Goal: Task Accomplishment & Management: Manage account settings

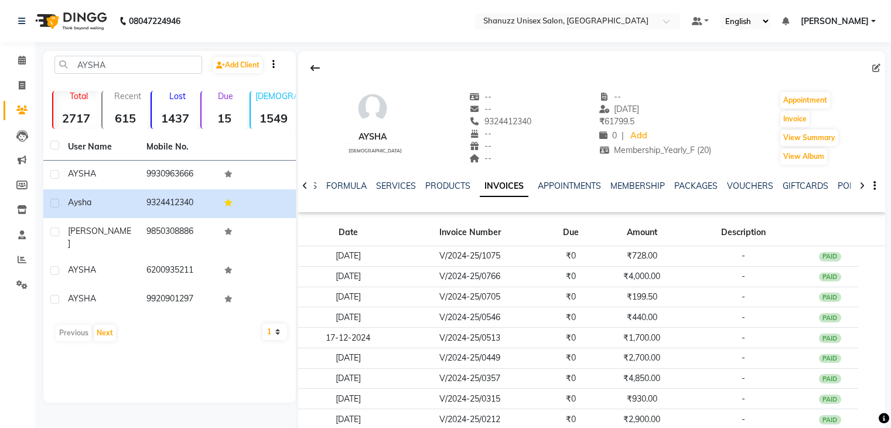
select select "10"
click at [15, 60] on span at bounding box center [22, 60] width 20 height 13
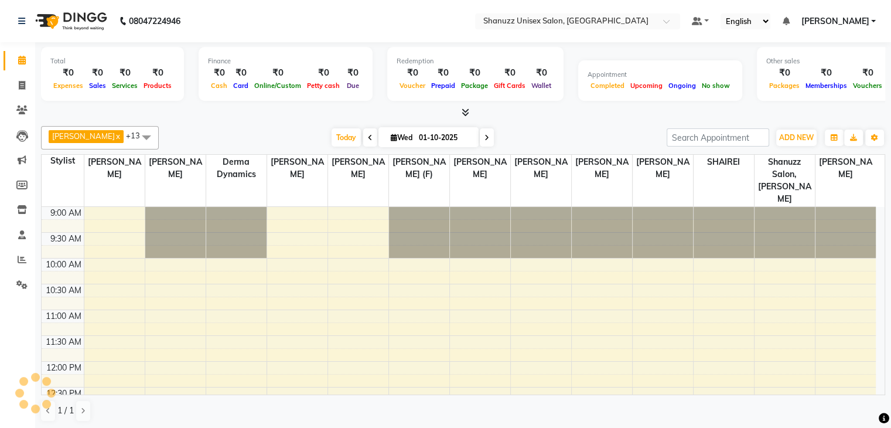
scroll to position [391, 0]
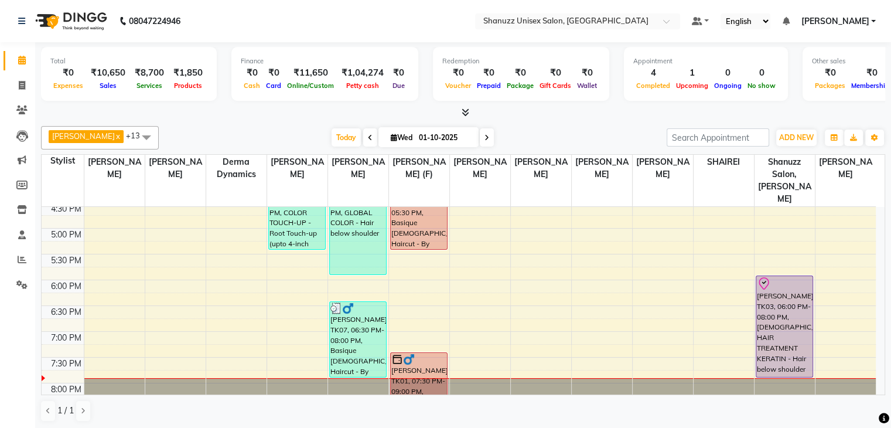
click at [382, 138] on span "[DATE]" at bounding box center [428, 137] width 100 height 20
click at [423, 136] on input "01-10-2025" at bounding box center [444, 138] width 59 height 18
select select "10"
select select "2025"
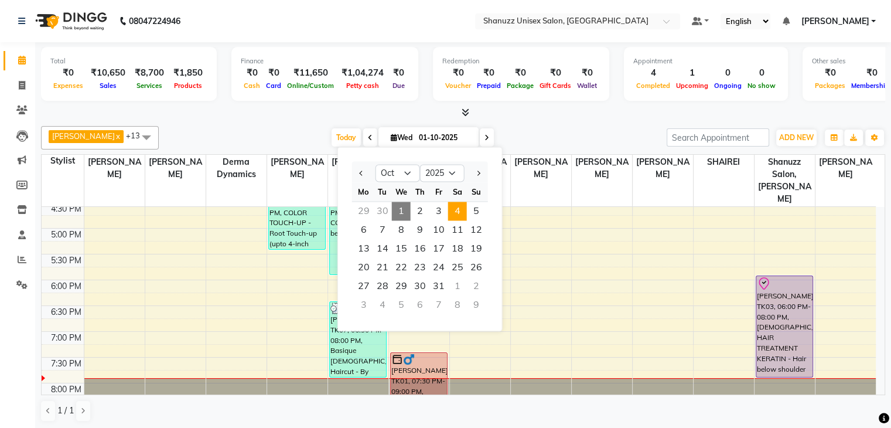
click at [460, 208] on span "4" at bounding box center [457, 210] width 19 height 19
type input "04-10-2025"
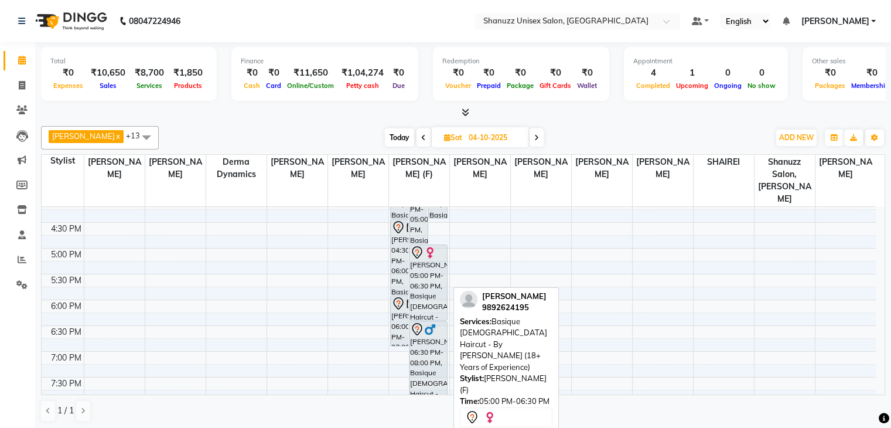
scroll to position [370, 0]
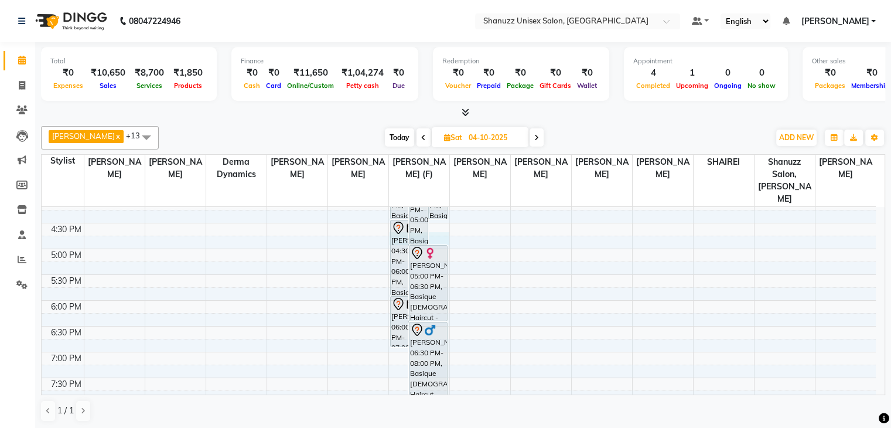
click at [439, 223] on div "9:00 AM 9:30 AM 10:00 AM 10:30 AM 11:00 AM 11:30 AM 12:00 PM 12:30 PM 1:00 PM 1…" at bounding box center [459, 146] width 834 height 618
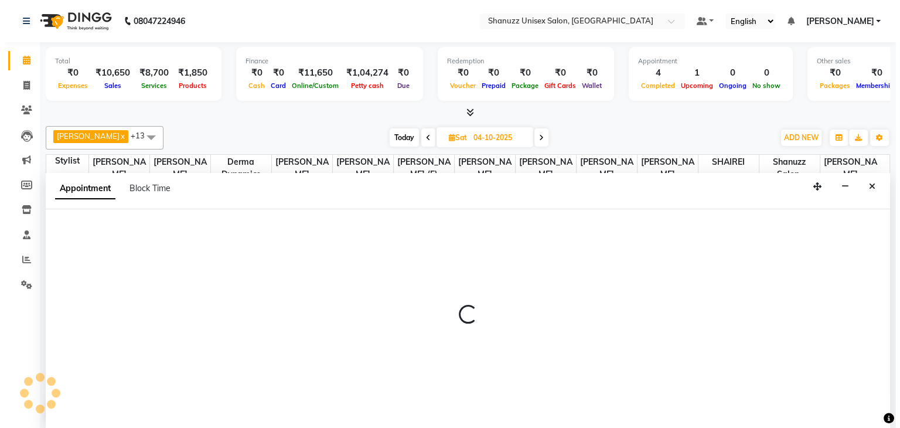
scroll to position [1, 0]
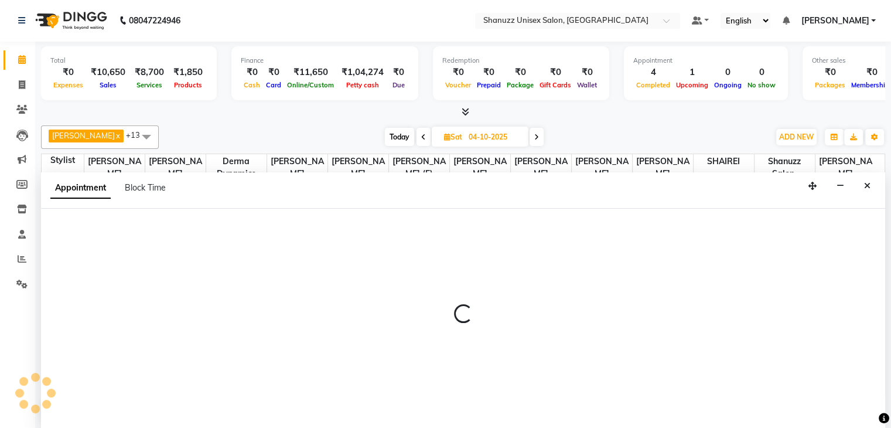
select select "59304"
select select "tentative"
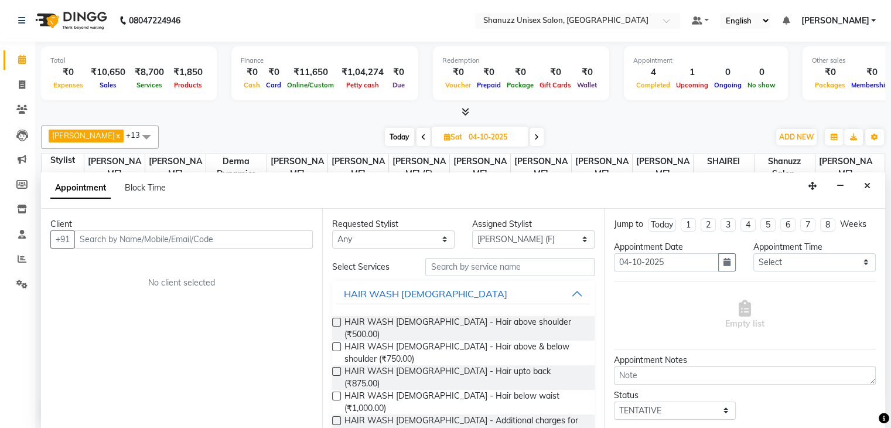
click at [170, 244] on input "text" at bounding box center [193, 239] width 238 height 18
type input "[PERSON_NAME]"
click at [272, 244] on button "Add Client" at bounding box center [288, 239] width 49 height 18
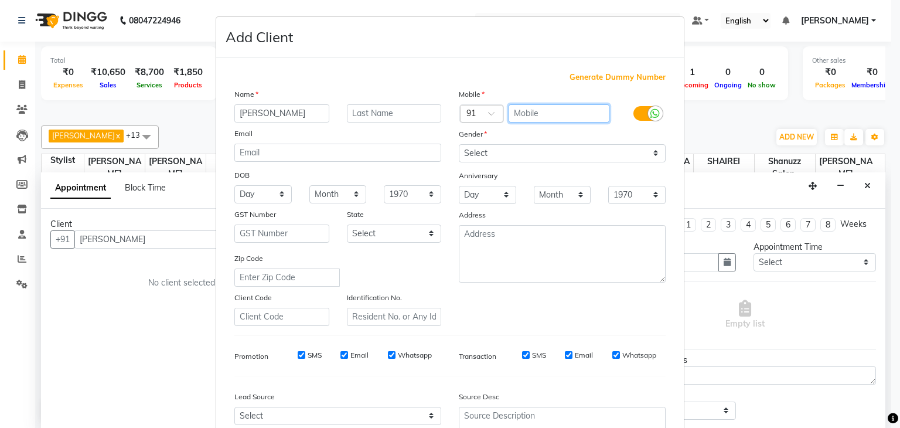
click at [521, 113] on input "text" at bounding box center [558, 113] width 101 height 18
type input "8329767625"
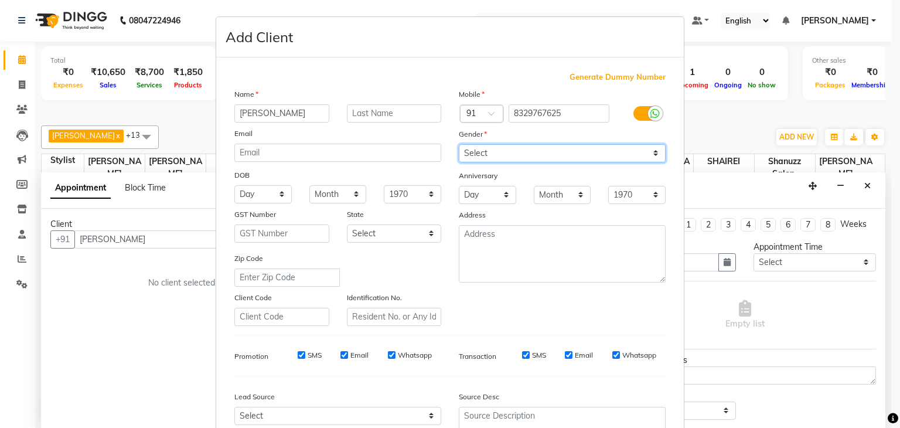
click at [494, 146] on select "Select [DEMOGRAPHIC_DATA] [DEMOGRAPHIC_DATA] Other Prefer Not To Say" at bounding box center [562, 153] width 207 height 18
select select "[DEMOGRAPHIC_DATA]"
click at [459, 145] on select "Select [DEMOGRAPHIC_DATA] [DEMOGRAPHIC_DATA] Other Prefer Not To Say" at bounding box center [562, 153] width 207 height 18
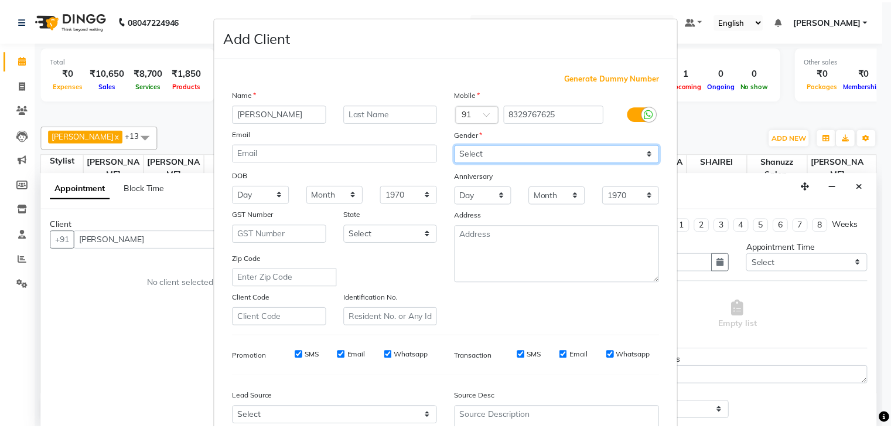
scroll to position [119, 0]
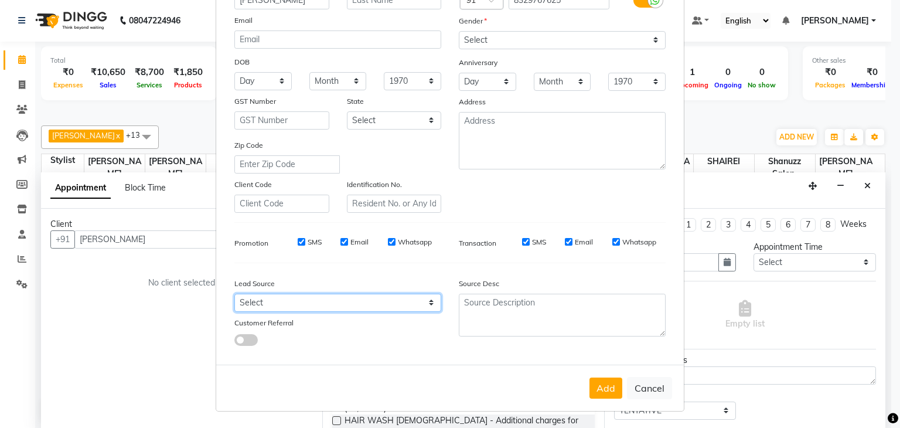
click at [396, 296] on select "Select Walk-in Referral Internet Friend Word of Mouth Advertisement Facebook Ju…" at bounding box center [337, 302] width 207 height 18
select select "49174"
click at [234, 293] on select "Select Walk-in Referral Internet Friend Word of Mouth Advertisement Facebook Ju…" at bounding box center [337, 302] width 207 height 18
click at [604, 392] on button "Add" at bounding box center [605, 387] width 33 height 21
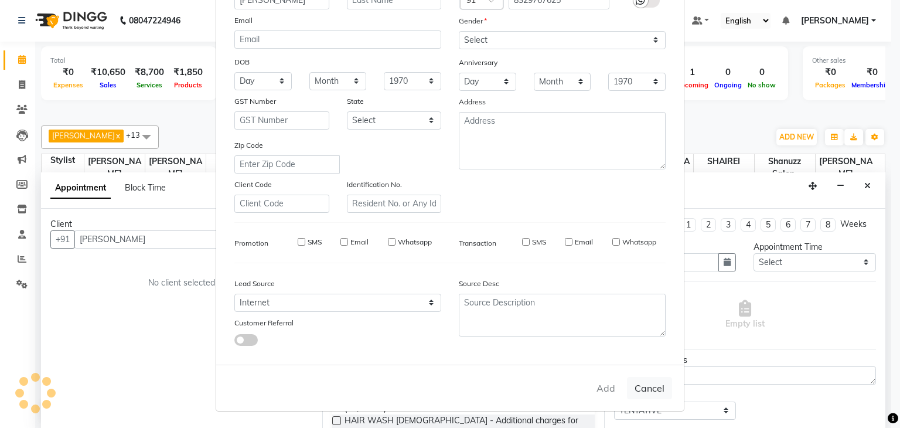
type input "8329767625"
select select
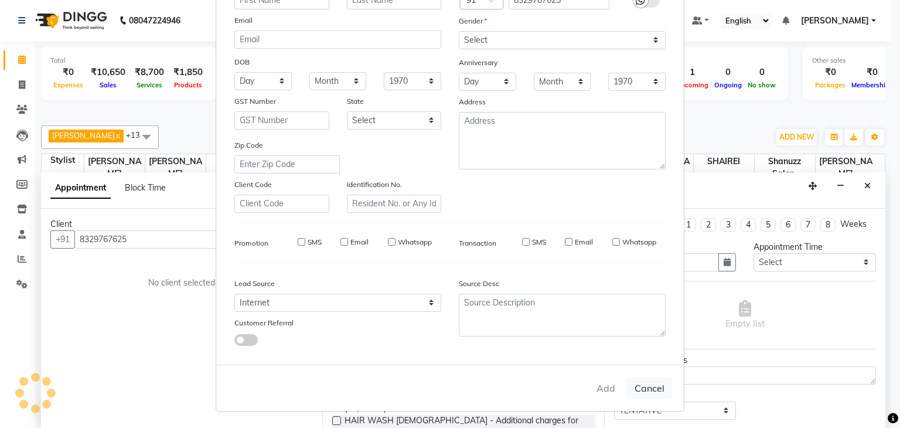
select select
checkbox input "false"
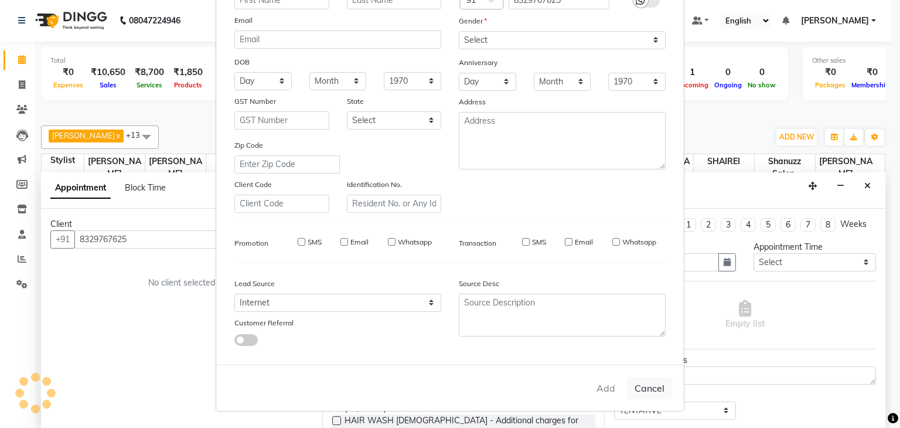
checkbox input "false"
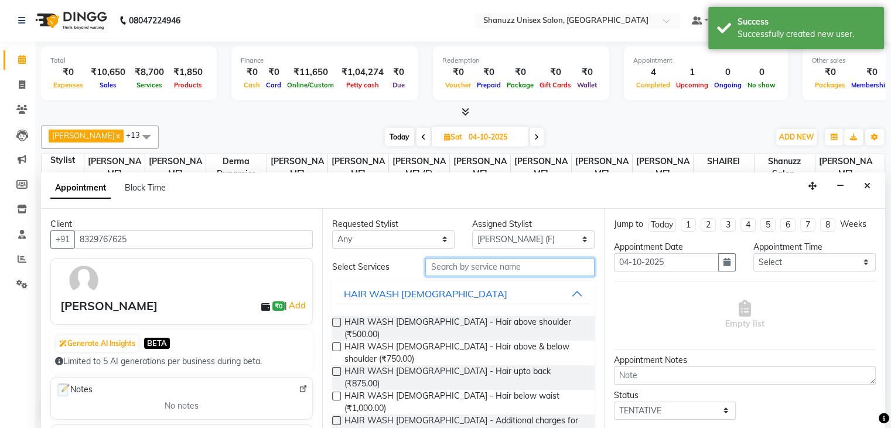
click at [448, 274] on input "text" at bounding box center [509, 267] width 169 height 18
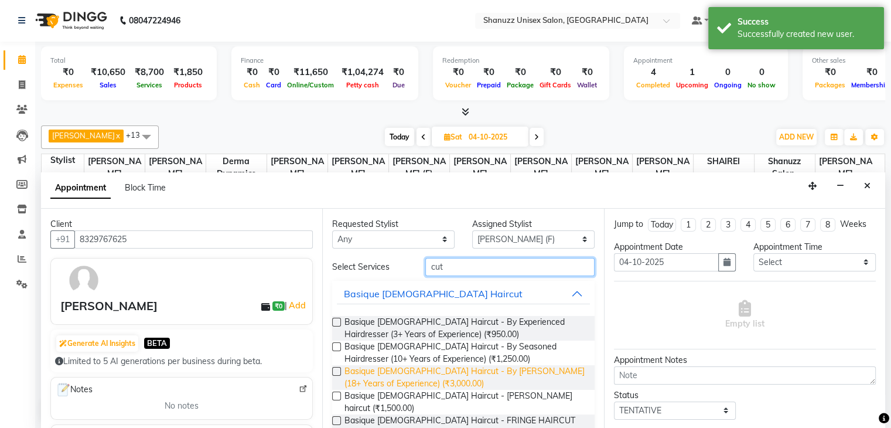
scroll to position [75, 0]
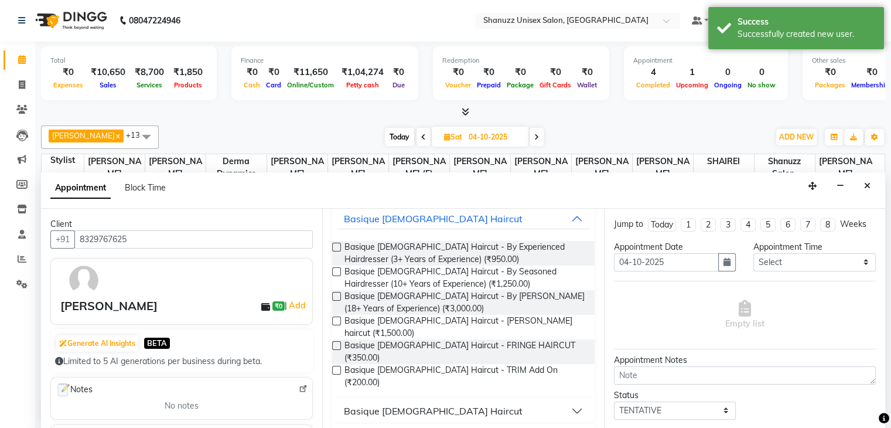
type input "cut"
click at [392, 404] on div "Basique [DEMOGRAPHIC_DATA] Haircut" at bounding box center [433, 411] width 179 height 14
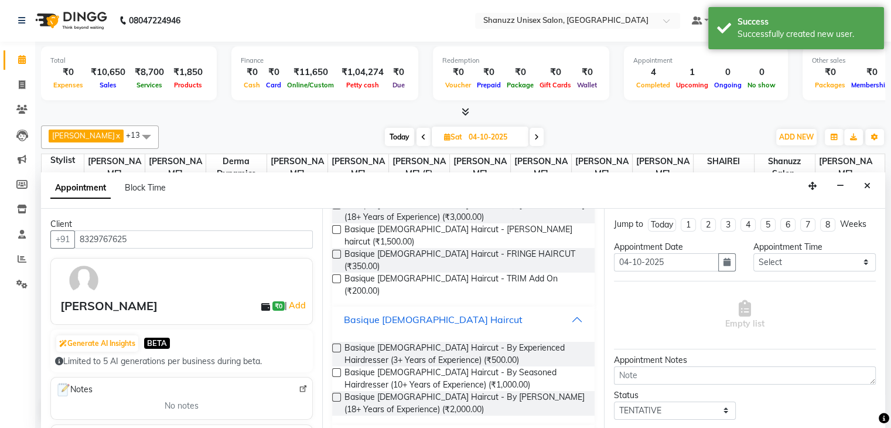
scroll to position [167, 0]
click at [338, 392] on label at bounding box center [336, 396] width 9 height 9
click at [338, 394] on input "checkbox" at bounding box center [336, 398] width 8 height 8
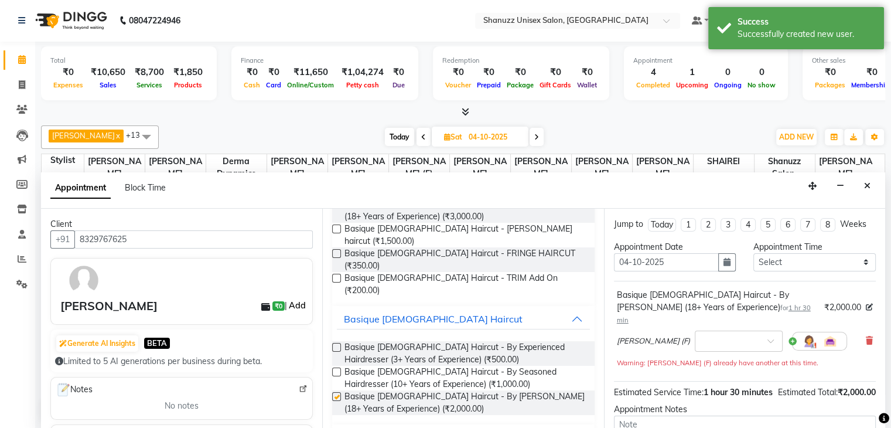
checkbox input "false"
click at [289, 304] on link "Add" at bounding box center [297, 305] width 20 height 14
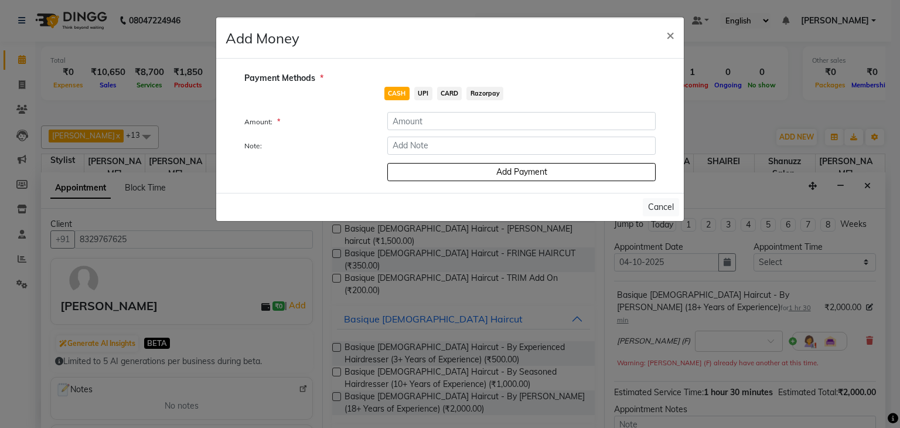
click at [425, 93] on span "UPI" at bounding box center [423, 93] width 18 height 13
click at [425, 115] on input "number" at bounding box center [521, 121] width 268 height 18
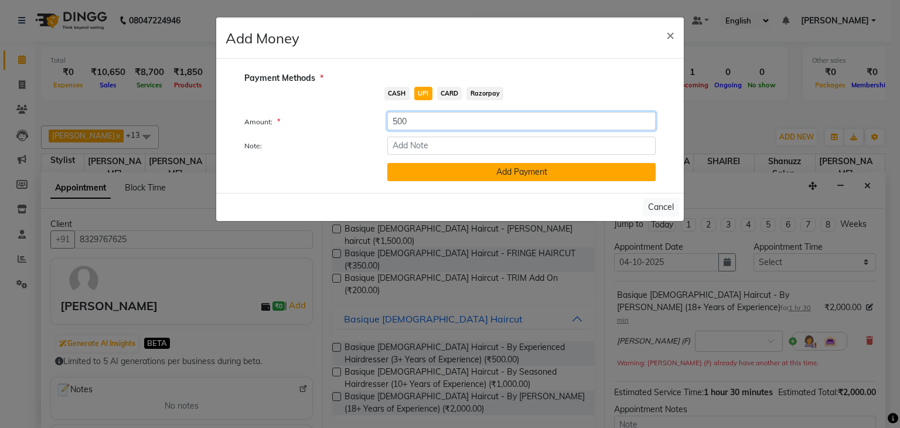
type input "500"
click at [487, 174] on button "Add Payment" at bounding box center [521, 172] width 268 height 18
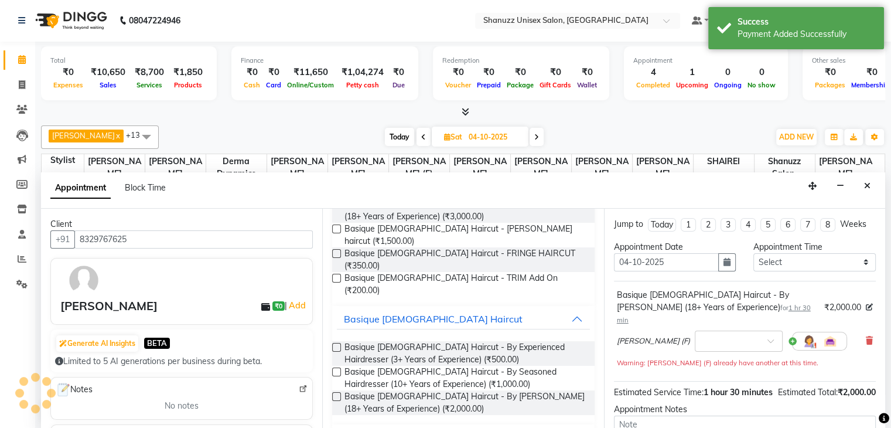
scroll to position [112, 0]
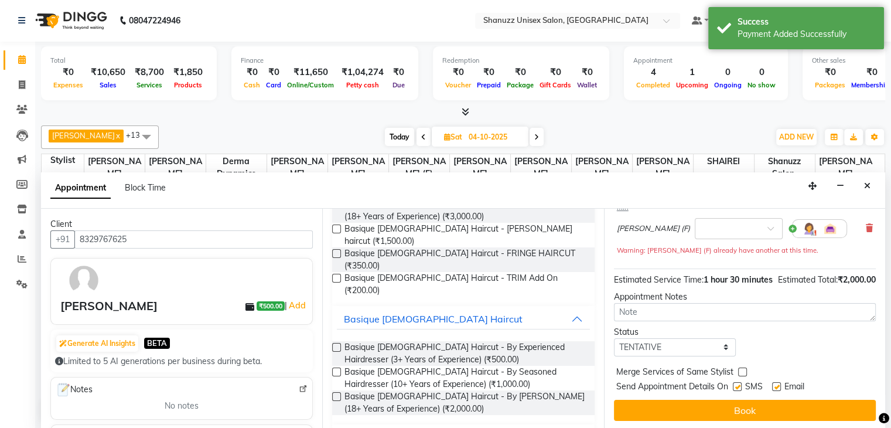
click at [739, 382] on label at bounding box center [737, 386] width 9 height 9
click at [739, 384] on input "checkbox" at bounding box center [737, 388] width 8 height 8
checkbox input "false"
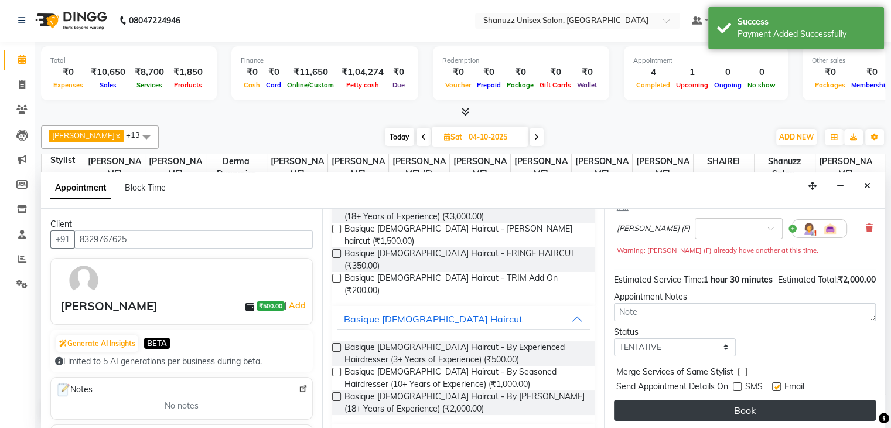
click at [743, 411] on button "Book" at bounding box center [745, 409] width 262 height 21
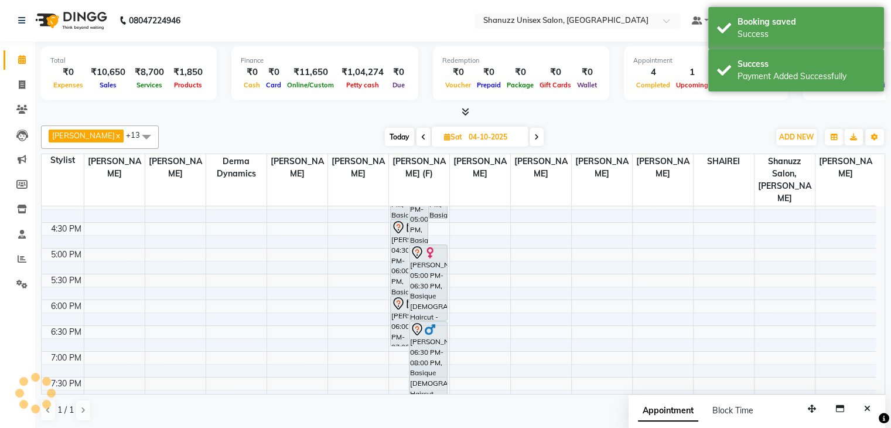
scroll to position [0, 0]
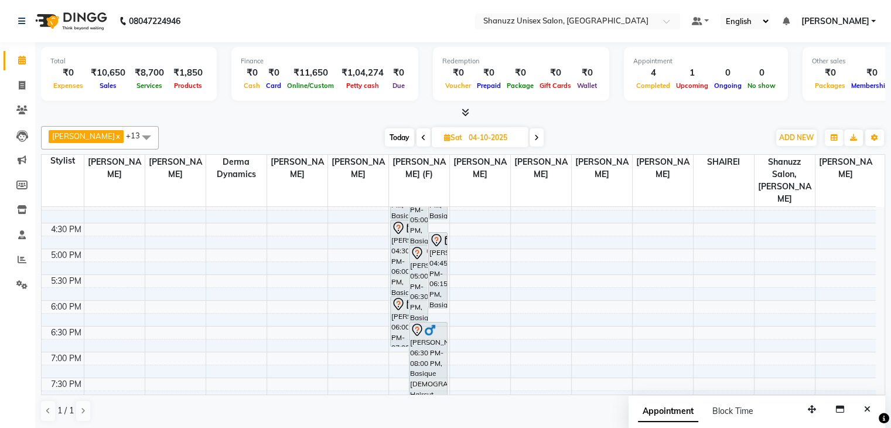
click at [493, 132] on input "04-10-2025" at bounding box center [494, 138] width 59 height 18
select select "10"
select select "2025"
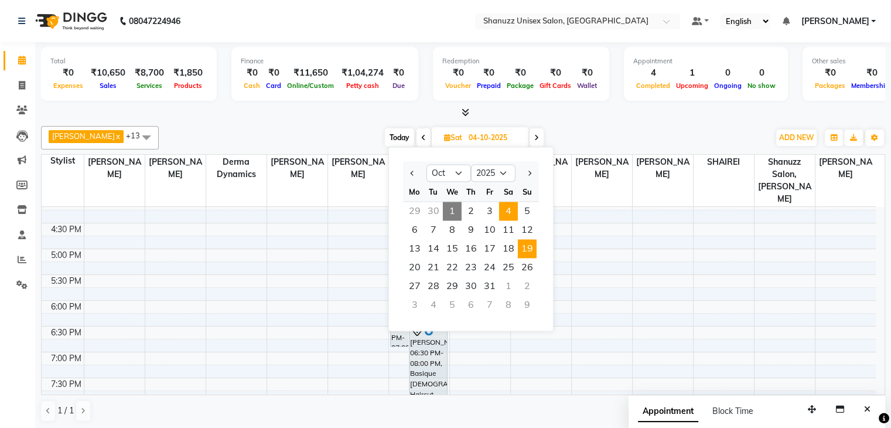
click at [519, 248] on span "19" at bounding box center [527, 248] width 19 height 19
type input "[DATE]"
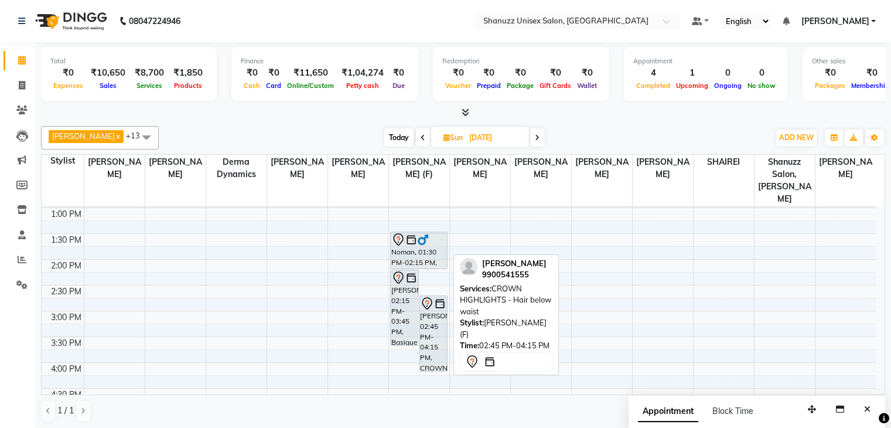
scroll to position [205, 0]
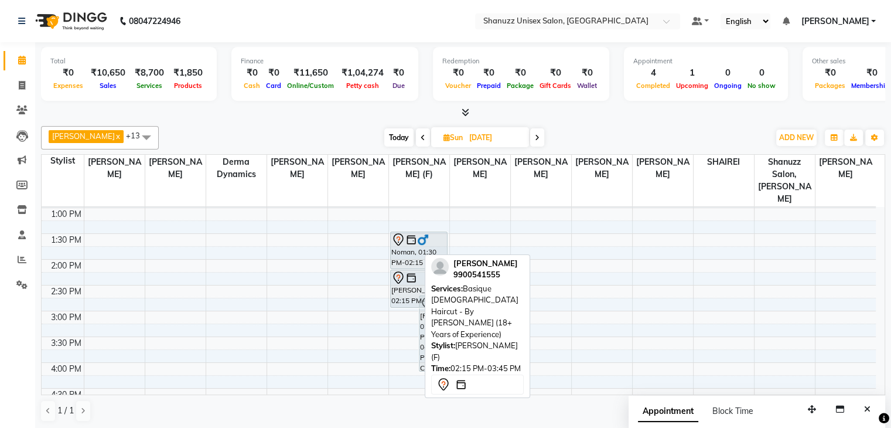
drag, startPoint x: 399, startPoint y: 329, endPoint x: 404, endPoint y: 289, distance: 39.5
click at [404, 289] on div "[PERSON_NAME], 02:15 PM-03:45 PM, Basique [DEMOGRAPHIC_DATA] Haircut - By [PERS…" at bounding box center [419, 311] width 60 height 618
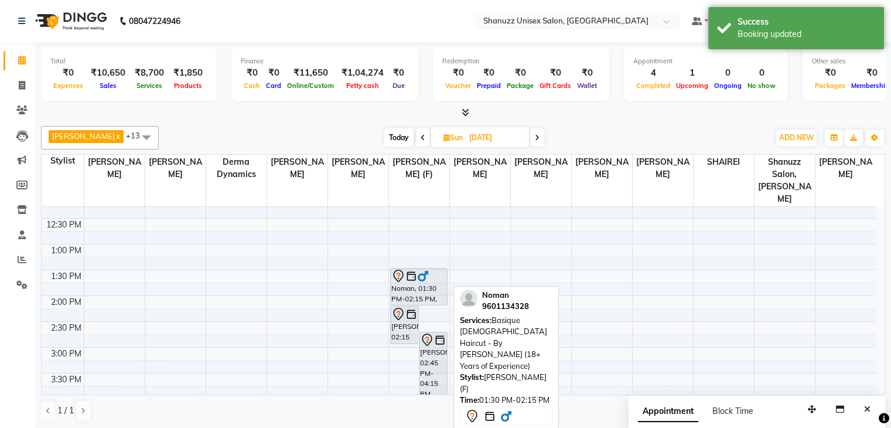
scroll to position [167, 0]
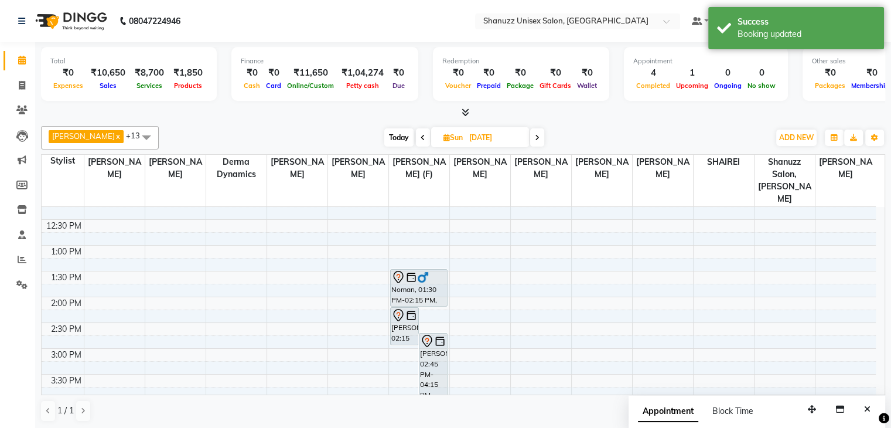
click at [399, 235] on div "9:00 AM 9:30 AM 10:00 AM 10:30 AM 11:00 AM 11:30 AM 12:00 PM 12:30 PM 1:00 PM 1…" at bounding box center [459, 348] width 834 height 618
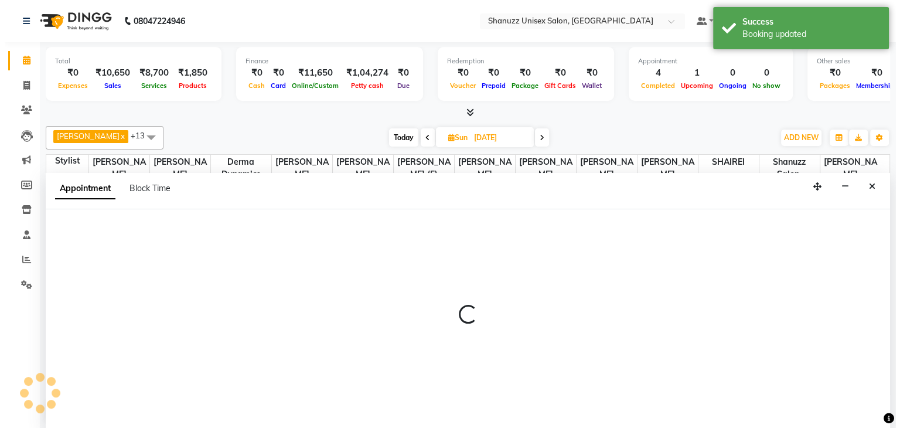
scroll to position [1, 0]
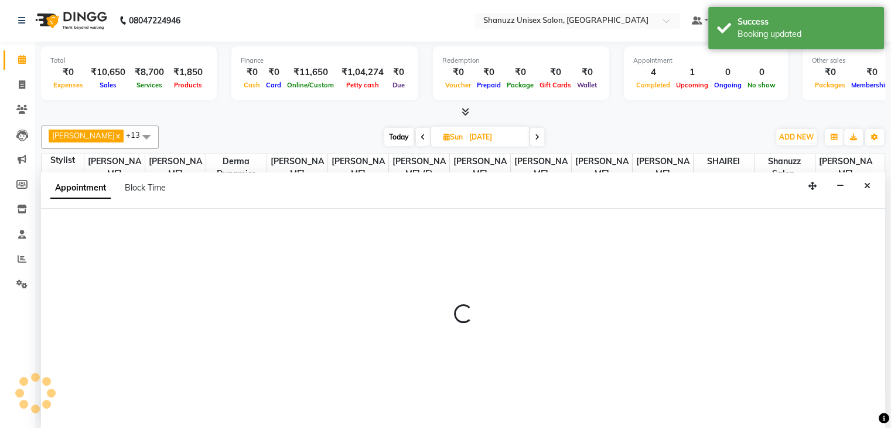
select select "59304"
select select "780"
select select "tentative"
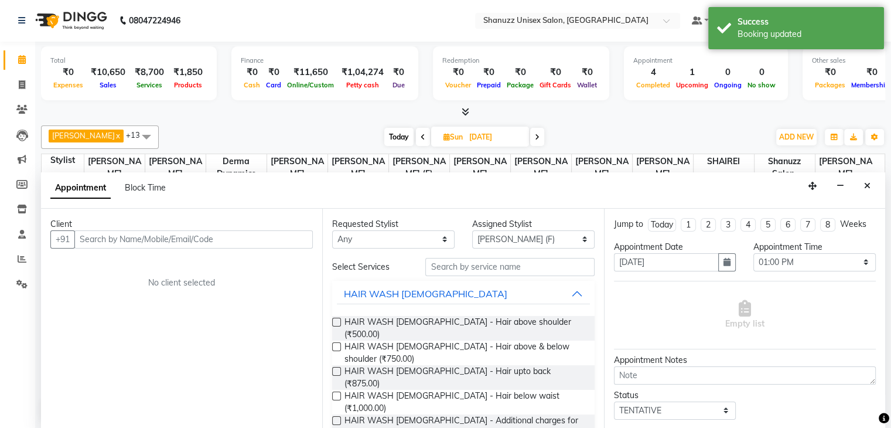
click at [203, 244] on input "text" at bounding box center [193, 239] width 238 height 18
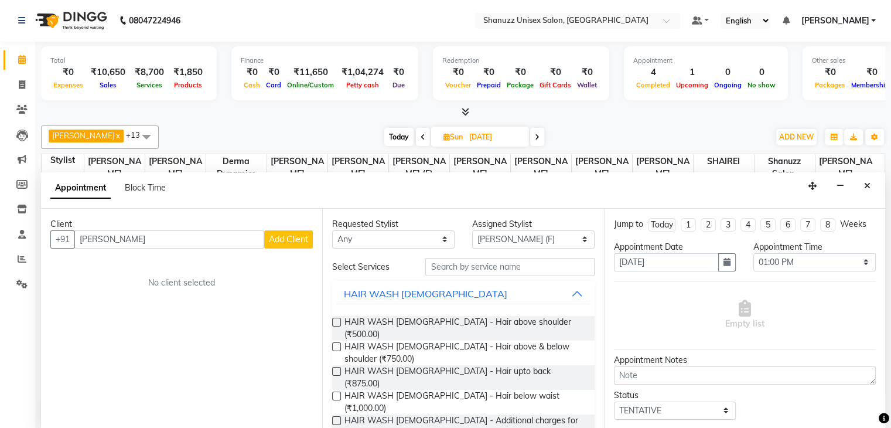
type input "[PERSON_NAME]"
click at [295, 236] on span "Add Client" at bounding box center [288, 239] width 39 height 11
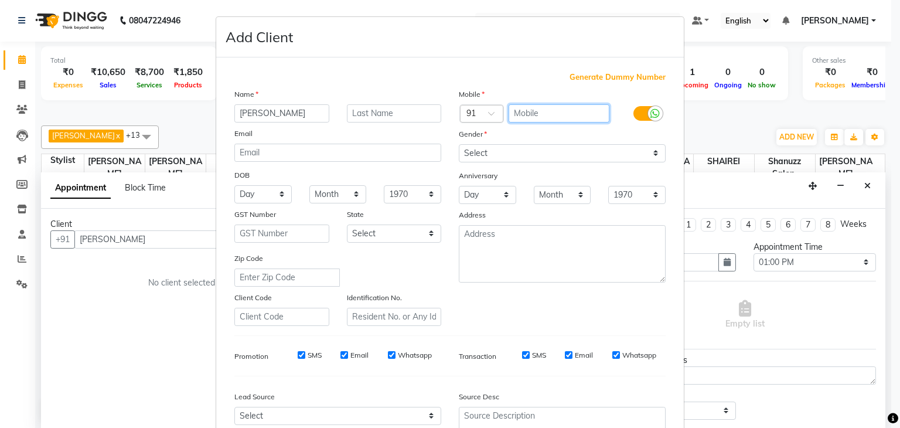
click at [508, 118] on input "text" at bounding box center [558, 113] width 101 height 18
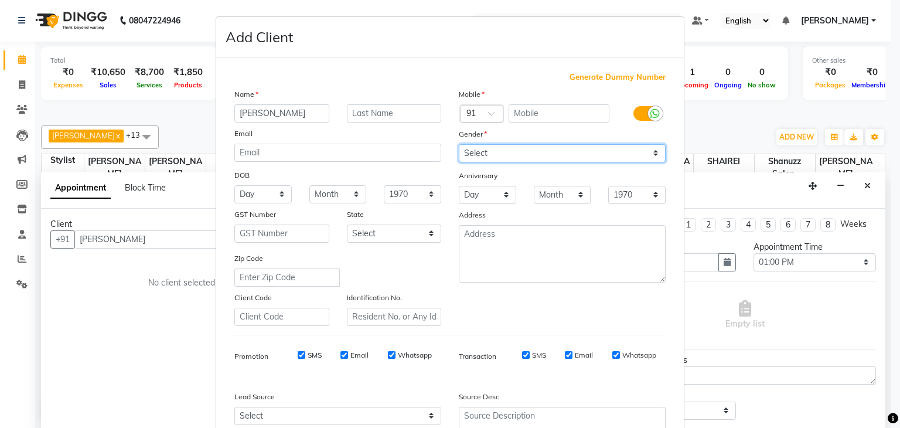
click at [515, 160] on select "Select [DEMOGRAPHIC_DATA] [DEMOGRAPHIC_DATA] Other Prefer Not To Say" at bounding box center [562, 153] width 207 height 18
select select "[DEMOGRAPHIC_DATA]"
click at [459, 145] on select "Select [DEMOGRAPHIC_DATA] [DEMOGRAPHIC_DATA] Other Prefer Not To Say" at bounding box center [562, 153] width 207 height 18
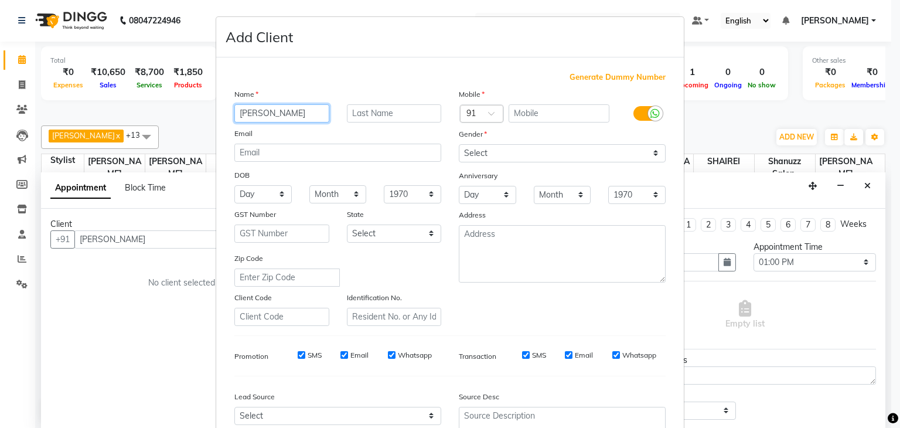
click at [242, 111] on input "[PERSON_NAME]" at bounding box center [281, 113] width 95 height 18
click at [270, 112] on input "[PERSON_NAME]" at bounding box center [281, 113] width 95 height 18
type input "[PERSON_NAME]"
click at [518, 108] on input "text" at bounding box center [558, 113] width 101 height 18
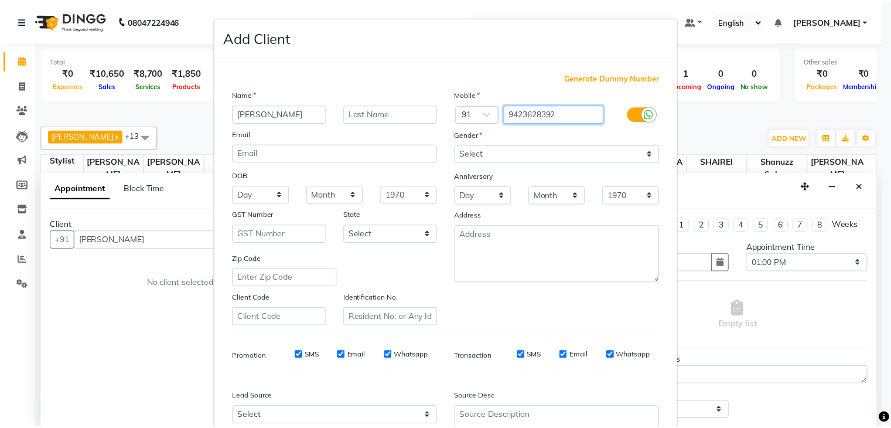
scroll to position [119, 0]
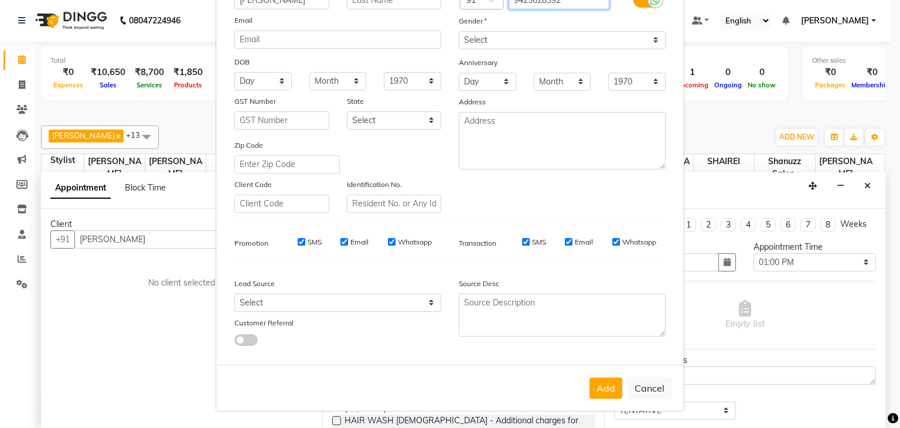
type input "9423628392"
click at [382, 312] on div "Lead Source Select Walk-in Referral Internet Friend Word of Mouth Advertisement…" at bounding box center [337, 308] width 224 height 73
click at [371, 304] on select "Select Walk-in Referral Internet Friend Word of Mouth Advertisement Facebook Ju…" at bounding box center [337, 302] width 207 height 18
select select "49174"
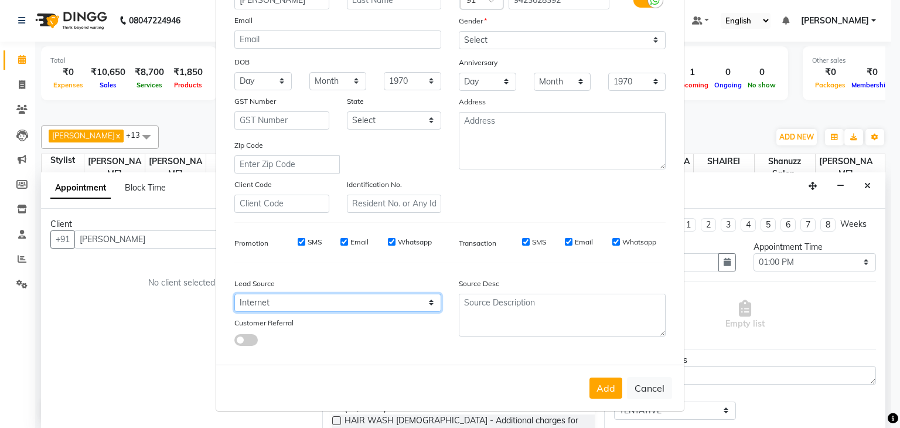
click at [234, 293] on select "Select Walk-in Referral Internet Friend Word of Mouth Advertisement Facebook Ju…" at bounding box center [337, 302] width 207 height 18
click at [600, 396] on button "Add" at bounding box center [605, 387] width 33 height 21
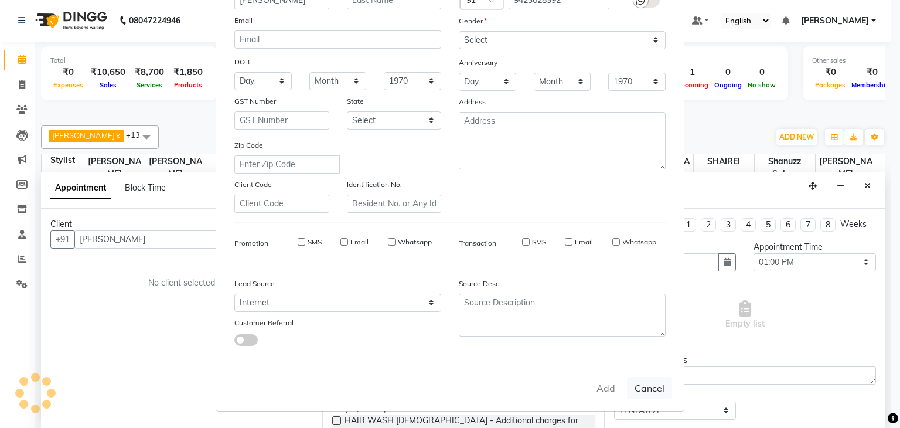
type input "9423628392"
select select
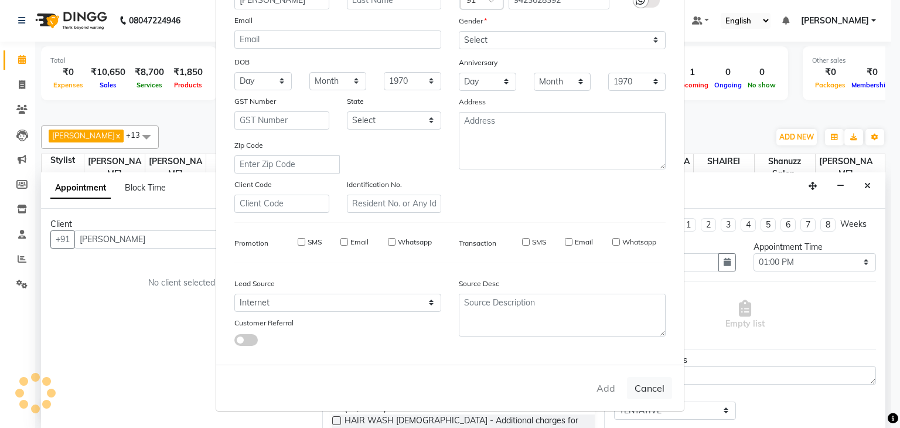
select select
checkbox input "false"
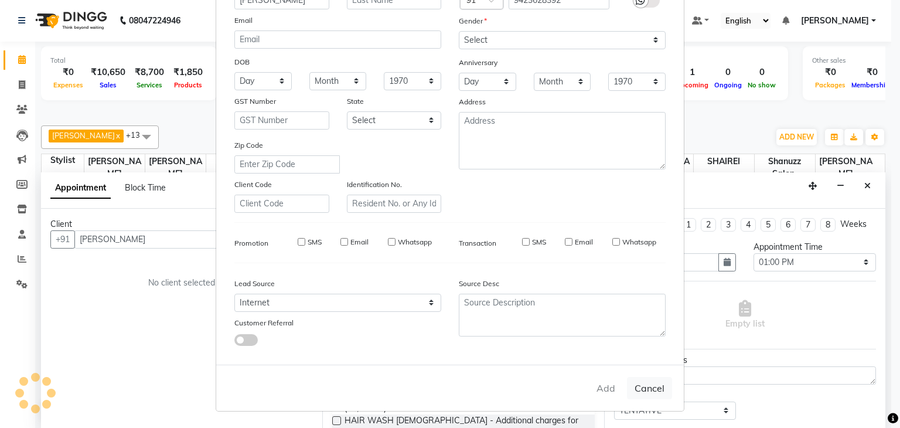
checkbox input "false"
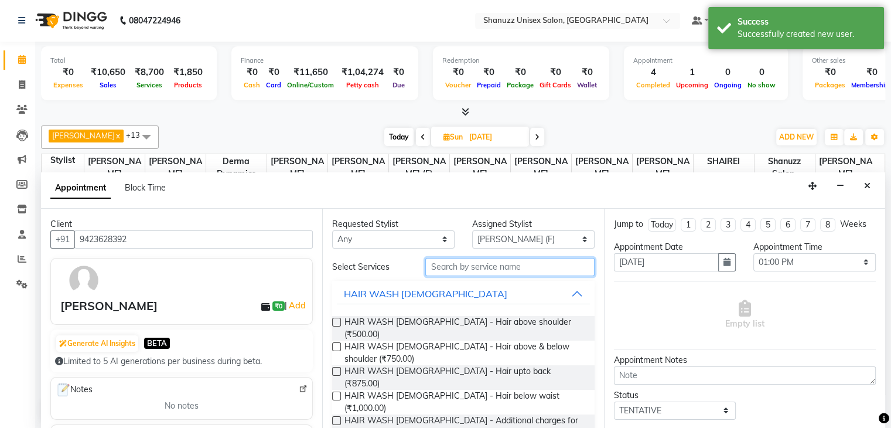
click at [456, 266] on input "text" at bounding box center [509, 267] width 169 height 18
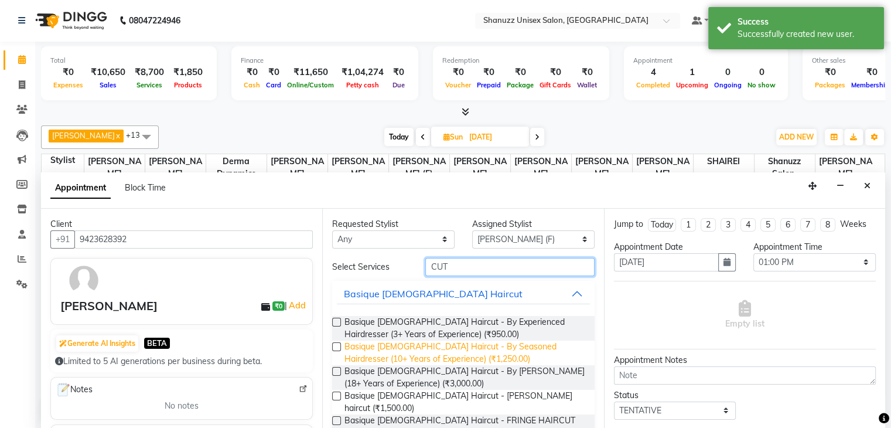
scroll to position [75, 0]
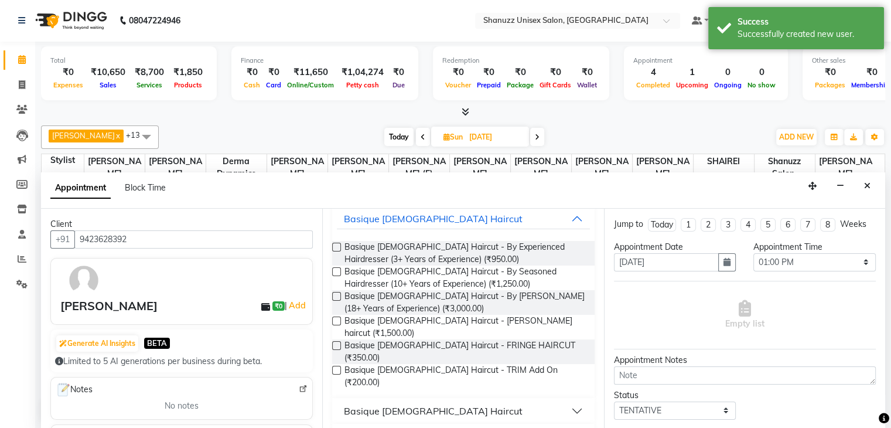
type input "CUT"
click at [459, 400] on button "Basique [DEMOGRAPHIC_DATA] Haircut" at bounding box center [463, 410] width 252 height 21
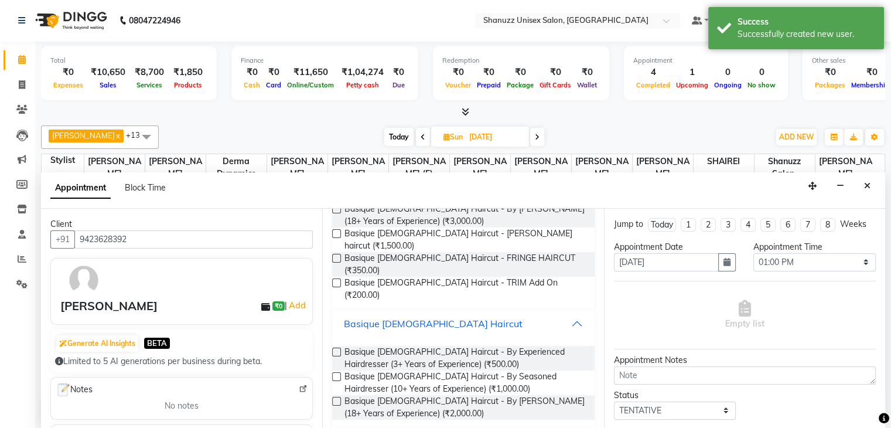
scroll to position [167, 0]
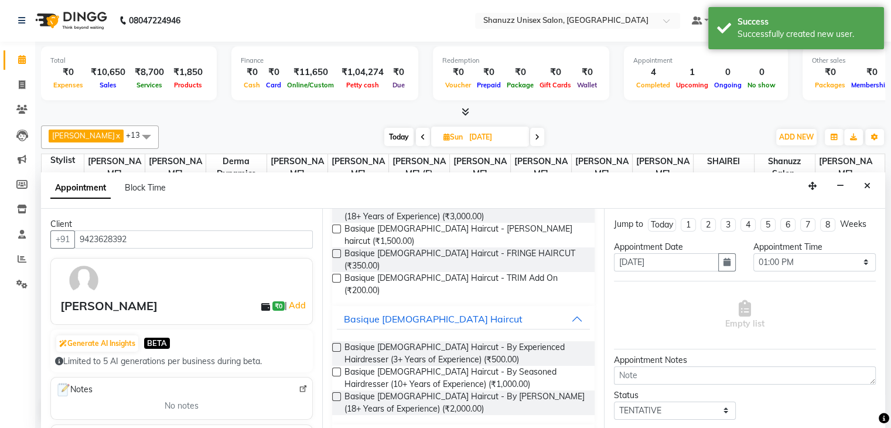
click at [337, 392] on label at bounding box center [336, 396] width 9 height 9
click at [337, 394] on input "checkbox" at bounding box center [336, 398] width 8 height 8
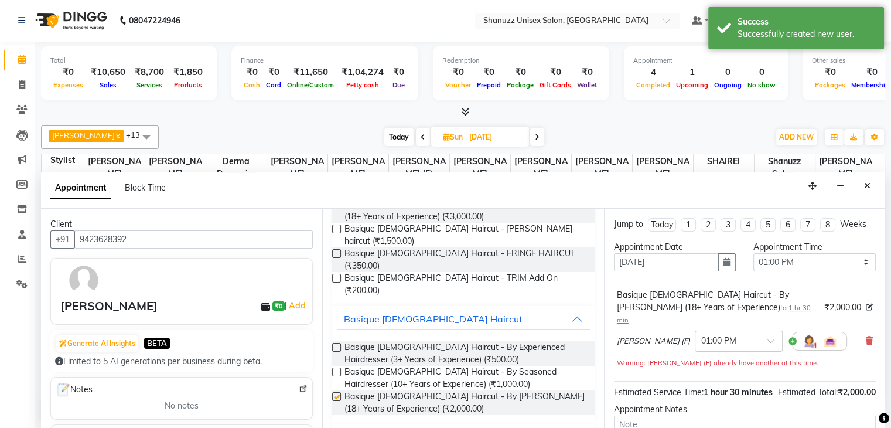
checkbox input "false"
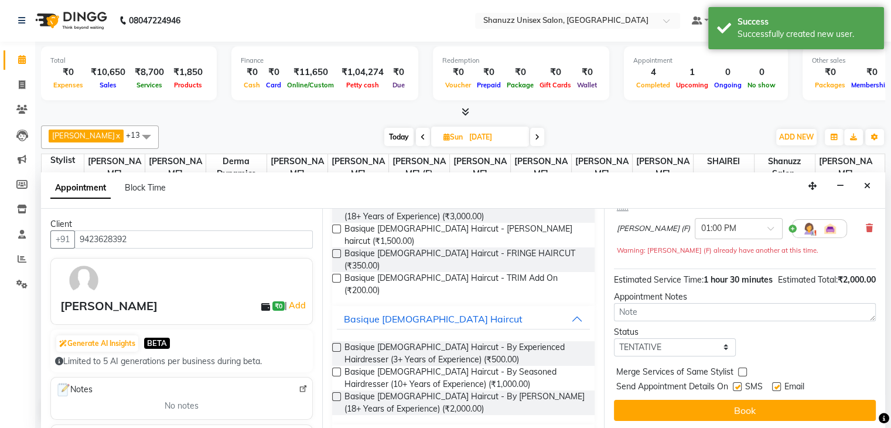
click at [738, 384] on label at bounding box center [737, 386] width 9 height 9
click at [738, 384] on input "checkbox" at bounding box center [737, 388] width 8 height 8
checkbox input "false"
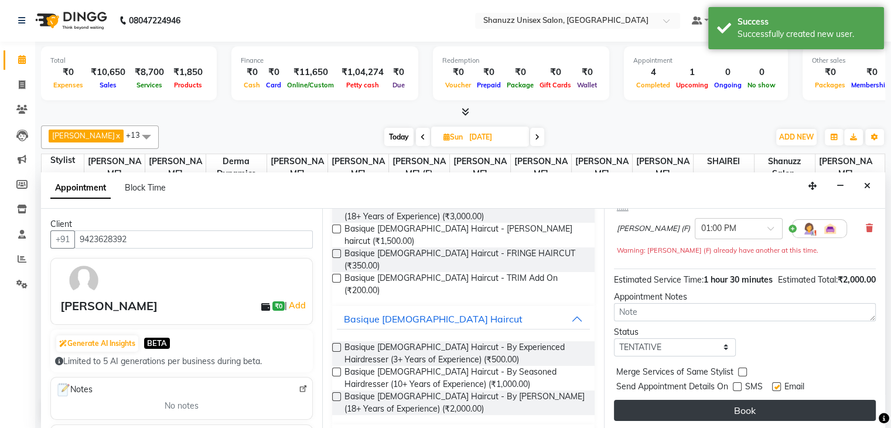
click at [743, 404] on button "Book" at bounding box center [745, 409] width 262 height 21
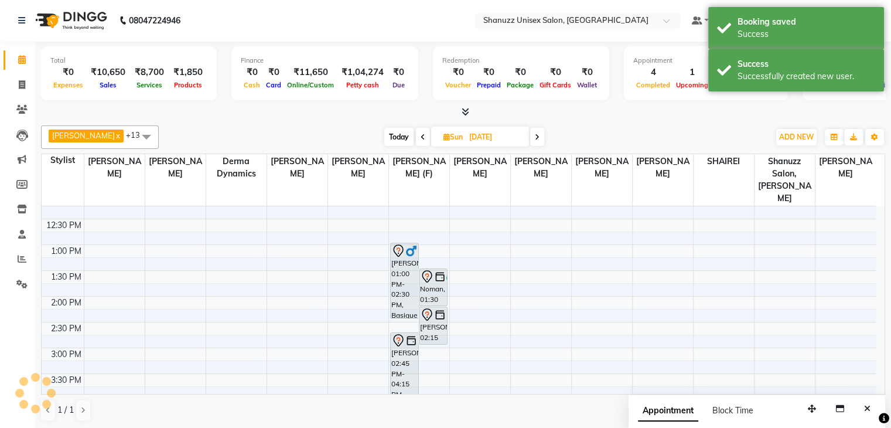
scroll to position [0, 0]
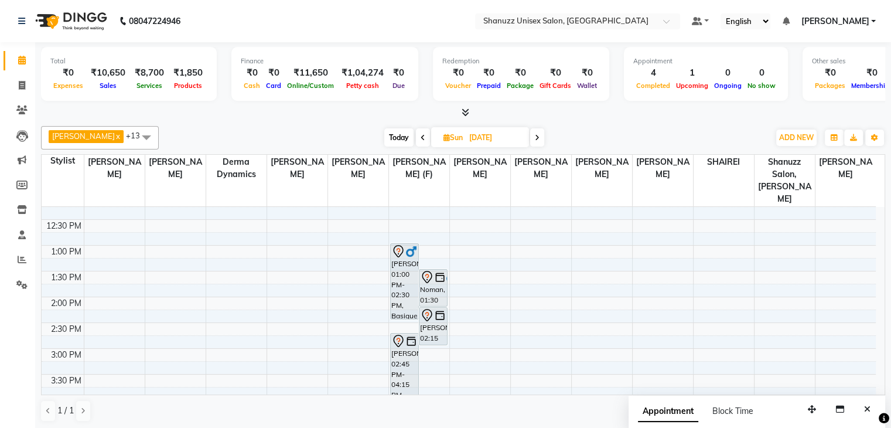
click at [405, 139] on span "Today" at bounding box center [398, 137] width 29 height 18
type input "01-10-2025"
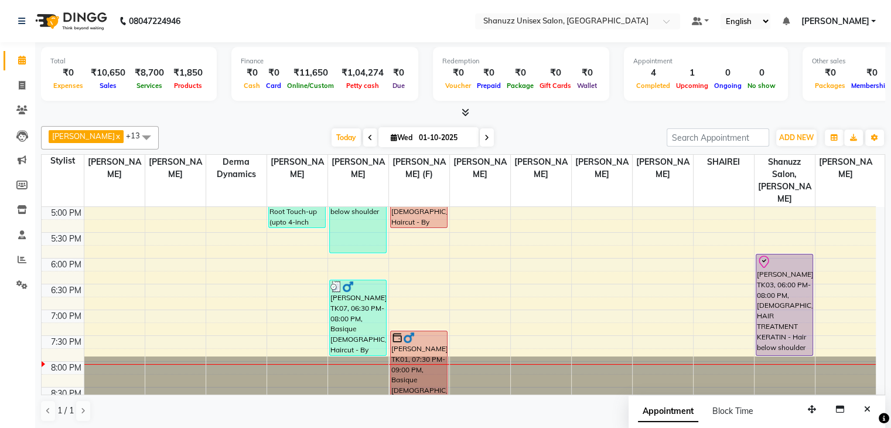
scroll to position [1, 0]
click at [342, 135] on span "Today" at bounding box center [345, 137] width 29 height 18
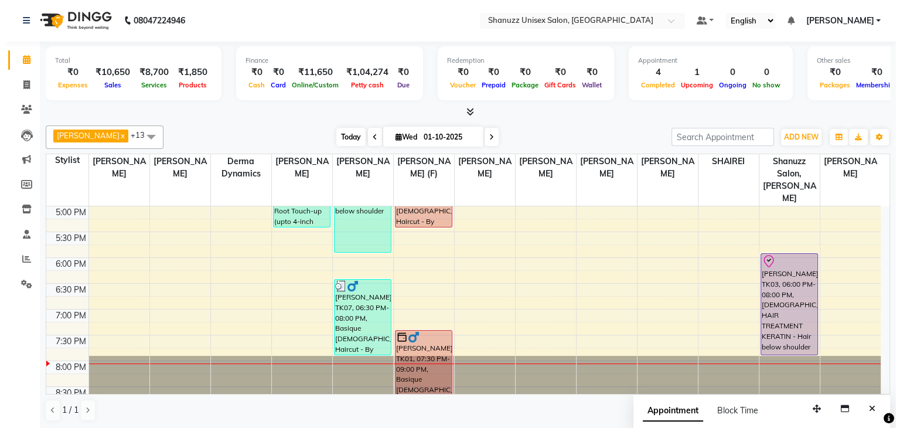
scroll to position [412, 0]
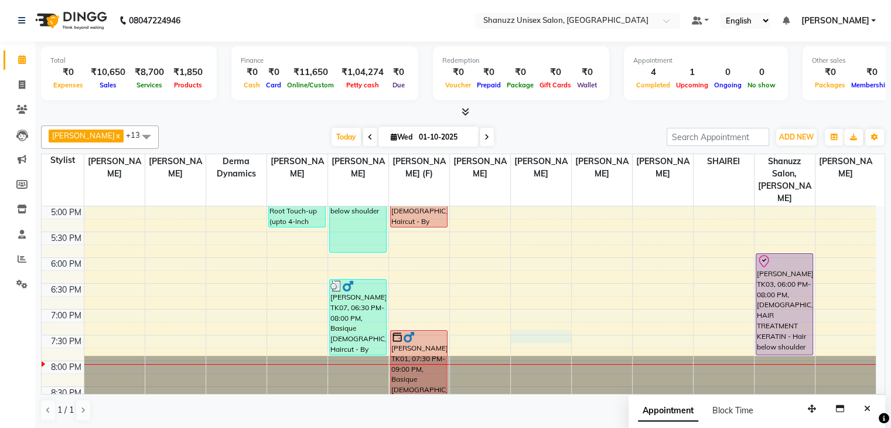
click at [536, 324] on div "9:00 AM 9:30 AM 10:00 AM 10:30 AM 11:00 AM 11:30 AM 12:00 PM 12:30 PM 1:00 PM 1…" at bounding box center [459, 103] width 834 height 618
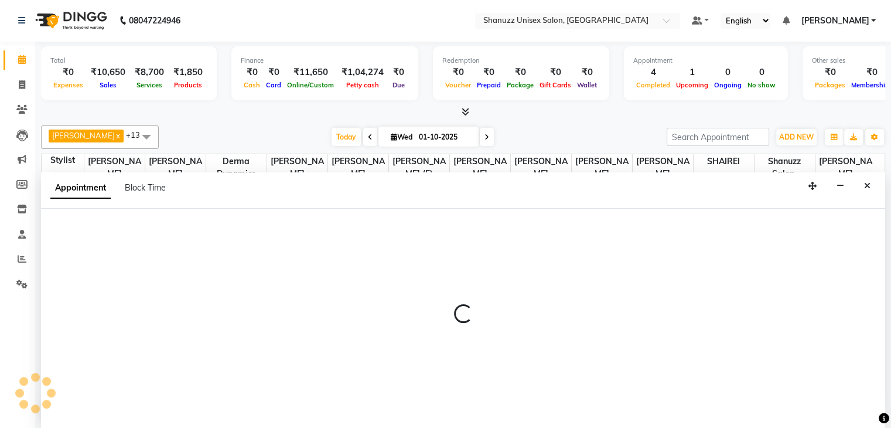
select select "85364"
select select "tentative"
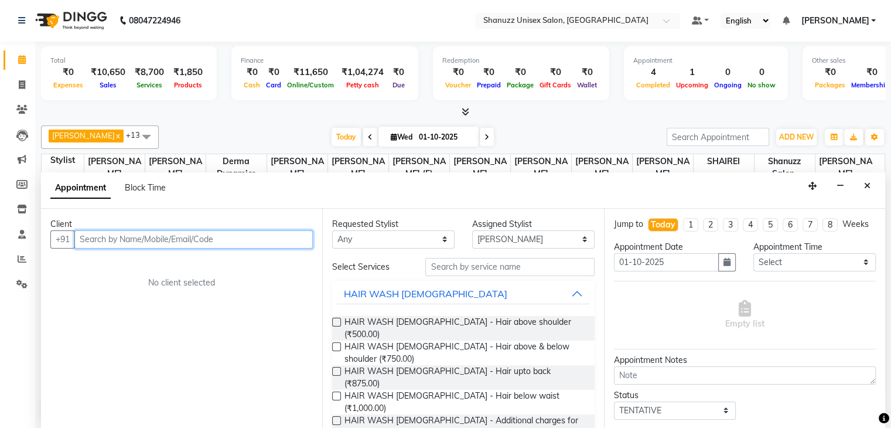
click at [163, 235] on input "text" at bounding box center [193, 239] width 238 height 18
click at [108, 241] on input "text" at bounding box center [193, 239] width 238 height 18
type input "[PERSON_NAME]"
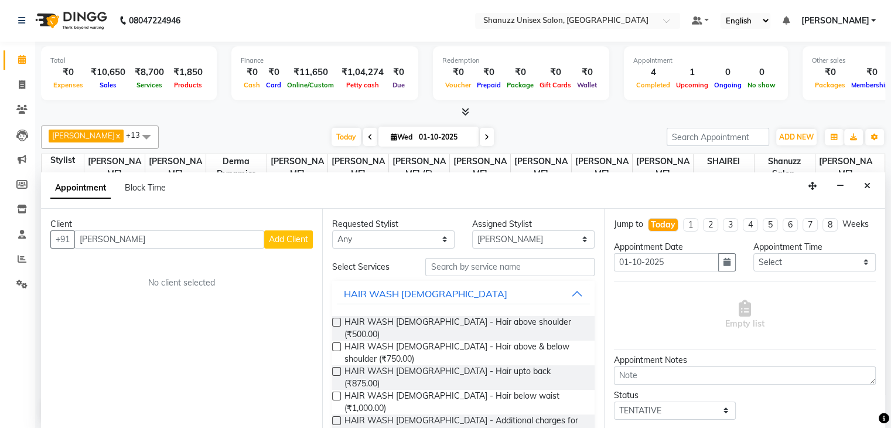
click at [276, 251] on div "Client +91 [PERSON_NAME] Add Client No client selected" at bounding box center [181, 318] width 281 height 220
click at [276, 241] on span "Add Client" at bounding box center [288, 239] width 39 height 11
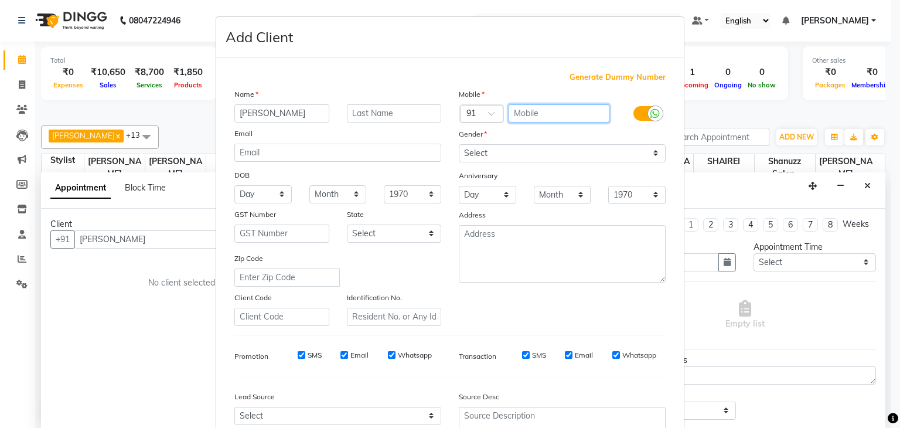
click at [520, 112] on input "text" at bounding box center [558, 113] width 101 height 18
type input "9920440088"
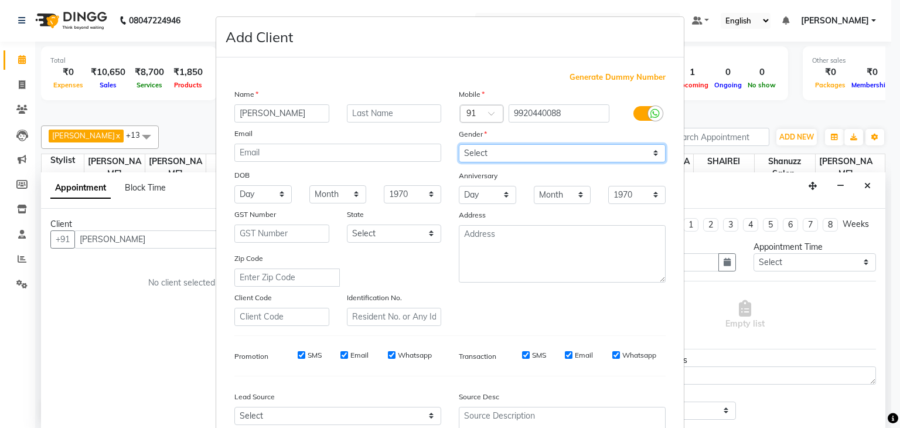
click at [549, 152] on select "Select [DEMOGRAPHIC_DATA] [DEMOGRAPHIC_DATA] Other Prefer Not To Say" at bounding box center [562, 153] width 207 height 18
select select "[DEMOGRAPHIC_DATA]"
click at [459, 145] on select "Select [DEMOGRAPHIC_DATA] [DEMOGRAPHIC_DATA] Other Prefer Not To Say" at bounding box center [562, 153] width 207 height 18
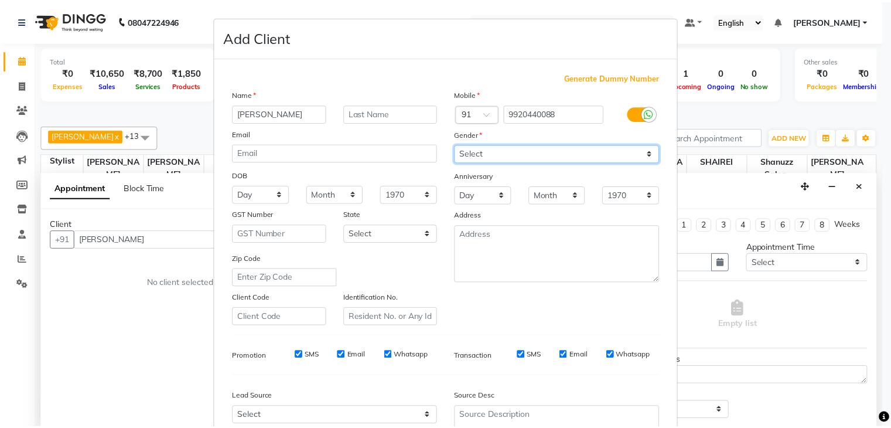
scroll to position [119, 0]
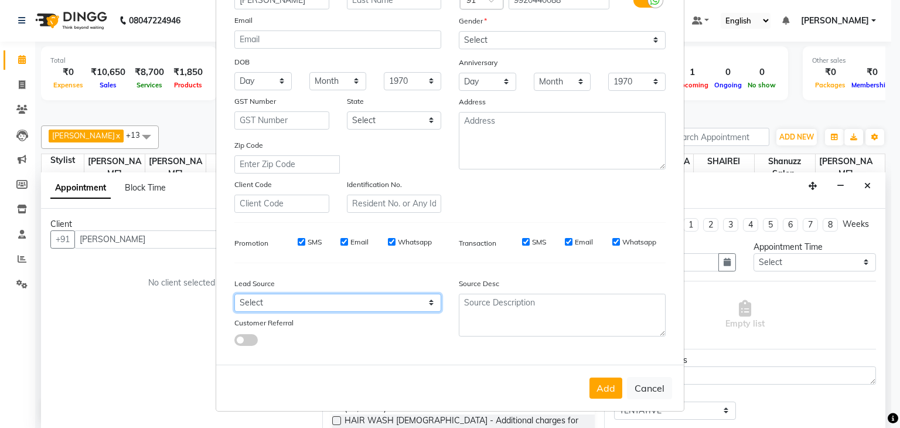
click at [409, 300] on select "Select Walk-in Referral Internet Friend Word of Mouth Advertisement Facebook Ju…" at bounding box center [337, 302] width 207 height 18
select select "49172"
click at [234, 293] on select "Select Walk-in Referral Internet Friend Word of Mouth Advertisement Facebook Ju…" at bounding box center [337, 302] width 207 height 18
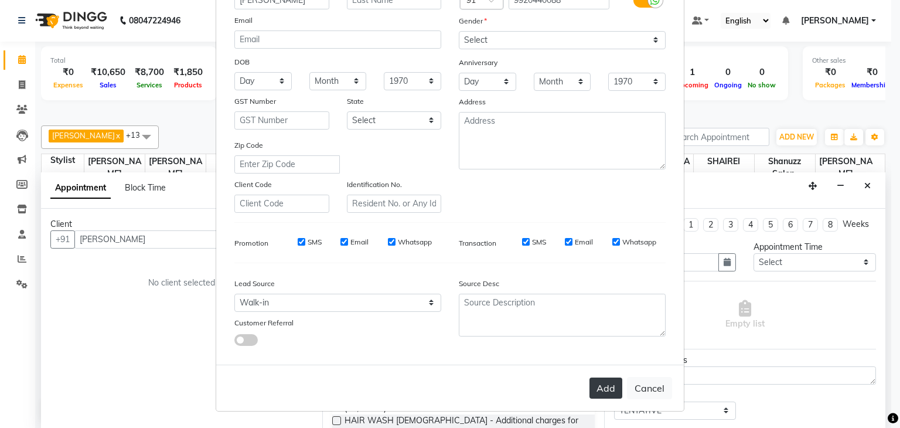
click at [607, 379] on button "Add" at bounding box center [605, 387] width 33 height 21
type input "9920440088"
select select
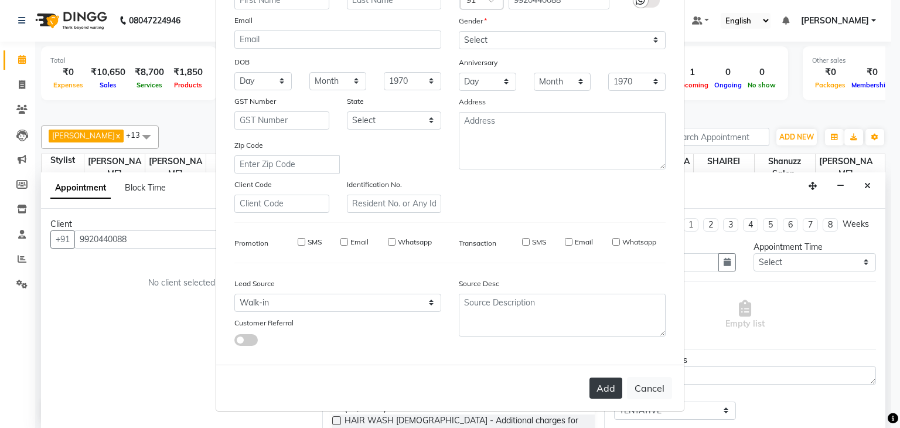
select select
checkbox input "false"
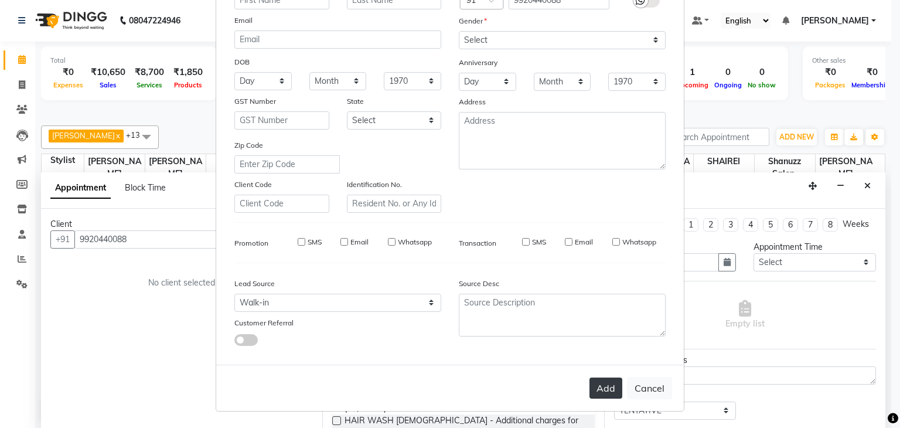
checkbox input "false"
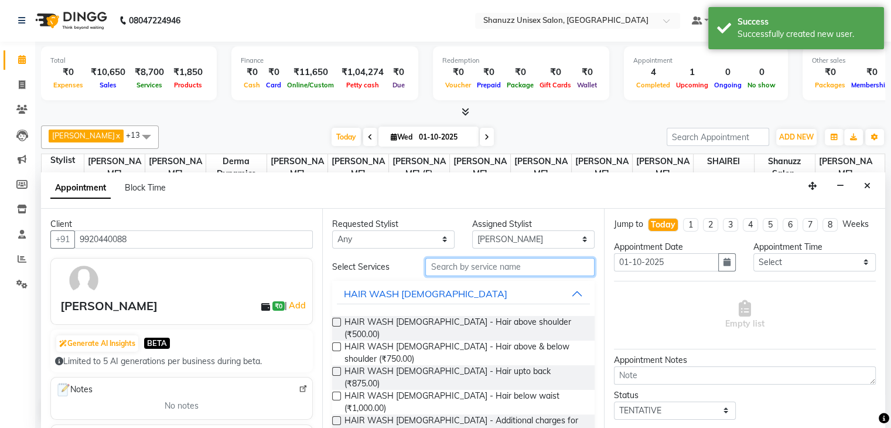
click at [504, 266] on input "text" at bounding box center [509, 267] width 169 height 18
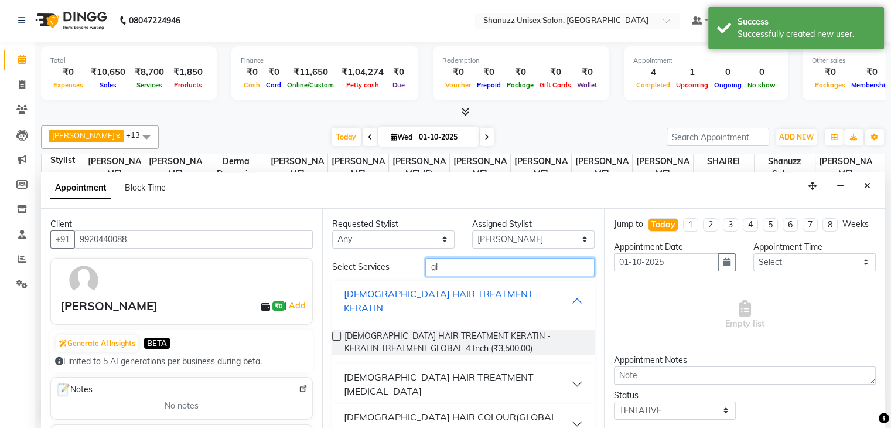
type input "g"
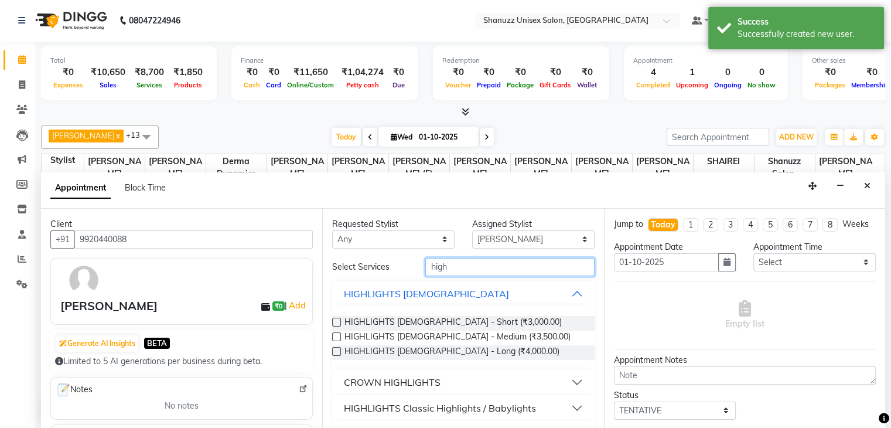
type input "high"
click at [337, 350] on label at bounding box center [336, 351] width 9 height 9
click at [337, 350] on input "checkbox" at bounding box center [336, 352] width 8 height 8
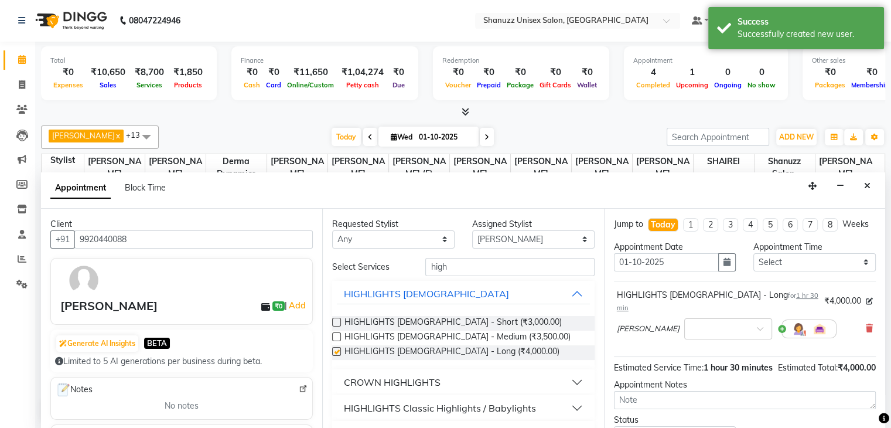
checkbox input "false"
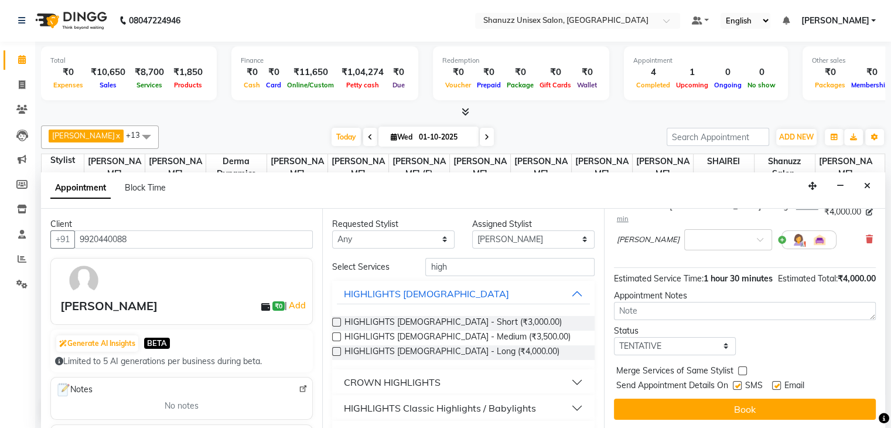
click at [736, 382] on label at bounding box center [737, 385] width 9 height 9
click at [736, 382] on input "checkbox" at bounding box center [737, 386] width 8 height 8
checkbox input "false"
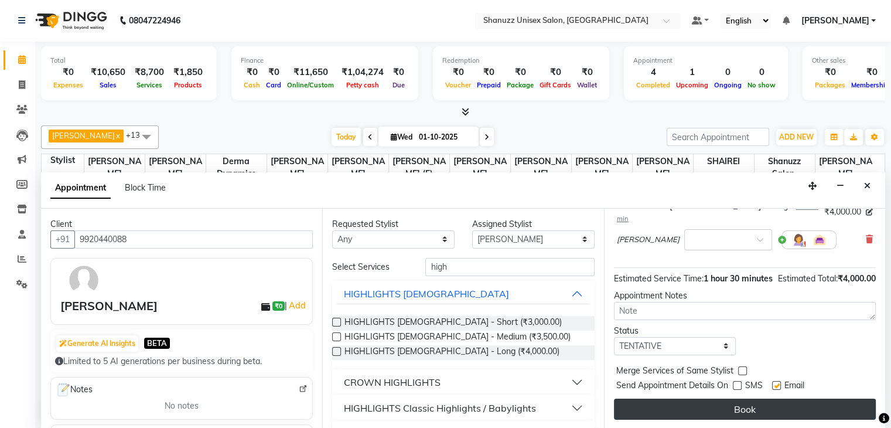
click at [788, 416] on button "Book" at bounding box center [745, 408] width 262 height 21
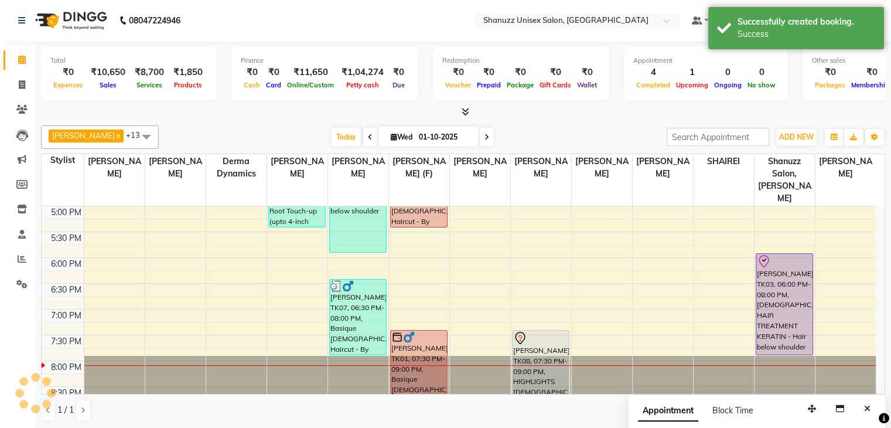
scroll to position [0, 0]
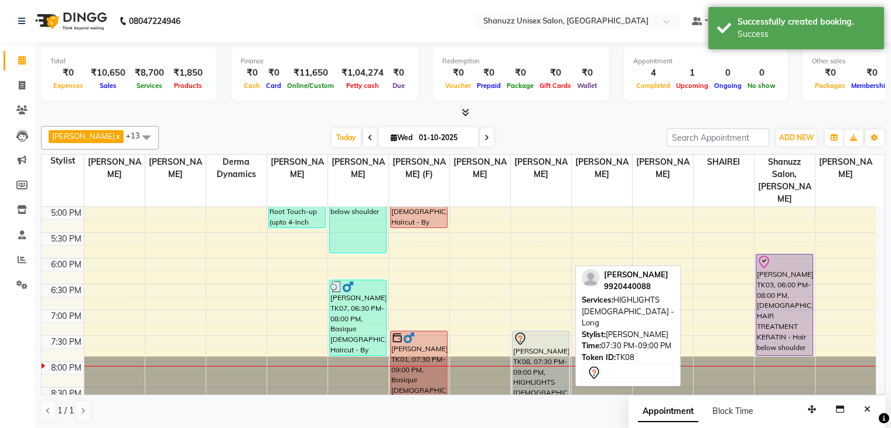
click at [541, 331] on div at bounding box center [540, 338] width 55 height 14
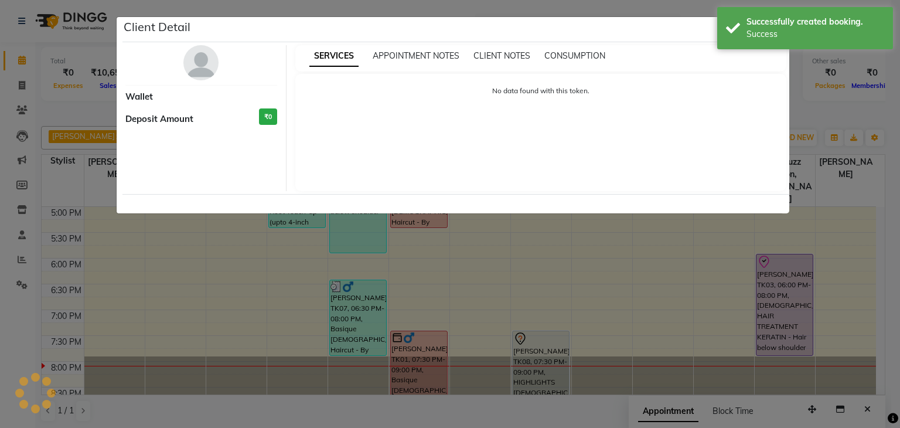
select select "7"
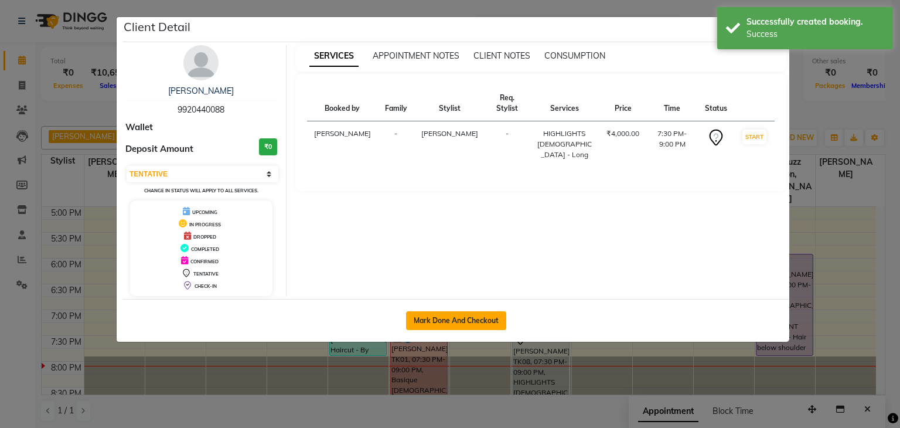
click at [463, 317] on button "Mark Done And Checkout" at bounding box center [456, 320] width 100 height 19
select select "service"
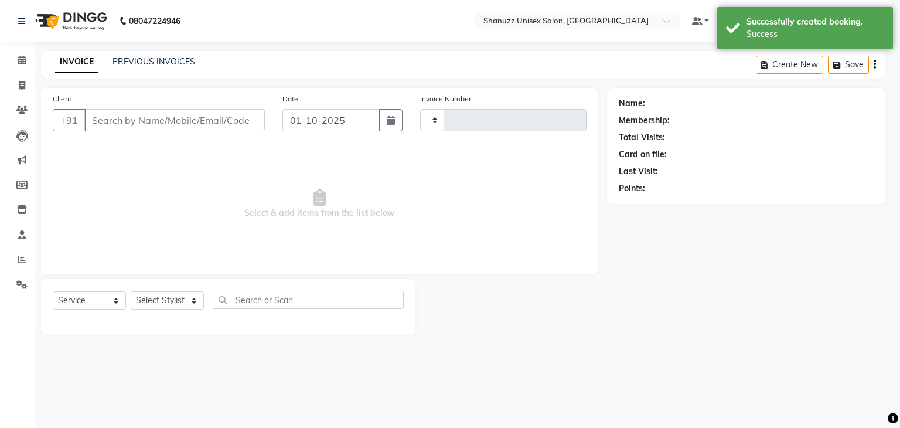
type input "1716"
select select "7102"
type input "9920440088"
select select "85364"
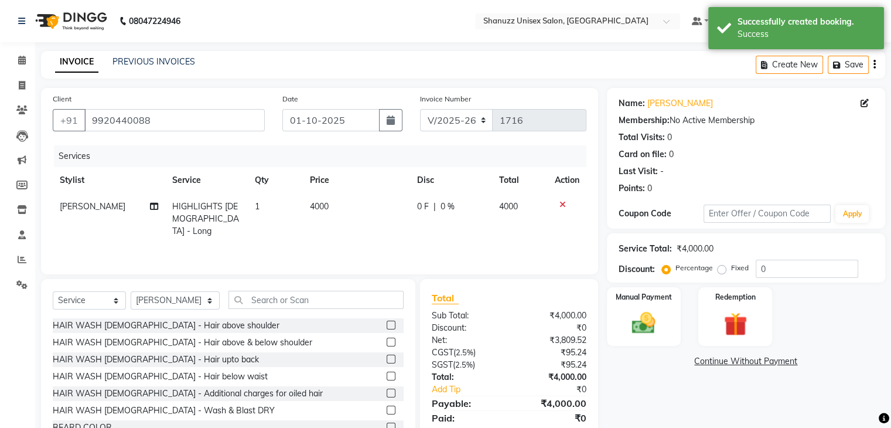
scroll to position [42, 0]
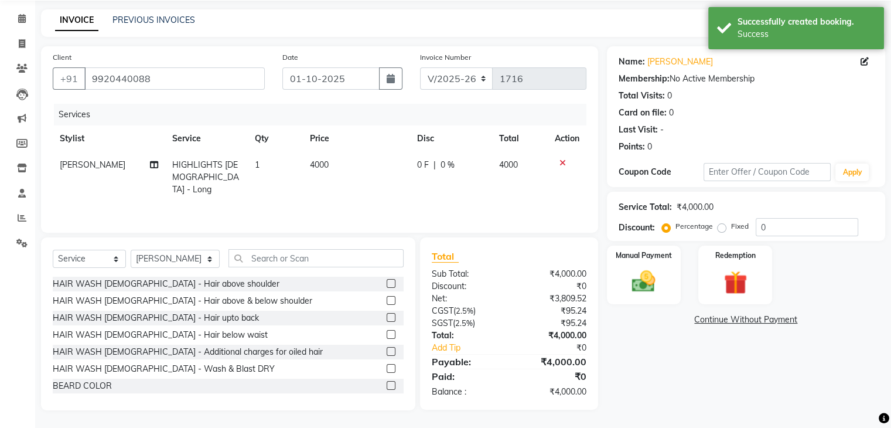
click at [312, 166] on span "4000" at bounding box center [319, 164] width 19 height 11
select select "85364"
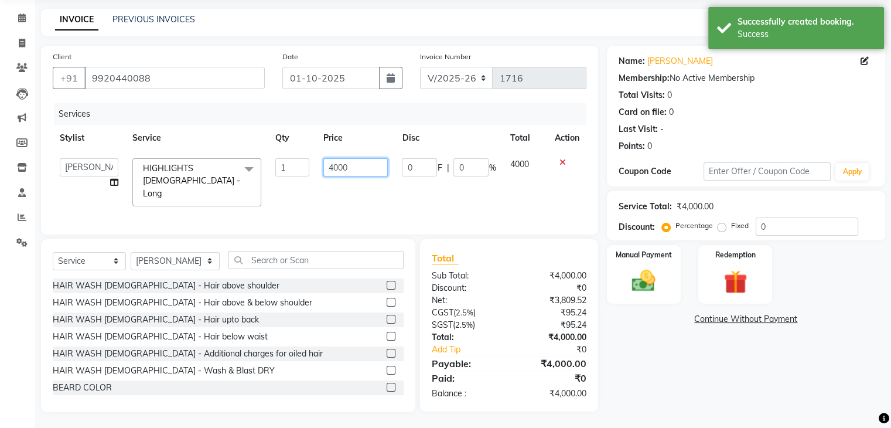
click at [337, 165] on input "4000" at bounding box center [355, 167] width 64 height 18
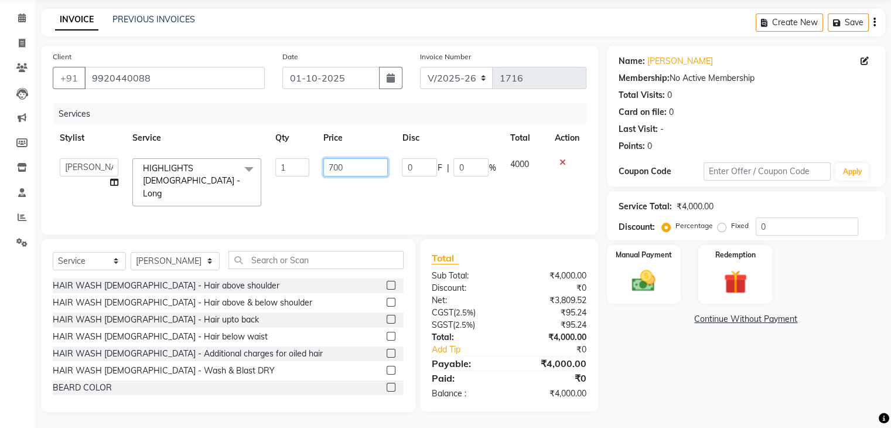
type input "7500"
click at [383, 175] on input "7500" at bounding box center [355, 167] width 64 height 18
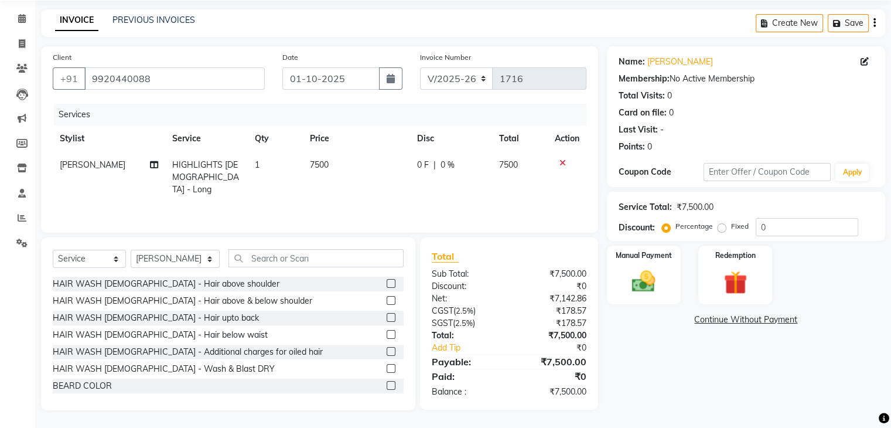
click at [411, 181] on td "0 F | 0 %" at bounding box center [451, 177] width 82 height 51
select select "85364"
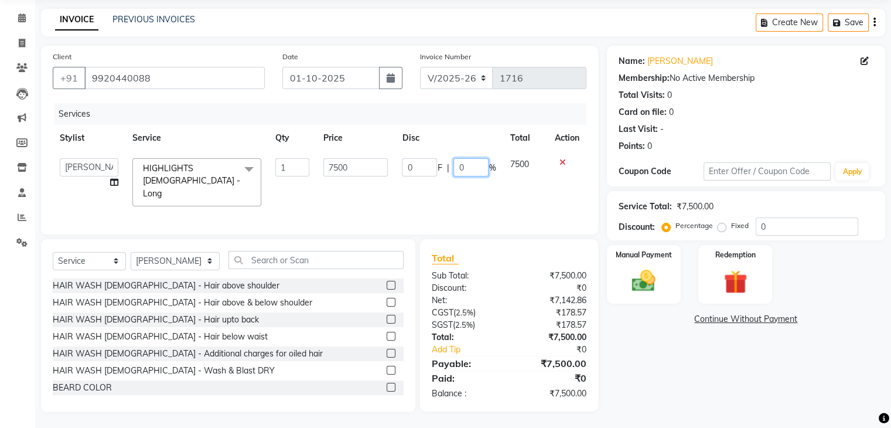
click at [464, 167] on input "0" at bounding box center [470, 167] width 35 height 18
type input "15"
click at [468, 188] on td "0 F | 15 %" at bounding box center [449, 182] width 108 height 62
select select "85364"
click at [647, 262] on div "Manual Payment" at bounding box center [643, 274] width 77 height 60
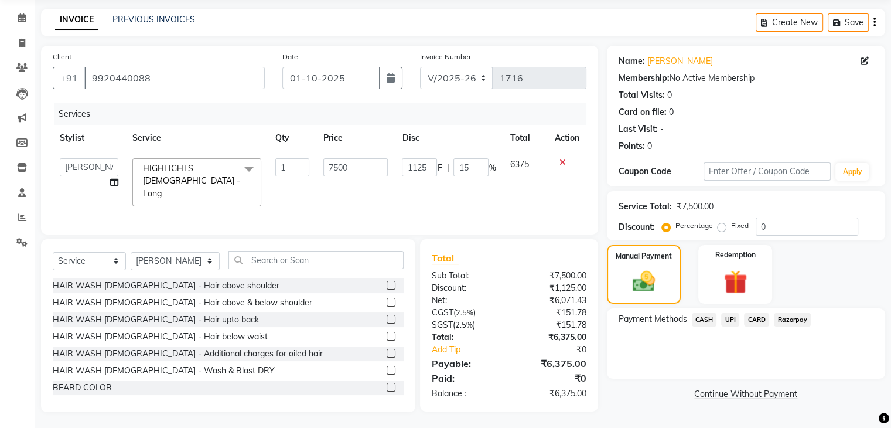
click at [763, 319] on span "CARD" at bounding box center [756, 319] width 25 height 13
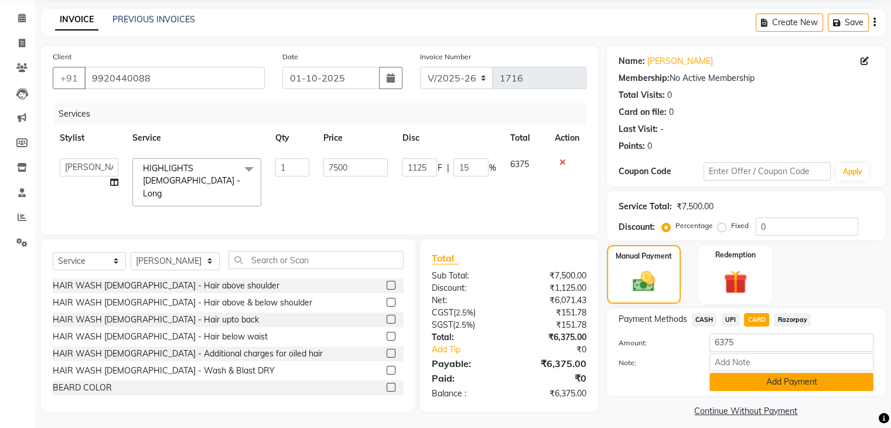
click at [764, 380] on button "Add Payment" at bounding box center [791, 381] width 164 height 18
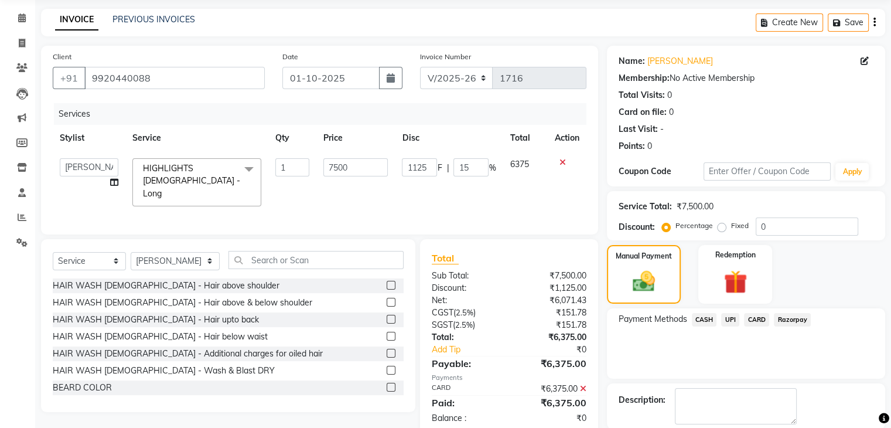
scroll to position [100, 0]
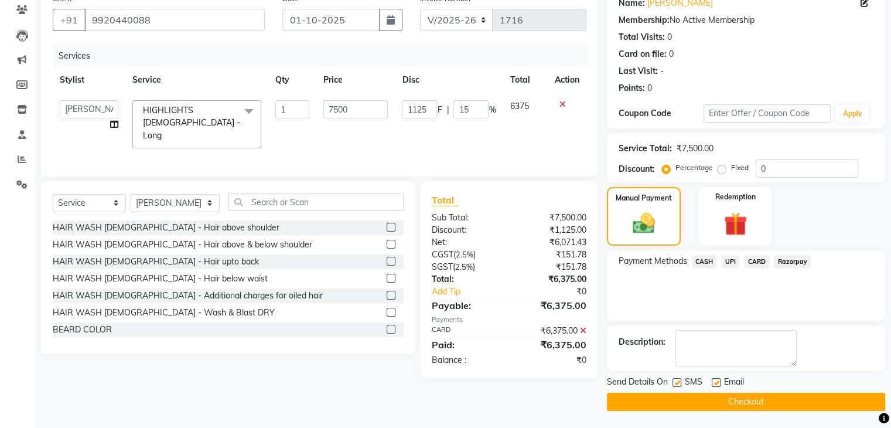
click at [679, 382] on label at bounding box center [676, 382] width 9 height 9
click at [679, 382] on input "checkbox" at bounding box center [676, 383] width 8 height 8
checkbox input "false"
click at [700, 398] on button "Checkout" at bounding box center [746, 401] width 278 height 18
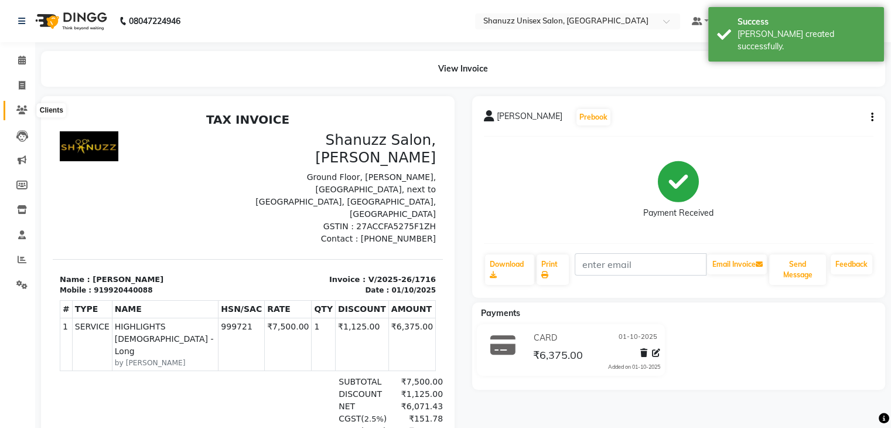
click at [15, 112] on span at bounding box center [22, 110] width 20 height 13
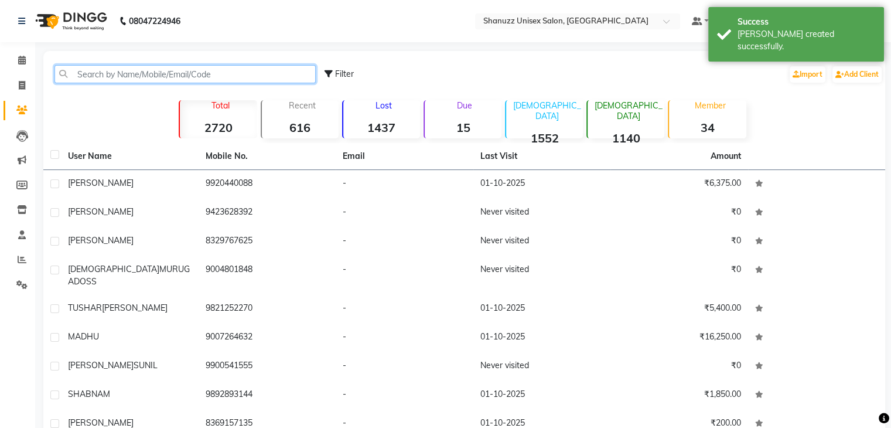
click at [98, 77] on input "text" at bounding box center [184, 74] width 261 height 18
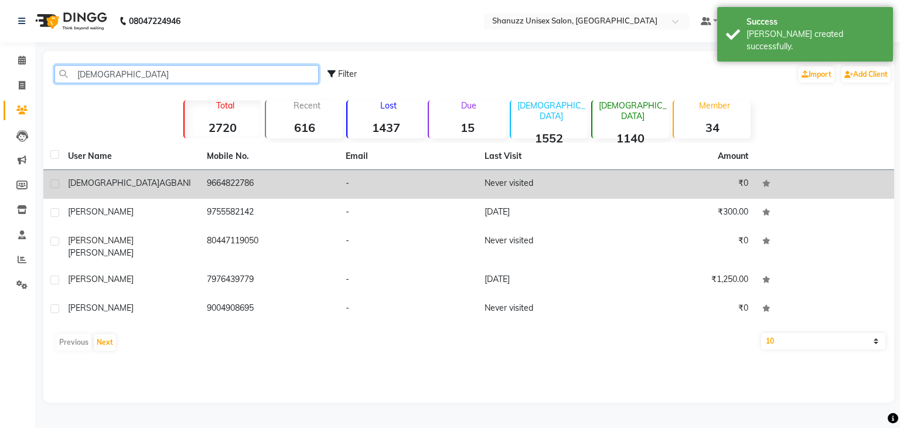
type input "[DEMOGRAPHIC_DATA]"
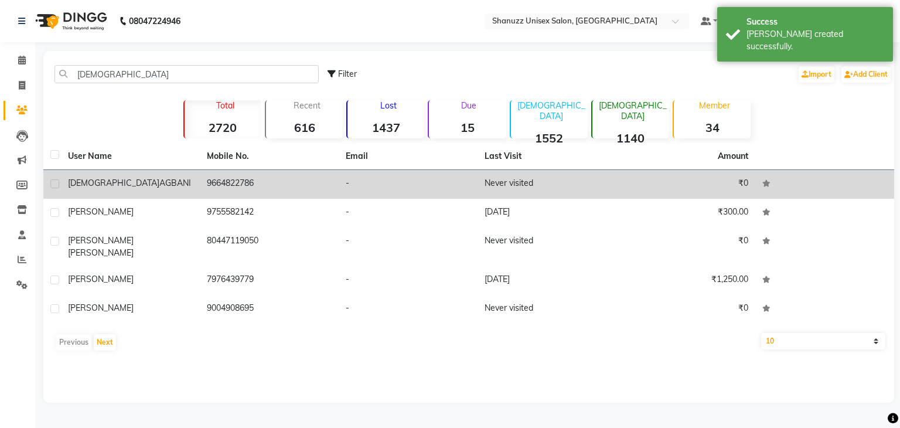
click at [159, 179] on span "AGBANI" at bounding box center [175, 182] width 32 height 11
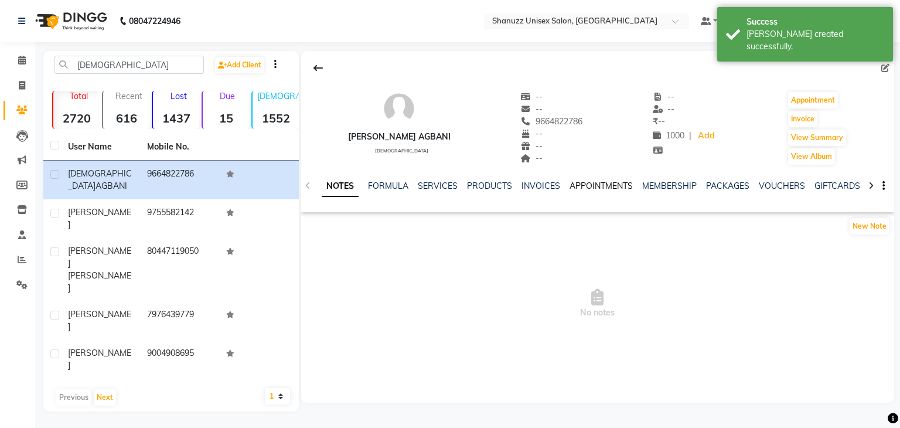
click at [591, 187] on link "APPOINTMENTS" at bounding box center [600, 185] width 63 height 11
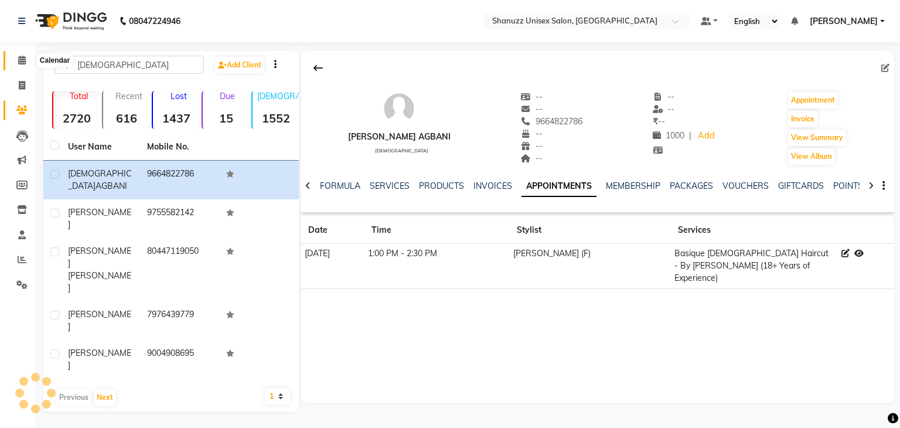
click at [13, 59] on span at bounding box center [22, 60] width 20 height 13
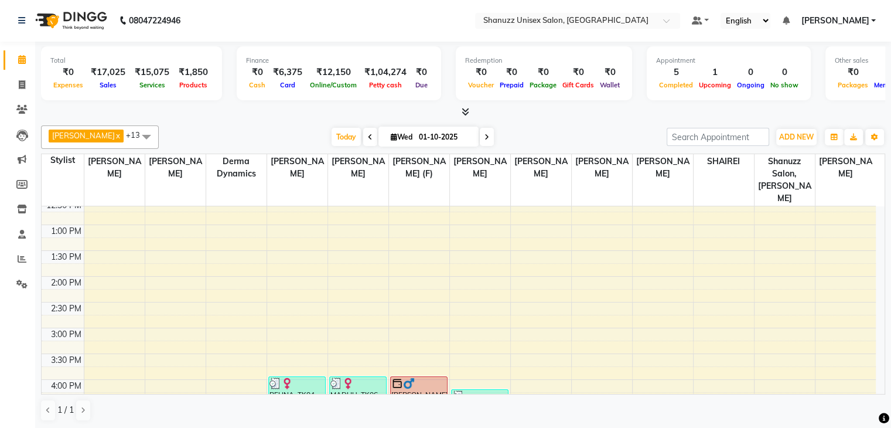
scroll to position [412, 0]
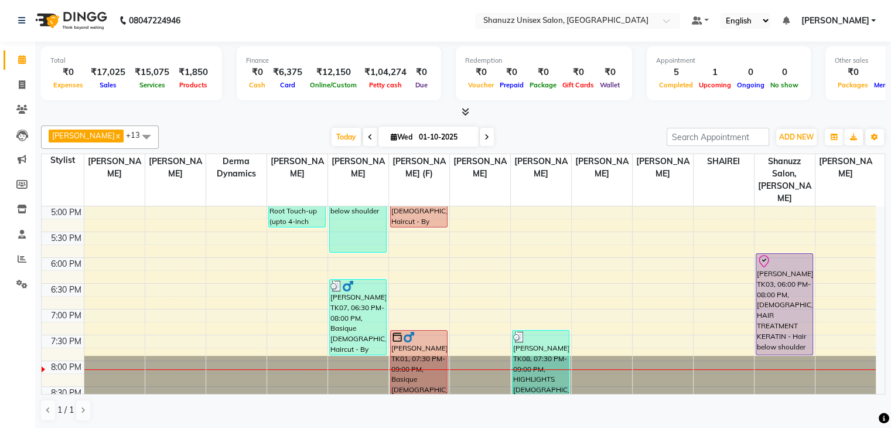
click at [422, 135] on input "01-10-2025" at bounding box center [444, 137] width 59 height 18
select select "10"
select select "2025"
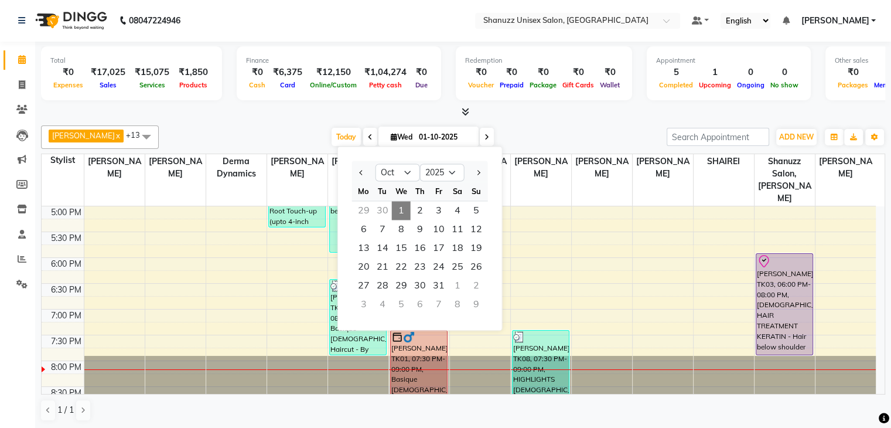
click at [491, 110] on div at bounding box center [463, 112] width 844 height 12
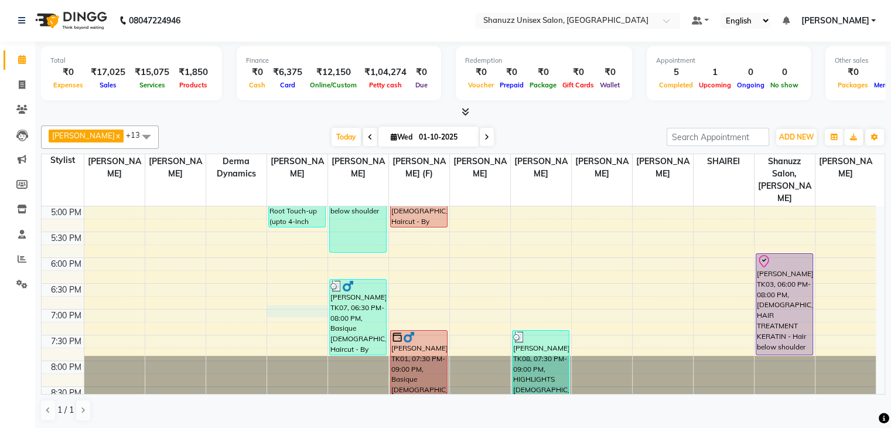
click at [288, 298] on div "9:00 AM 9:30 AM 10:00 AM 10:30 AM 11:00 AM 11:30 AM 12:00 PM 12:30 PM 1:00 PM 1…" at bounding box center [459, 103] width 834 height 618
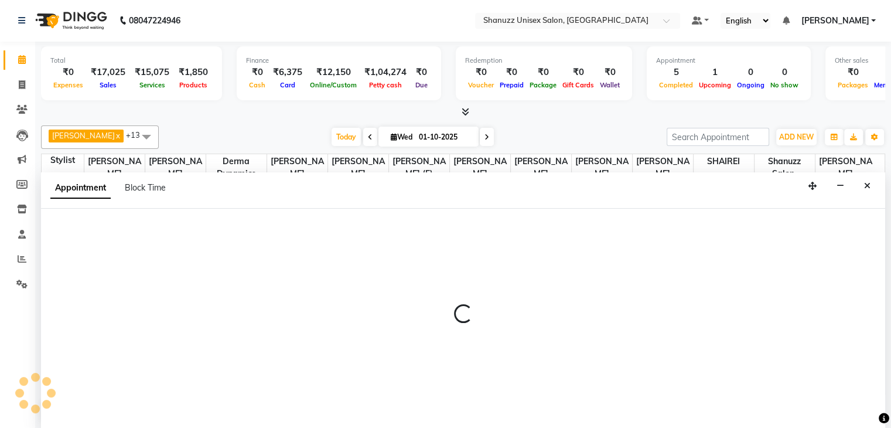
select select "59235"
select select "1140"
select select "tentative"
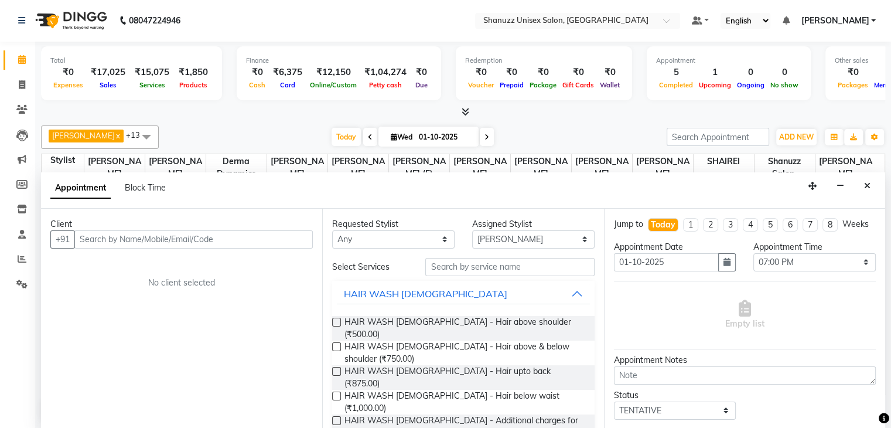
click at [180, 234] on input "text" at bounding box center [193, 239] width 238 height 18
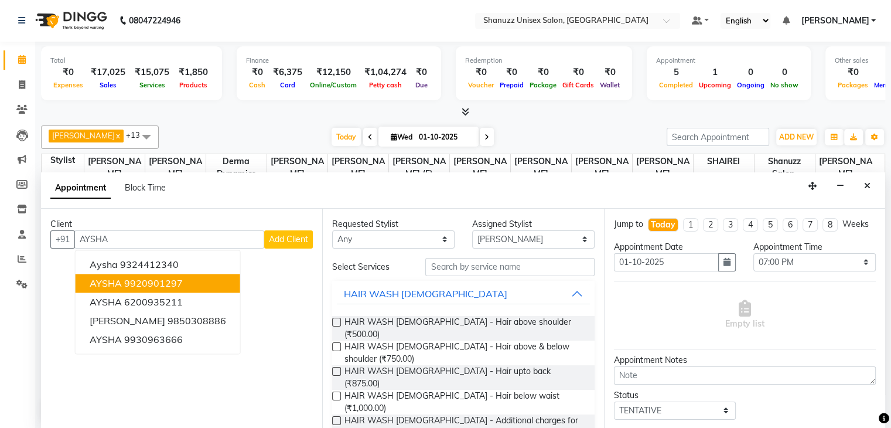
click at [148, 280] on ngb-highlight "9920901297" at bounding box center [153, 283] width 59 height 12
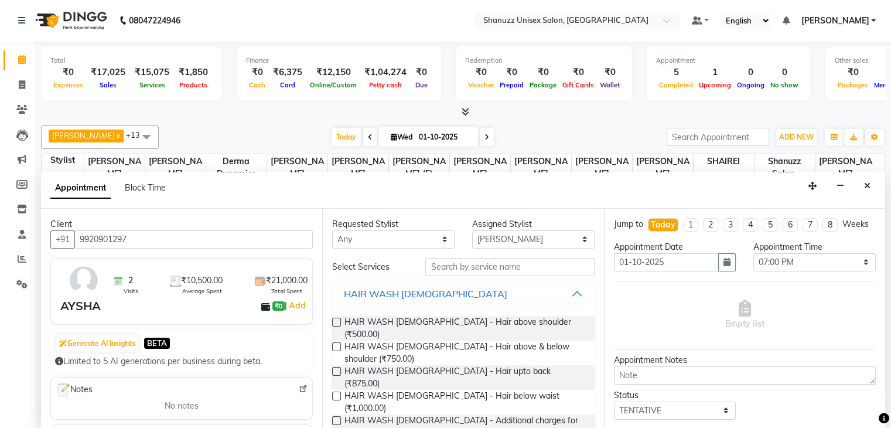
scroll to position [0, 0]
click at [199, 238] on input "9920901297" at bounding box center [193, 239] width 238 height 18
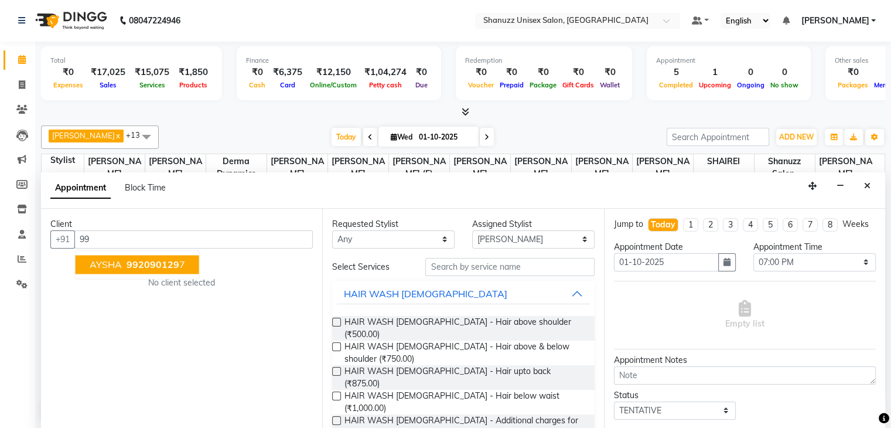
type input "9"
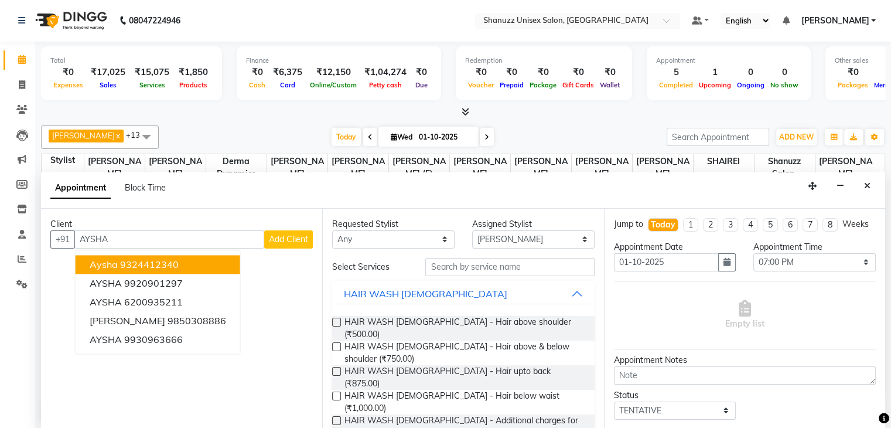
click at [114, 261] on span "Aysha" at bounding box center [104, 264] width 28 height 12
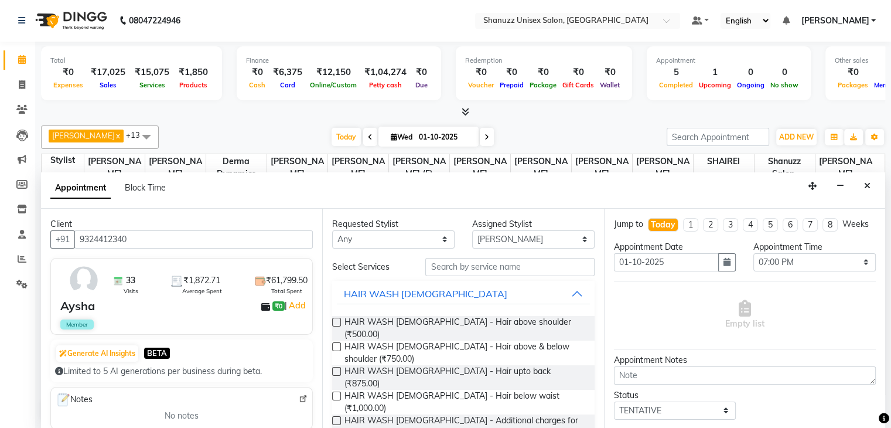
type input "9324412340"
click at [453, 262] on input "text" at bounding box center [509, 267] width 169 height 18
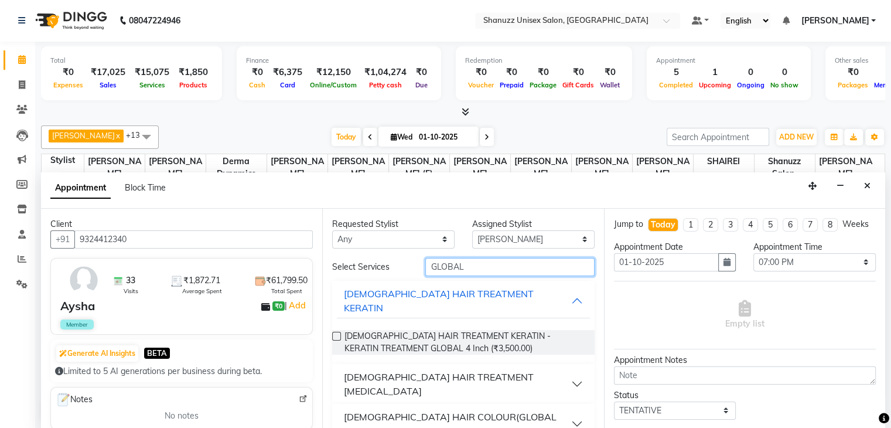
scroll to position [33, 0]
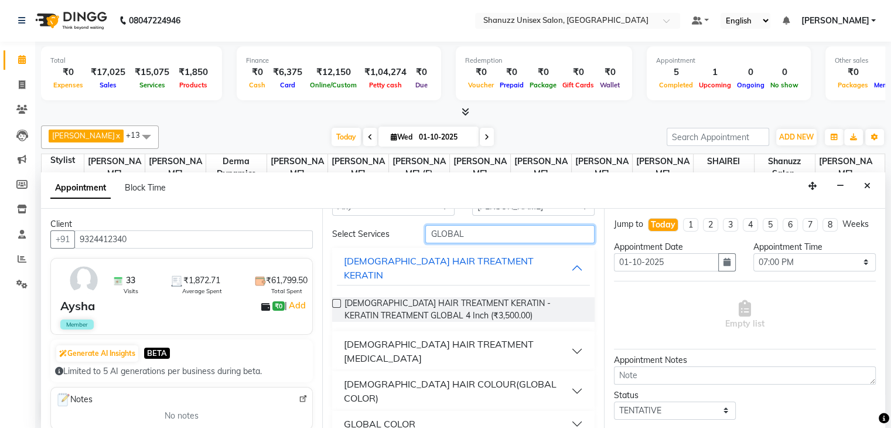
type input "GLOBAL"
click at [398, 416] on div "GLOBAL COLOR" at bounding box center [379, 423] width 71 height 14
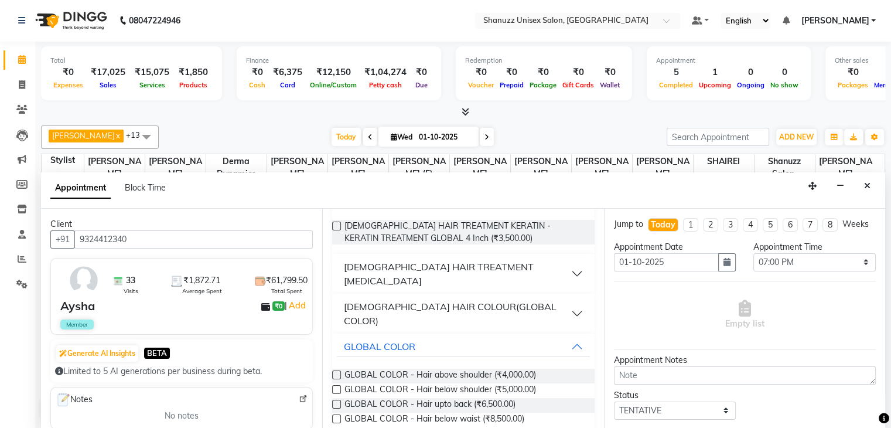
click at [335, 414] on label at bounding box center [336, 418] width 9 height 9
click at [335, 416] on input "checkbox" at bounding box center [336, 420] width 8 height 8
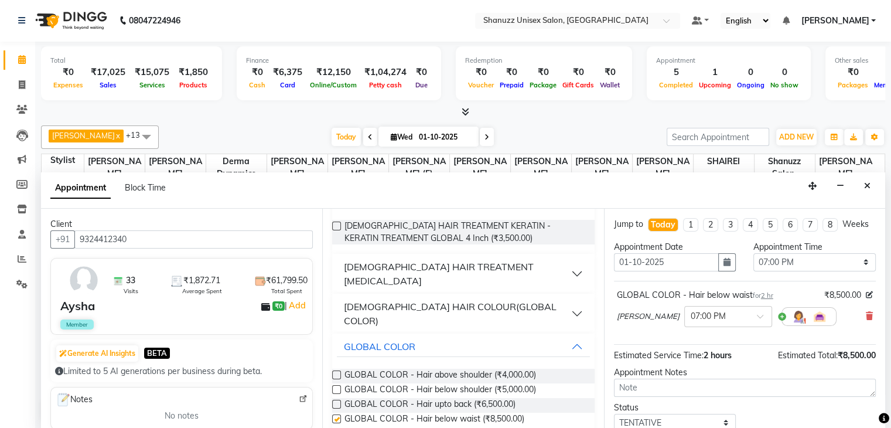
checkbox input "false"
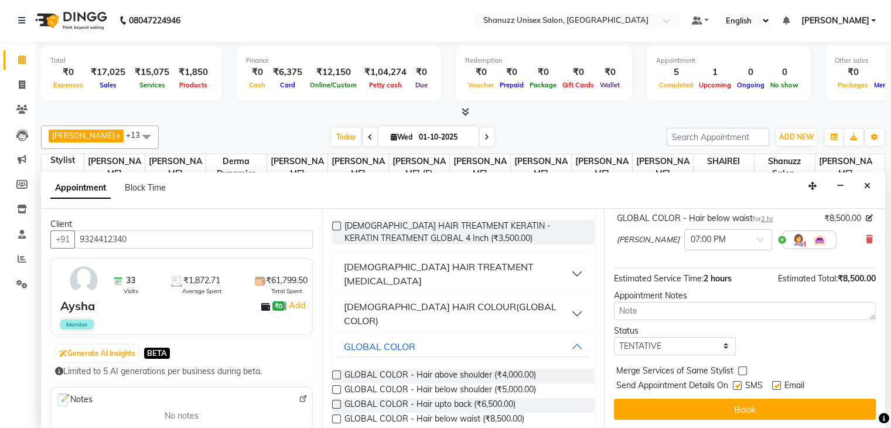
click at [736, 382] on label at bounding box center [737, 385] width 9 height 9
click at [736, 382] on input "checkbox" at bounding box center [737, 386] width 8 height 8
checkbox input "false"
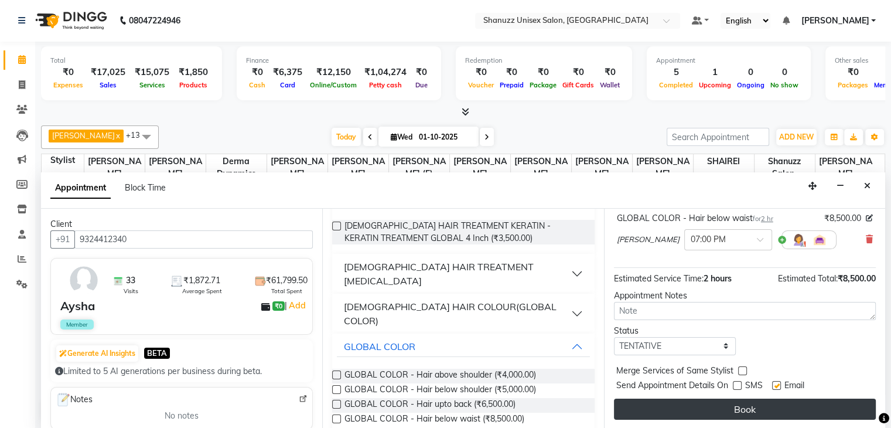
click at [737, 411] on button "Book" at bounding box center [745, 408] width 262 height 21
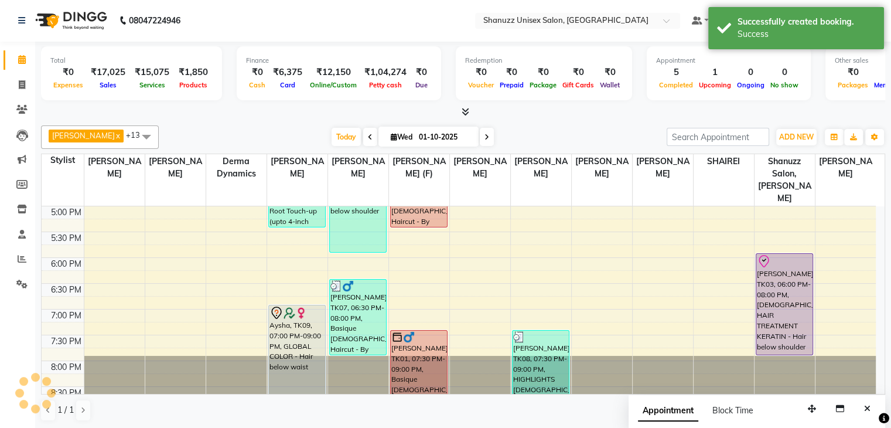
scroll to position [0, 0]
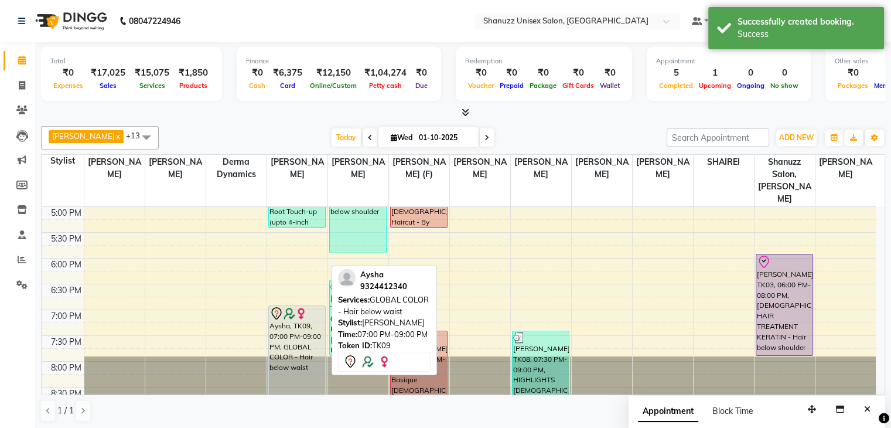
click at [293, 319] on div "Aysha, TK09, 07:00 PM-09:00 PM, GLOBAL COLOR - Hair below waist" at bounding box center [297, 356] width 56 height 100
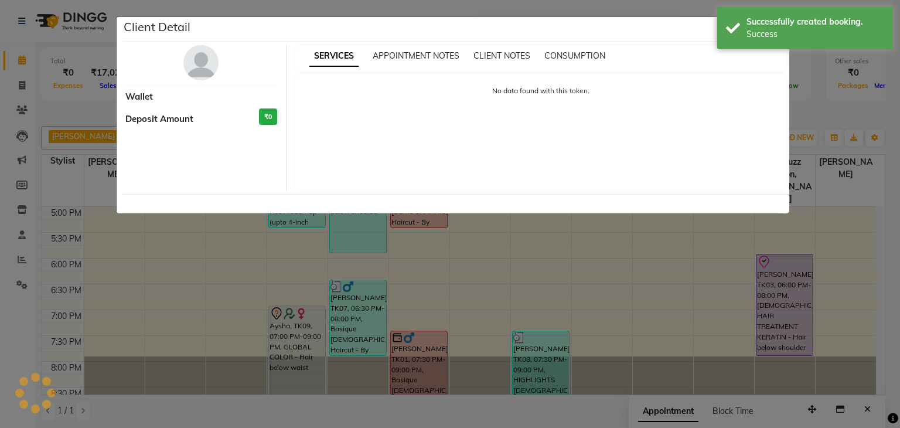
select select "7"
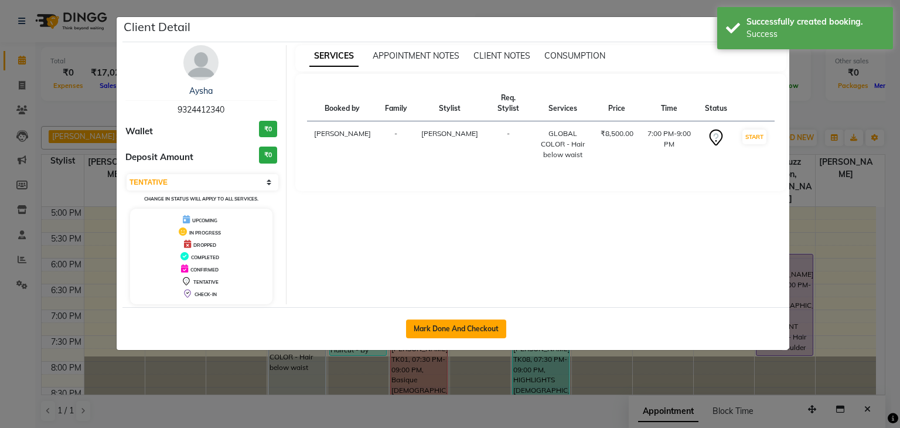
click at [481, 324] on button "Mark Done And Checkout" at bounding box center [456, 328] width 100 height 19
select select "service"
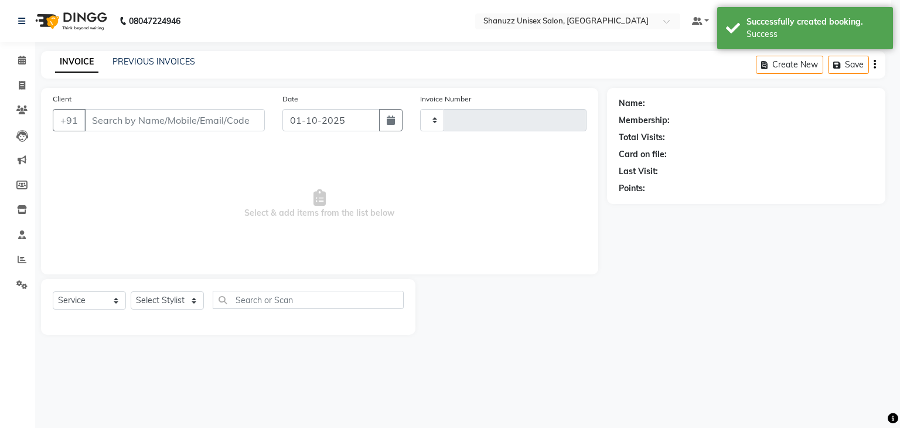
type input "1717"
select select "7102"
type input "9324412340"
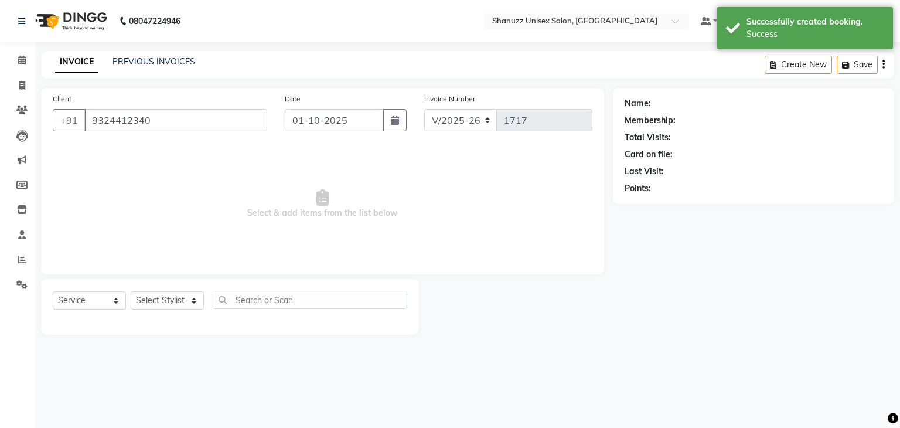
select select "59235"
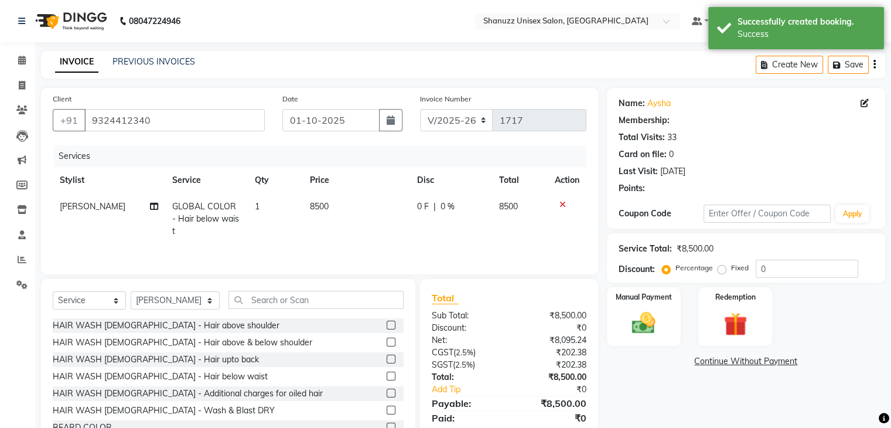
select select "1: Object"
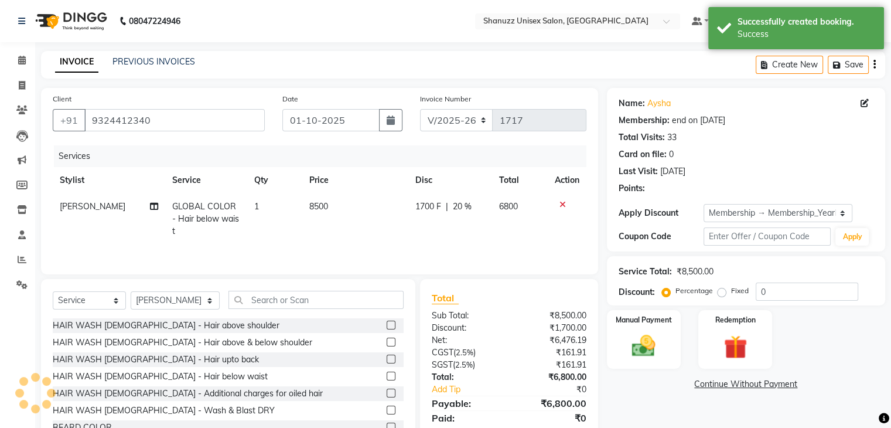
type input "20"
click at [317, 204] on span "8500" at bounding box center [318, 206] width 19 height 11
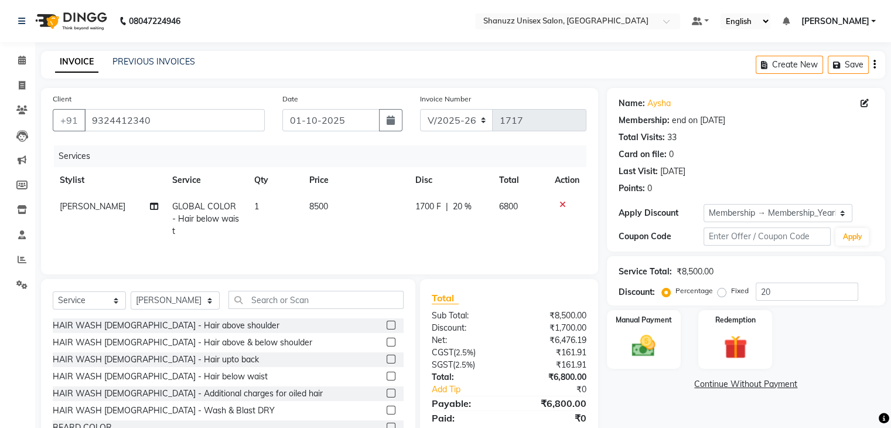
select select "59235"
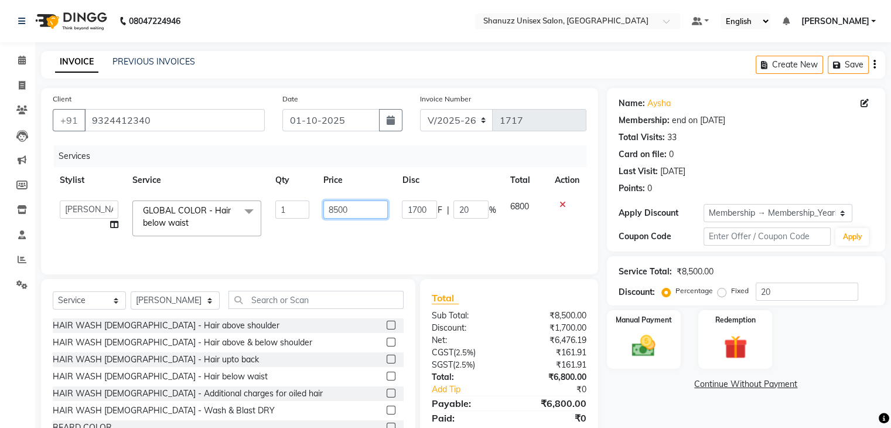
click at [332, 205] on input "8500" at bounding box center [355, 209] width 64 height 18
type input "7500"
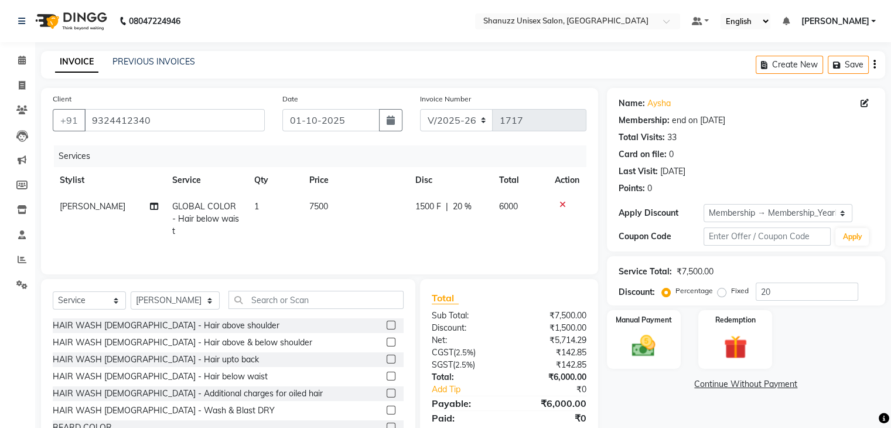
click at [403, 227] on tr "[PERSON_NAME] GLOBAL COLOR - Hair below waist 1 7500 1500 F | 20 % 6000" at bounding box center [320, 218] width 534 height 51
click at [464, 206] on span "20 %" at bounding box center [462, 206] width 19 height 12
select select "59235"
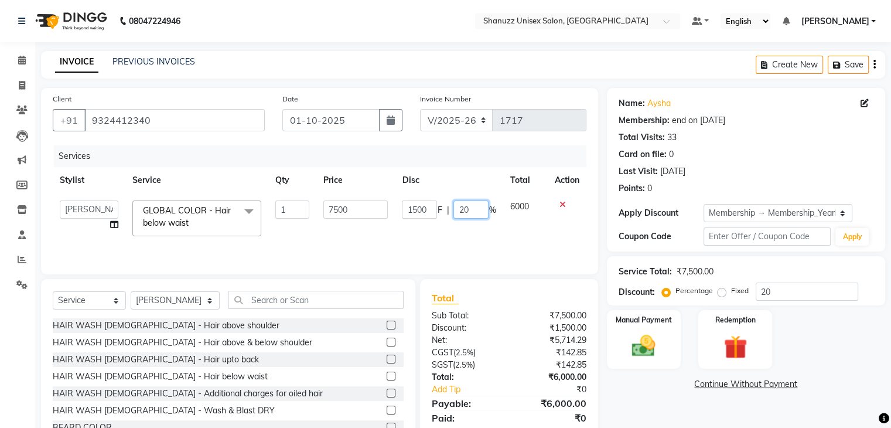
click at [464, 208] on input "20" at bounding box center [470, 209] width 35 height 18
type input "30"
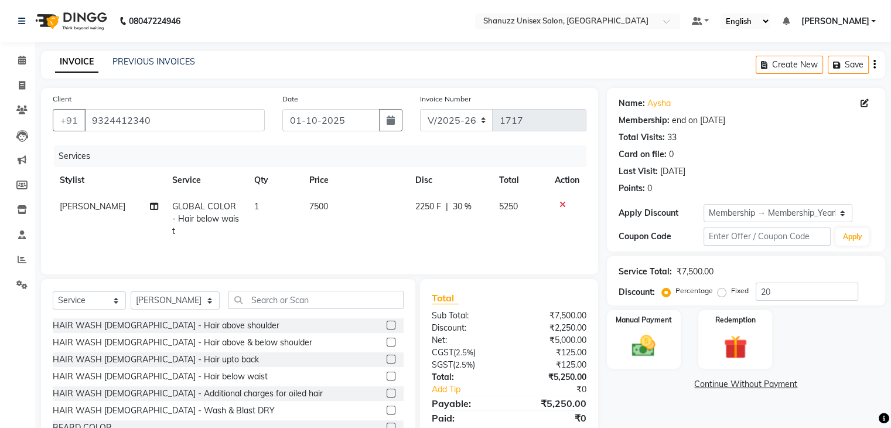
click at [464, 224] on td "2250 F | 30 %" at bounding box center [450, 218] width 84 height 51
select select "59235"
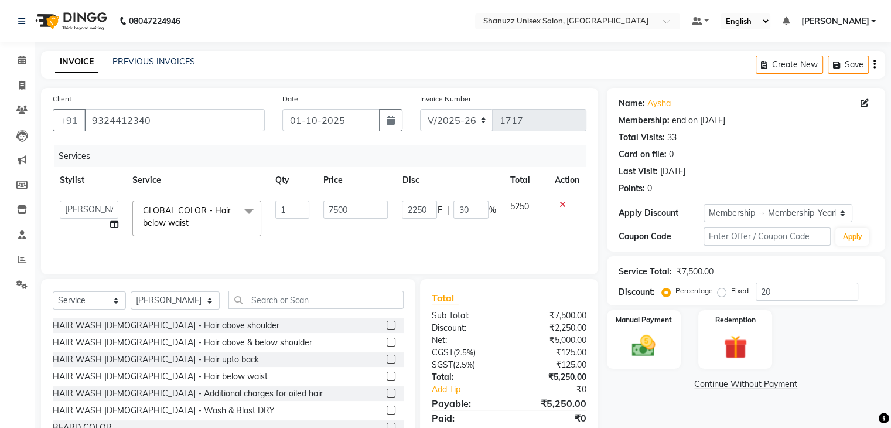
scroll to position [42, 0]
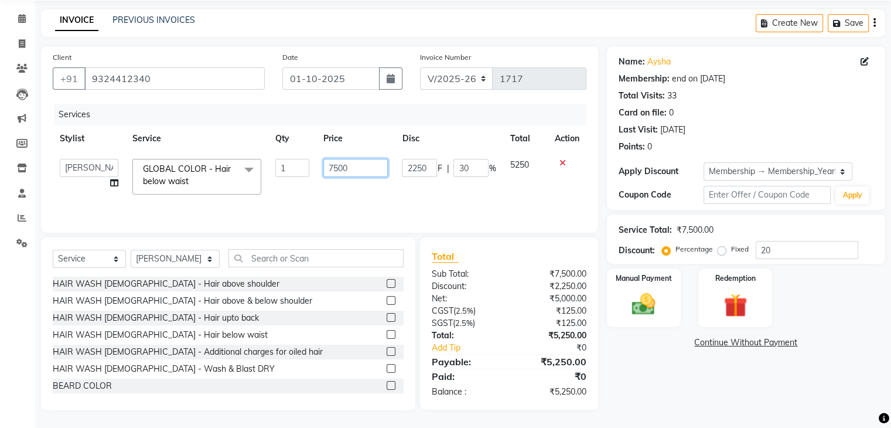
click at [333, 165] on input "7500" at bounding box center [355, 168] width 64 height 18
type input "9500"
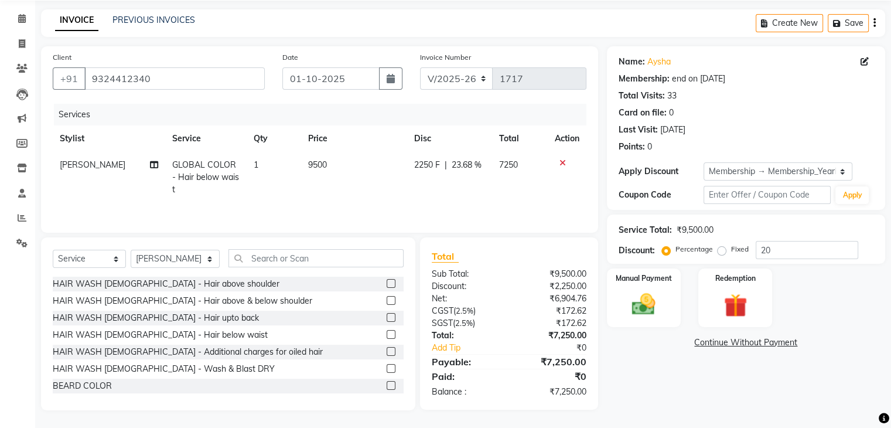
click at [363, 187] on td "9500" at bounding box center [354, 177] width 106 height 51
select select "59235"
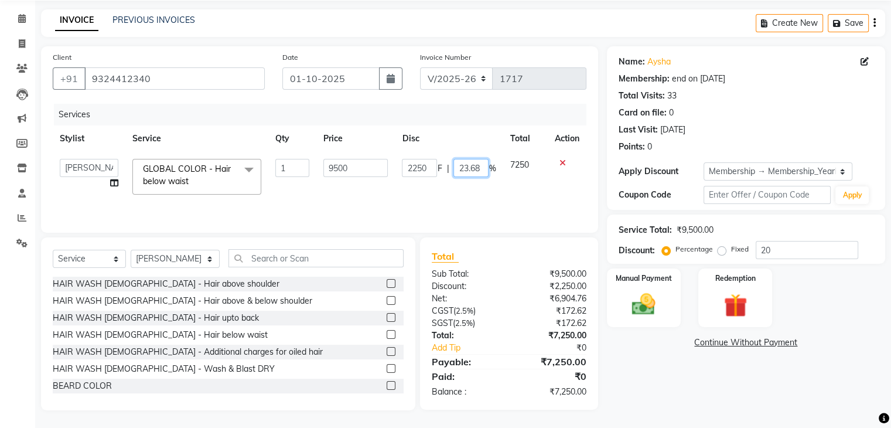
click at [479, 170] on input "23.68" at bounding box center [470, 168] width 35 height 18
type input "2"
type input "30"
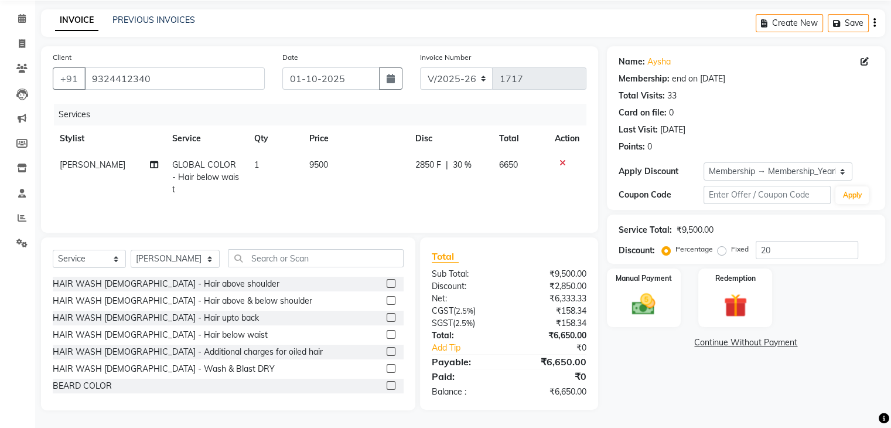
click at [483, 184] on td "2850 F | 30 %" at bounding box center [450, 177] width 84 height 51
select select "59235"
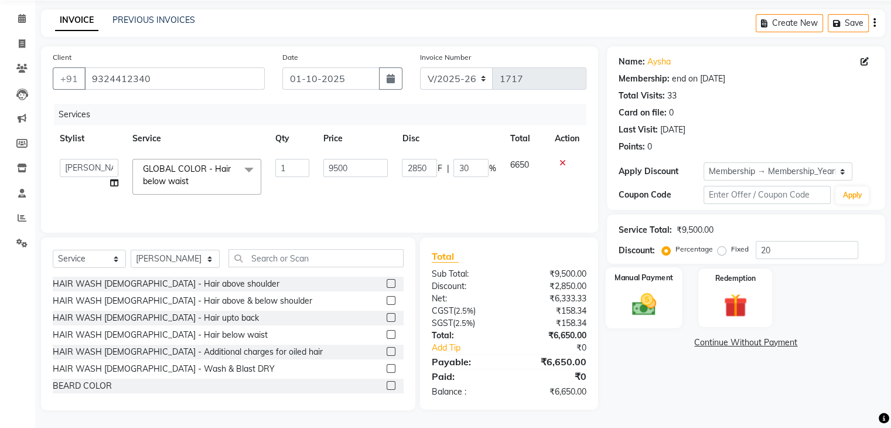
click at [652, 290] on img at bounding box center [643, 304] width 39 height 28
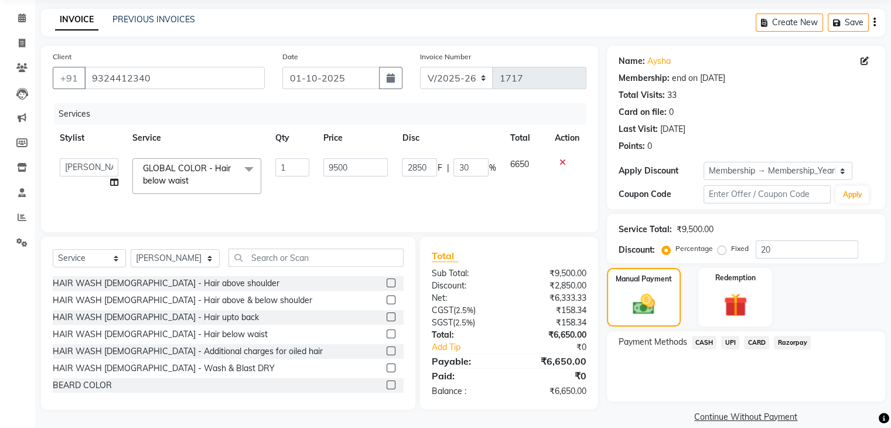
click at [734, 341] on span "UPI" at bounding box center [730, 342] width 18 height 13
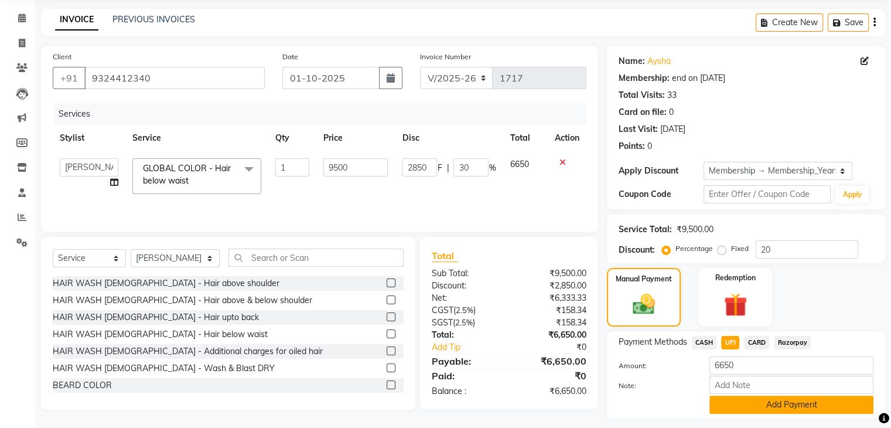
click at [732, 401] on button "Add Payment" at bounding box center [791, 404] width 164 height 18
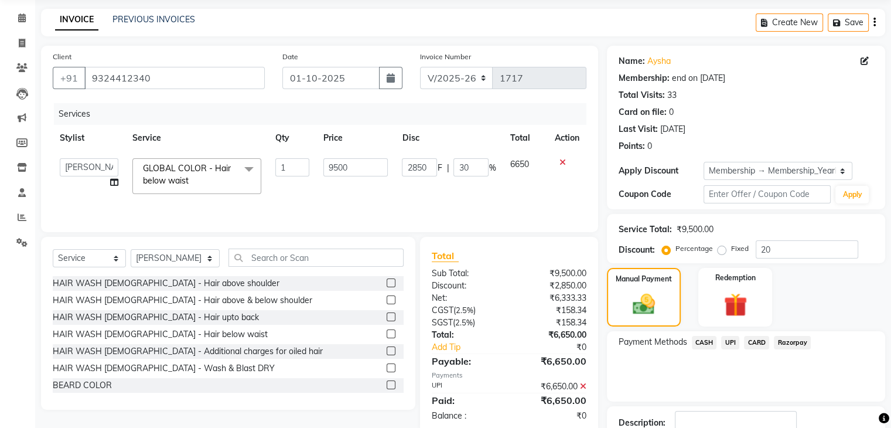
scroll to position [122, 0]
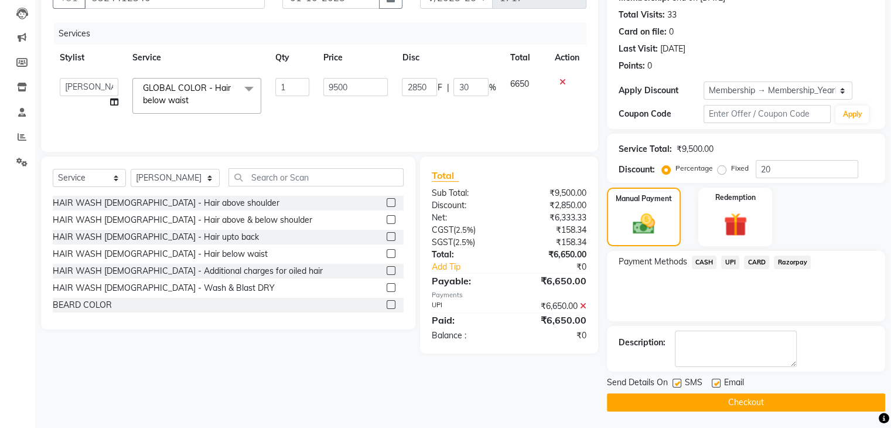
click at [672, 380] on label at bounding box center [676, 382] width 9 height 9
click at [672, 380] on input "checkbox" at bounding box center [676, 383] width 8 height 8
checkbox input "false"
click at [690, 399] on button "Checkout" at bounding box center [746, 402] width 278 height 18
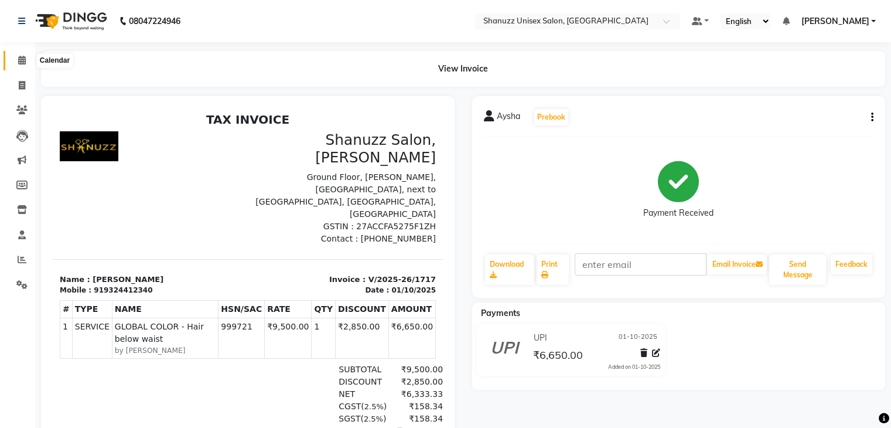
click at [25, 60] on icon at bounding box center [22, 60] width 8 height 9
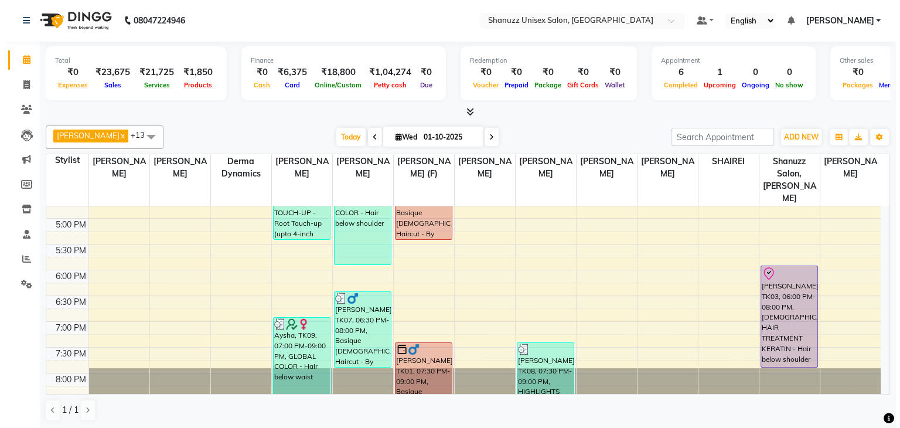
scroll to position [412, 0]
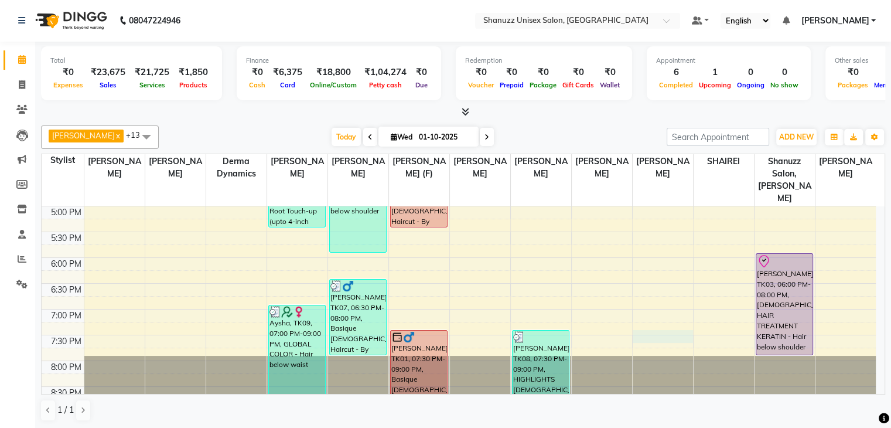
click at [662, 322] on div "9:00 AM 9:30 AM 10:00 AM 10:30 AM 11:00 AM 11:30 AM 12:00 PM 12:30 PM 1:00 PM 1…" at bounding box center [459, 103] width 834 height 618
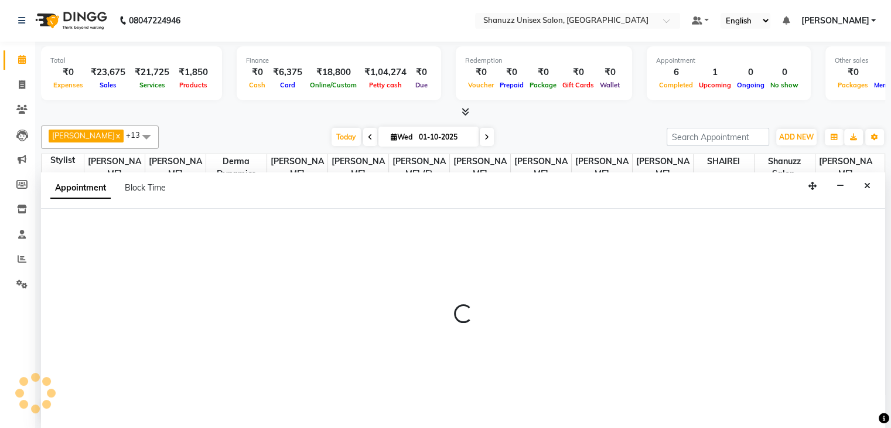
select select "78152"
select select "tentative"
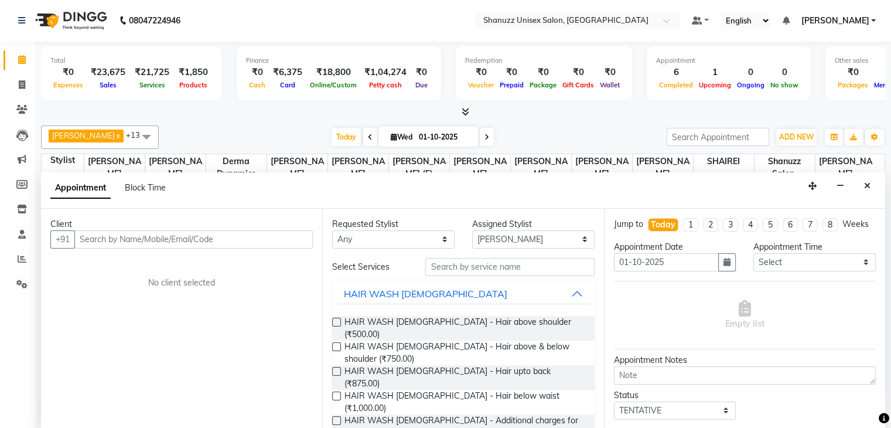
click at [115, 238] on input "text" at bounding box center [193, 239] width 238 height 18
type input "7021769950"
click at [299, 231] on button "Add Client" at bounding box center [288, 239] width 49 height 18
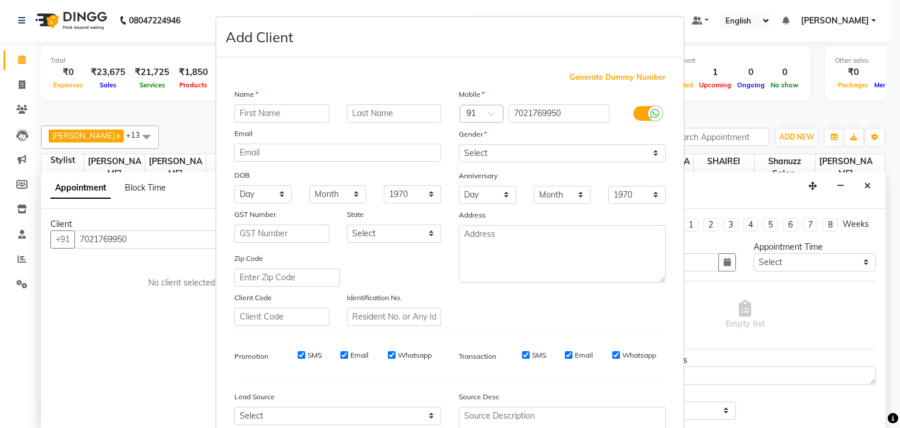
click at [278, 111] on input "text" at bounding box center [281, 113] width 95 height 18
click at [269, 115] on input "text" at bounding box center [281, 113] width 95 height 18
type input "[PERSON_NAME]"
click at [368, 117] on input "text" at bounding box center [394, 113] width 95 height 18
type input "H"
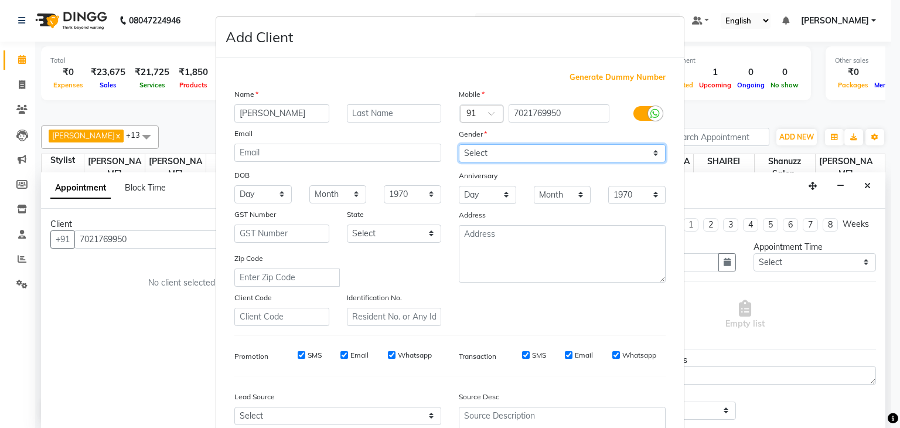
click at [489, 151] on select "Select [DEMOGRAPHIC_DATA] [DEMOGRAPHIC_DATA] Other Prefer Not To Say" at bounding box center [562, 153] width 207 height 18
select select "[DEMOGRAPHIC_DATA]"
click at [459, 145] on select "Select [DEMOGRAPHIC_DATA] [DEMOGRAPHIC_DATA] Other Prefer Not To Say" at bounding box center [562, 153] width 207 height 18
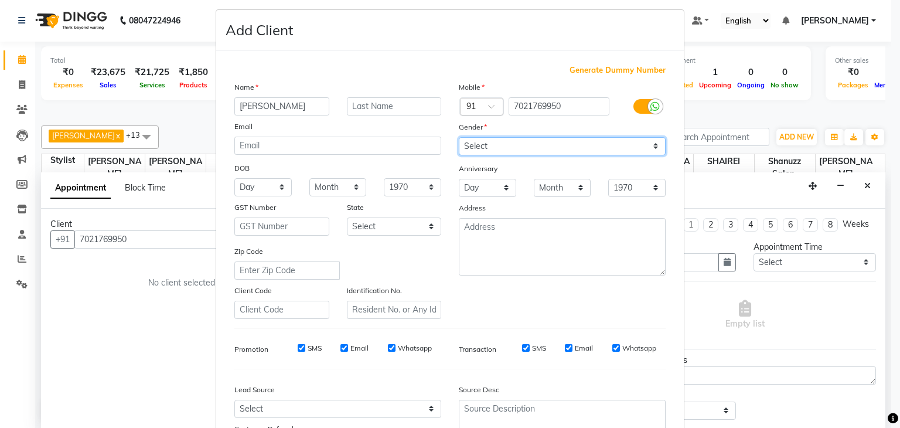
scroll to position [119, 0]
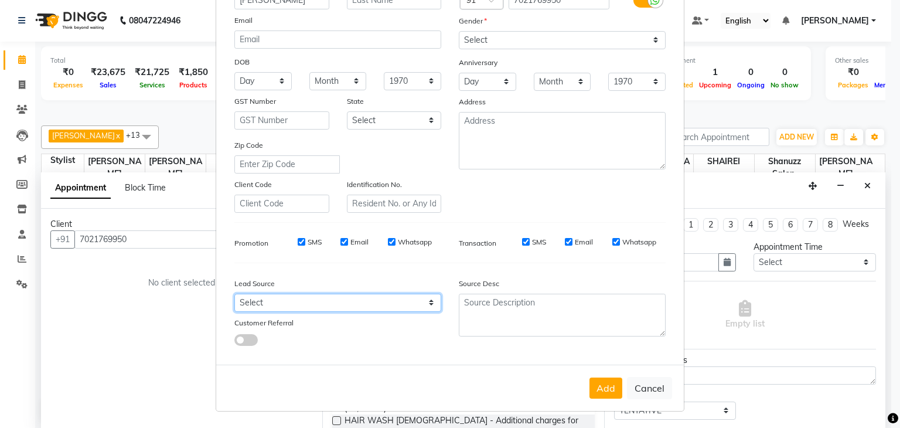
click at [326, 306] on select "Select Walk-in Referral Internet Friend Word of Mouth Advertisement Facebook Ju…" at bounding box center [337, 302] width 207 height 18
select select "49175"
click at [234, 293] on select "Select Walk-in Referral Internet Friend Word of Mouth Advertisement Facebook Ju…" at bounding box center [337, 302] width 207 height 18
click at [593, 386] on button "Add" at bounding box center [605, 387] width 33 height 21
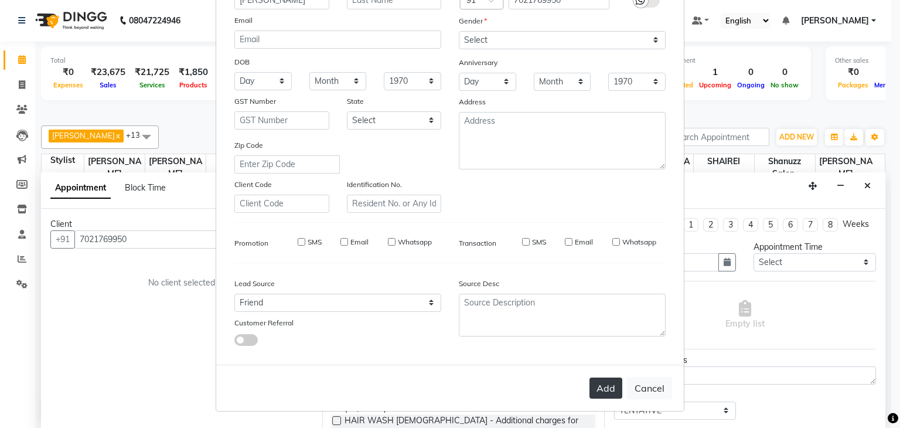
select select
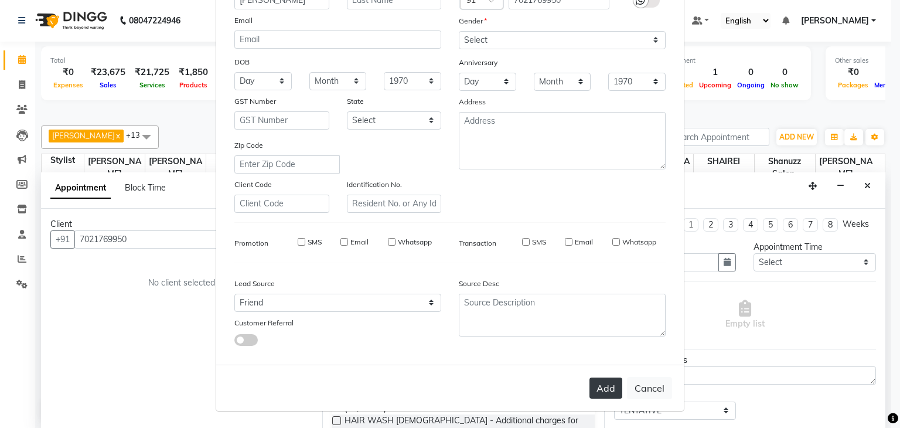
select select
checkbox input "false"
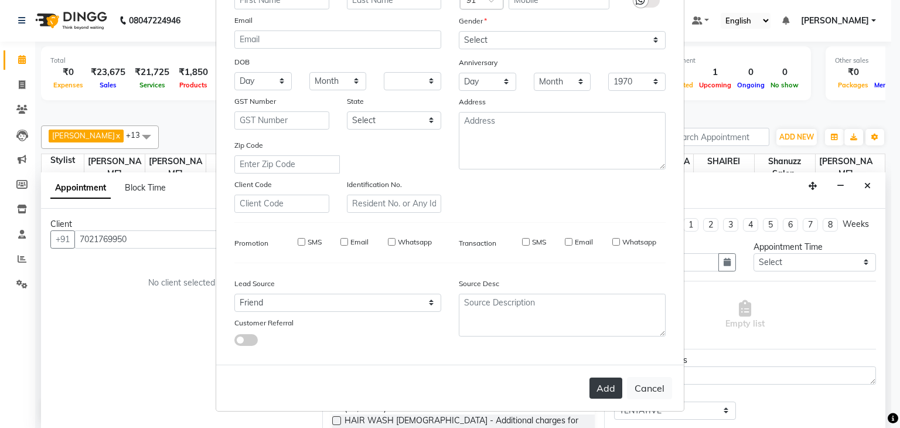
checkbox input "false"
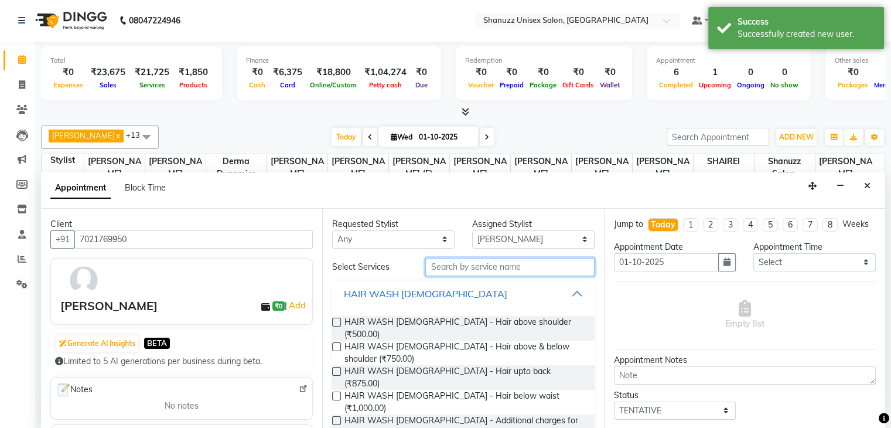
click at [513, 270] on input "text" at bounding box center [509, 267] width 169 height 18
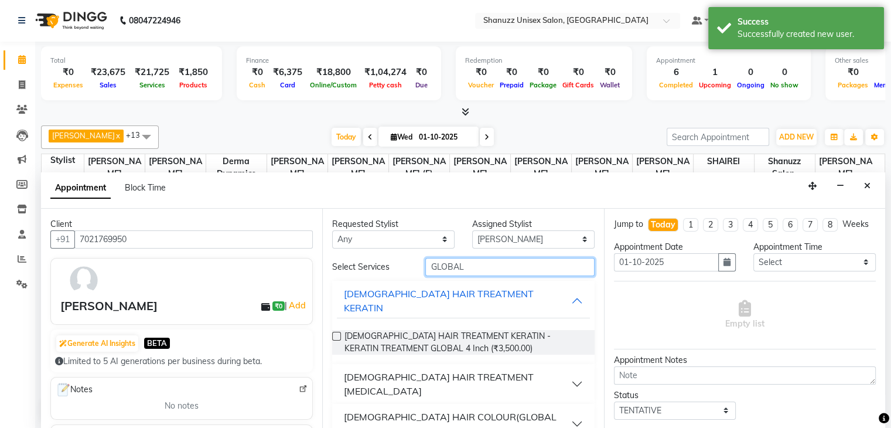
scroll to position [33, 0]
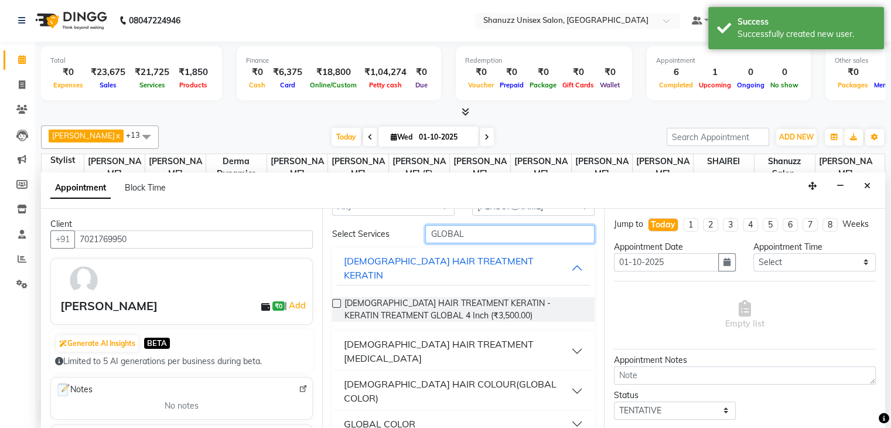
type input "GLOBAL"
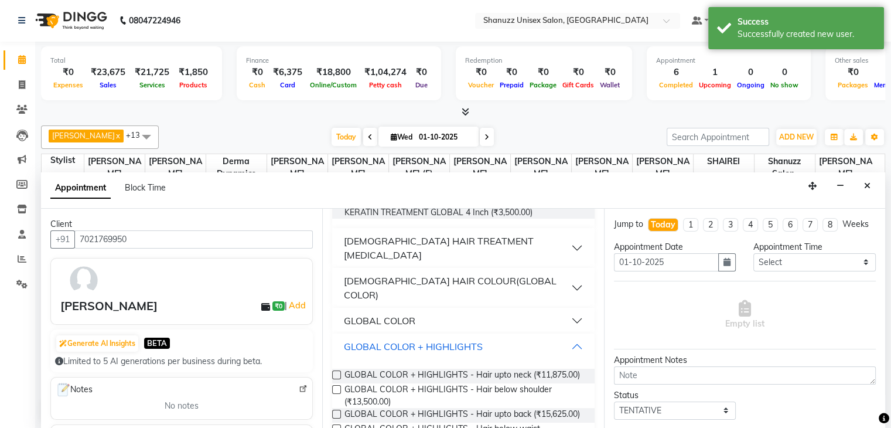
scroll to position [150, 0]
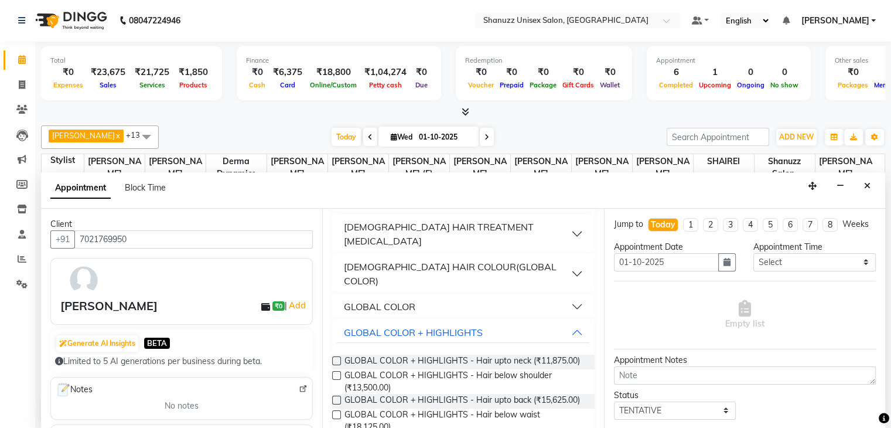
click at [333, 395] on label at bounding box center [336, 399] width 9 height 9
click at [333, 397] on input "checkbox" at bounding box center [336, 401] width 8 height 8
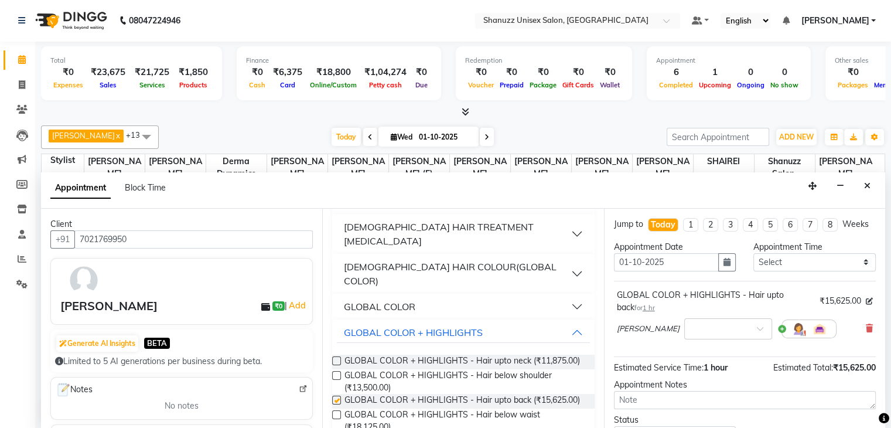
checkbox input "false"
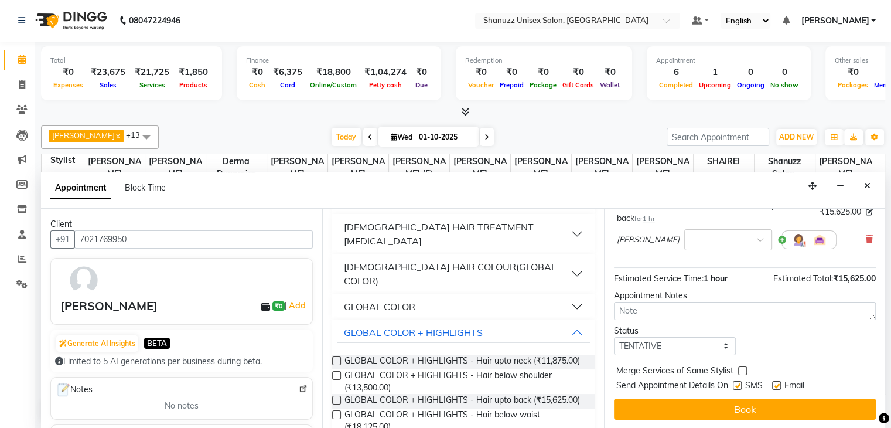
click at [738, 384] on label at bounding box center [737, 385] width 9 height 9
click at [738, 384] on input "checkbox" at bounding box center [737, 386] width 8 height 8
checkbox input "false"
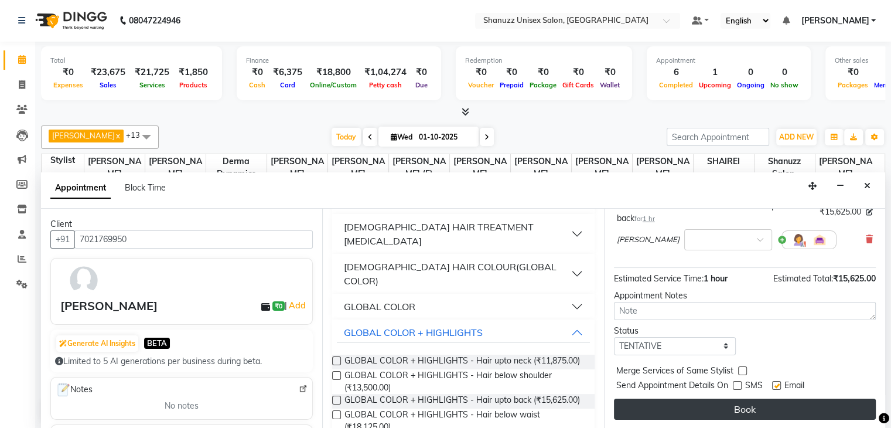
click at [750, 416] on button "Book" at bounding box center [745, 408] width 262 height 21
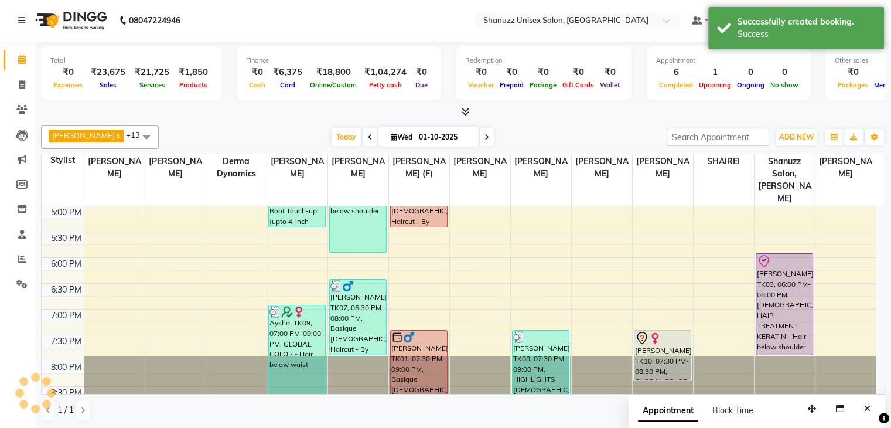
scroll to position [0, 0]
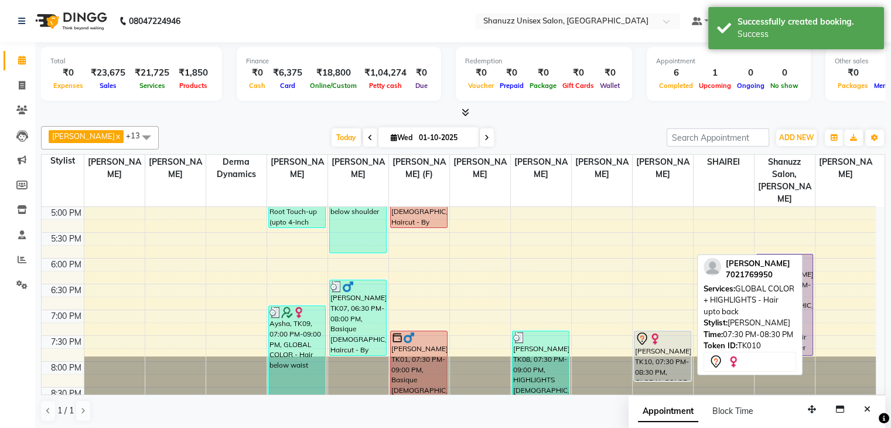
click at [664, 331] on div at bounding box center [662, 338] width 55 height 14
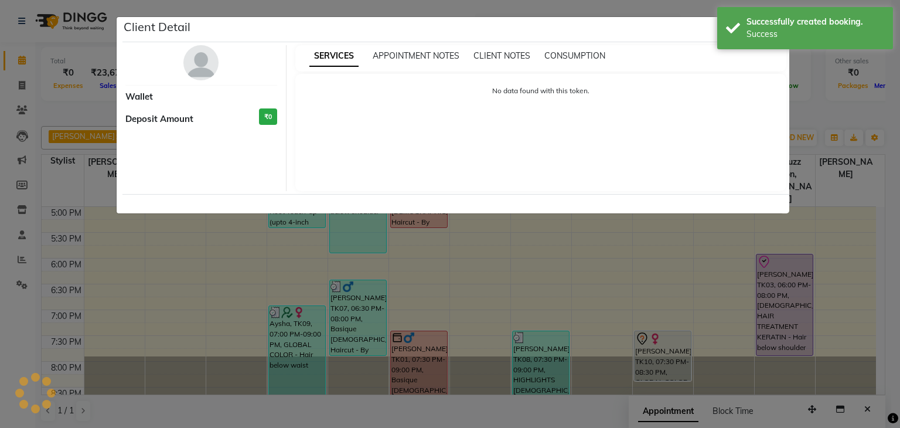
select select "7"
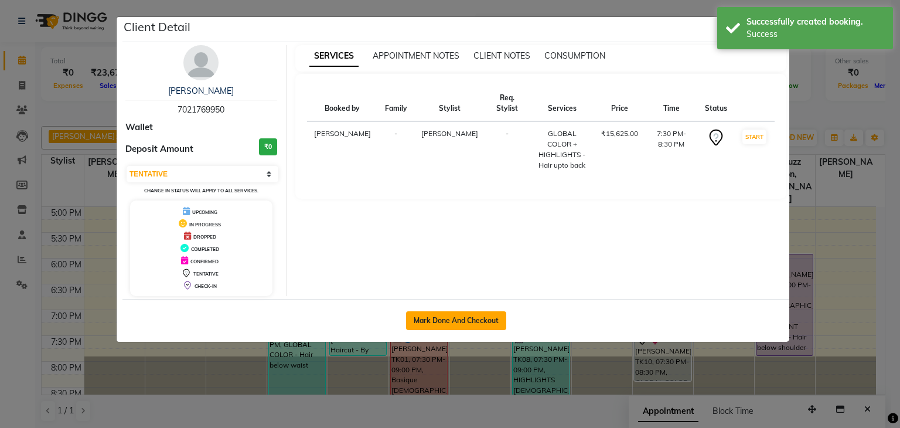
click at [466, 316] on button "Mark Done And Checkout" at bounding box center [456, 320] width 100 height 19
select select "service"
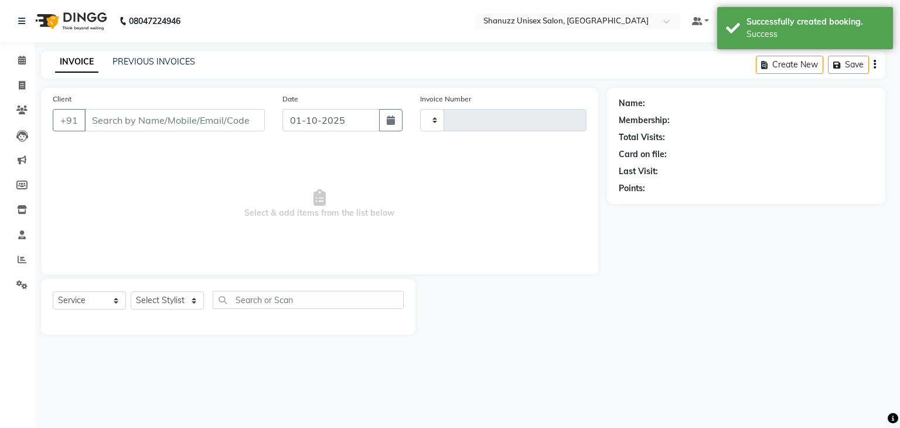
type input "1718"
select select "7102"
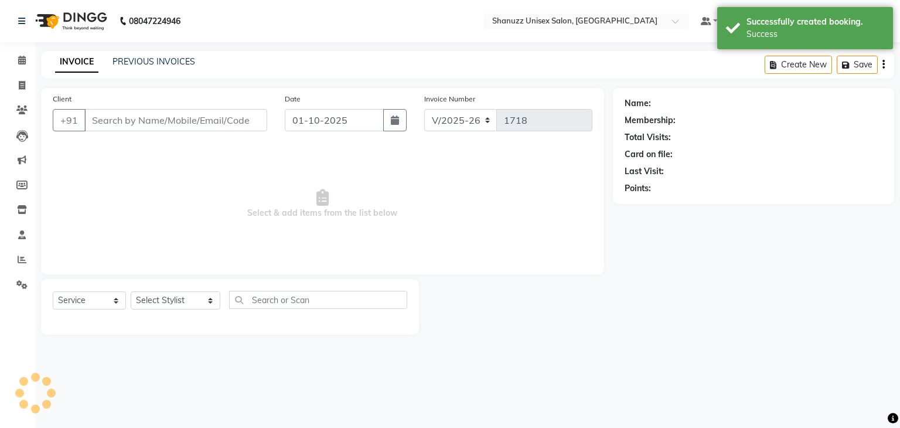
type input "7021769950"
select select "78152"
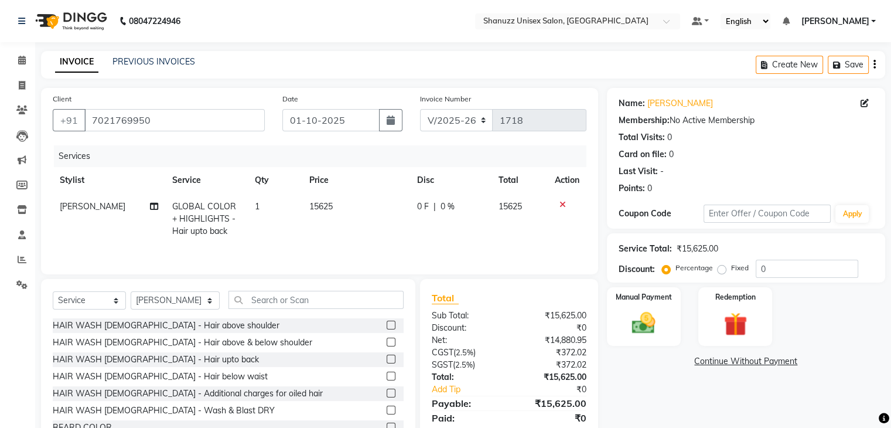
click at [323, 200] on td "15625" at bounding box center [355, 218] width 107 height 51
select select "78152"
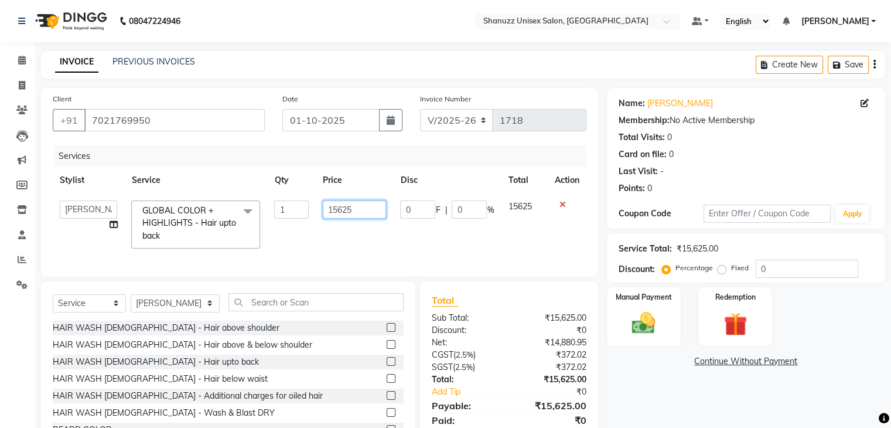
click at [363, 204] on input "15625" at bounding box center [355, 209] width 64 height 18
type input "1"
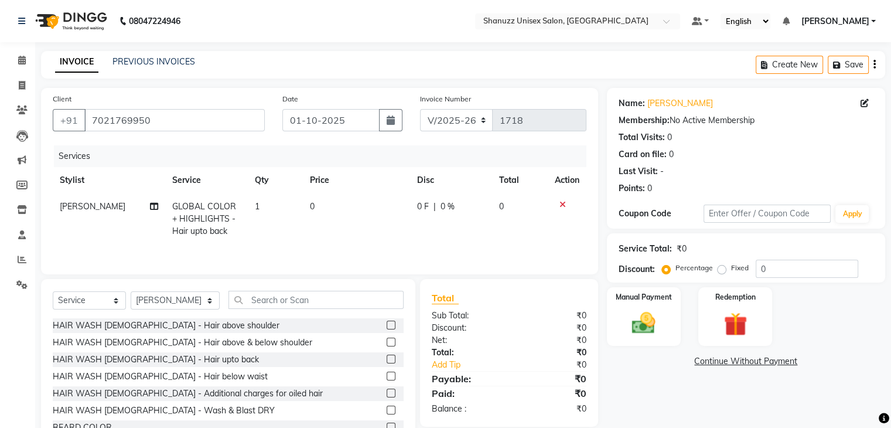
click at [410, 230] on td "0 F | 0 %" at bounding box center [451, 218] width 82 height 51
select select "78152"
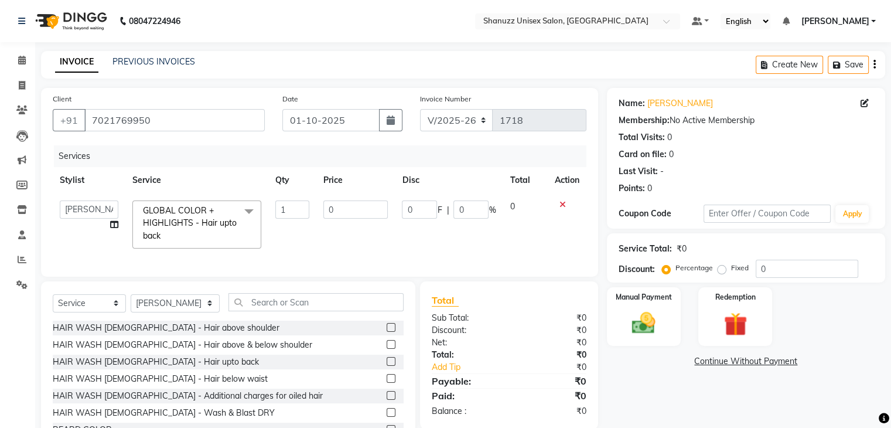
scroll to position [53, 0]
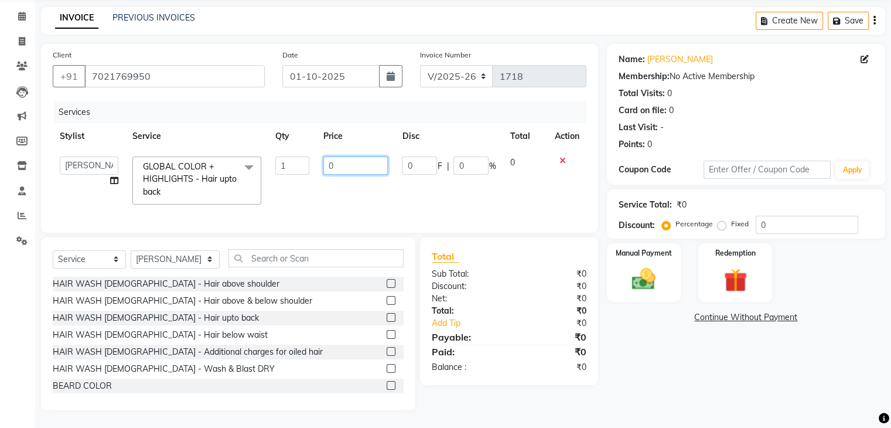
click at [352, 159] on input "0" at bounding box center [355, 165] width 64 height 18
click at [348, 159] on input "number" at bounding box center [355, 165] width 64 height 18
type input "1"
type input "9000"
click at [433, 208] on div "Services Stylist Service Qty Price Disc Total Action [PERSON_NAME] AFZAN [PERSO…" at bounding box center [320, 160] width 534 height 119
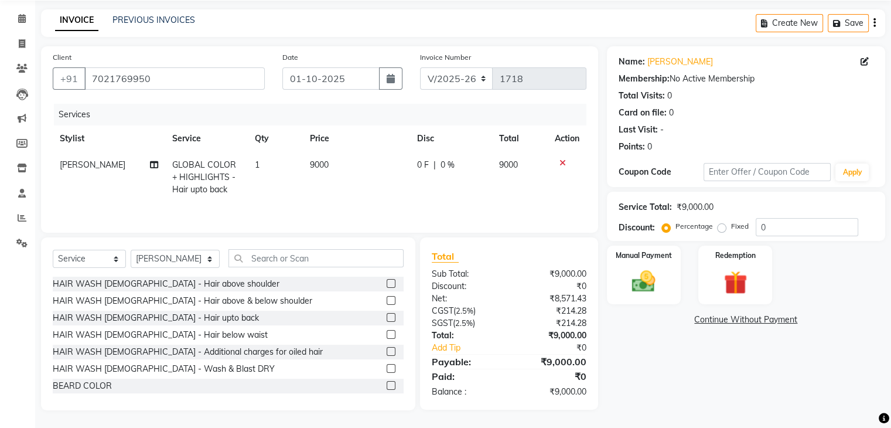
scroll to position [42, 0]
click at [281, 258] on input "text" at bounding box center [315, 258] width 175 height 18
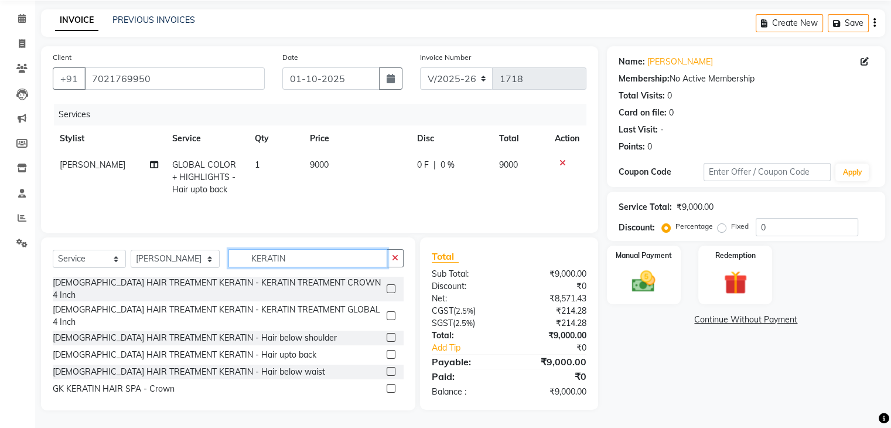
type input "KERATIN"
click at [387, 350] on label at bounding box center [391, 354] width 9 height 9
click at [387, 351] on input "checkbox" at bounding box center [391, 355] width 8 height 8
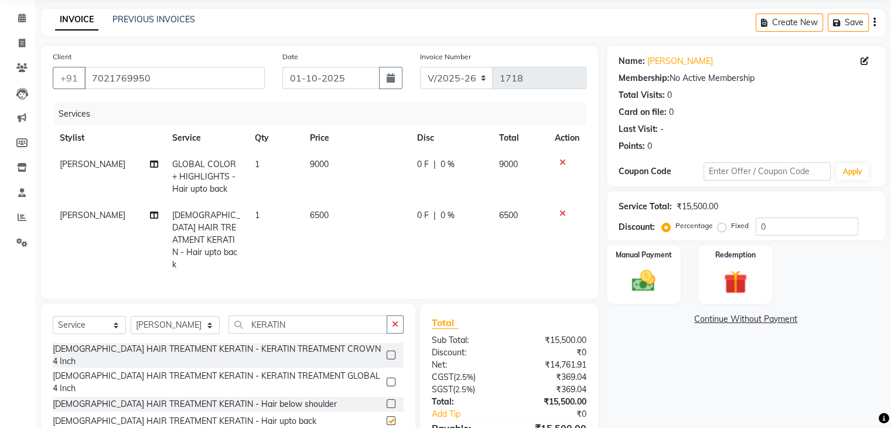
checkbox input "false"
click at [314, 212] on span "6500" at bounding box center [319, 215] width 19 height 11
select select "78152"
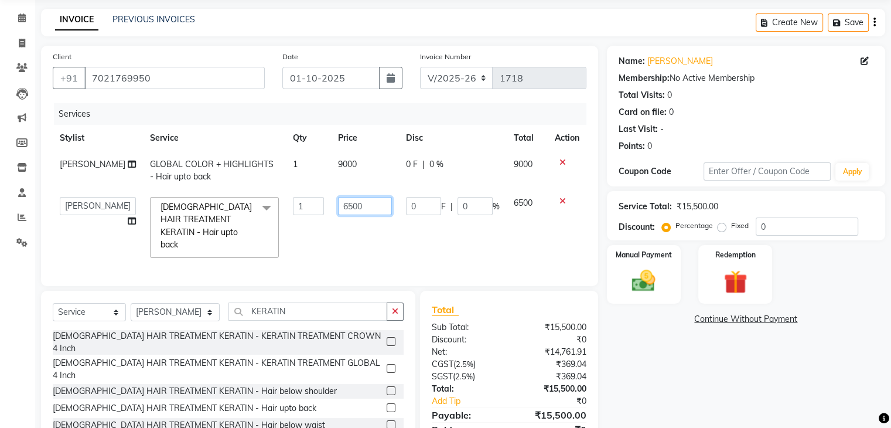
click at [341, 205] on input "6500" at bounding box center [365, 206] width 54 height 18
type input "6000"
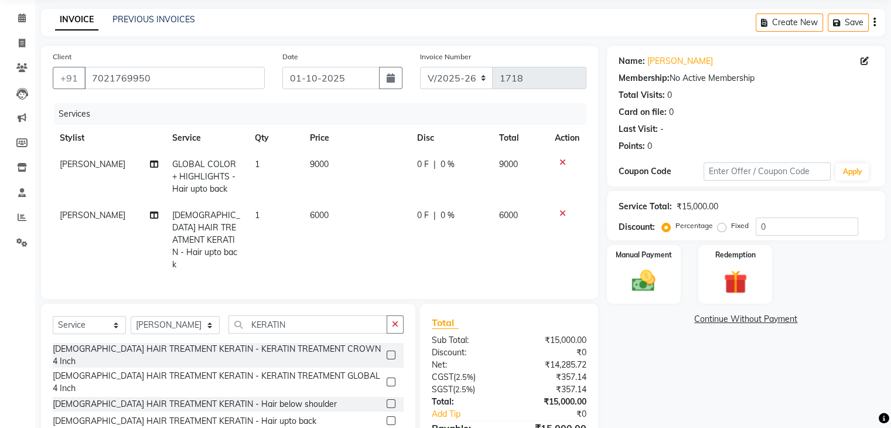
click at [371, 240] on td "6000" at bounding box center [356, 240] width 107 height 76
select select "78152"
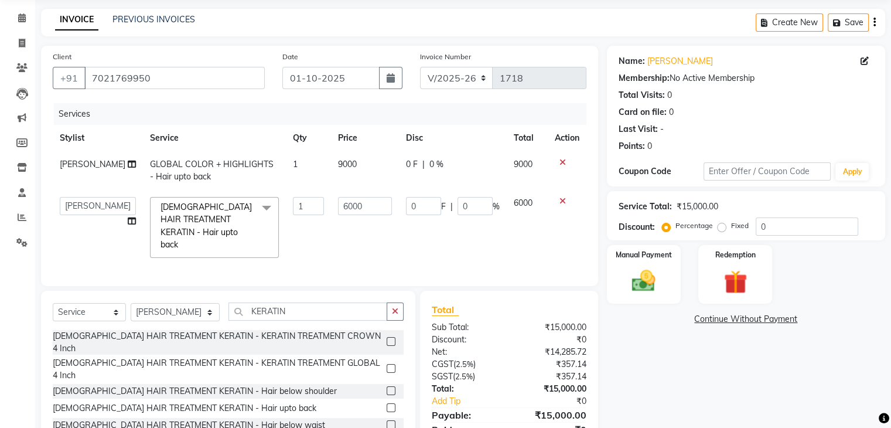
scroll to position [92, 0]
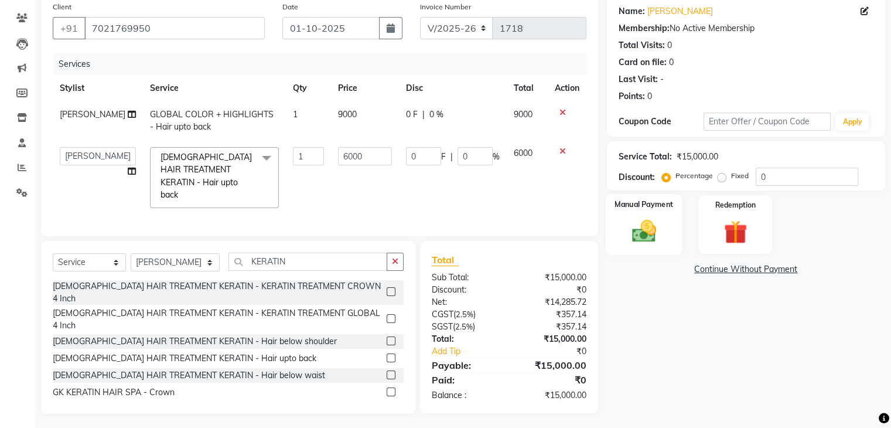
click at [641, 218] on img at bounding box center [643, 231] width 39 height 28
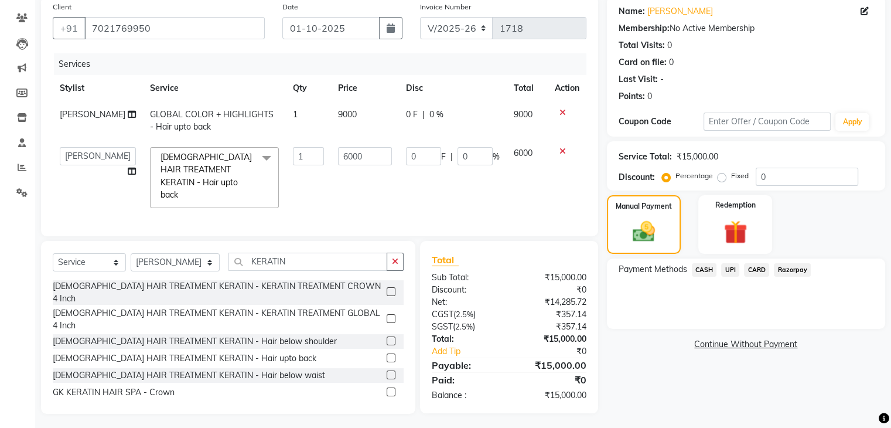
click at [758, 268] on span "CARD" at bounding box center [756, 269] width 25 height 13
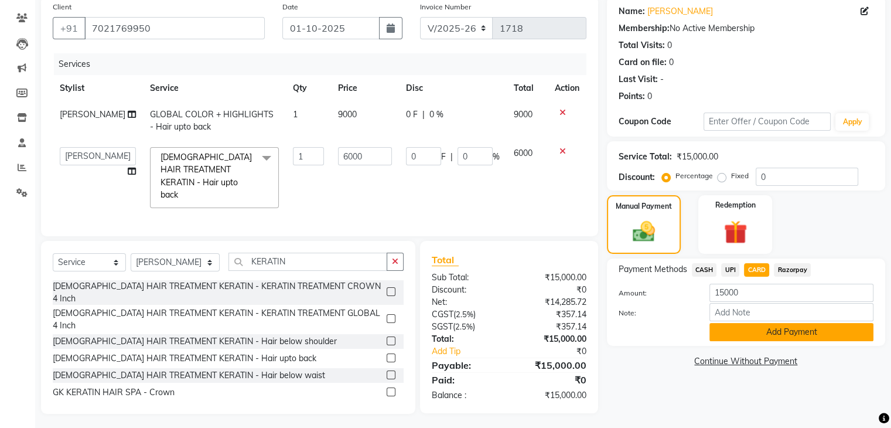
click at [761, 331] on button "Add Payment" at bounding box center [791, 332] width 164 height 18
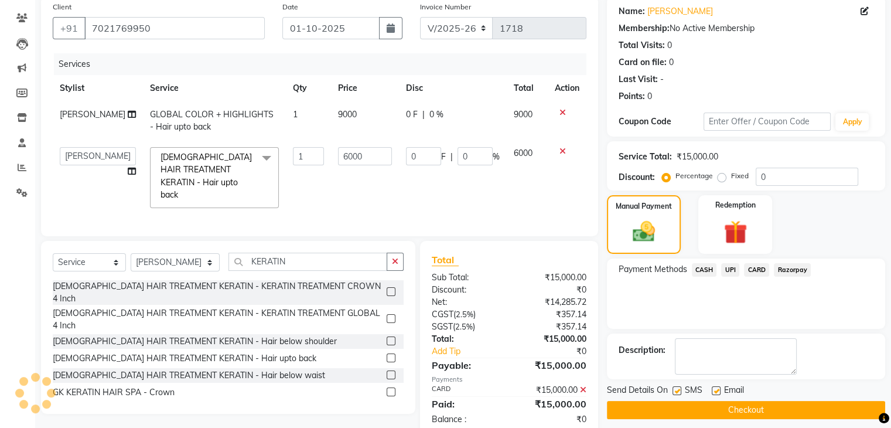
scroll to position [115, 0]
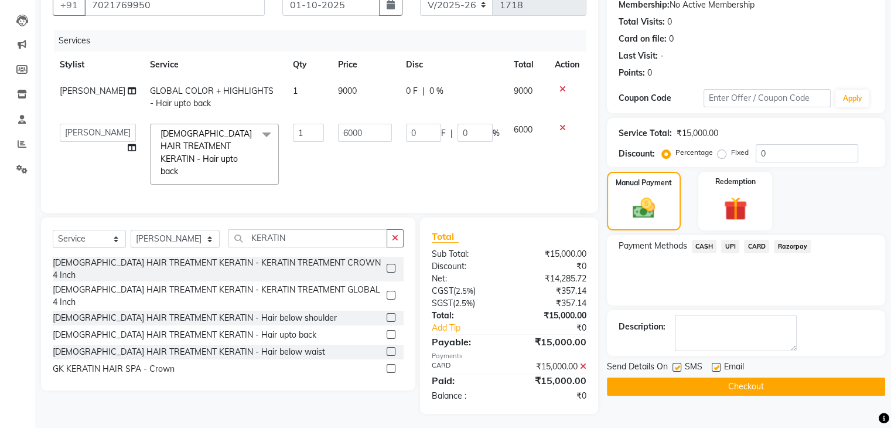
click at [675, 369] on label at bounding box center [676, 367] width 9 height 9
click at [675, 369] on input "checkbox" at bounding box center [676, 368] width 8 height 8
checkbox input "false"
click at [717, 364] on label at bounding box center [716, 367] width 9 height 9
click at [717, 364] on input "checkbox" at bounding box center [716, 368] width 8 height 8
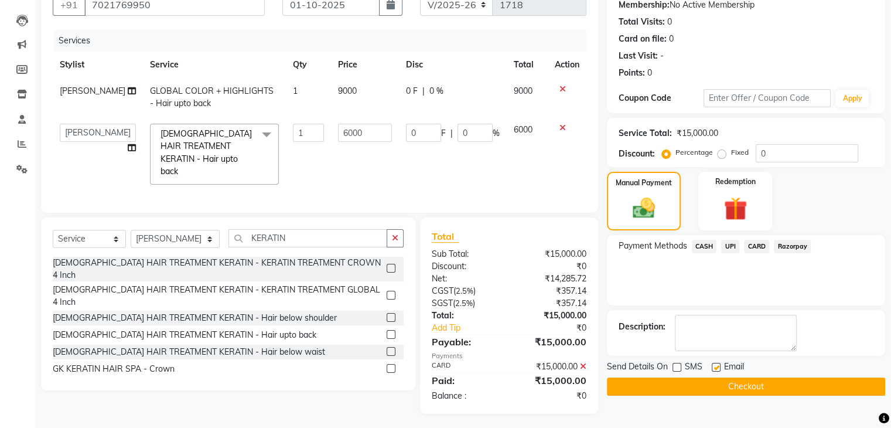
checkbox input "false"
click at [722, 385] on button "Checkout" at bounding box center [746, 386] width 278 height 18
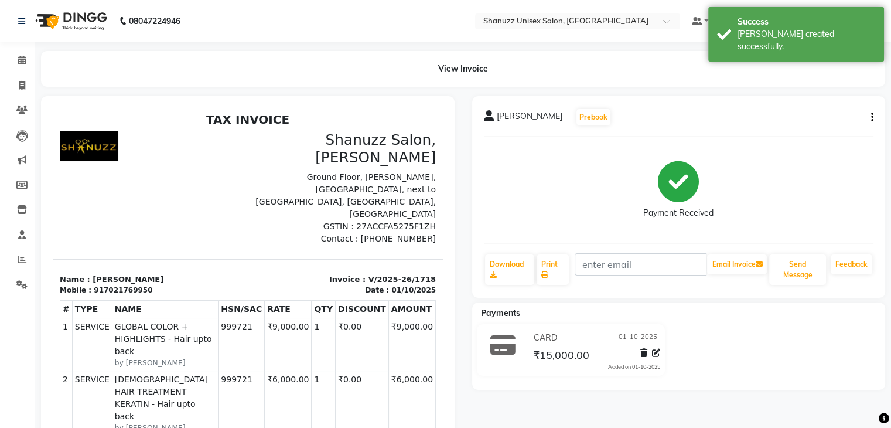
click at [18, 50] on li "Calendar" at bounding box center [17, 60] width 35 height 25
click at [23, 61] on icon at bounding box center [22, 60] width 8 height 9
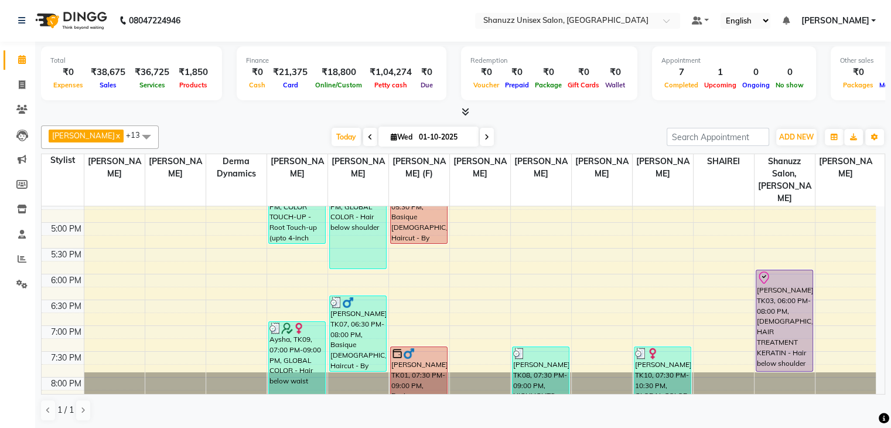
scroll to position [394, 0]
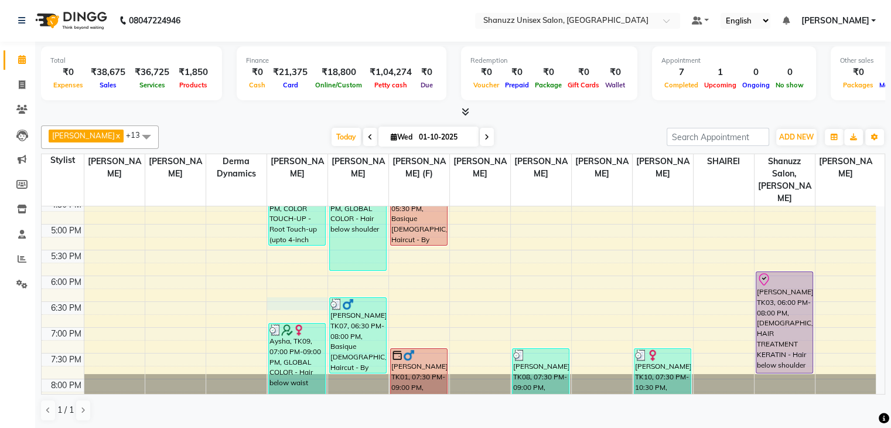
click at [294, 286] on div "9:00 AM 9:30 AM 10:00 AM 10:30 AM 11:00 AM 11:30 AM 12:00 PM 12:30 PM 1:00 PM 1…" at bounding box center [459, 121] width 834 height 618
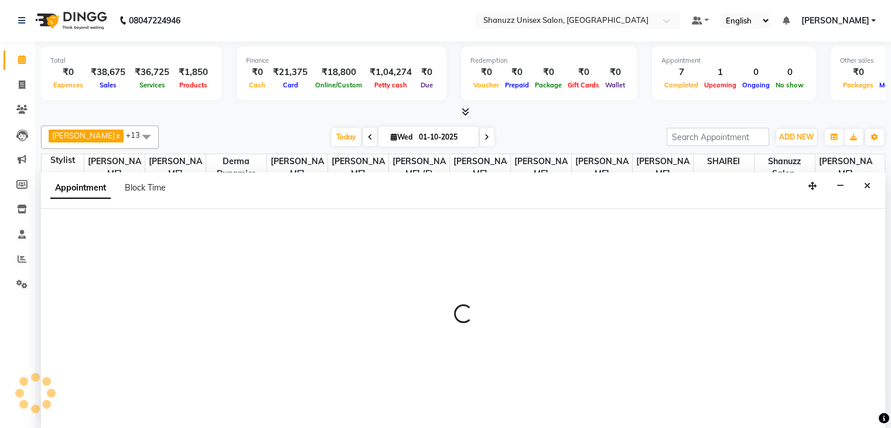
select select "59235"
select select "tentative"
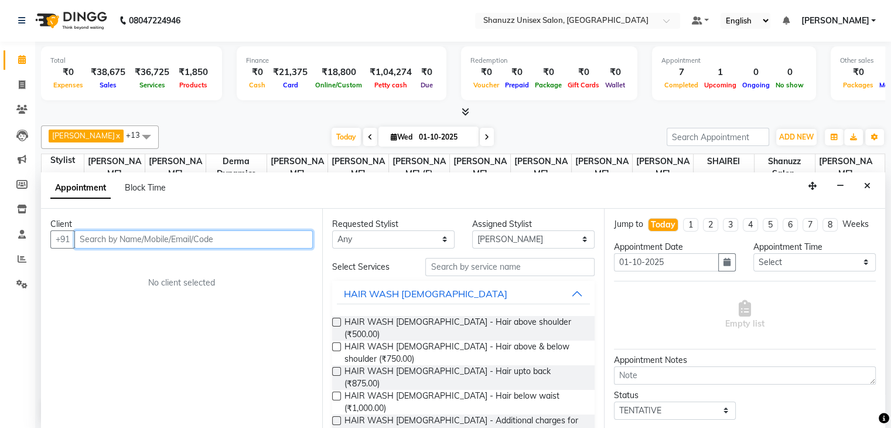
click at [125, 237] on input "text" at bounding box center [193, 239] width 238 height 18
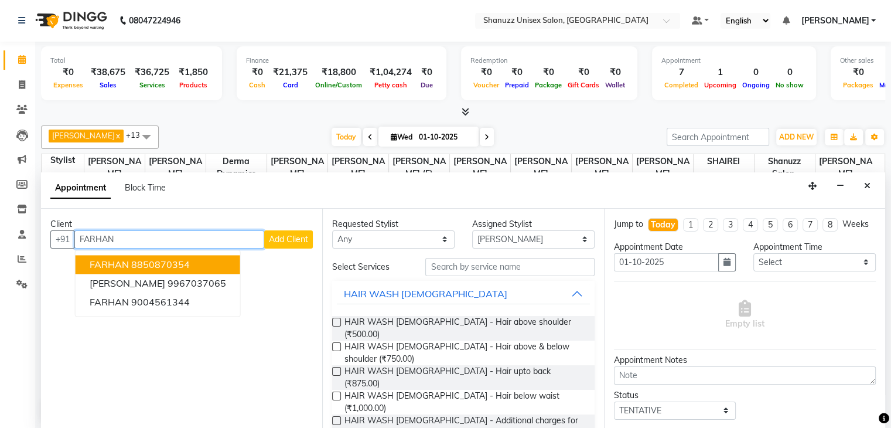
click at [126, 261] on span "FARHAN" at bounding box center [109, 264] width 39 height 12
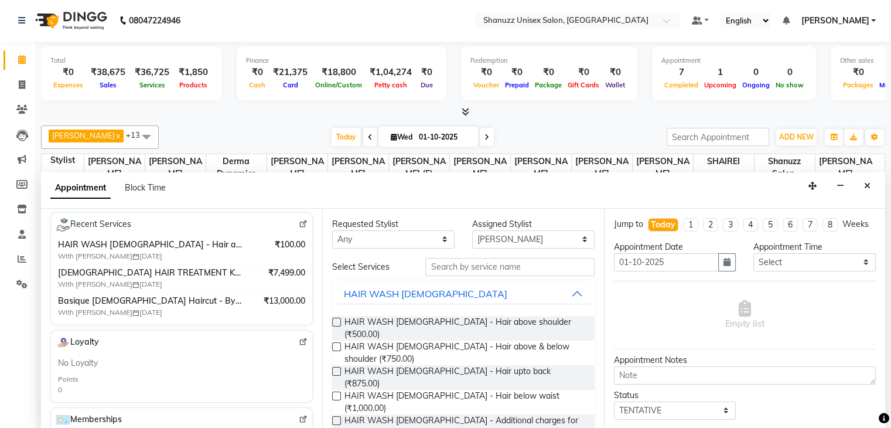
scroll to position [0, 0]
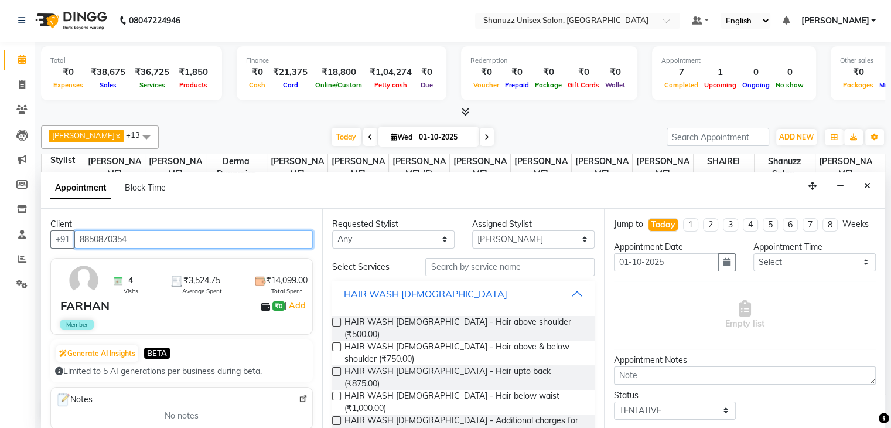
click at [184, 238] on input "8850870354" at bounding box center [193, 239] width 238 height 18
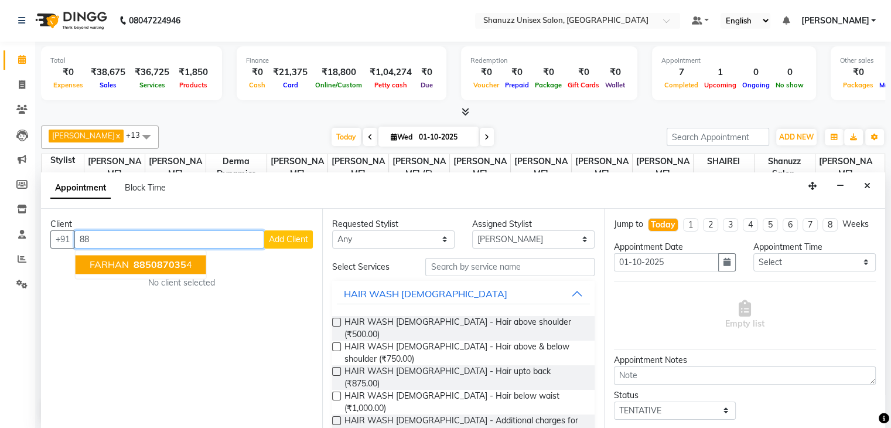
type input "8"
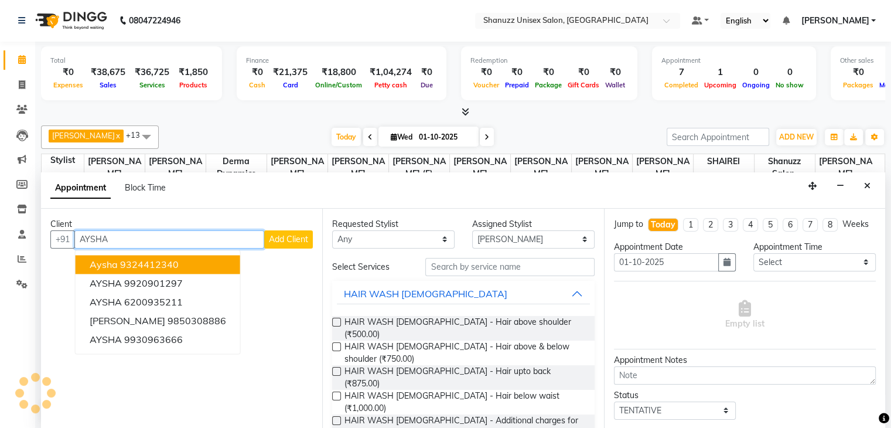
click at [112, 263] on span "Aysha" at bounding box center [104, 264] width 28 height 12
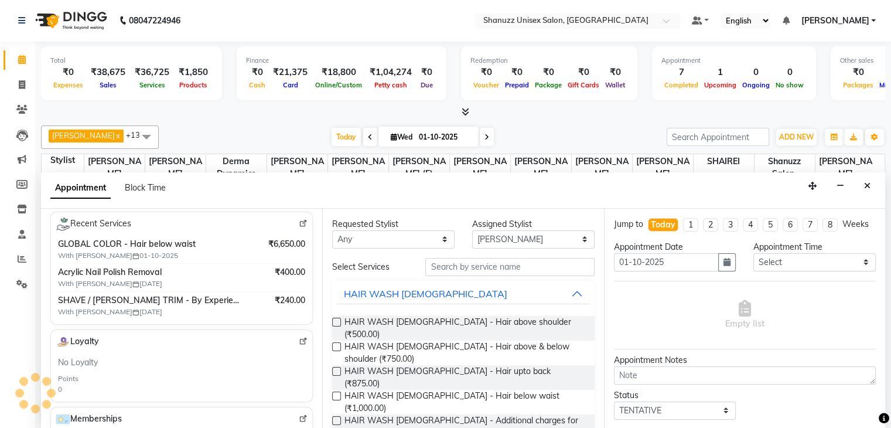
scroll to position [227, 0]
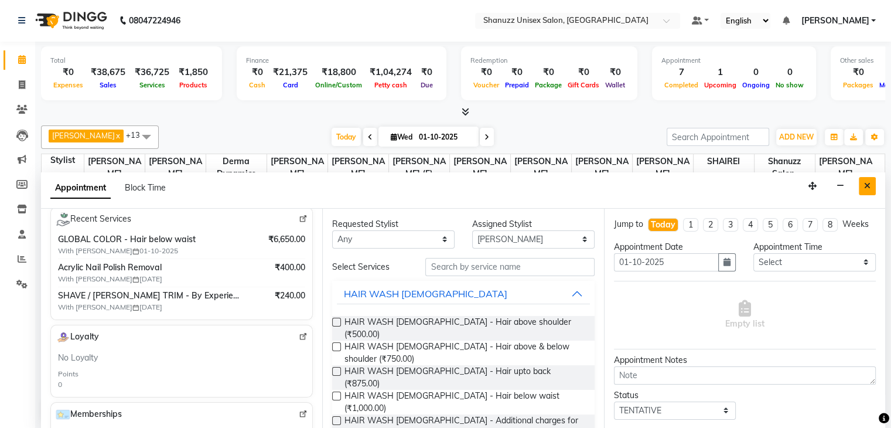
type input "9324412340"
click at [861, 183] on button "Close" at bounding box center [867, 186] width 17 height 18
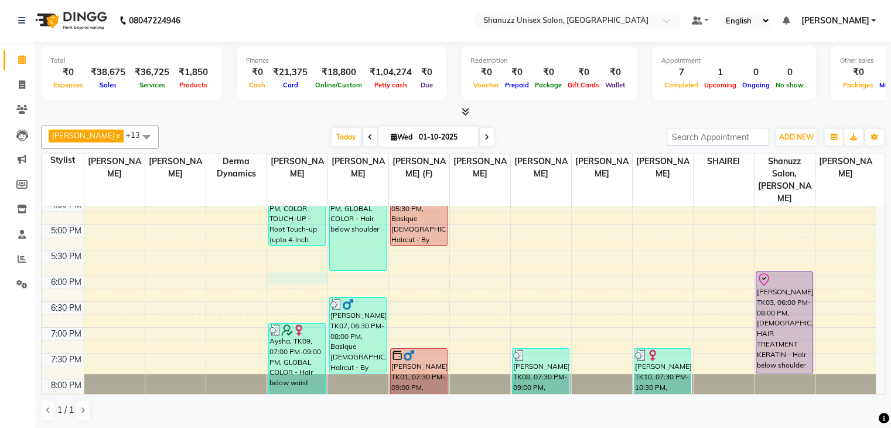
click at [291, 268] on div "9:00 AM 9:30 AM 10:00 AM 10:30 AM 11:00 AM 11:30 AM 12:00 PM 12:30 PM 1:00 PM 1…" at bounding box center [459, 121] width 834 height 618
select select "59235"
select select "tentative"
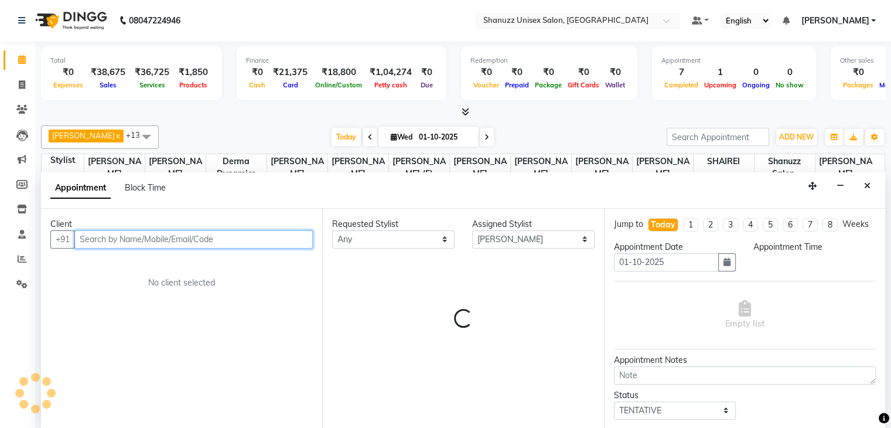
select select "1080"
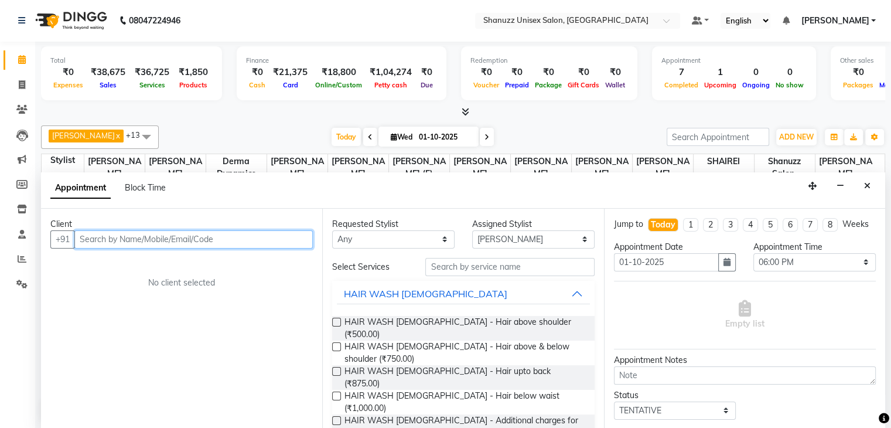
click at [94, 242] on input "text" at bounding box center [193, 239] width 238 height 18
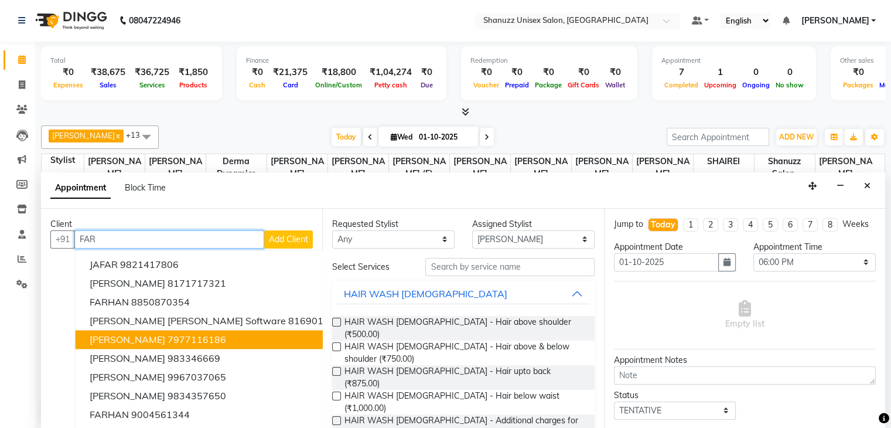
scroll to position [19, 0]
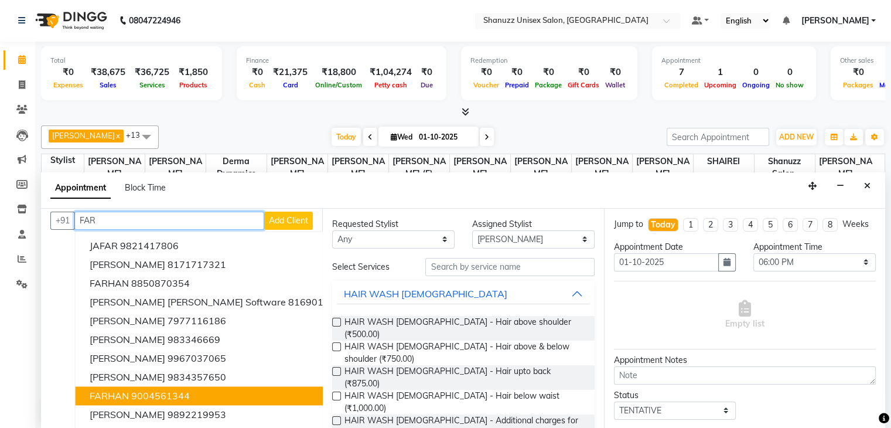
click at [111, 392] on span "FARHAN" at bounding box center [109, 395] width 39 height 12
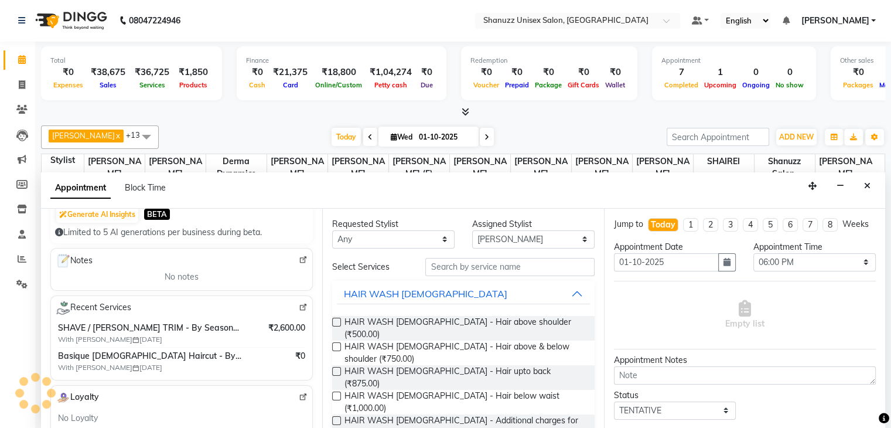
scroll to position [0, 0]
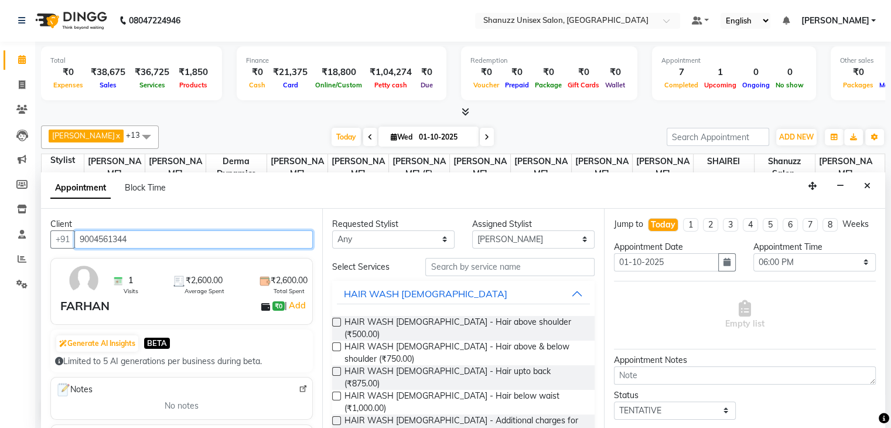
click at [136, 241] on input "9004561344" at bounding box center [193, 239] width 238 height 18
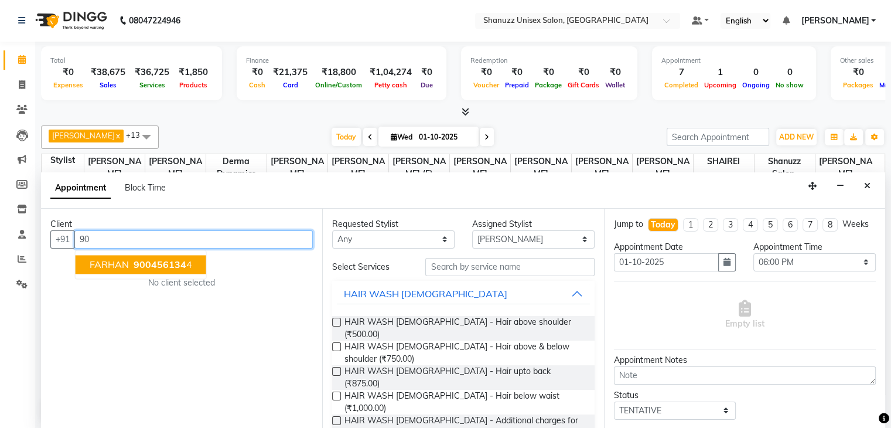
type input "9"
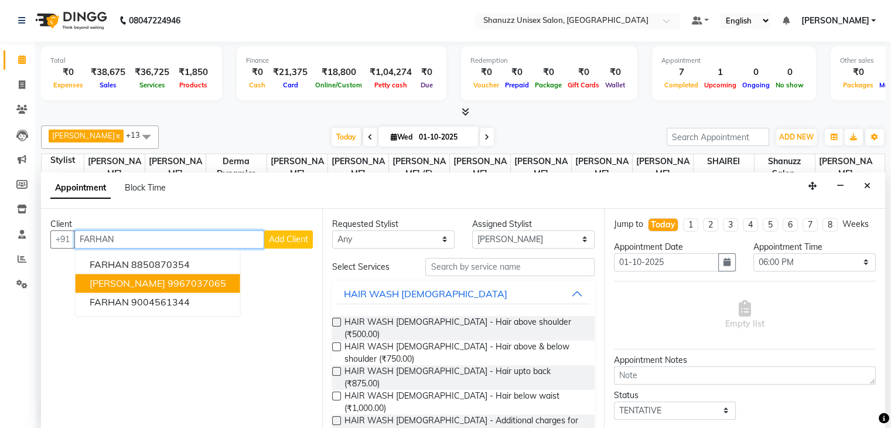
click at [107, 279] on span "[PERSON_NAME]" at bounding box center [128, 283] width 76 height 12
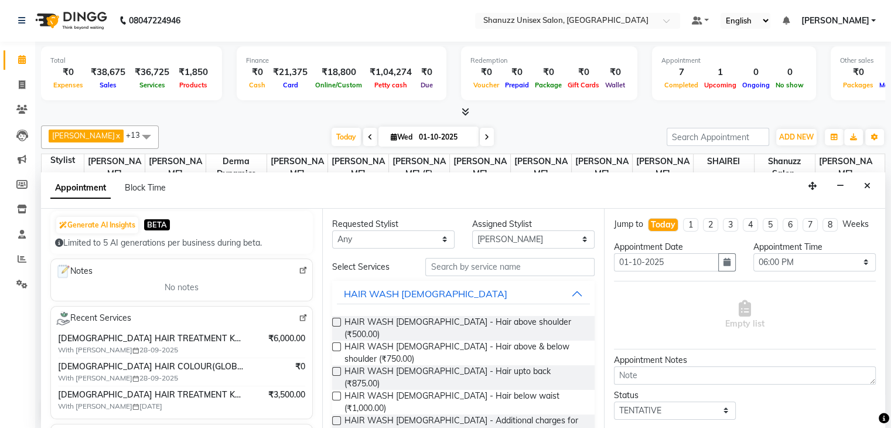
scroll to position [124, 0]
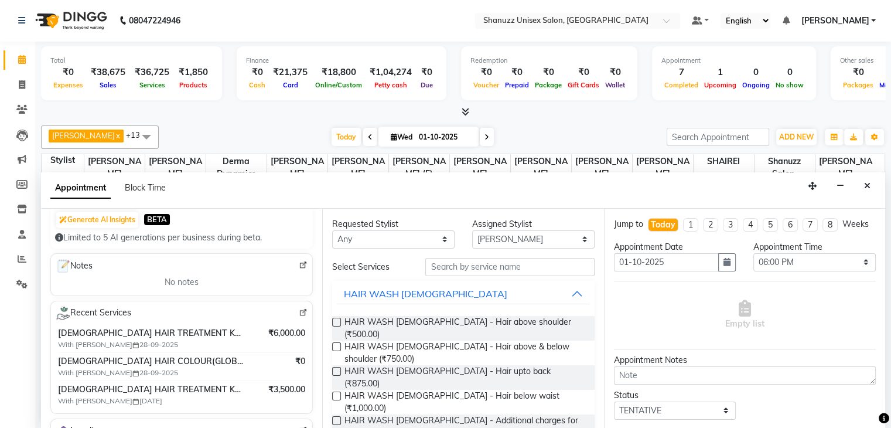
type input "9967037065"
click at [487, 274] on input "text" at bounding box center [509, 267] width 169 height 18
click at [481, 273] on input "text" at bounding box center [509, 267] width 169 height 18
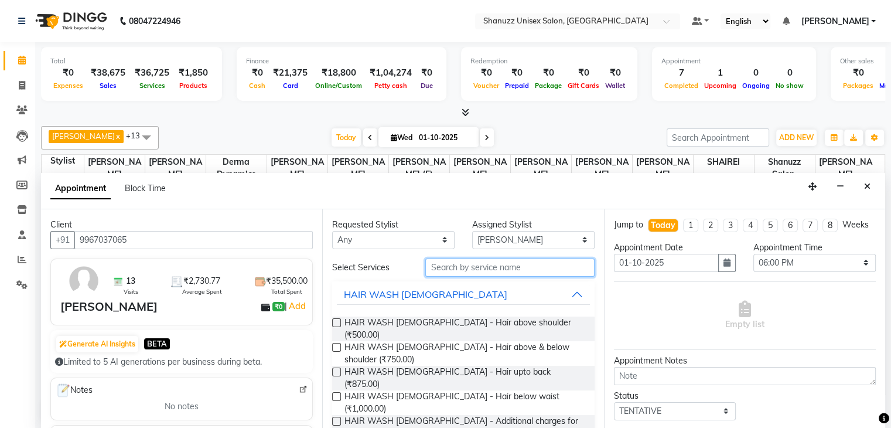
scroll to position [53, 0]
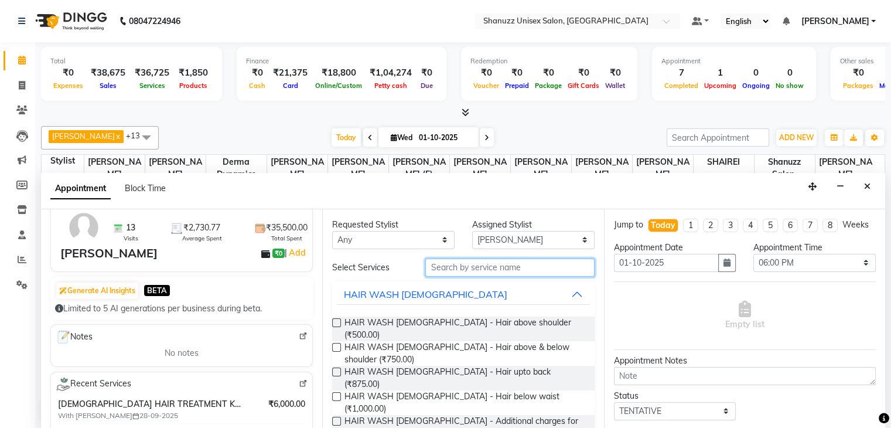
click at [437, 266] on input "text" at bounding box center [509, 267] width 169 height 18
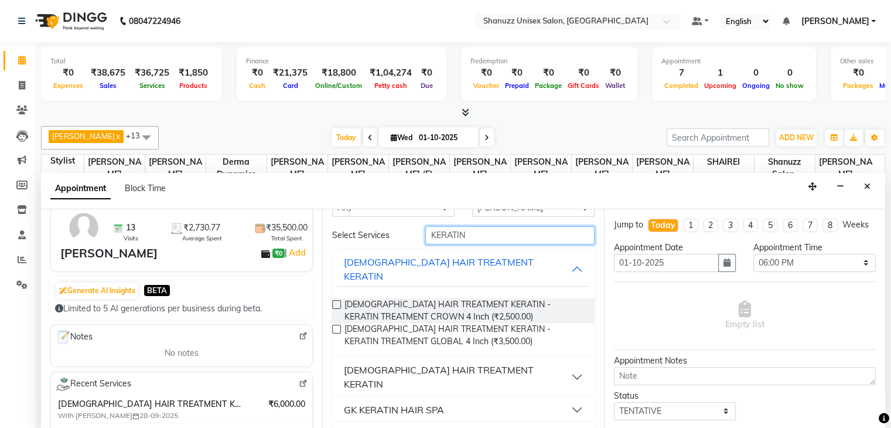
scroll to position [1, 0]
type input "KERATIN"
click at [565, 358] on button "[DEMOGRAPHIC_DATA] HAIR TREATMENT KERATIN" at bounding box center [463, 375] width 252 height 35
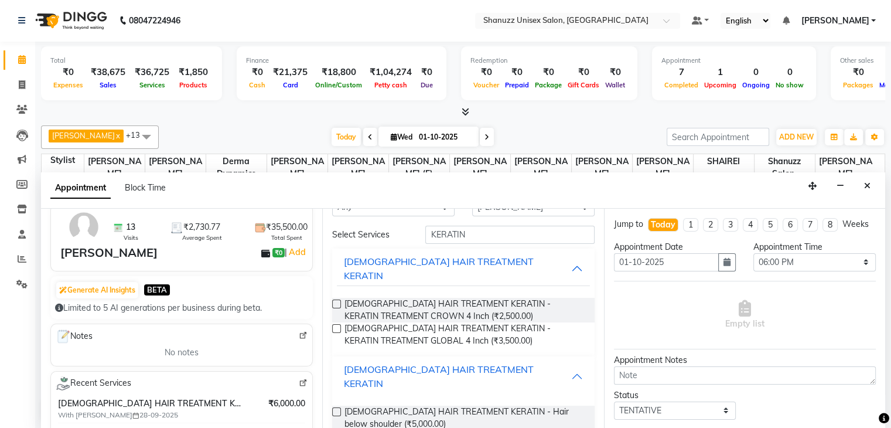
scroll to position [112, 0]
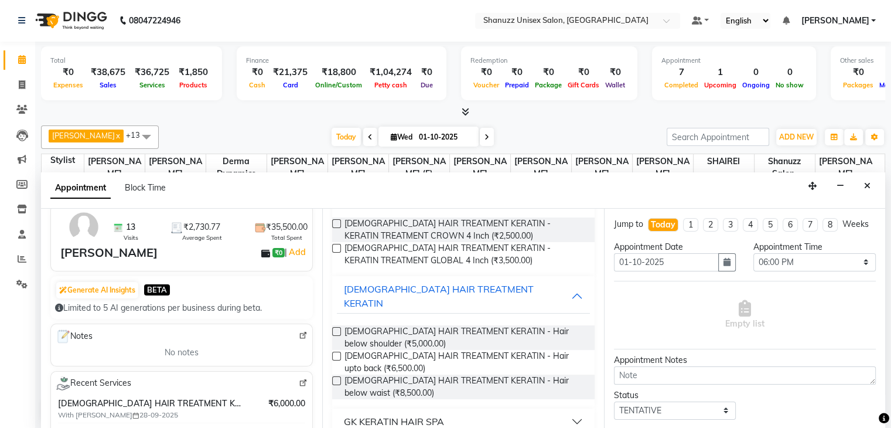
click at [335, 376] on label at bounding box center [336, 380] width 9 height 9
click at [335, 378] on input "checkbox" at bounding box center [336, 382] width 8 height 8
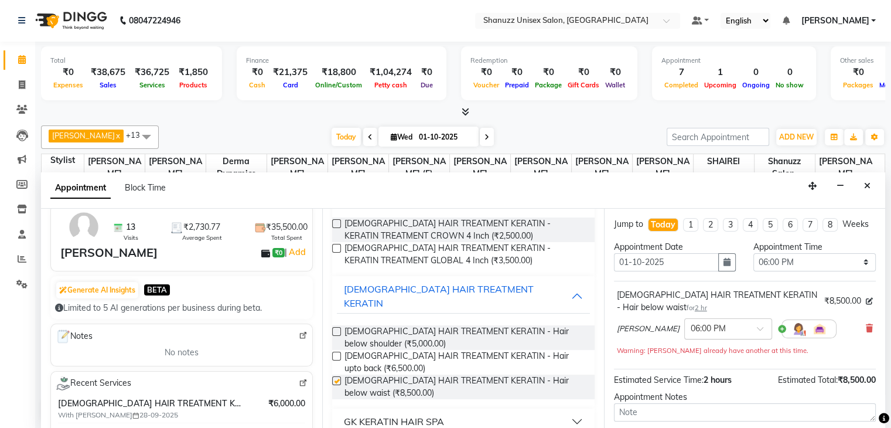
checkbox input "false"
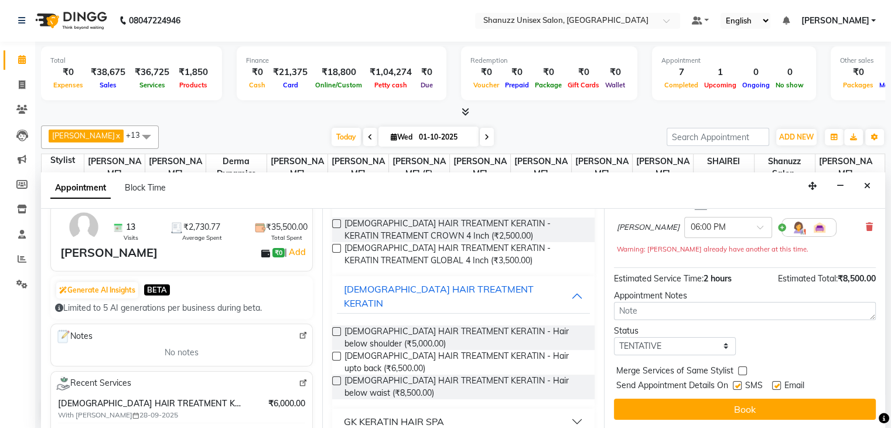
click at [737, 382] on label at bounding box center [737, 385] width 9 height 9
click at [737, 382] on input "checkbox" at bounding box center [737, 386] width 8 height 8
checkbox input "false"
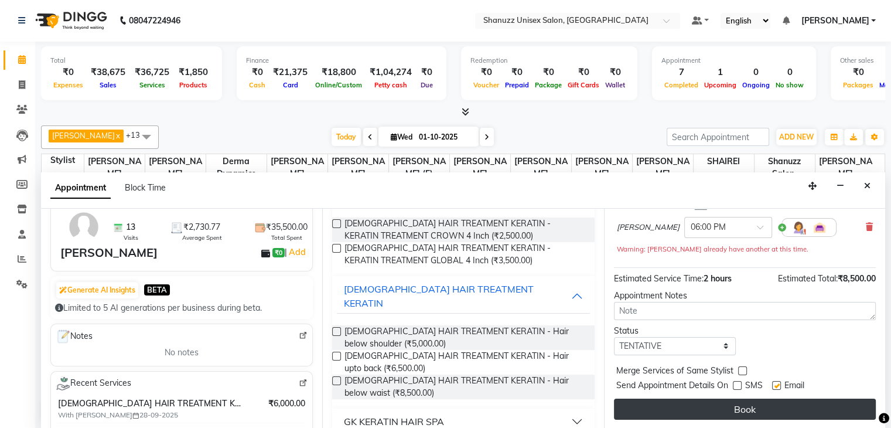
click at [751, 406] on button "Book" at bounding box center [745, 408] width 262 height 21
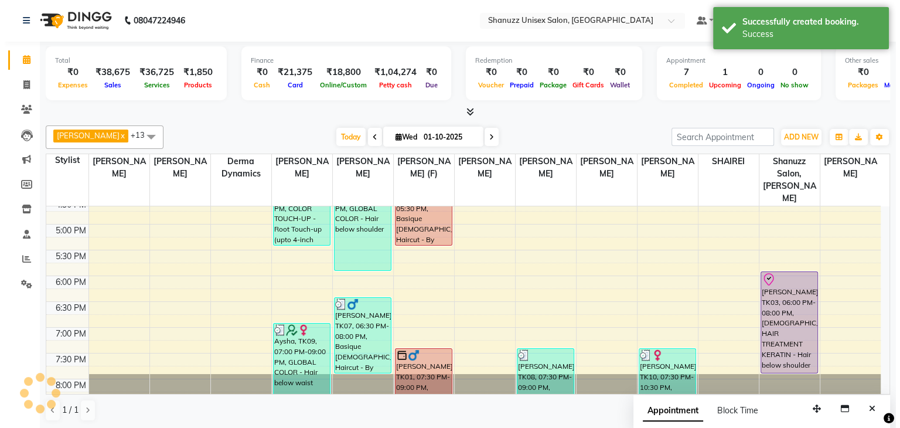
scroll to position [0, 0]
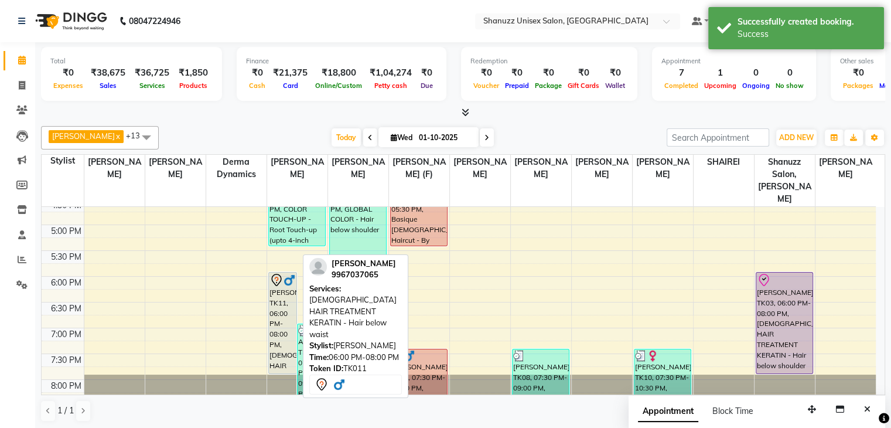
click at [279, 282] on div "[PERSON_NAME], TK11, 06:00 PM-08:00 PM, [DEMOGRAPHIC_DATA] HAIR TREATMENT KERAT…" at bounding box center [283, 322] width 28 height 101
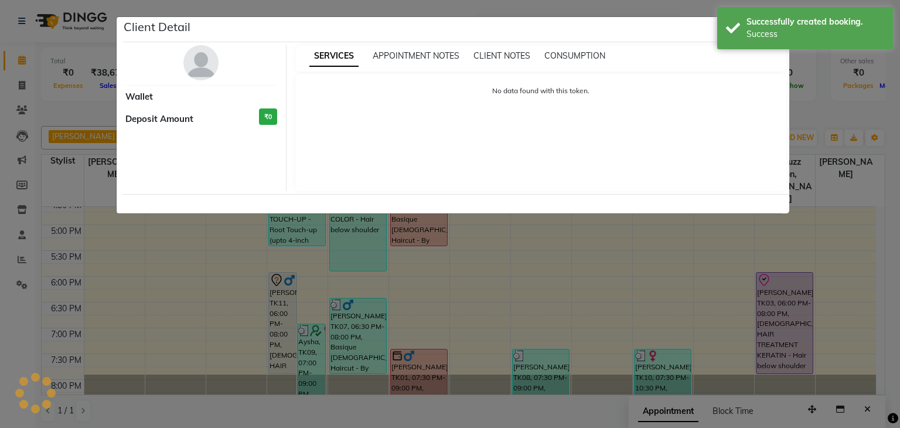
select select "7"
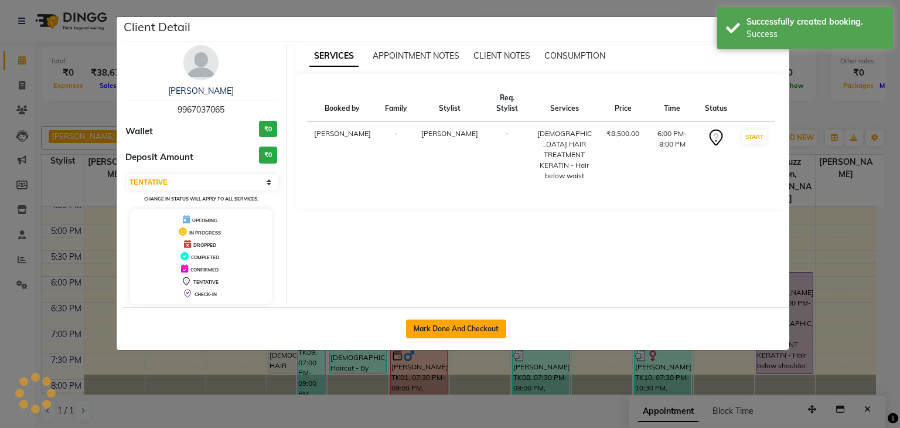
click at [452, 329] on button "Mark Done And Checkout" at bounding box center [456, 328] width 100 height 19
select select "service"
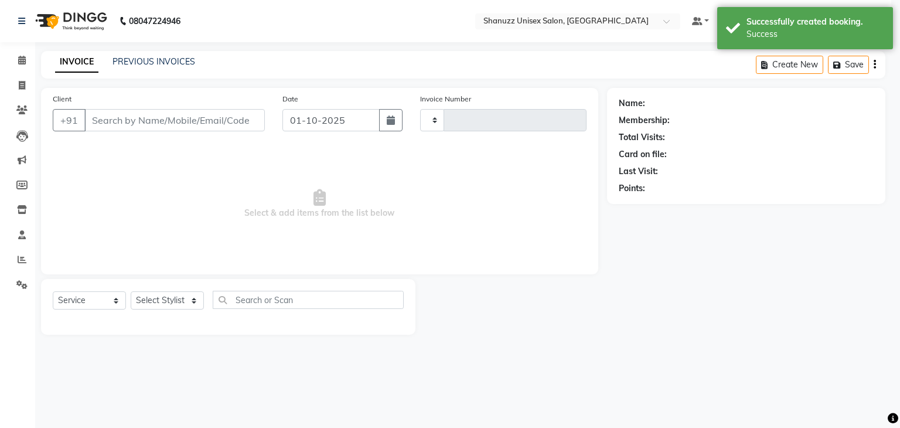
type input "1719"
select select "7102"
type input "9967037065"
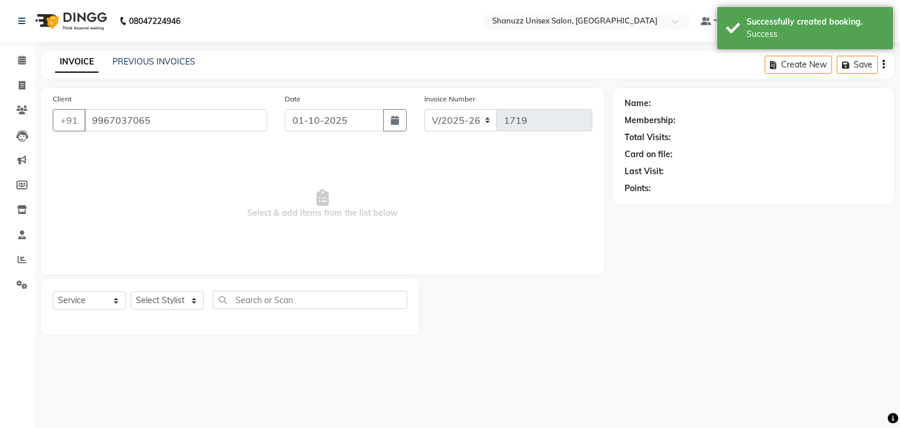
select select "59235"
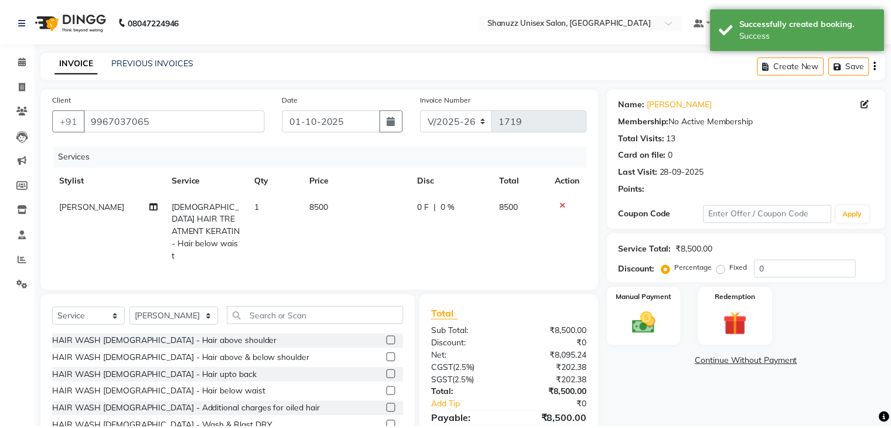
scroll to position [54, 0]
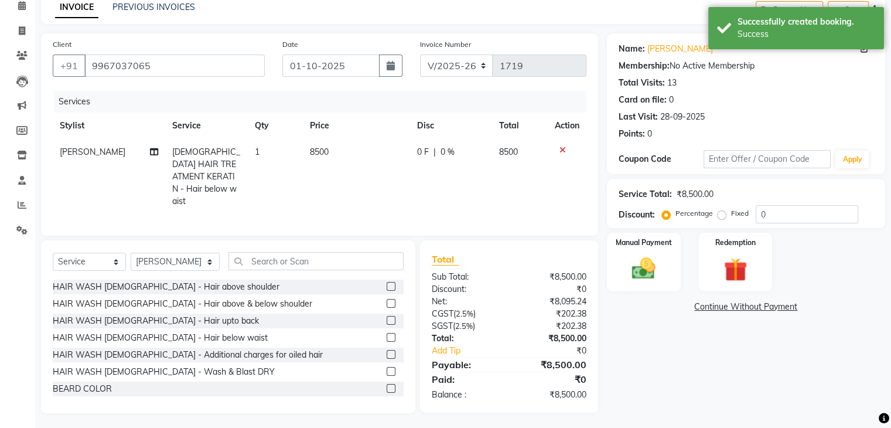
click at [444, 146] on span "0 %" at bounding box center [447, 152] width 14 height 12
select select "59235"
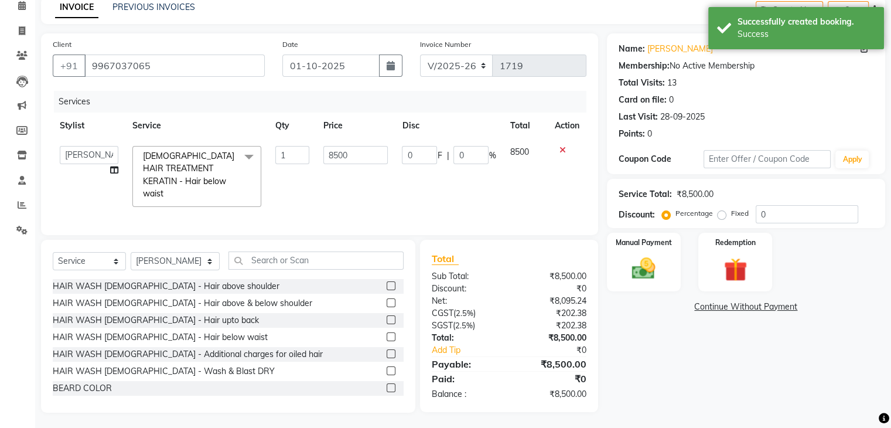
scroll to position [53, 0]
click at [479, 158] on input "0" at bounding box center [470, 156] width 35 height 18
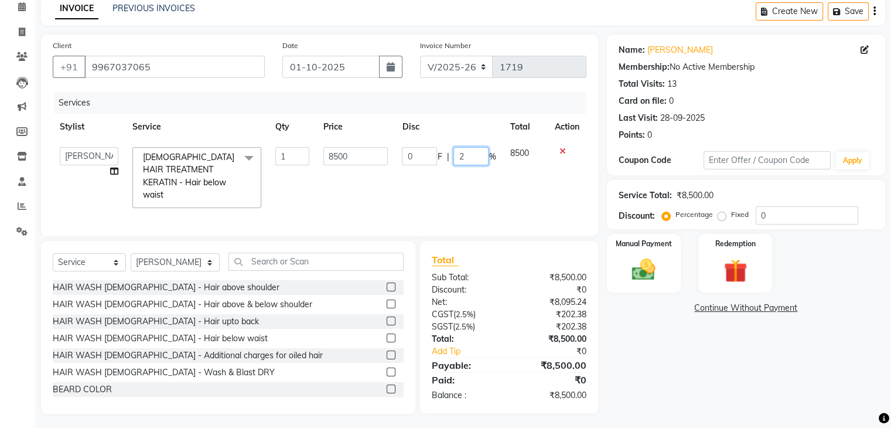
type input "20"
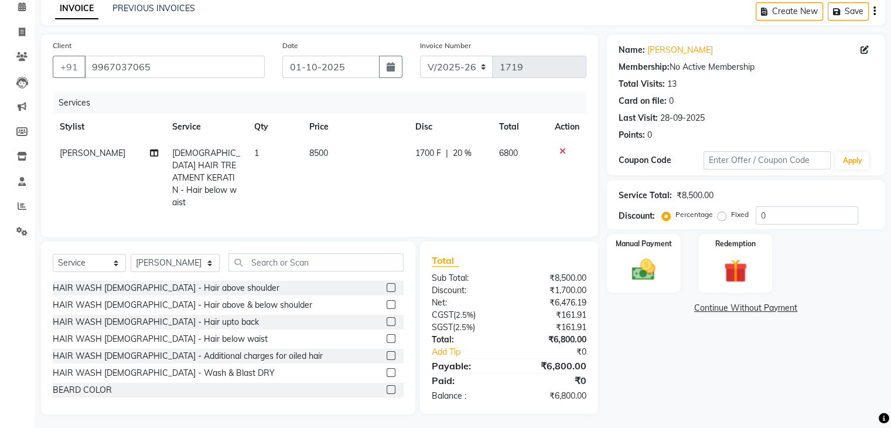
click at [439, 189] on td "1700 F | 20 %" at bounding box center [450, 178] width 84 height 76
select select "59235"
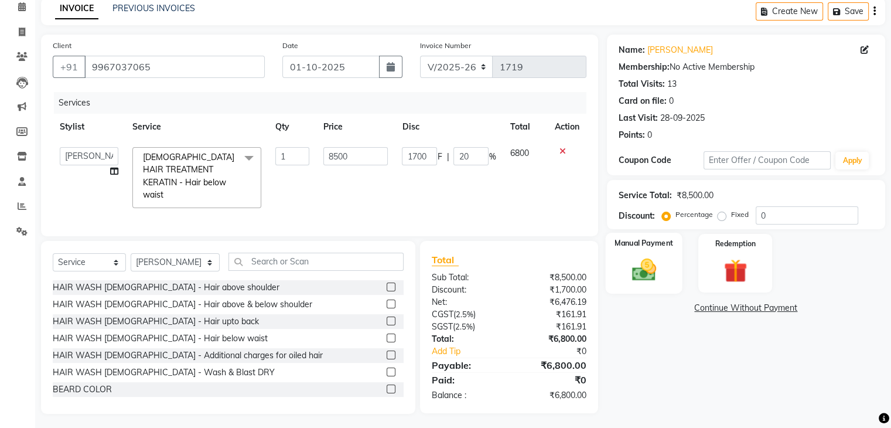
click at [642, 264] on img at bounding box center [643, 270] width 39 height 28
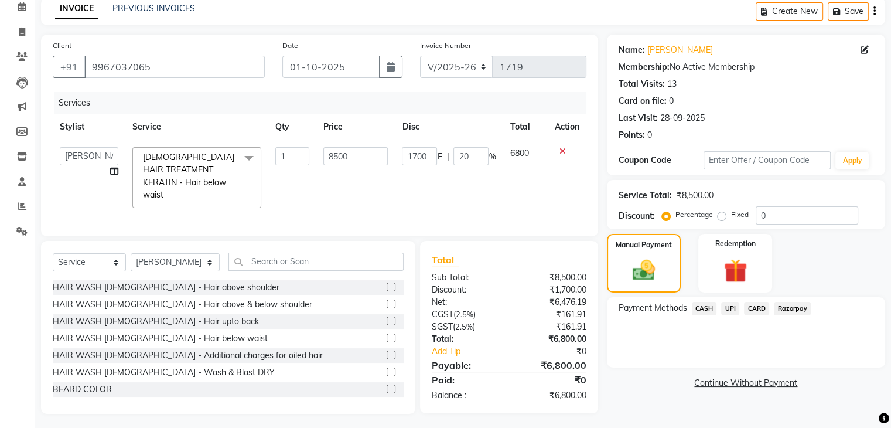
click at [757, 307] on span "CARD" at bounding box center [756, 308] width 25 height 13
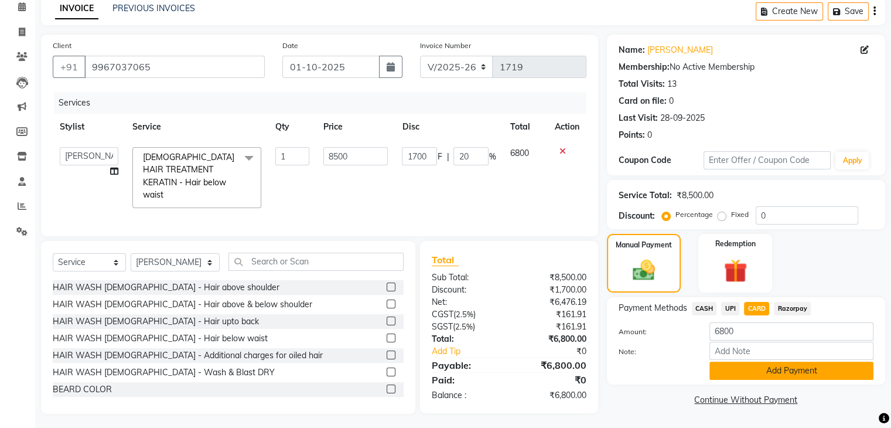
click at [734, 370] on button "Add Payment" at bounding box center [791, 370] width 164 height 18
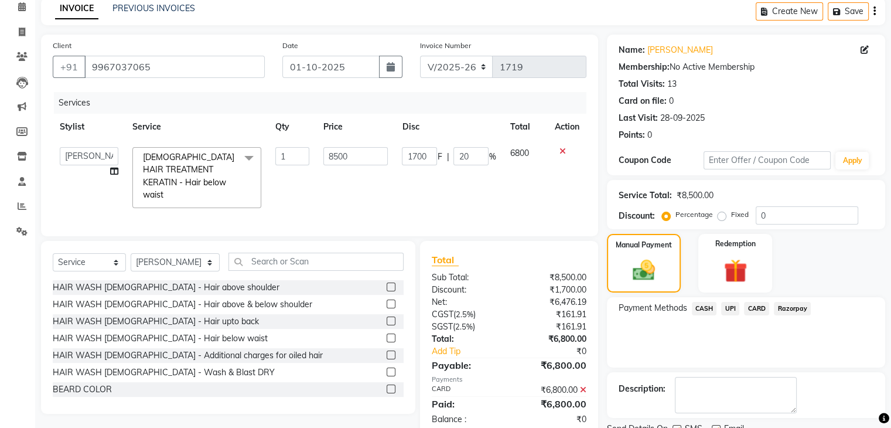
scroll to position [100, 0]
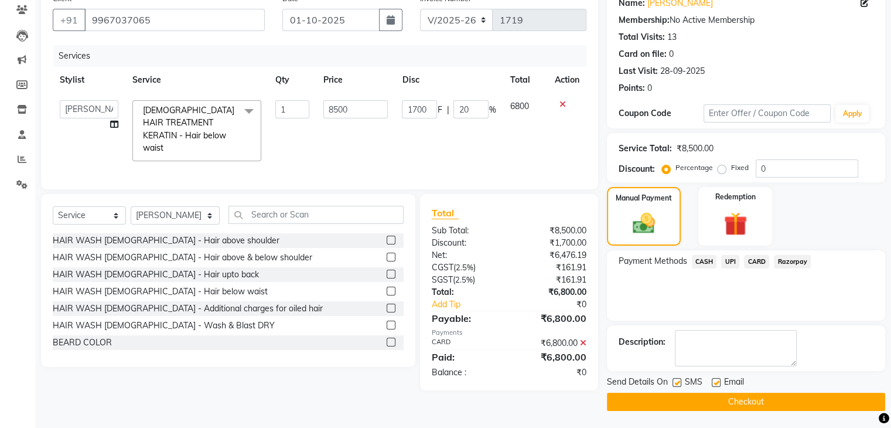
click at [675, 380] on label at bounding box center [676, 382] width 9 height 9
click at [675, 380] on input "checkbox" at bounding box center [676, 383] width 8 height 8
checkbox input "false"
click at [713, 381] on label at bounding box center [716, 382] width 9 height 9
click at [713, 381] on input "checkbox" at bounding box center [716, 383] width 8 height 8
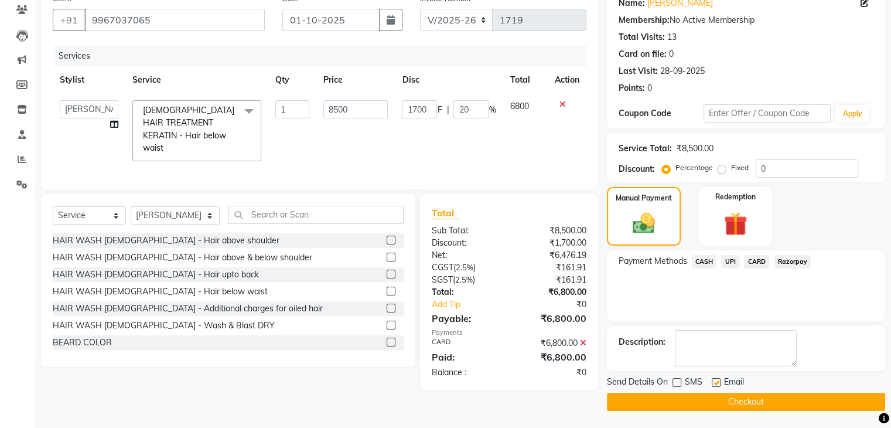
checkbox input "false"
click at [719, 405] on button "Checkout" at bounding box center [746, 401] width 278 height 18
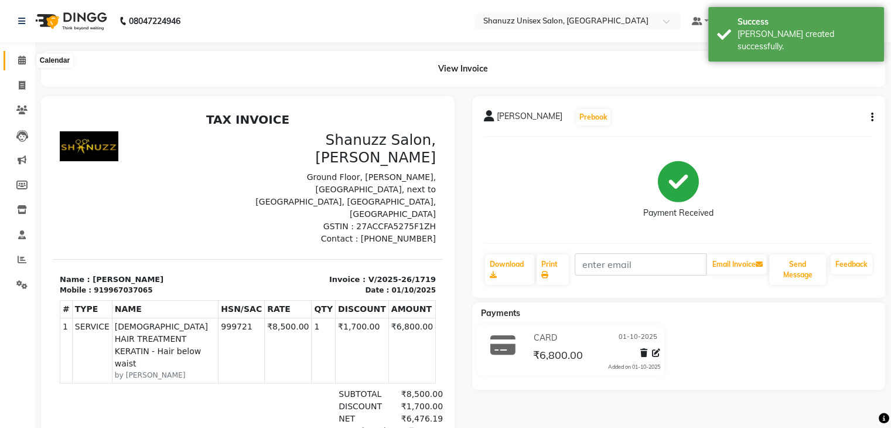
click at [14, 60] on span at bounding box center [22, 60] width 20 height 13
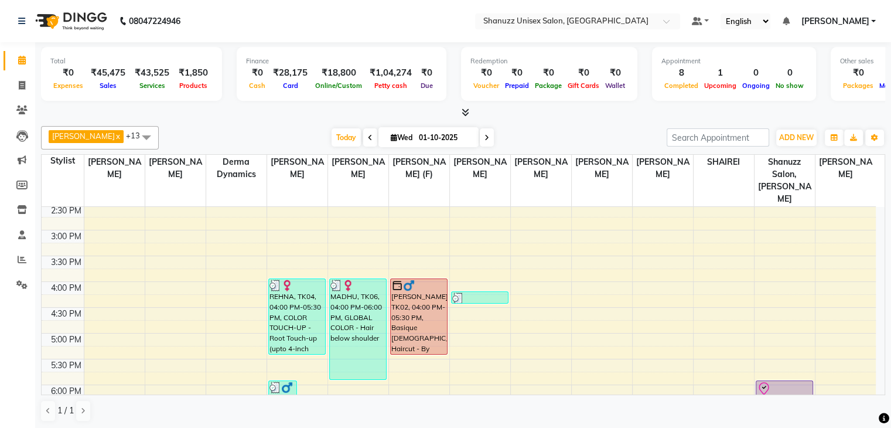
scroll to position [412, 0]
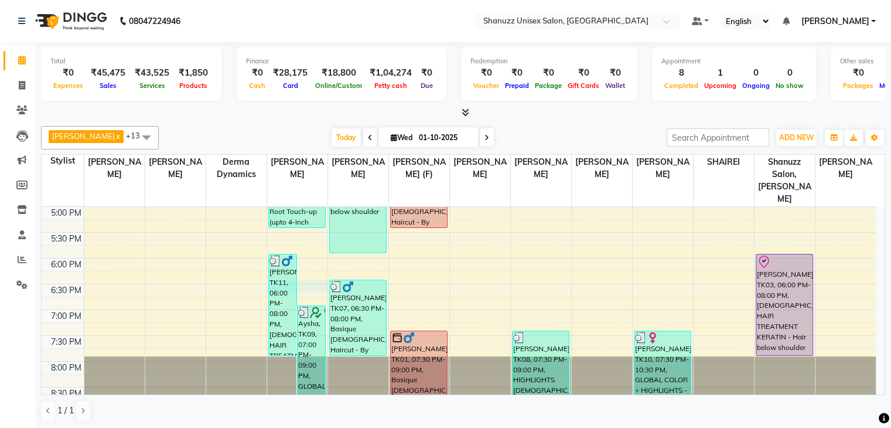
click at [313, 275] on div "9:00 AM 9:30 AM 10:00 AM 10:30 AM 11:00 AM 11:30 AM 12:00 PM 12:30 PM 1:00 PM 1…" at bounding box center [459, 103] width 834 height 618
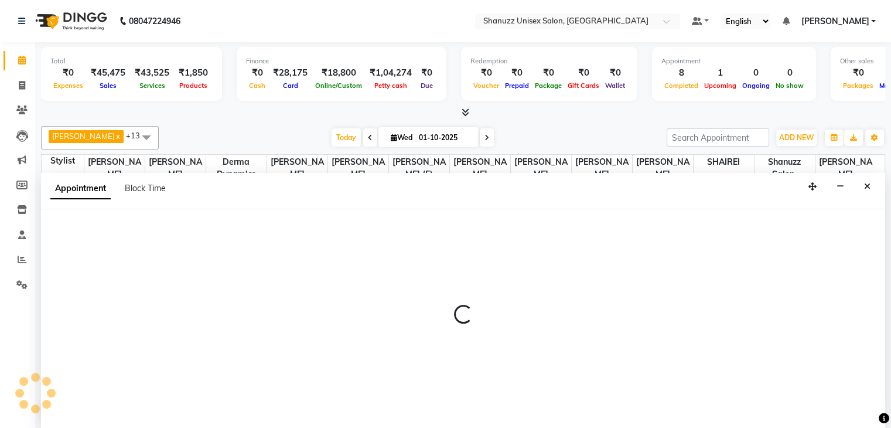
select select "59235"
select select "tentative"
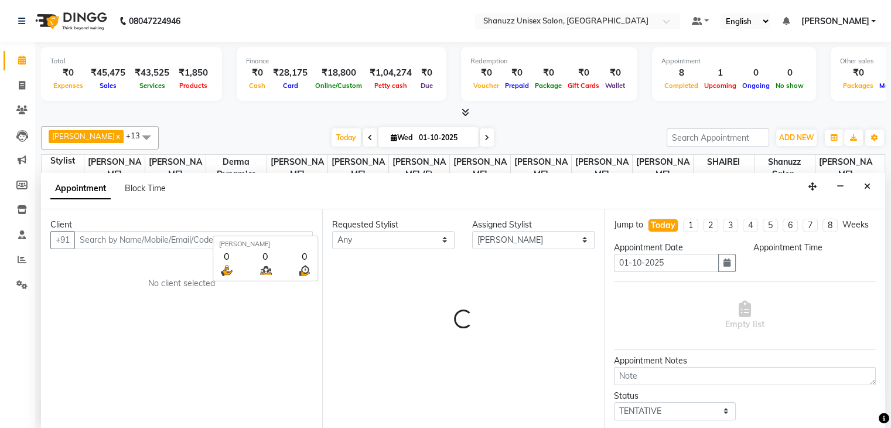
scroll to position [1, 0]
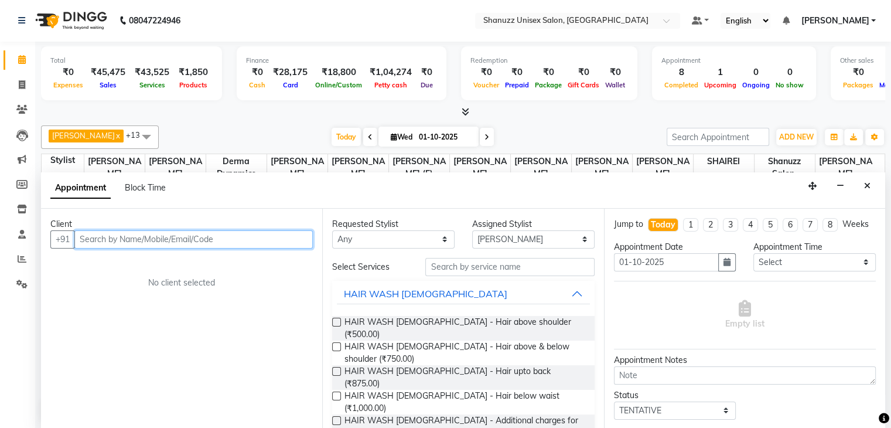
click at [128, 240] on input "text" at bounding box center [193, 239] width 238 height 18
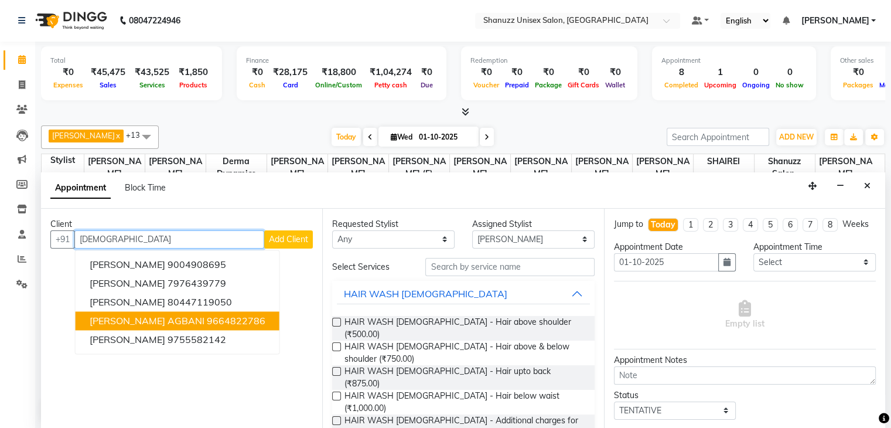
click at [126, 322] on span "[PERSON_NAME] AGBANI" at bounding box center [147, 320] width 115 height 12
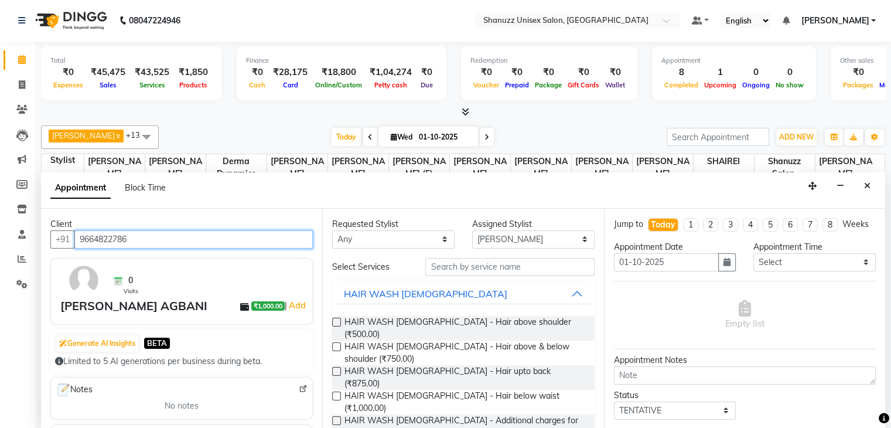
type input "9664822786"
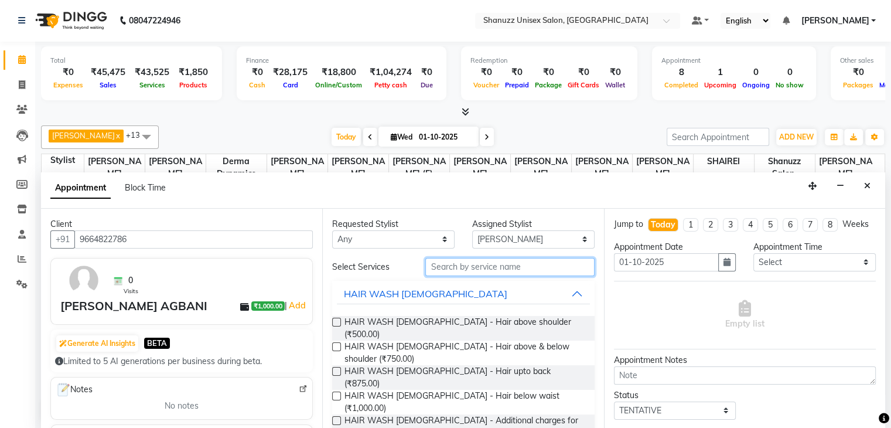
click at [468, 262] on input "text" at bounding box center [509, 267] width 169 height 18
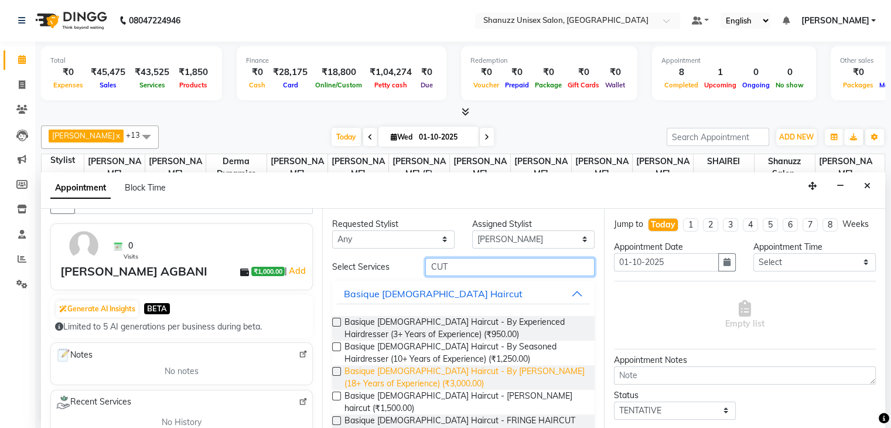
scroll to position [75, 0]
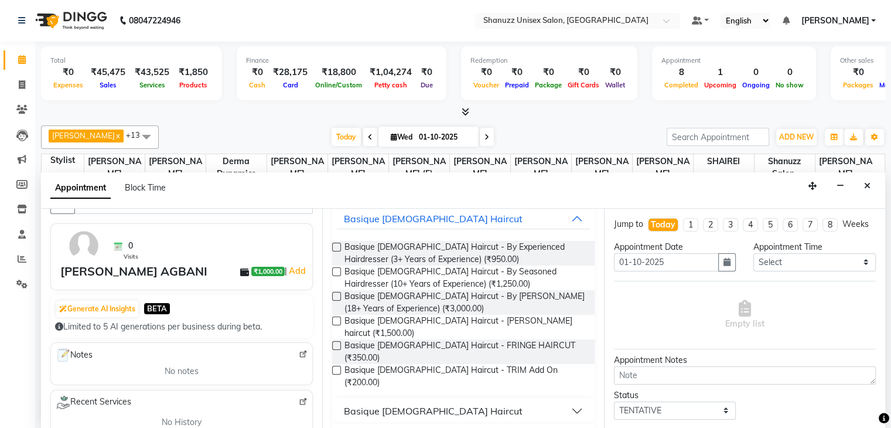
type input "CUT"
click at [475, 400] on button "Basique [DEMOGRAPHIC_DATA] Haircut" at bounding box center [463, 410] width 252 height 21
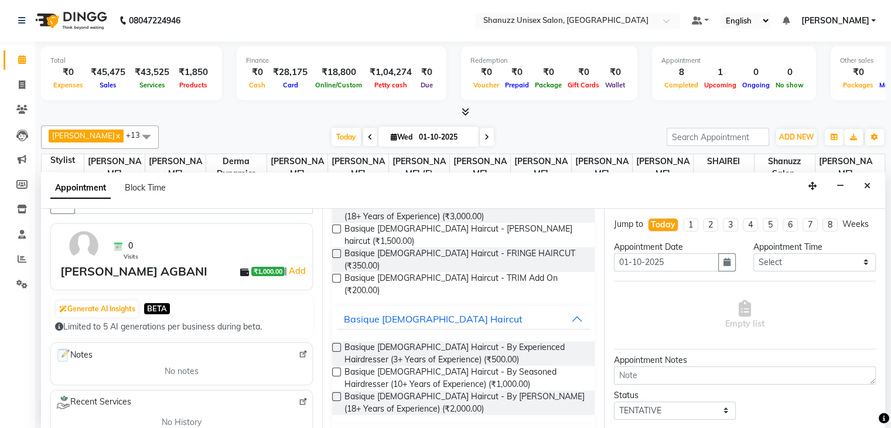
click at [337, 367] on label at bounding box center [336, 371] width 9 height 9
click at [337, 369] on input "checkbox" at bounding box center [336, 373] width 8 height 8
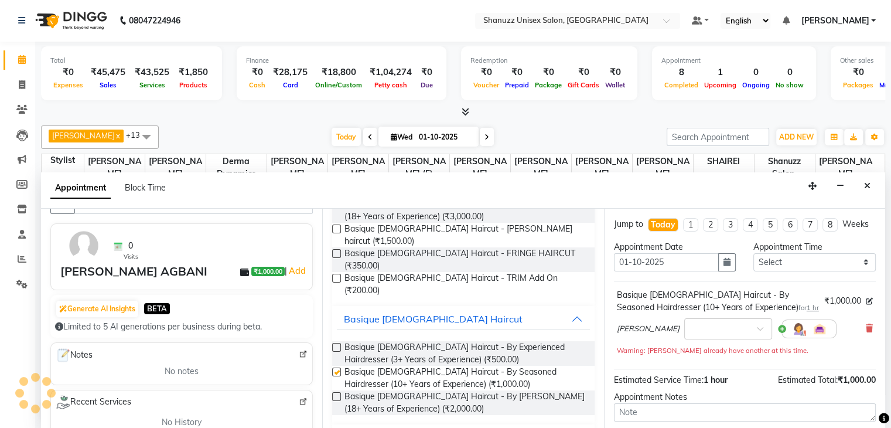
checkbox input "false"
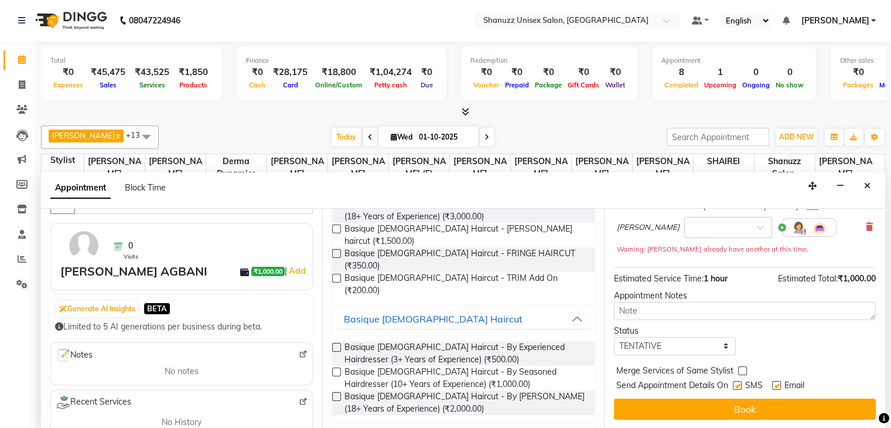
click at [737, 385] on label at bounding box center [737, 385] width 9 height 9
click at [737, 385] on input "checkbox" at bounding box center [737, 386] width 8 height 8
checkbox input "false"
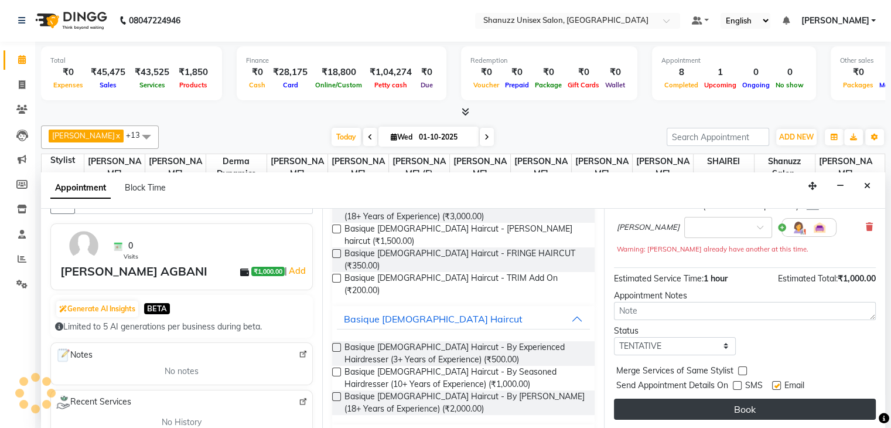
click at [741, 404] on button "Book" at bounding box center [745, 408] width 262 height 21
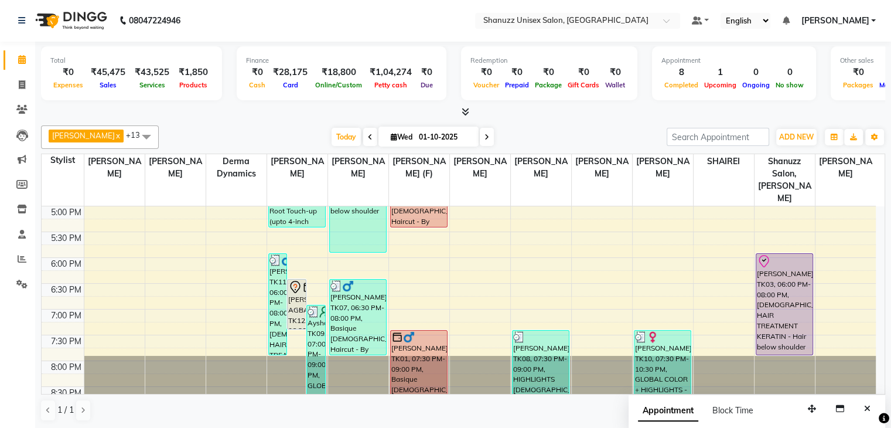
scroll to position [396, 0]
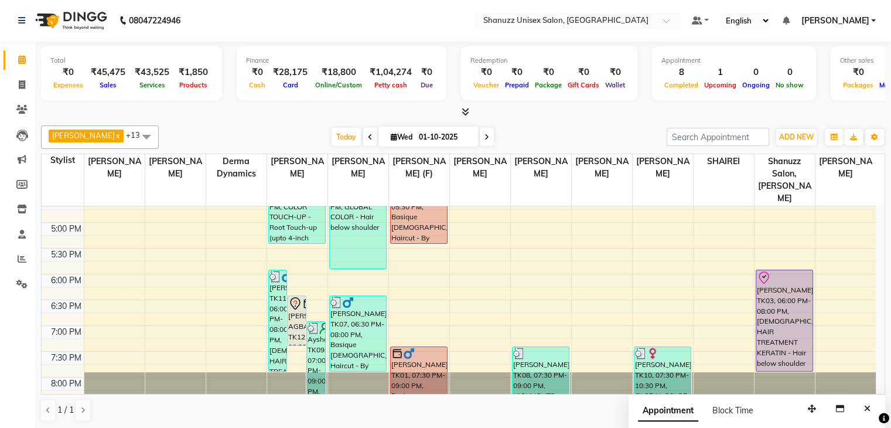
click at [412, 139] on span "Wed" at bounding box center [402, 136] width 28 height 9
select select "10"
select select "2025"
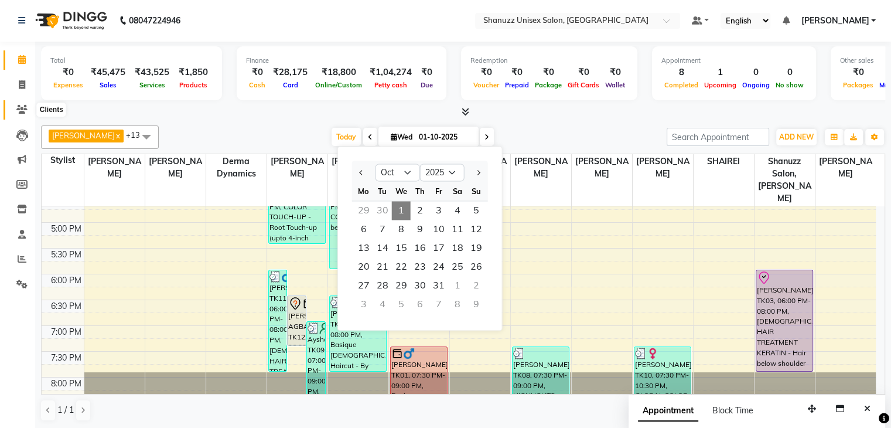
click at [25, 108] on icon at bounding box center [21, 109] width 11 height 9
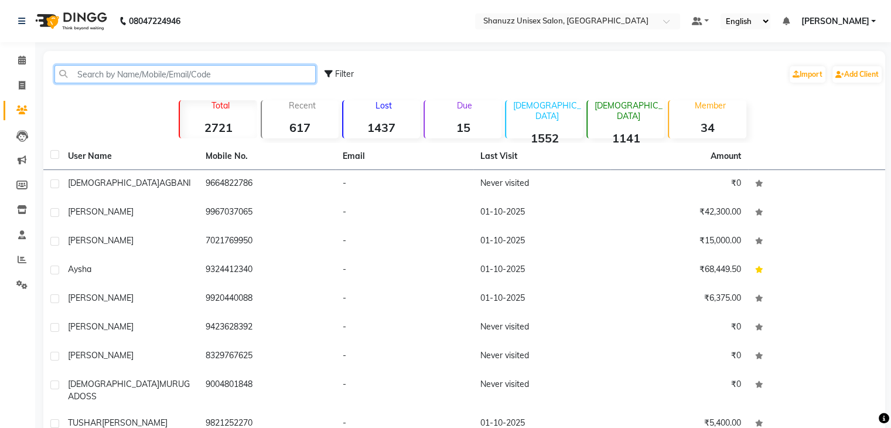
click at [118, 76] on input "text" at bounding box center [184, 74] width 261 height 18
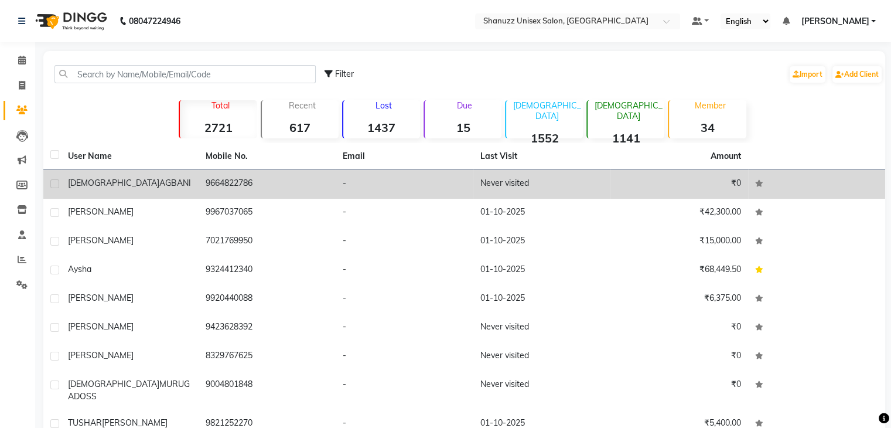
click at [247, 182] on td "9664822786" at bounding box center [268, 184] width 138 height 29
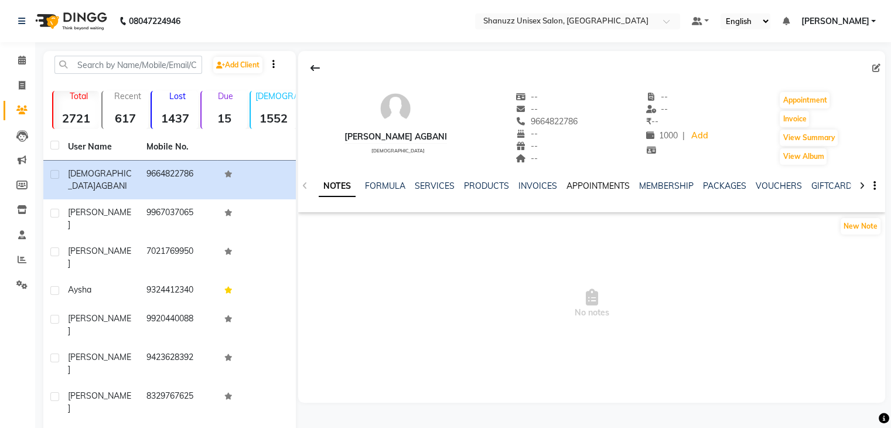
click at [578, 188] on link "APPOINTMENTS" at bounding box center [597, 185] width 63 height 11
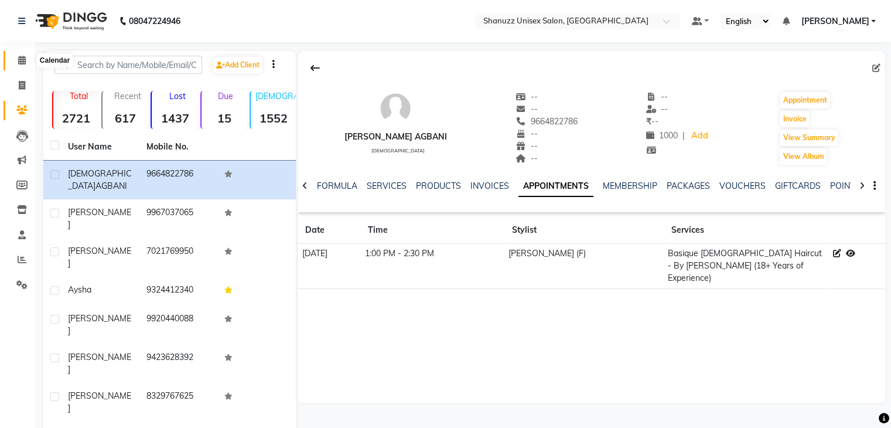
click at [19, 60] on icon at bounding box center [22, 60] width 8 height 9
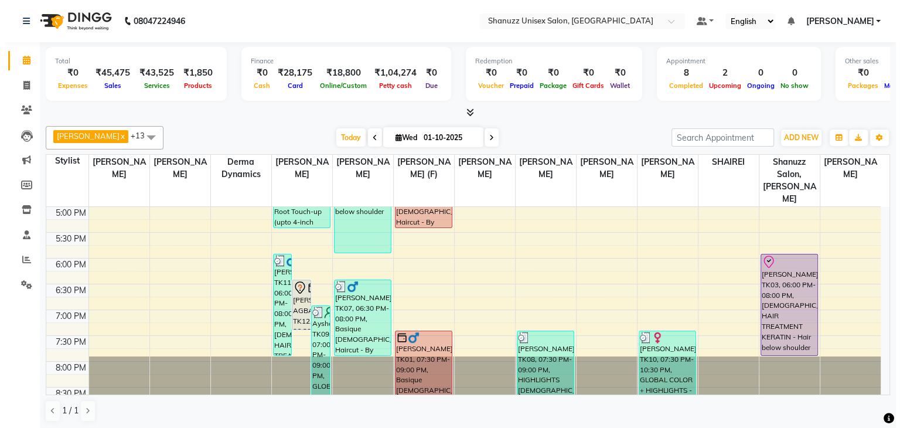
scroll to position [1, 0]
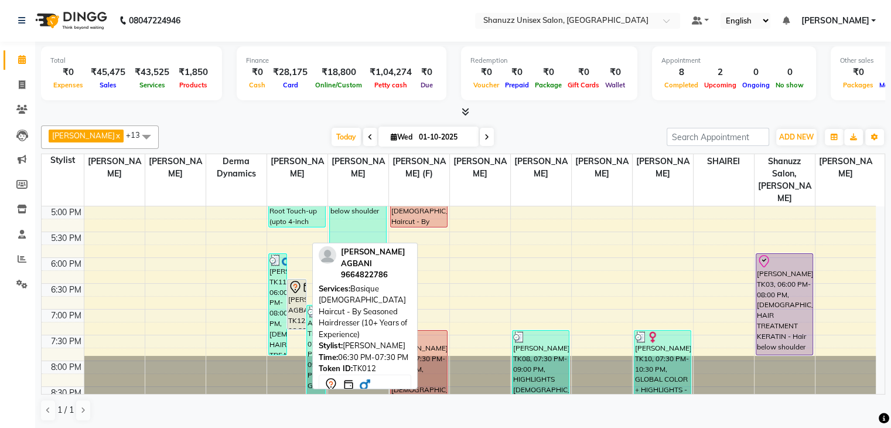
click at [299, 281] on div "[PERSON_NAME] AGBANI, TK12, 06:30 PM-07:30 PM, Basique [DEMOGRAPHIC_DATA] Hairc…" at bounding box center [297, 303] width 18 height 49
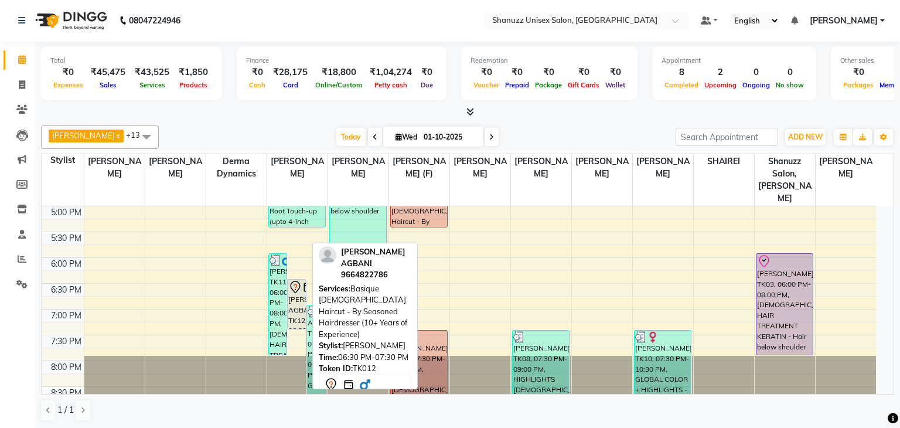
select select "7"
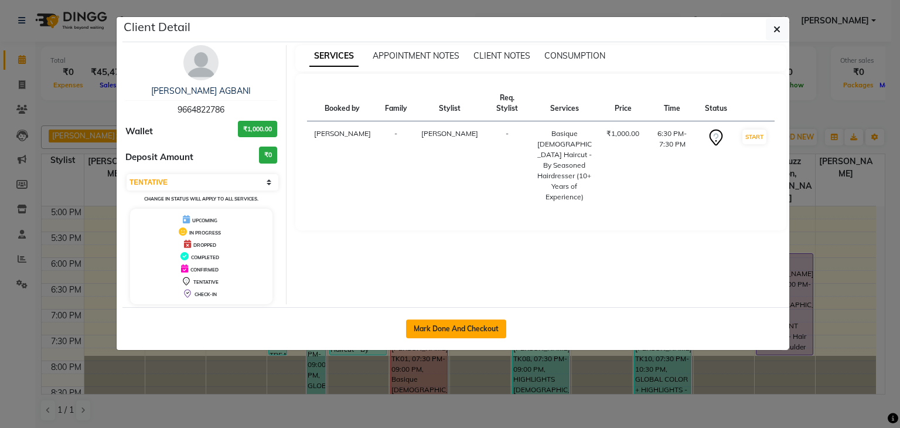
click at [491, 331] on button "Mark Done And Checkout" at bounding box center [456, 328] width 100 height 19
select select "7102"
select select "service"
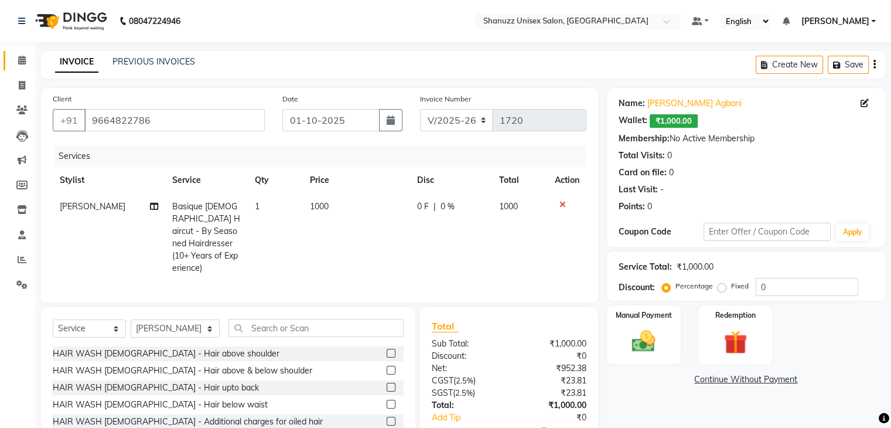
scroll to position [67, 0]
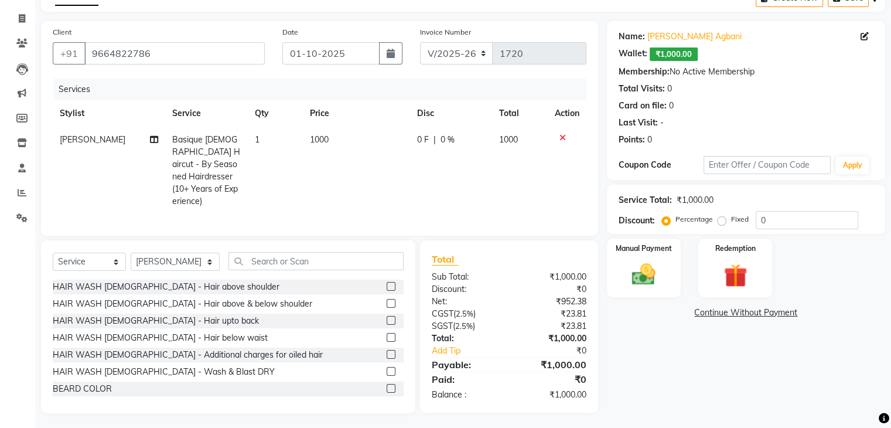
click at [562, 138] on icon at bounding box center [562, 138] width 6 height 8
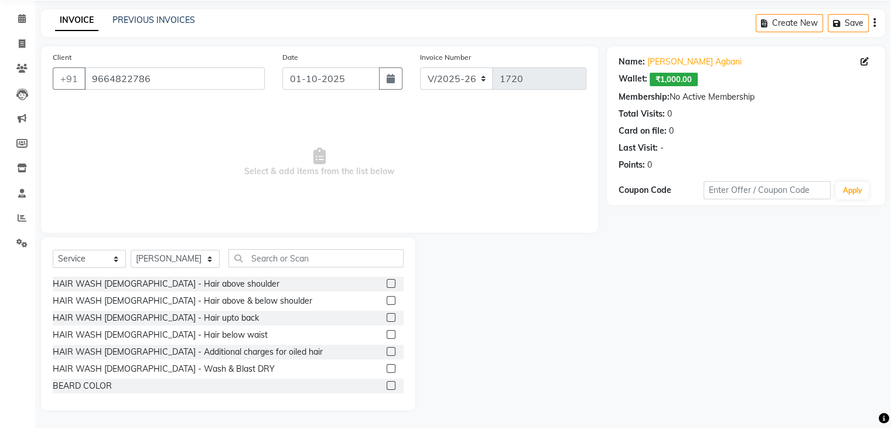
scroll to position [42, 0]
click at [266, 258] on input "text" at bounding box center [315, 258] width 175 height 18
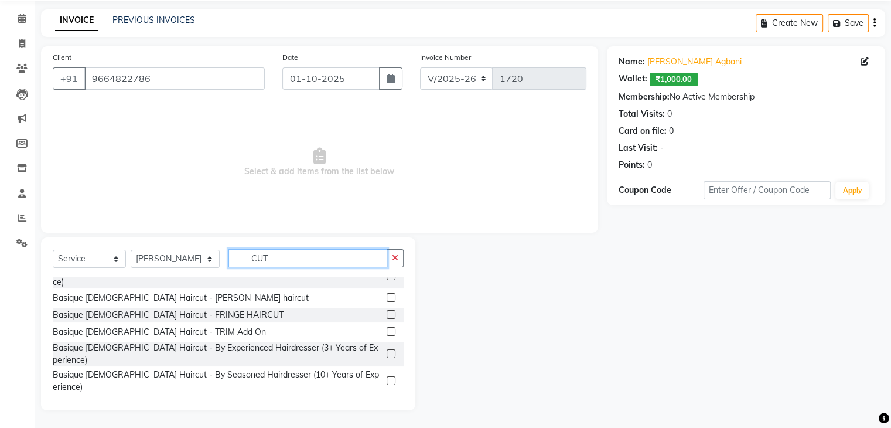
scroll to position [70, 0]
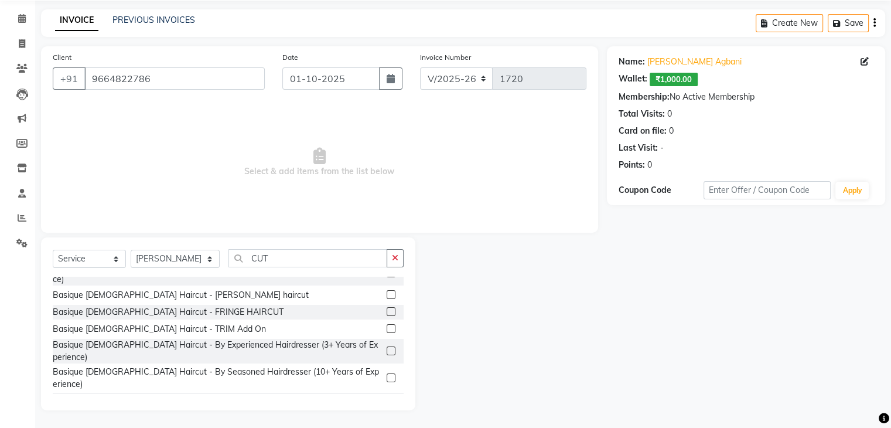
click at [387, 346] on label at bounding box center [391, 350] width 9 height 9
click at [387, 347] on input "checkbox" at bounding box center [391, 351] width 8 height 8
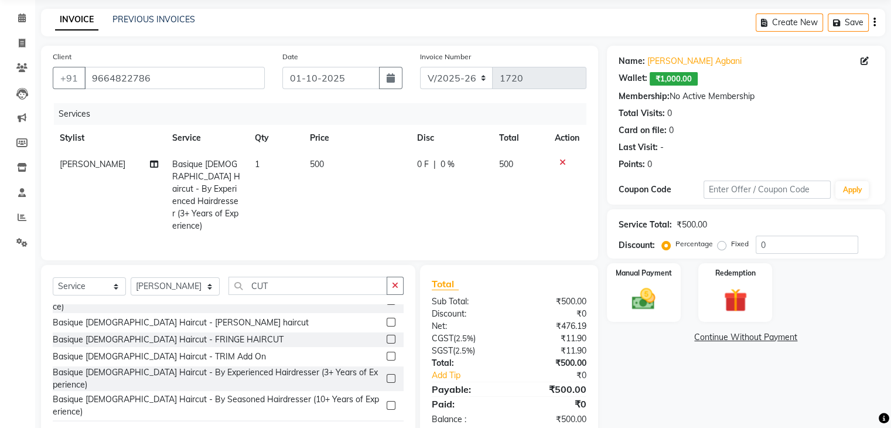
scroll to position [67, 0]
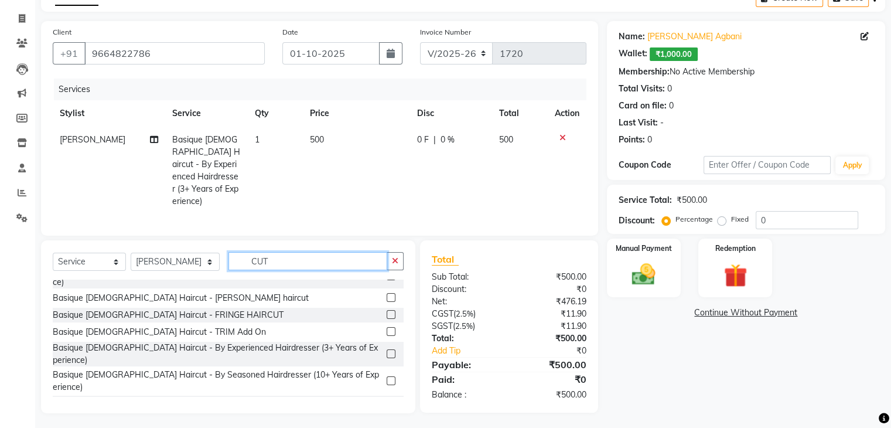
click at [271, 255] on input "CUT" at bounding box center [307, 261] width 159 height 18
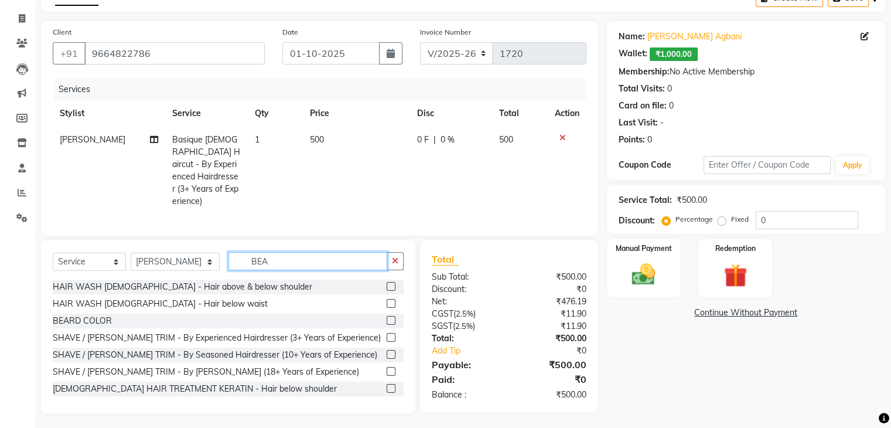
scroll to position [66, 0]
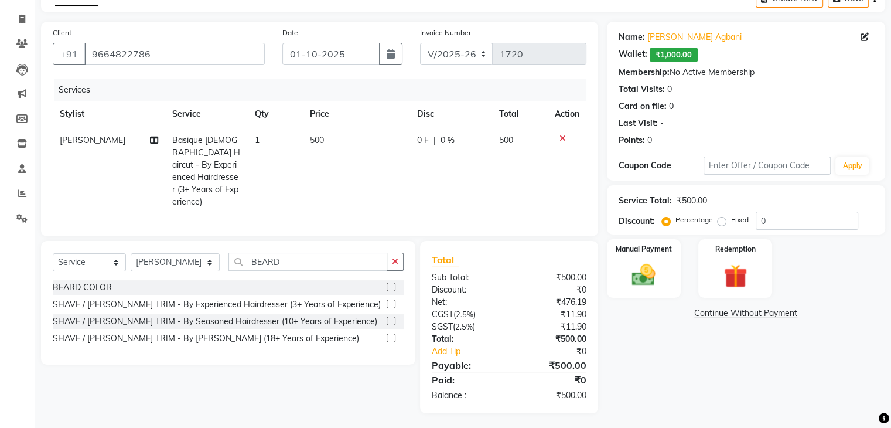
click at [389, 302] on label at bounding box center [391, 303] width 9 height 9
click at [389, 302] on input "checkbox" at bounding box center [391, 304] width 8 height 8
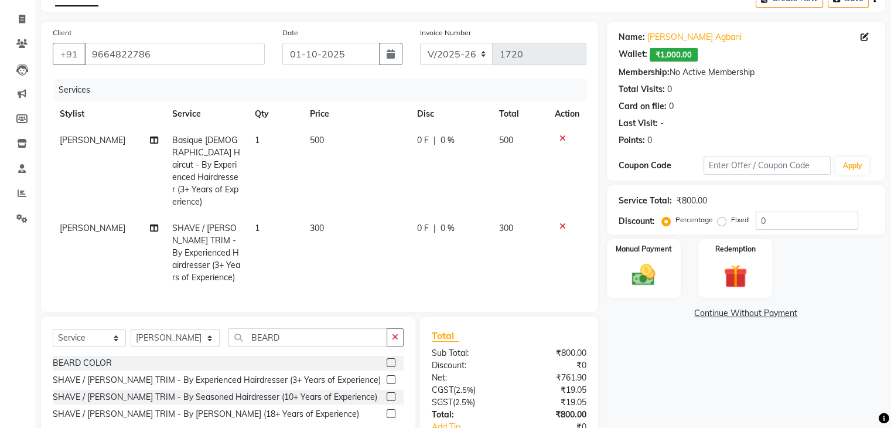
scroll to position [142, 0]
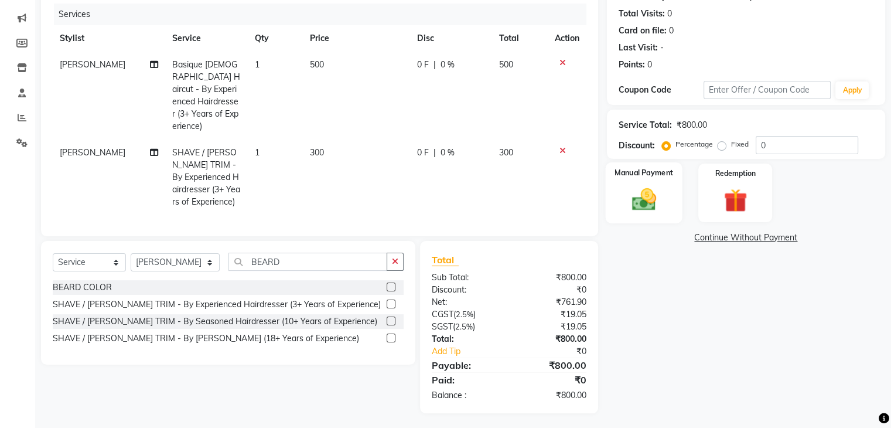
click at [648, 190] on img at bounding box center [643, 200] width 39 height 28
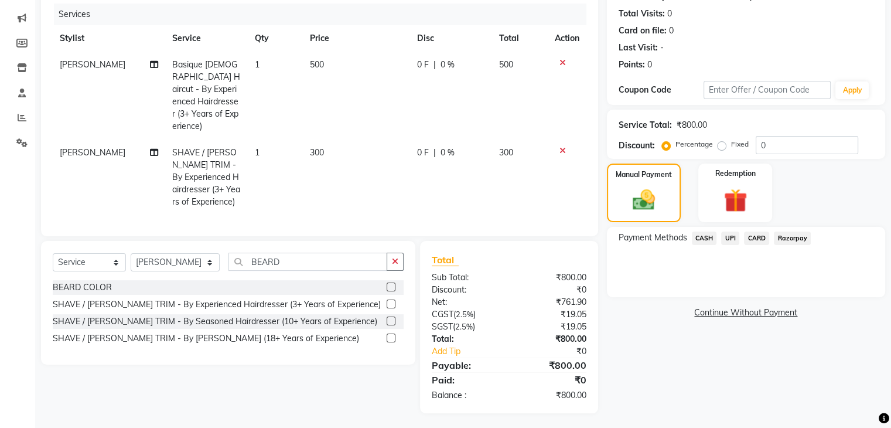
click at [736, 237] on span "UPI" at bounding box center [730, 237] width 18 height 13
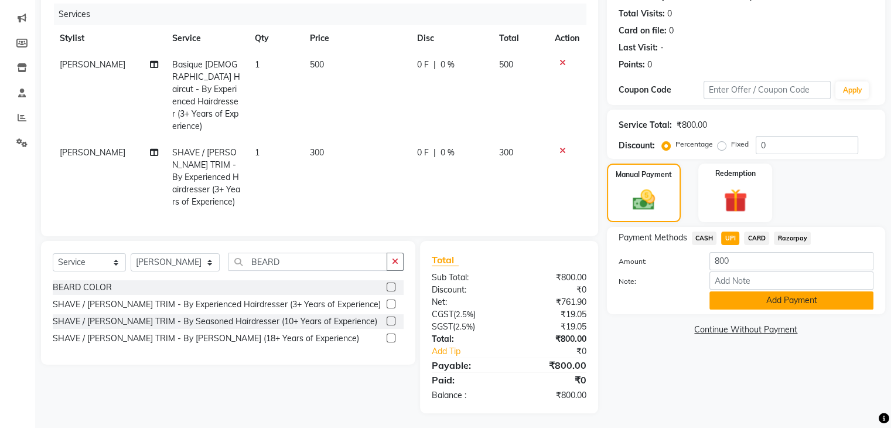
click at [799, 306] on button "Add Payment" at bounding box center [791, 300] width 164 height 18
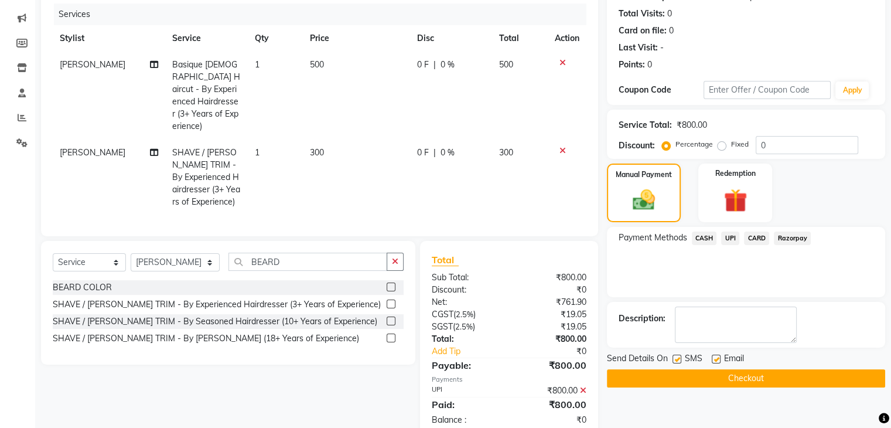
scroll to position [166, 0]
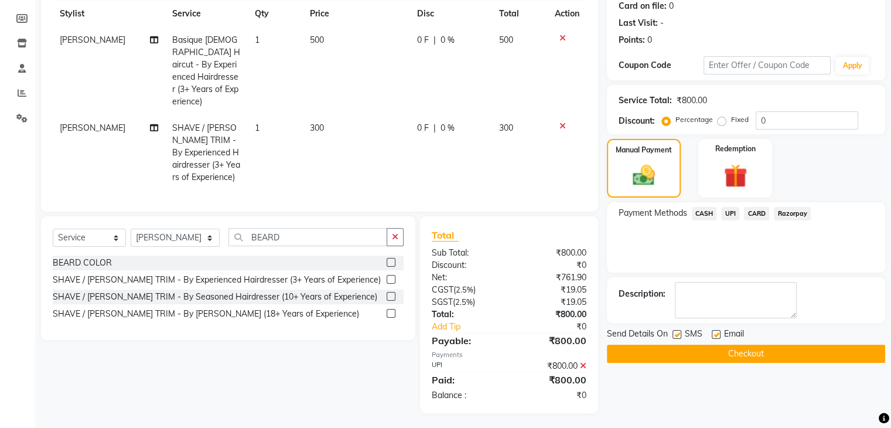
click at [678, 334] on label at bounding box center [676, 334] width 9 height 9
click at [678, 334] on input "checkbox" at bounding box center [676, 335] width 8 height 8
click at [719, 351] on button "Checkout" at bounding box center [746, 353] width 278 height 18
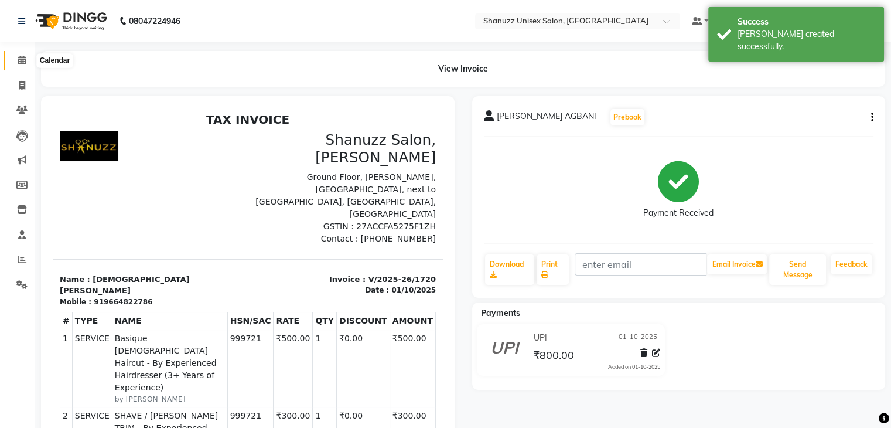
click at [26, 59] on span at bounding box center [22, 60] width 20 height 13
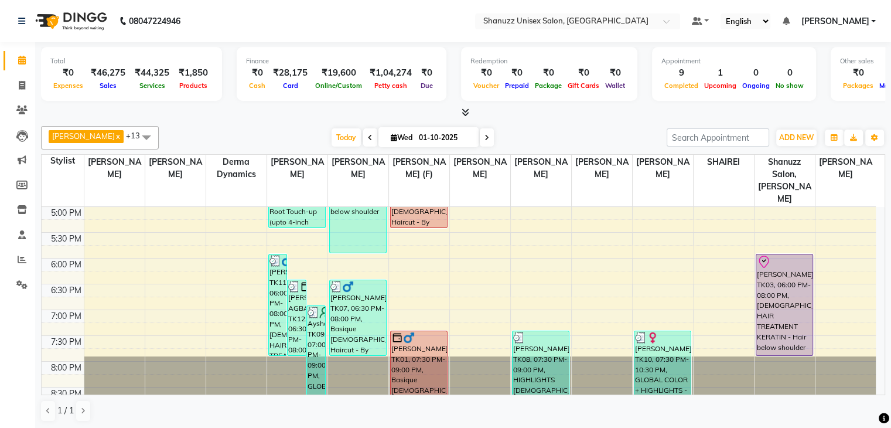
scroll to position [1, 0]
click at [22, 108] on icon at bounding box center [21, 109] width 11 height 9
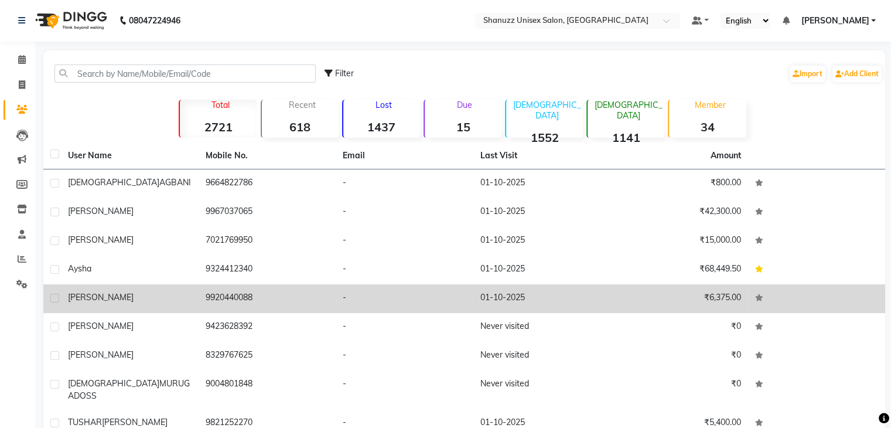
click at [121, 291] on div "[PERSON_NAME]" at bounding box center [130, 297] width 124 height 12
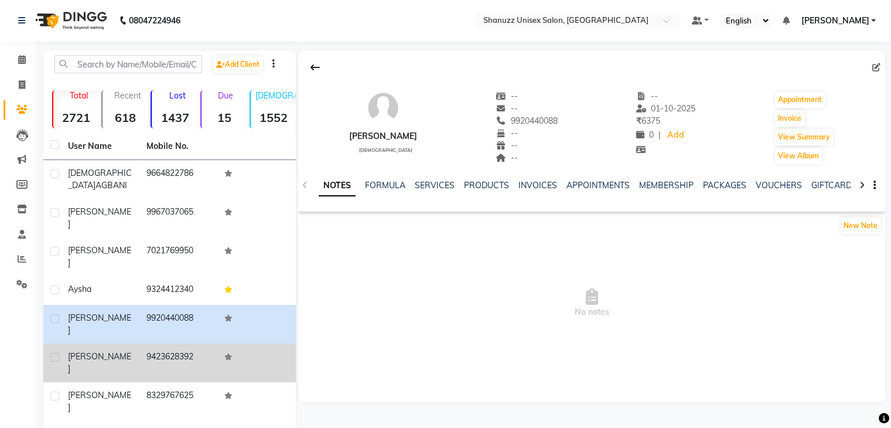
click at [104, 351] on span "[PERSON_NAME]" at bounding box center [99, 362] width 63 height 23
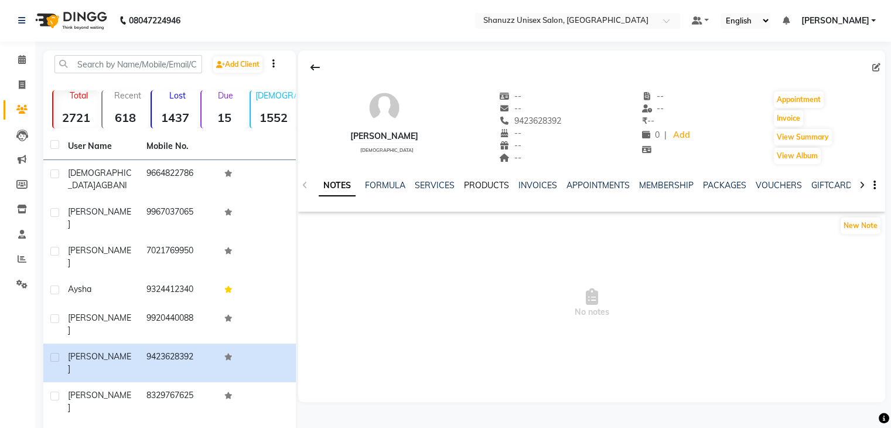
click at [485, 182] on link "PRODUCTS" at bounding box center [486, 185] width 45 height 11
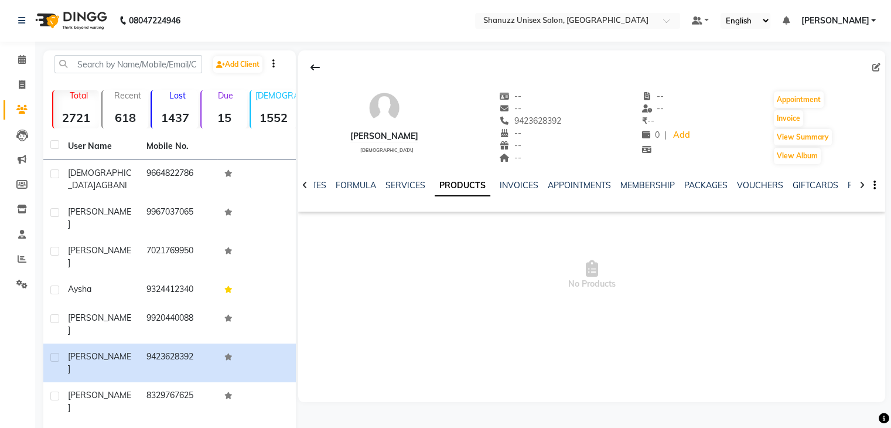
click at [565, 179] on div "APPOINTMENTS" at bounding box center [579, 185] width 63 height 12
click at [568, 186] on link "APPOINTMENTS" at bounding box center [579, 185] width 63 height 11
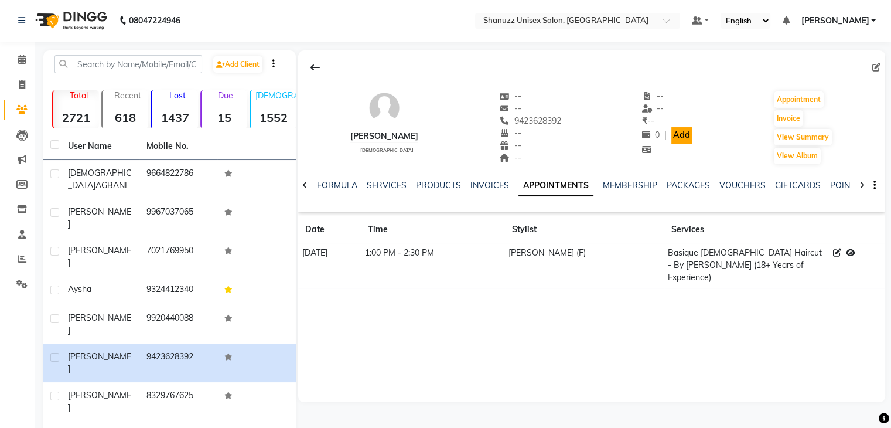
click at [682, 138] on link "Add" at bounding box center [681, 135] width 20 height 16
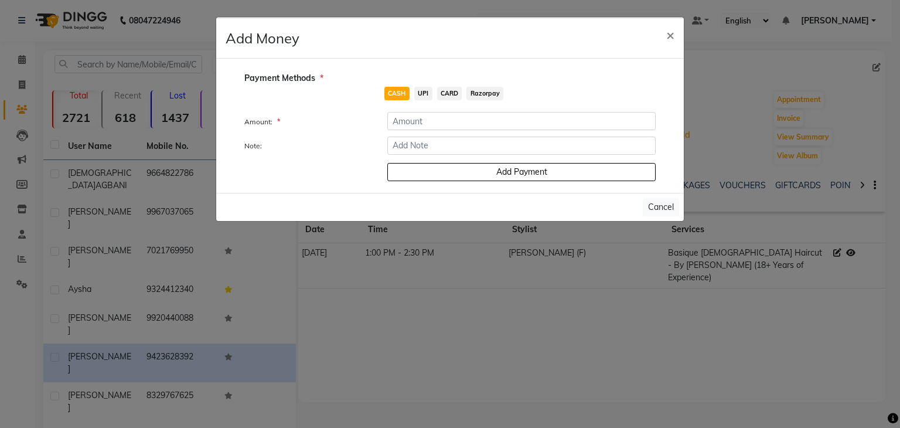
click at [420, 94] on span "UPI" at bounding box center [423, 93] width 18 height 13
click at [426, 120] on input "number" at bounding box center [521, 121] width 268 height 18
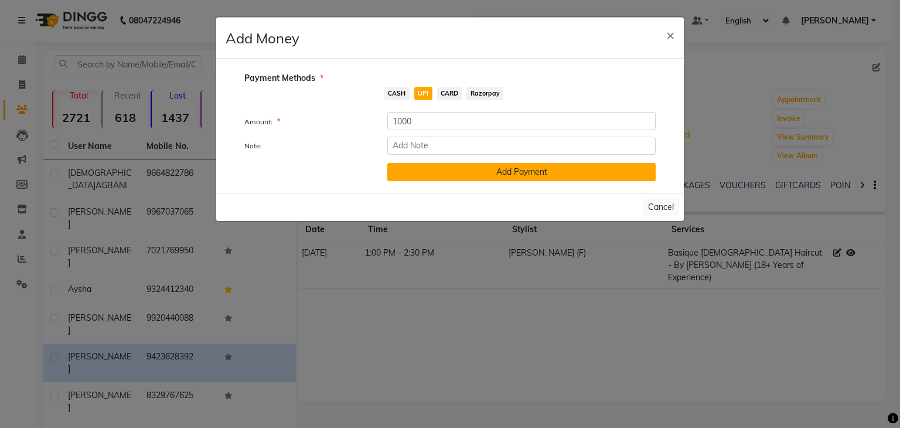
click at [471, 174] on button "Add Payment" at bounding box center [521, 172] width 268 height 18
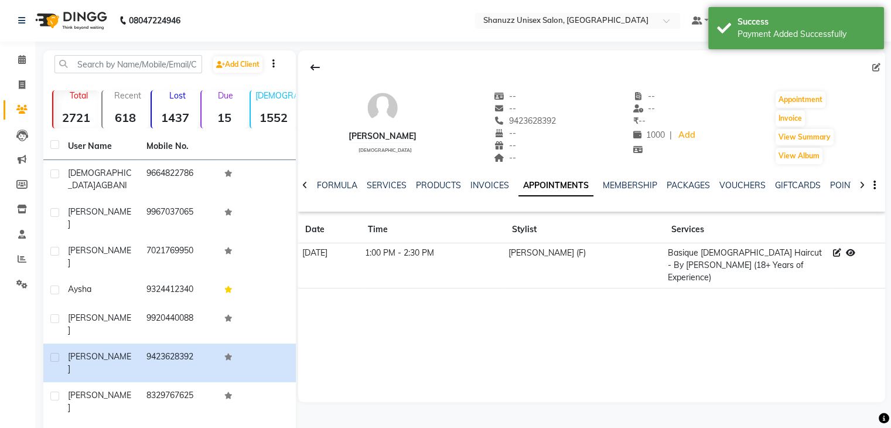
scroll to position [16, 0]
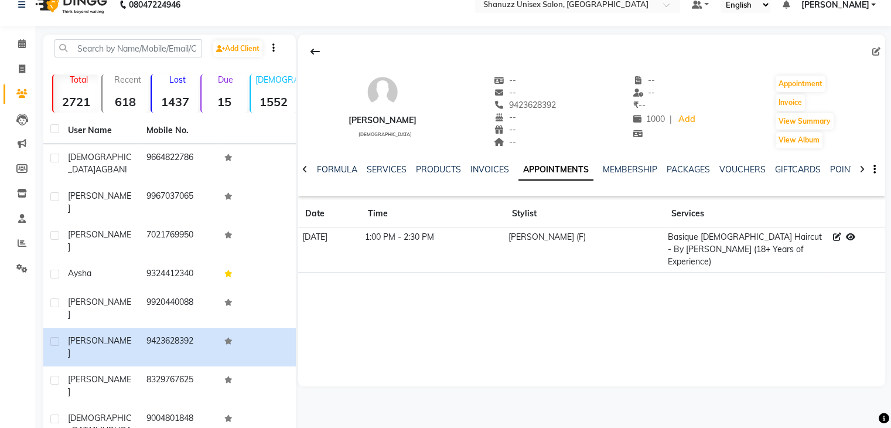
click at [654, 36] on div "[PERSON_NAME] [DEMOGRAPHIC_DATA] -- -- 9423628392 -- -- -- -- -- ₹ -- 1000 | Ad…" at bounding box center [591, 115] width 587 height 161
click at [781, 338] on div "[PERSON_NAME] [DEMOGRAPHIC_DATA] -- -- 9423628392 -- -- -- -- -- ₹ -- 1000 | Ad…" at bounding box center [591, 210] width 587 height 351
drag, startPoint x: 18, startPoint y: 44, endPoint x: 25, endPoint y: 49, distance: 8.3
click at [18, 44] on icon at bounding box center [22, 43] width 8 height 9
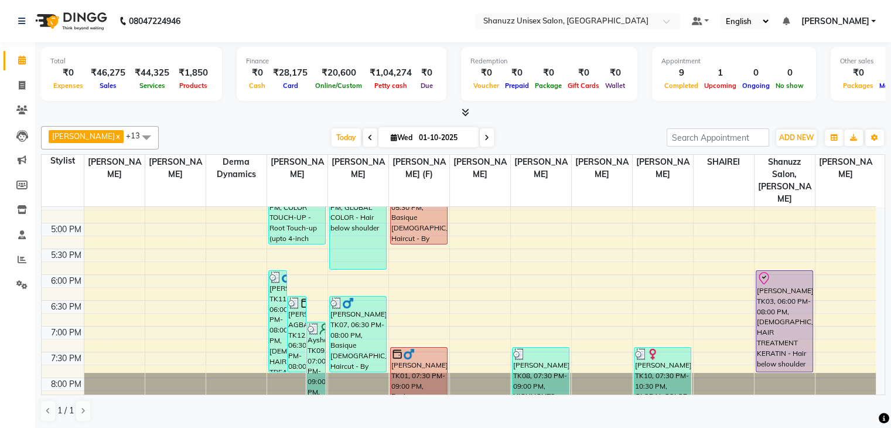
scroll to position [412, 0]
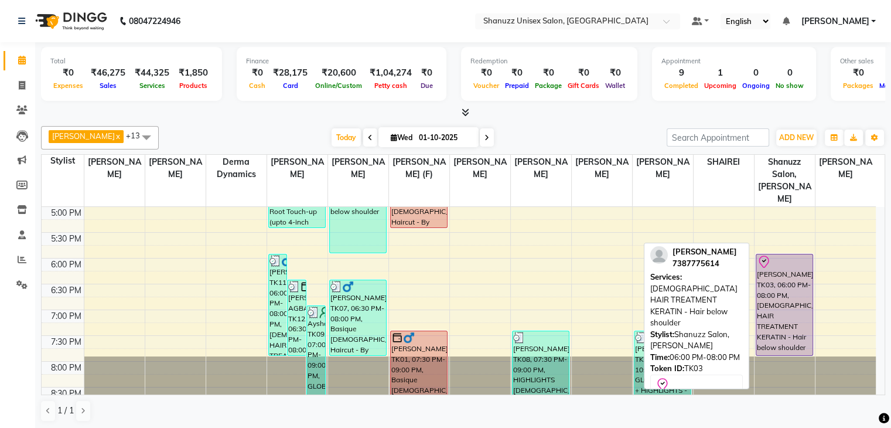
click at [794, 275] on div "[PERSON_NAME], TK03, 06:00 PM-08:00 PM, [DEMOGRAPHIC_DATA] HAIR TREATMENT KERAT…" at bounding box center [784, 304] width 56 height 101
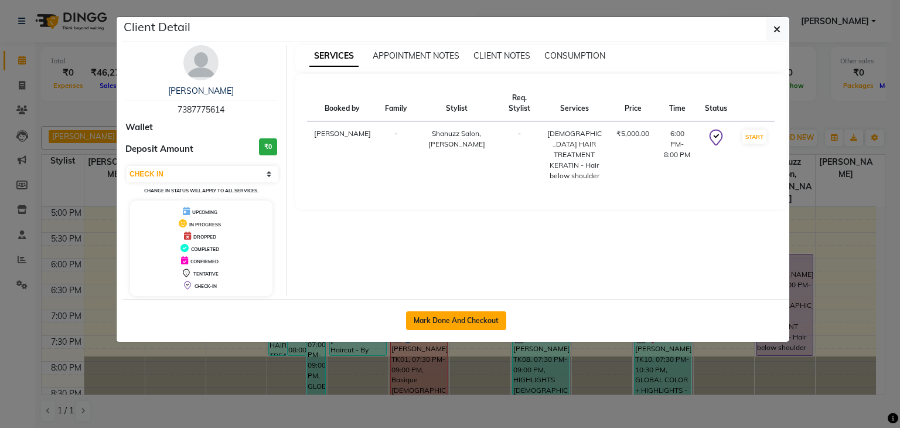
click at [481, 317] on button "Mark Done And Checkout" at bounding box center [456, 320] width 100 height 19
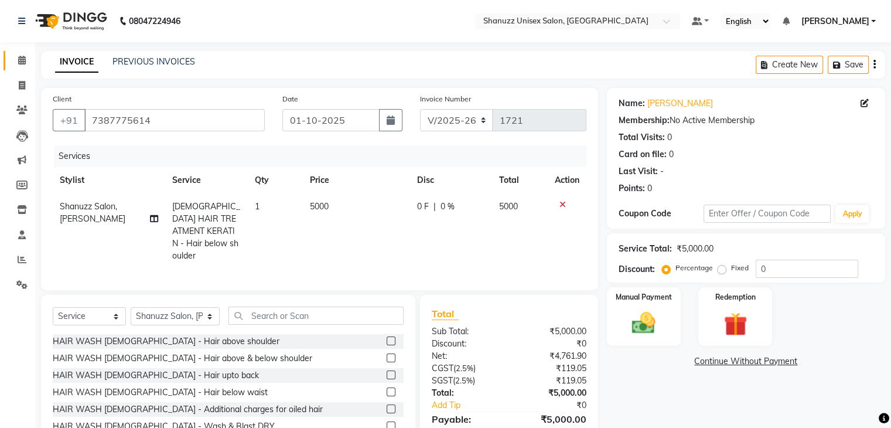
scroll to position [54, 0]
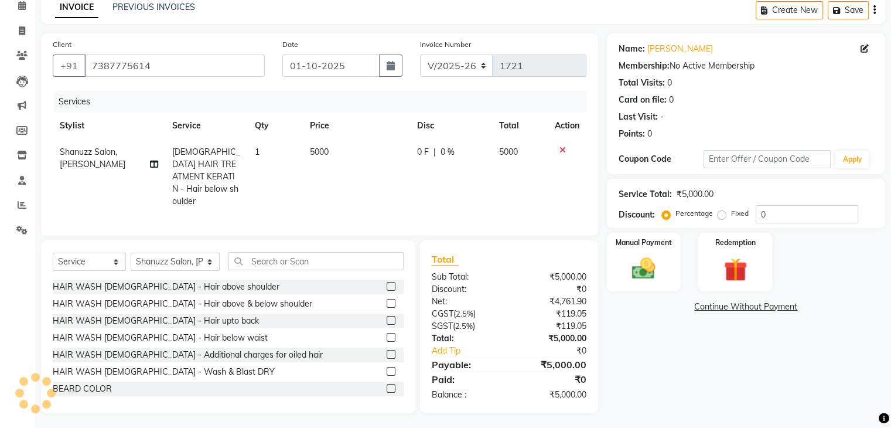
click at [321, 152] on span "5000" at bounding box center [319, 151] width 19 height 11
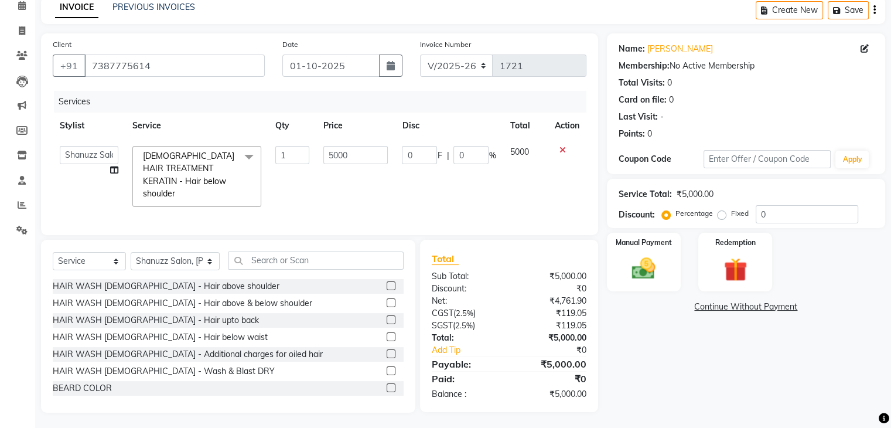
scroll to position [53, 0]
click at [340, 155] on input "5000" at bounding box center [355, 156] width 64 height 18
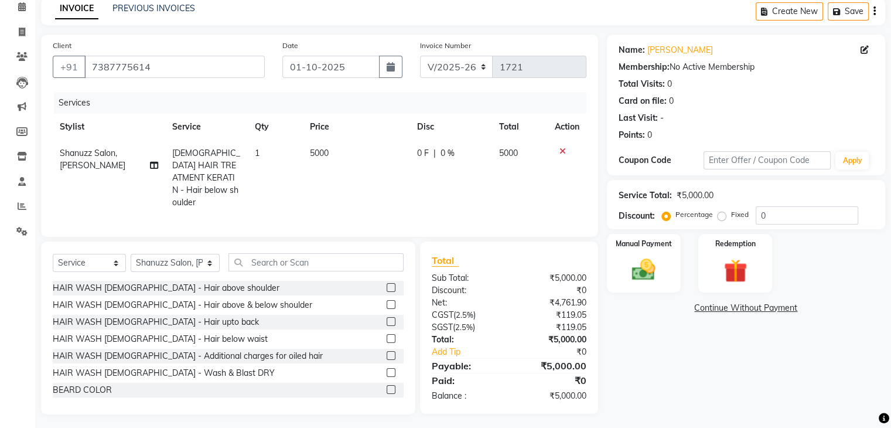
click at [230, 156] on span "[DEMOGRAPHIC_DATA] HAIR TREATMENT KERATIN - Hair below shoulder" at bounding box center [206, 178] width 68 height 60
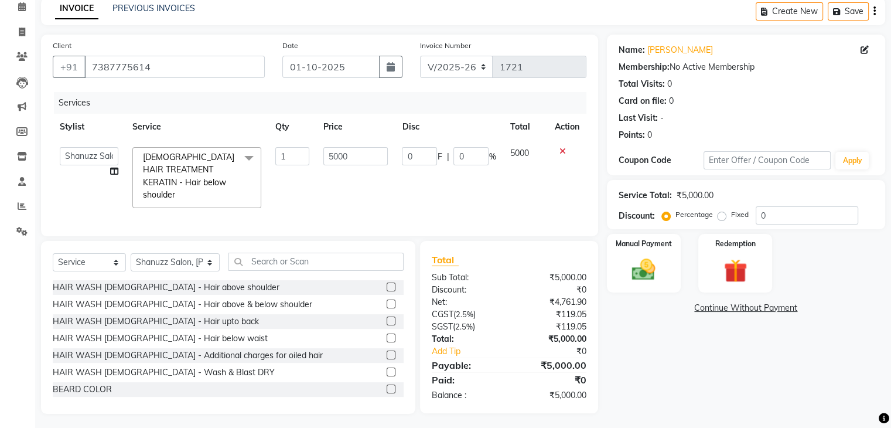
click at [251, 156] on span at bounding box center [248, 158] width 23 height 22
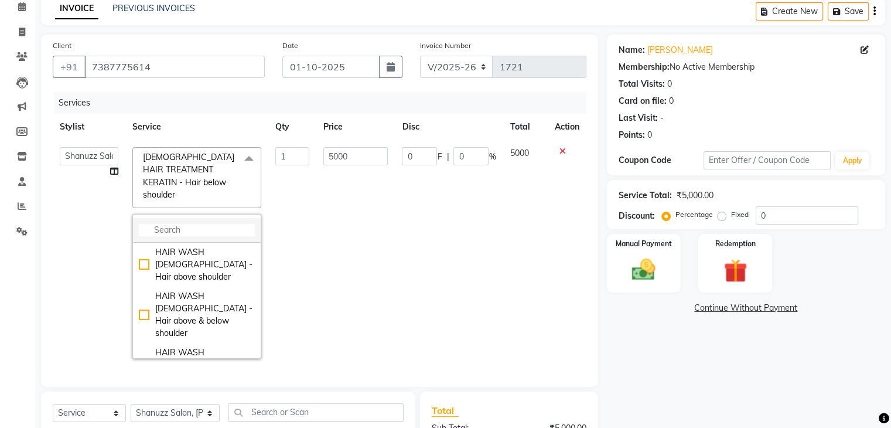
click at [201, 224] on input "multiselect-search" at bounding box center [197, 230] width 116 height 12
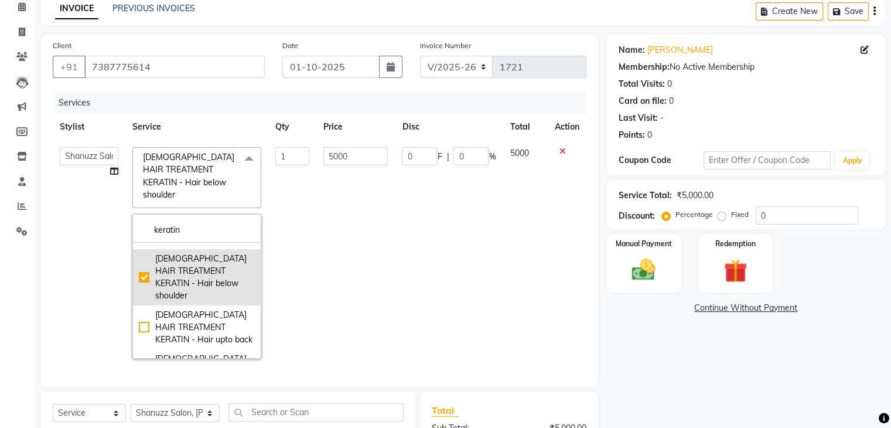
scroll to position [136, 0]
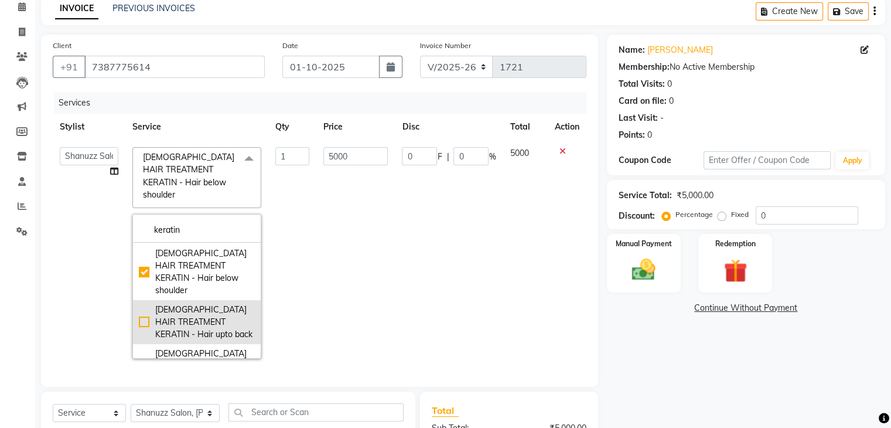
click at [139, 303] on div "[DEMOGRAPHIC_DATA] HAIR TREATMENT KERATIN - Hair upto back" at bounding box center [197, 321] width 116 height 37
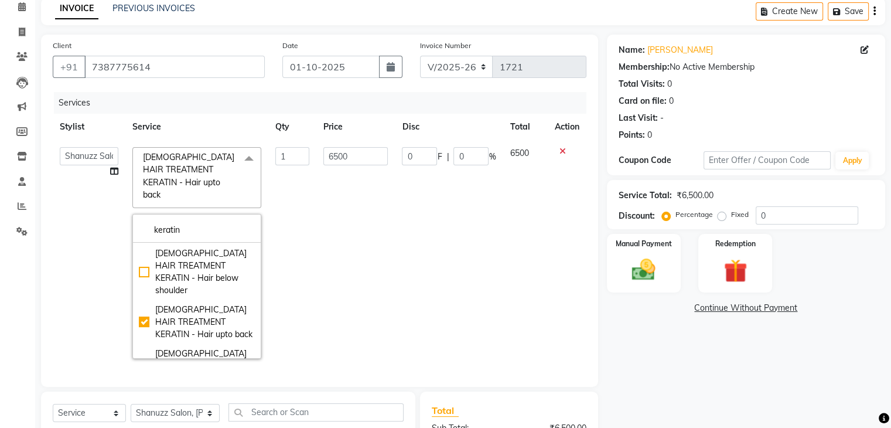
click at [319, 209] on td "6500" at bounding box center [355, 252] width 78 height 225
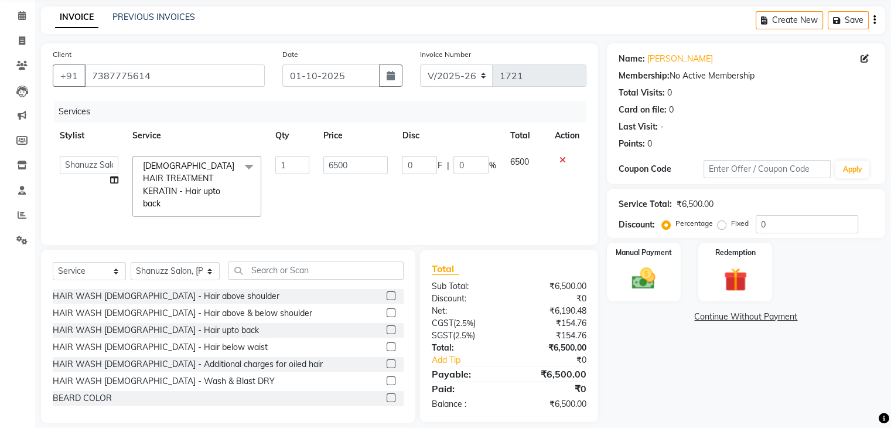
scroll to position [53, 0]
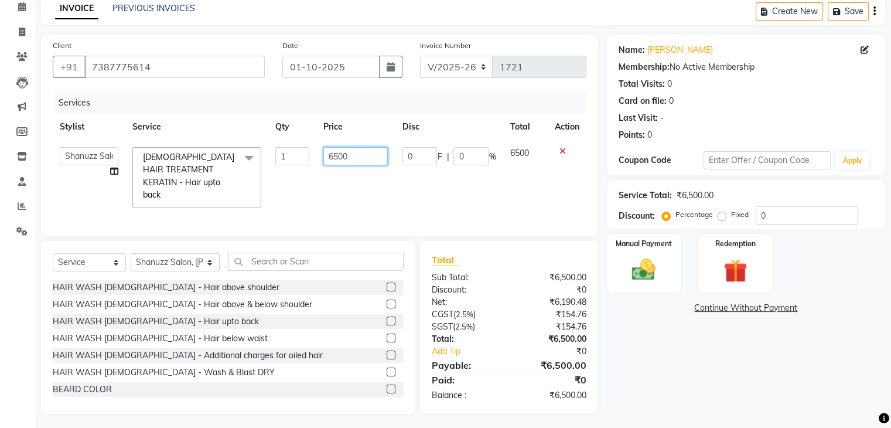
click at [335, 159] on input "6500" at bounding box center [355, 156] width 64 height 18
click at [332, 156] on input "18500" at bounding box center [355, 156] width 64 height 18
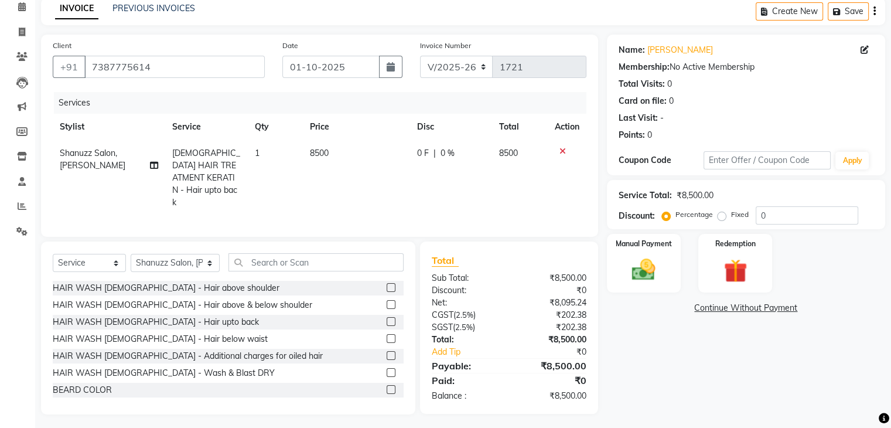
click at [440, 155] on span "0 %" at bounding box center [447, 153] width 14 height 12
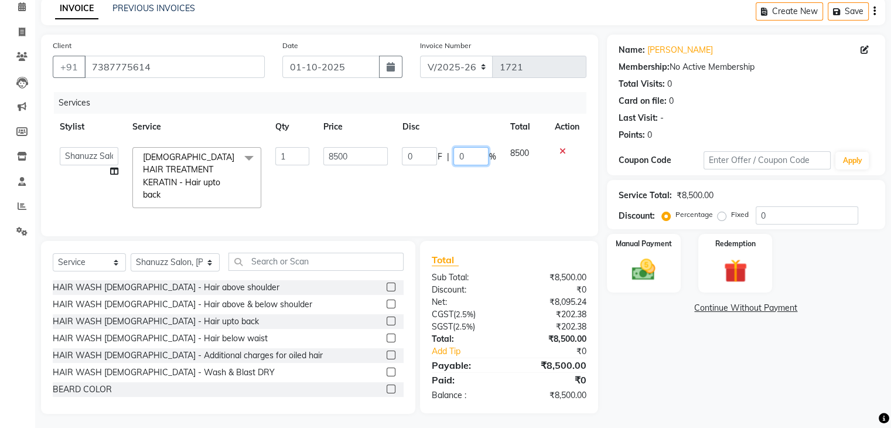
click at [467, 158] on input "0" at bounding box center [470, 156] width 35 height 18
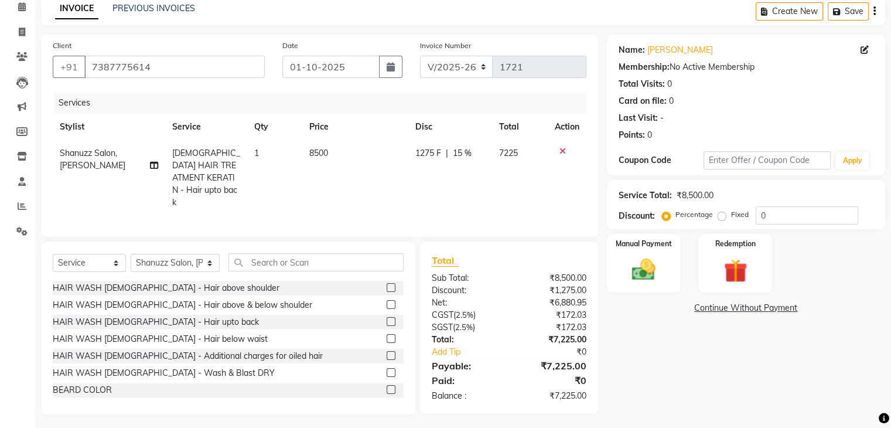
click at [402, 189] on tr "Shanuzz Salon, Andheri [DEMOGRAPHIC_DATA] HAIR TREATMENT KERATIN - Hair upto ba…" at bounding box center [320, 178] width 534 height 76
click at [118, 150] on span "Shanuzz Salon, [PERSON_NAME]" at bounding box center [93, 159] width 66 height 23
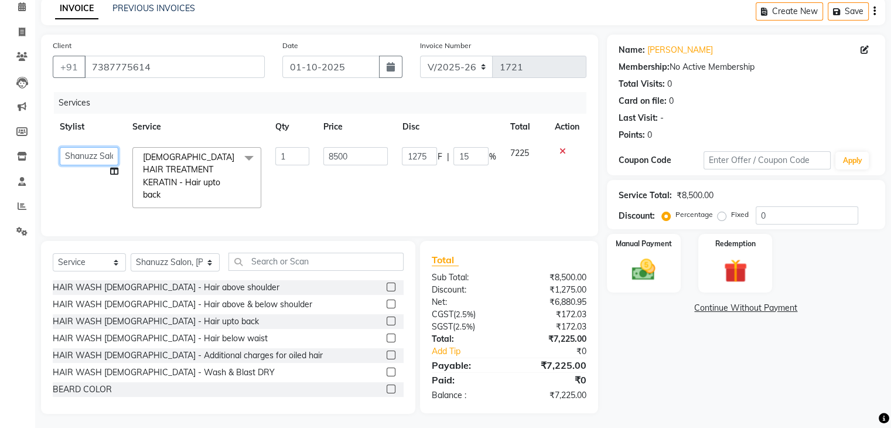
click at [101, 158] on select "[PERSON_NAME] AFZAN [PERSON_NAME] [PERSON_NAME] [PERSON_NAME] Derma Dynamics [P…" at bounding box center [89, 156] width 59 height 18
click at [174, 262] on select "Select Stylist [PERSON_NAME] AFZAN [PERSON_NAME] [PERSON_NAME] [PERSON_NAME] De…" at bounding box center [175, 262] width 89 height 18
click at [131, 253] on select "Select Stylist [PERSON_NAME] AFZAN [PERSON_NAME] [PERSON_NAME] [PERSON_NAME] De…" at bounding box center [175, 262] width 89 height 18
click at [242, 254] on input "text" at bounding box center [315, 261] width 175 height 18
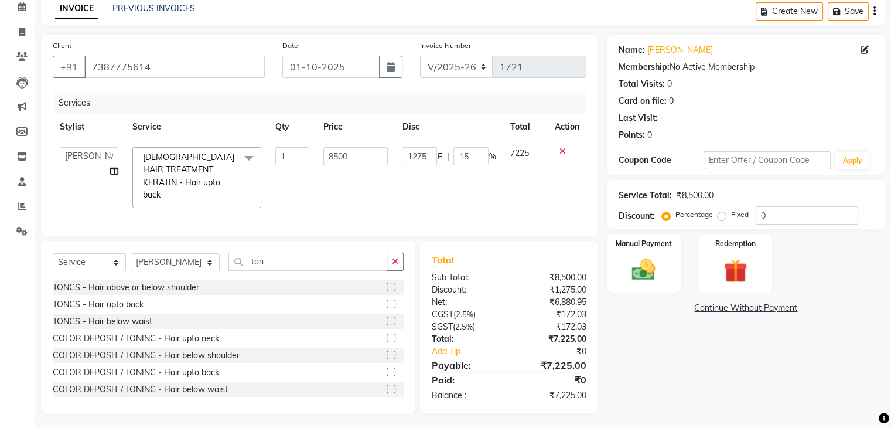
click at [387, 369] on label at bounding box center [391, 371] width 9 height 9
click at [387, 369] on input "checkbox" at bounding box center [391, 372] width 8 height 8
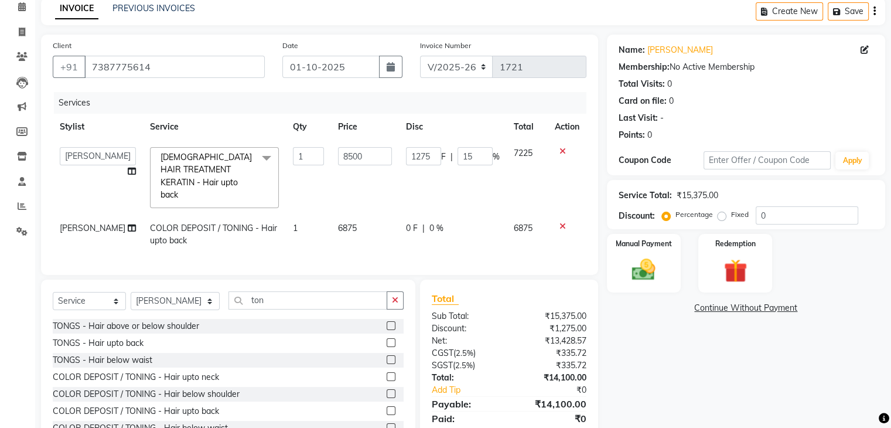
click at [346, 223] on span "6875" at bounding box center [347, 228] width 19 height 11
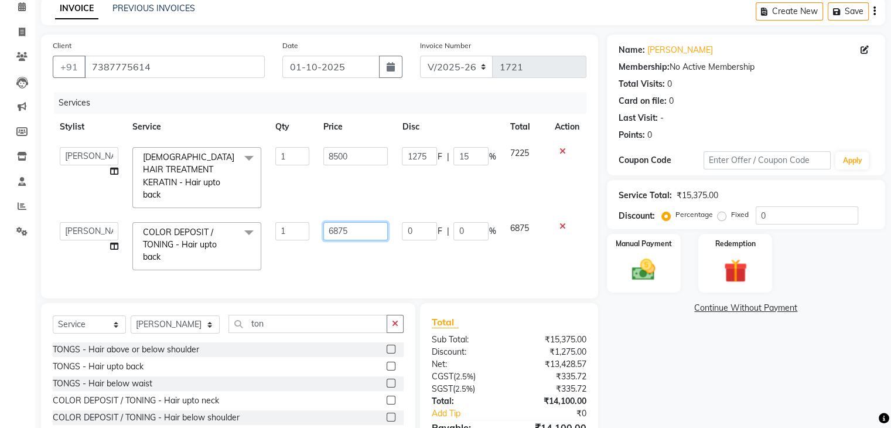
click at [368, 222] on input "6875" at bounding box center [355, 231] width 64 height 18
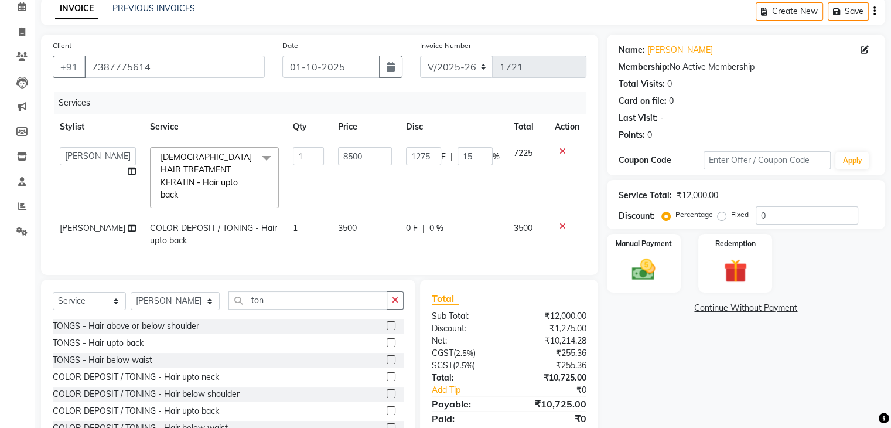
click at [368, 192] on td "8500" at bounding box center [365, 177] width 68 height 75
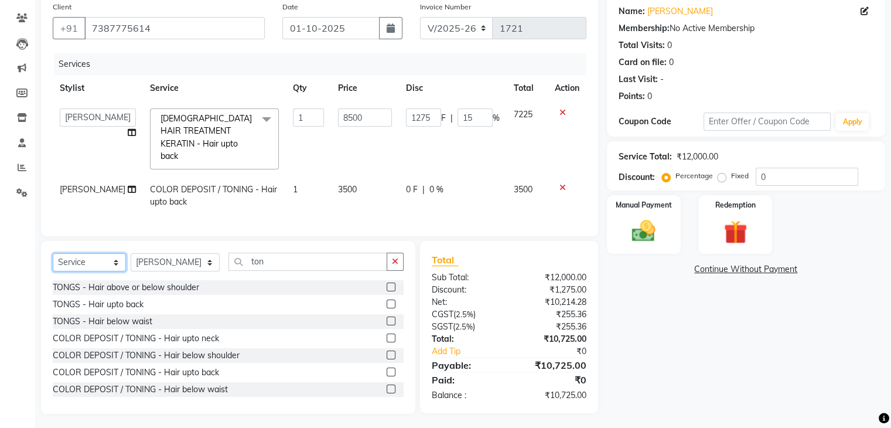
click at [73, 260] on select "Select Service Product Membership Package Voucher Prepaid Gift Card" at bounding box center [89, 262] width 73 height 18
click at [53, 253] on select "Select Service Product Membership Package Voucher Prepaid Gift Card" at bounding box center [89, 262] width 73 height 18
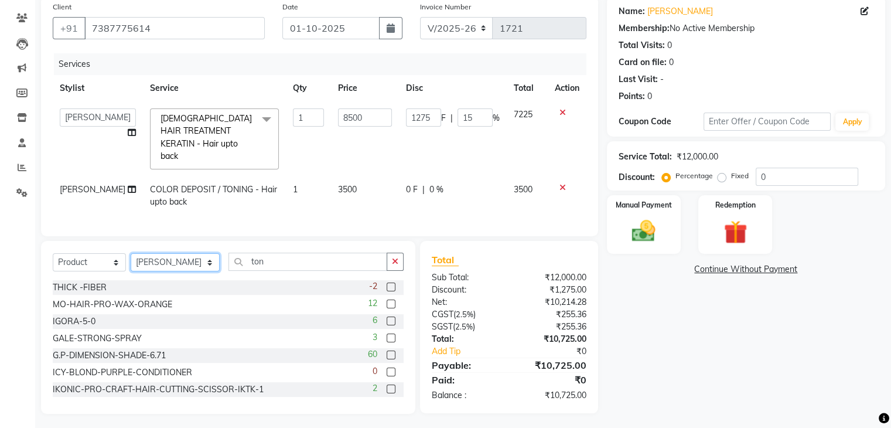
click at [185, 261] on select "Select Stylist [PERSON_NAME] AFZAN [PERSON_NAME] [PERSON_NAME] [PERSON_NAME] De…" at bounding box center [175, 262] width 89 height 18
click at [131, 253] on select "Select Stylist [PERSON_NAME] AFZAN [PERSON_NAME] [PERSON_NAME] [PERSON_NAME] De…" at bounding box center [175, 262] width 89 height 18
click at [258, 260] on input "ton" at bounding box center [307, 261] width 159 height 18
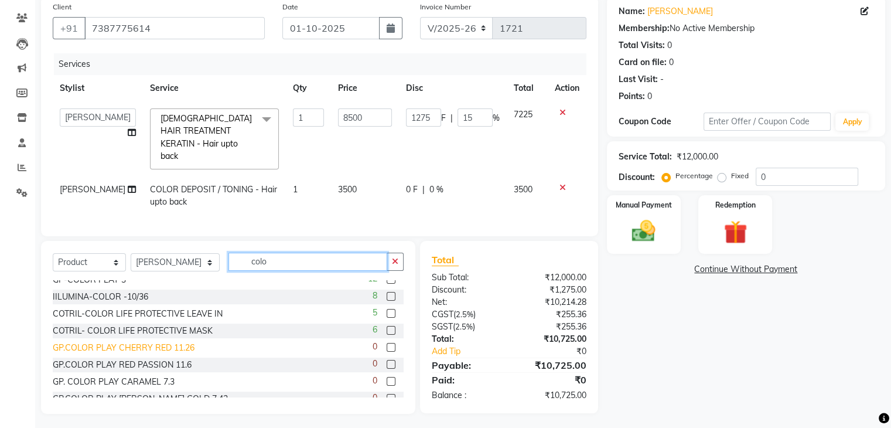
scroll to position [125, 0]
click at [387, 312] on label at bounding box center [391, 314] width 9 height 9
click at [387, 312] on input "checkbox" at bounding box center [391, 315] width 8 height 8
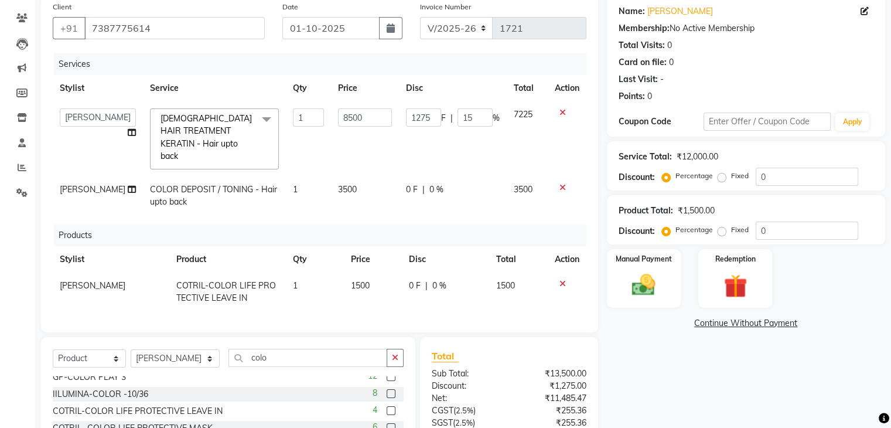
scroll to position [192, 0]
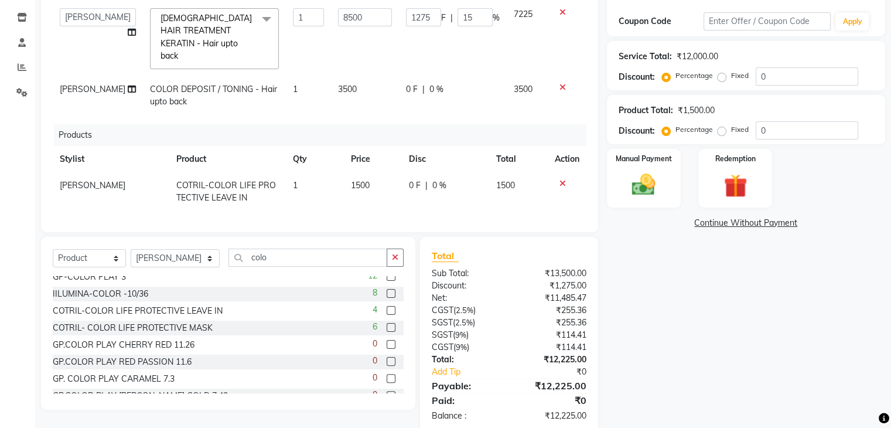
click at [387, 324] on label at bounding box center [391, 327] width 9 height 9
click at [387, 324] on input "checkbox" at bounding box center [391, 328] width 8 height 8
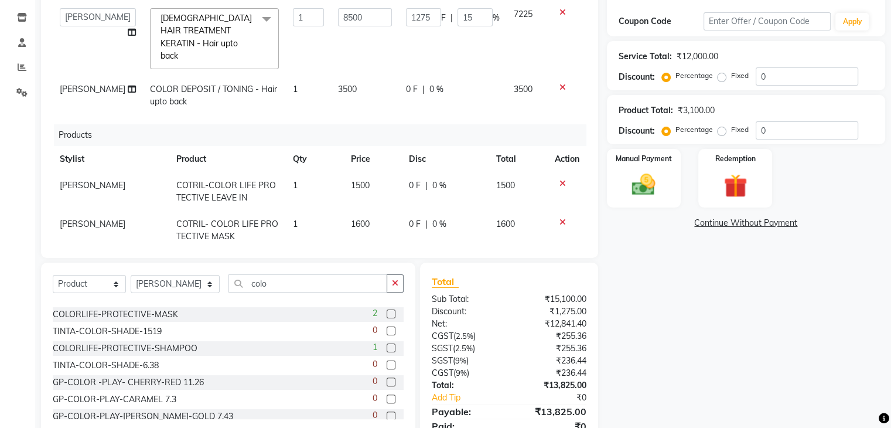
scroll to position [269, 0]
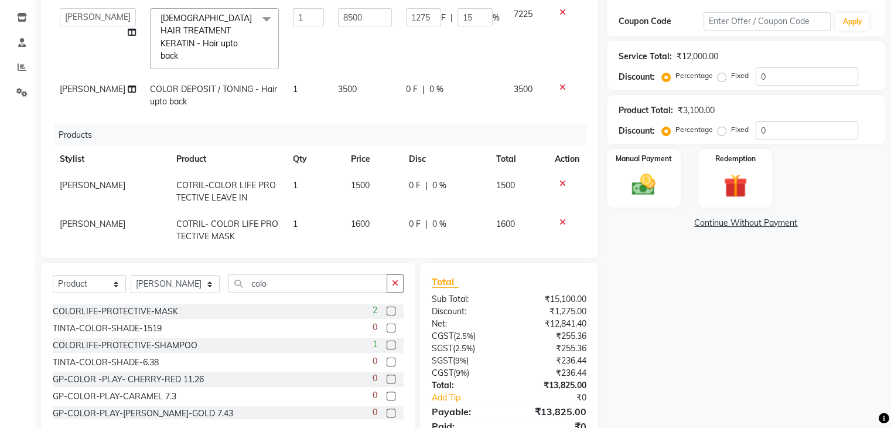
click at [387, 344] on label at bounding box center [391, 344] width 9 height 9
click at [387, 344] on input "checkbox" at bounding box center [391, 345] width 8 height 8
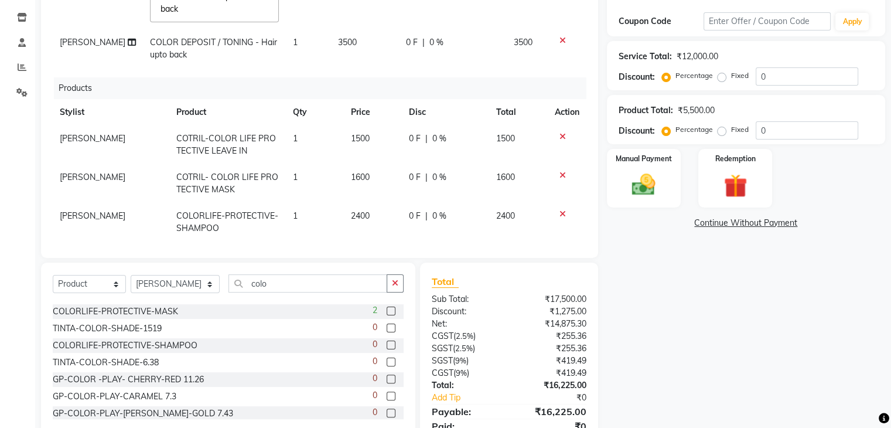
click at [559, 210] on icon at bounding box center [562, 214] width 6 height 8
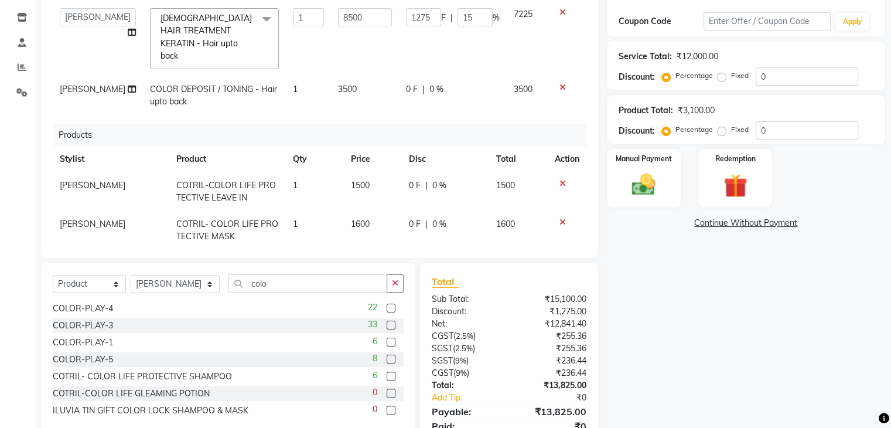
scroll to position [392, 0]
click at [387, 376] on label at bounding box center [391, 375] width 9 height 9
click at [387, 376] on input "checkbox" at bounding box center [391, 376] width 8 height 8
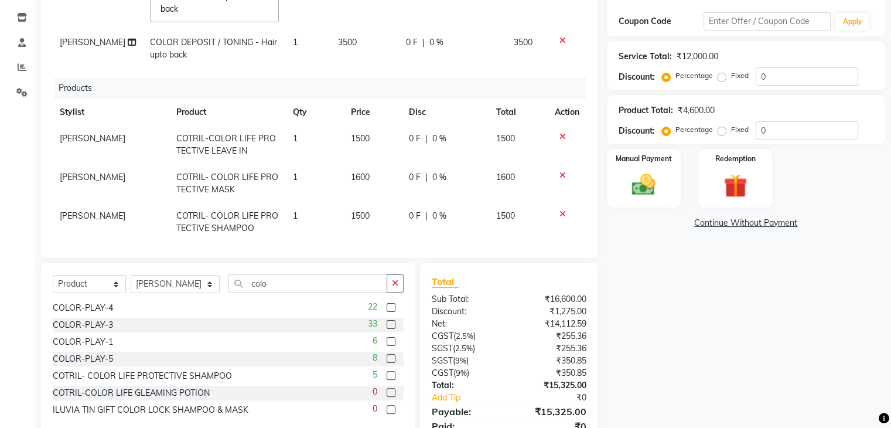
click at [352, 210] on span "1500" at bounding box center [360, 215] width 19 height 11
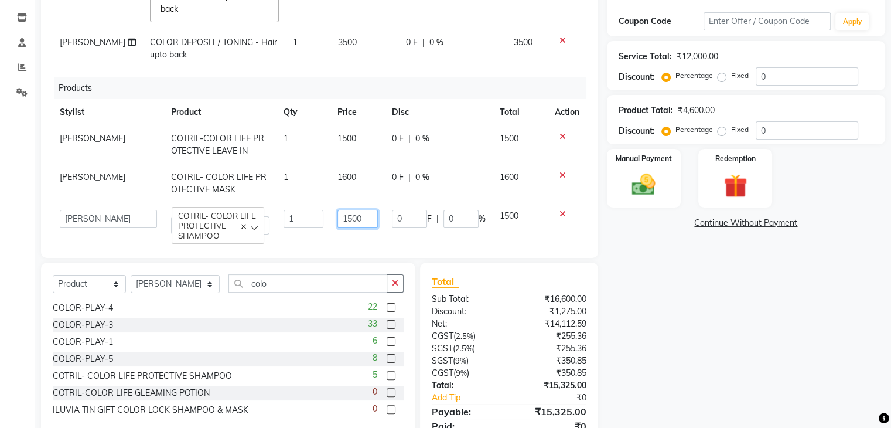
click at [344, 210] on input "1500" at bounding box center [357, 219] width 40 height 18
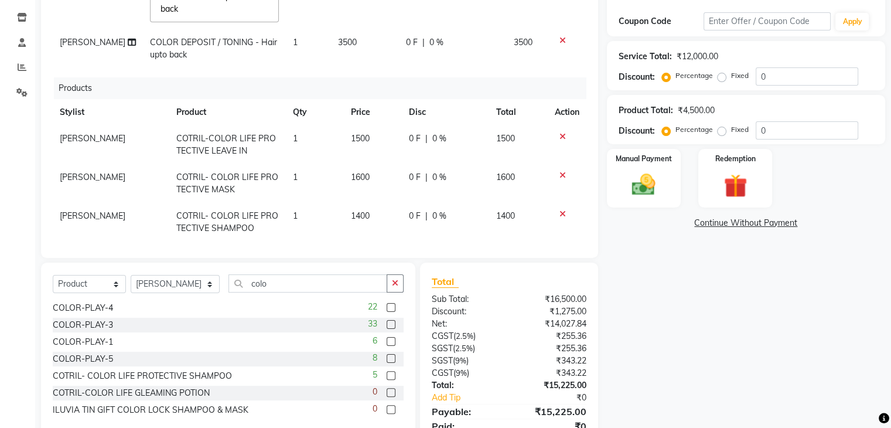
click at [350, 187] on td "1600" at bounding box center [373, 183] width 58 height 39
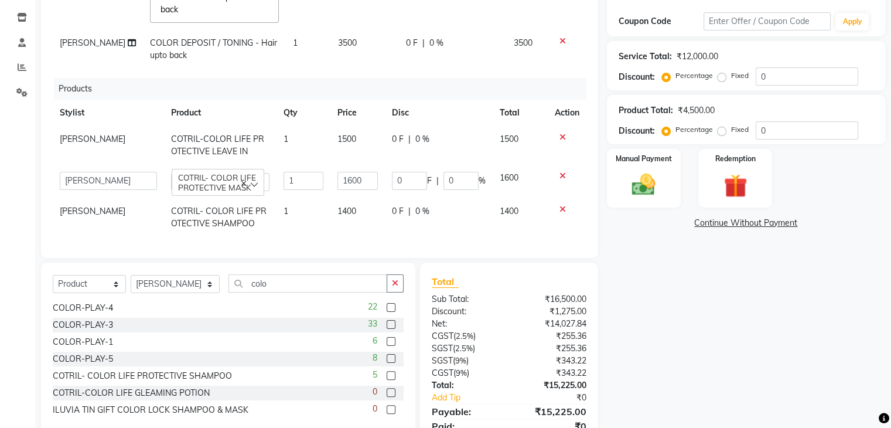
scroll to position [43, 0]
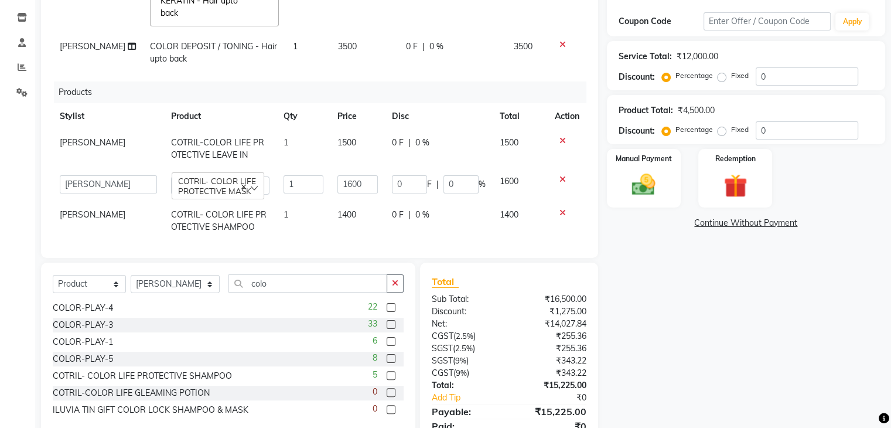
click at [339, 137] on span "1500" at bounding box center [346, 142] width 19 height 11
click at [346, 135] on input "1500" at bounding box center [357, 144] width 40 height 18
click at [360, 151] on td "1600" at bounding box center [357, 148] width 54 height 39
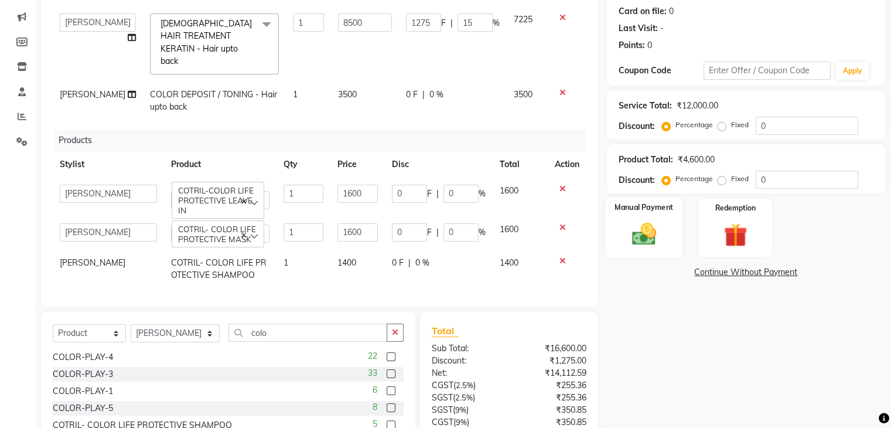
click at [625, 217] on div "Manual Payment" at bounding box center [643, 227] width 77 height 60
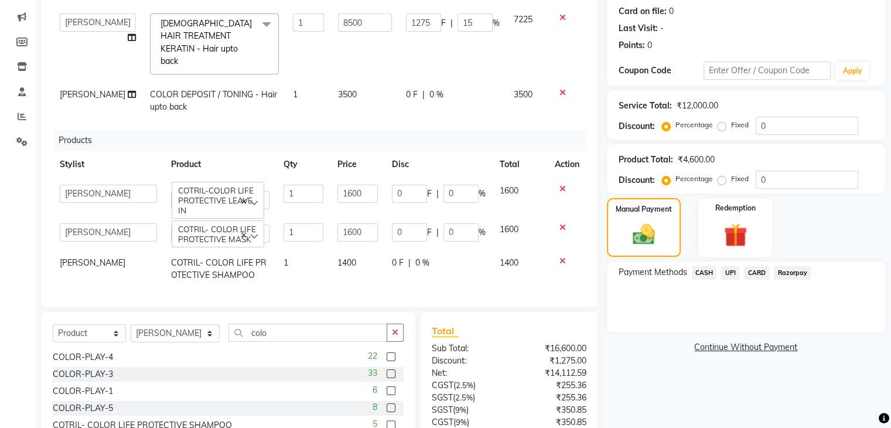
click at [755, 274] on span "CARD" at bounding box center [756, 272] width 25 height 13
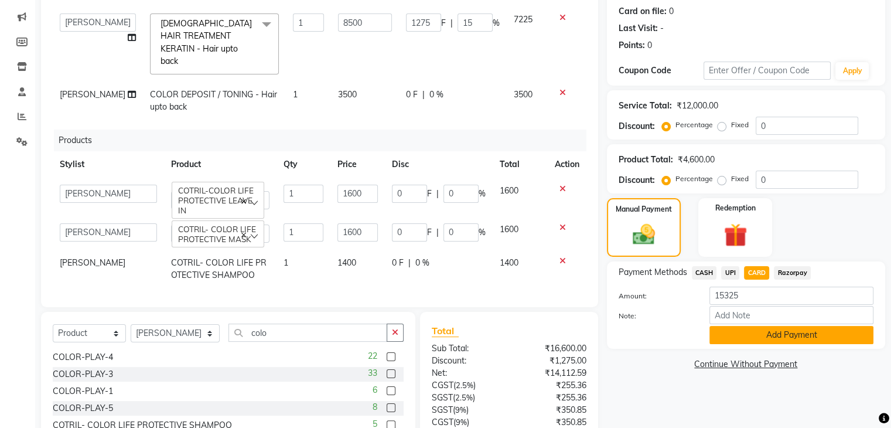
click at [759, 334] on button "Add Payment" at bounding box center [791, 335] width 164 height 18
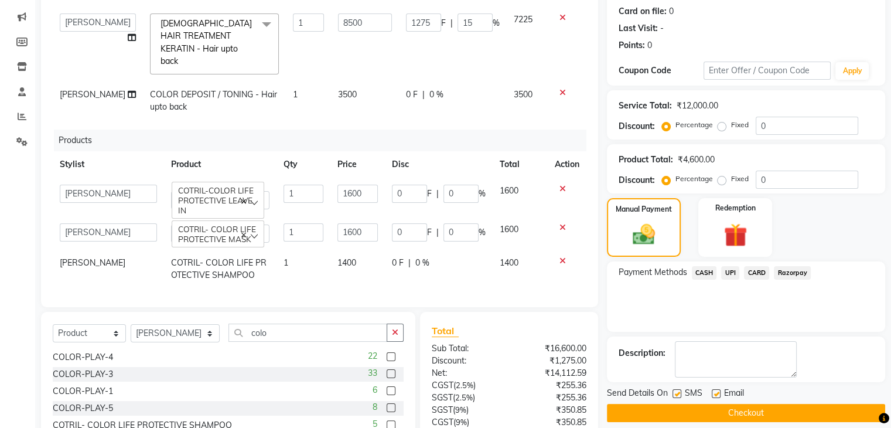
scroll to position [266, 0]
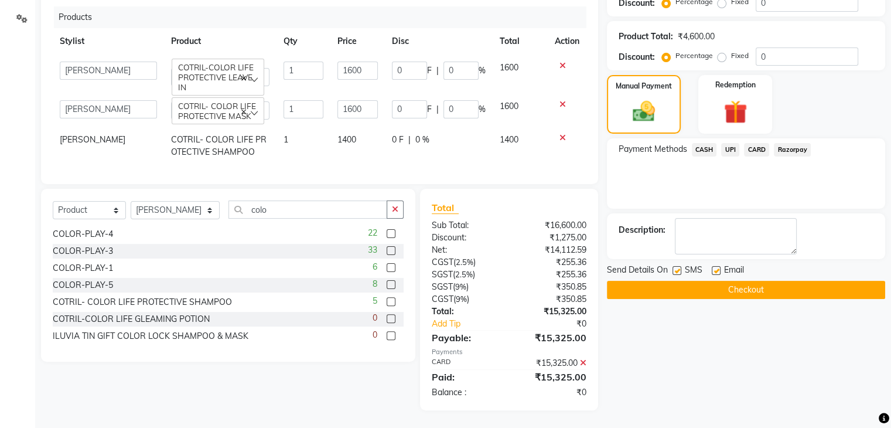
click at [675, 267] on label at bounding box center [676, 270] width 9 height 9
click at [675, 267] on input "checkbox" at bounding box center [676, 271] width 8 height 8
click at [712, 288] on button "Checkout" at bounding box center [746, 290] width 278 height 18
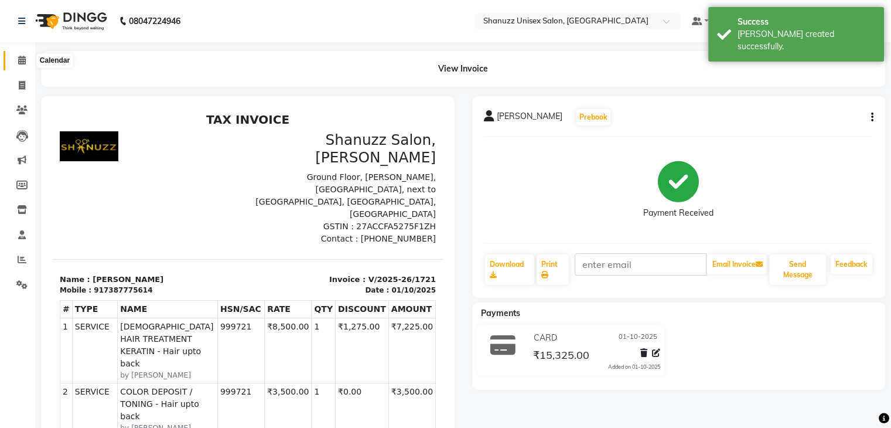
click at [23, 63] on icon at bounding box center [22, 60] width 8 height 9
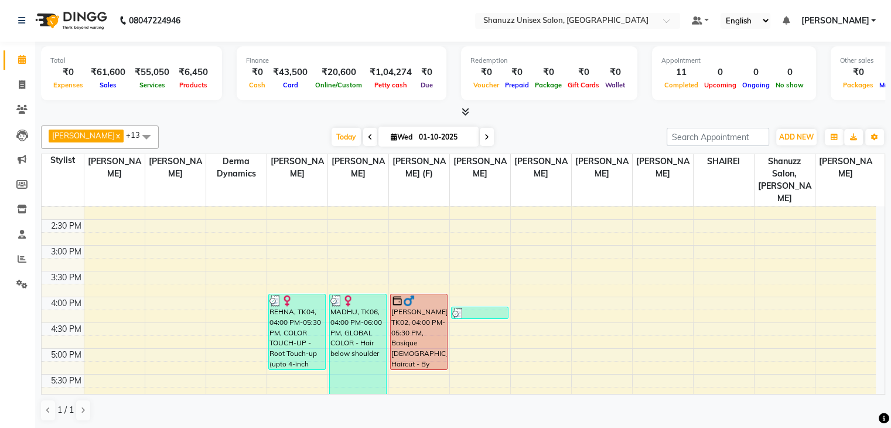
scroll to position [412, 0]
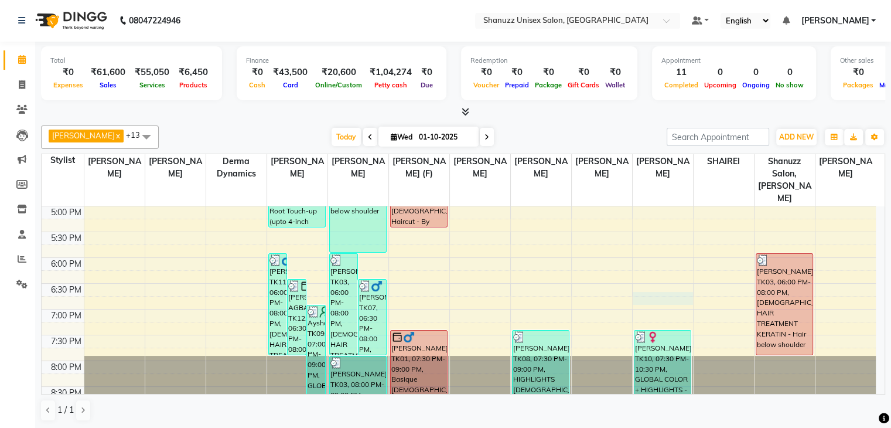
click at [668, 289] on div "9:00 AM 9:30 AM 10:00 AM 10:30 AM 11:00 AM 11:30 AM 12:00 PM 12:30 PM 1:00 PM 1…" at bounding box center [459, 103] width 834 height 618
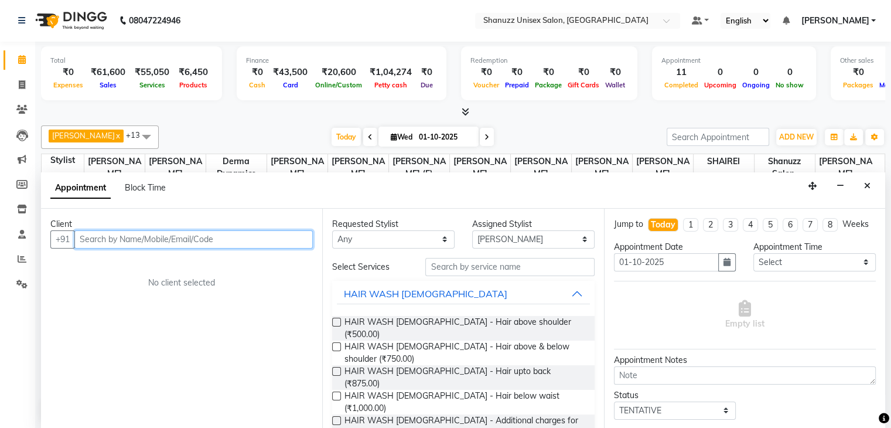
click at [293, 238] on input "text" at bounding box center [193, 239] width 238 height 18
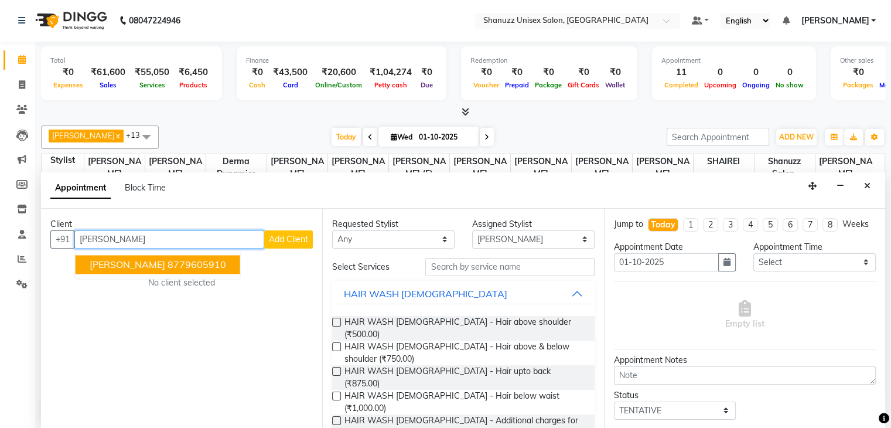
click at [141, 258] on button "[PERSON_NAME] 8779605910" at bounding box center [158, 264] width 165 height 19
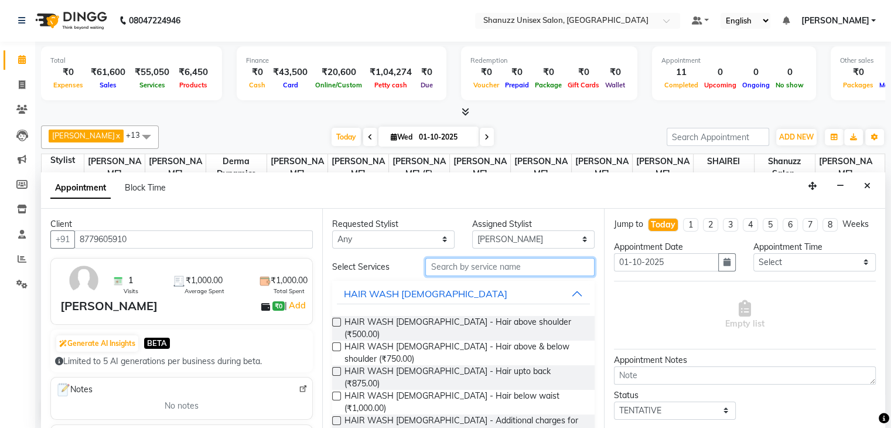
click at [457, 261] on input "text" at bounding box center [509, 267] width 169 height 18
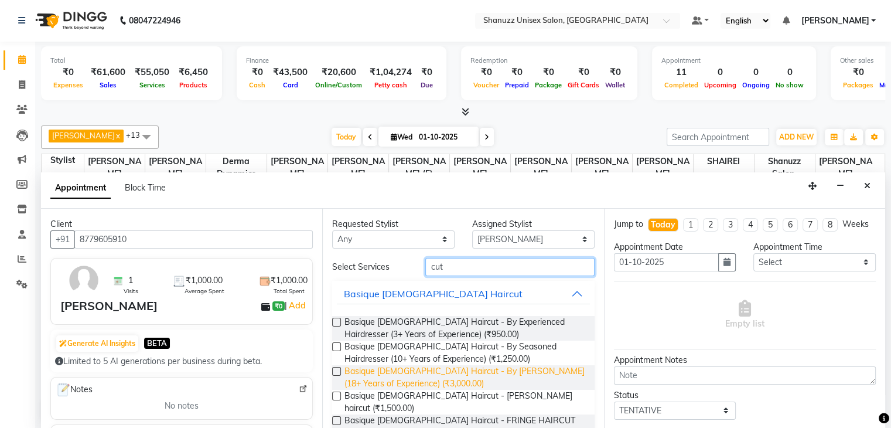
scroll to position [75, 0]
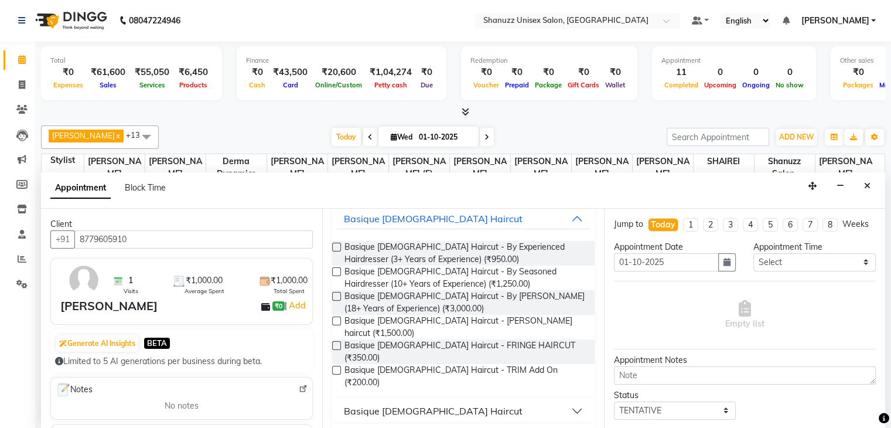
click at [446, 400] on button "Basique [DEMOGRAPHIC_DATA] Haircut" at bounding box center [463, 410] width 252 height 21
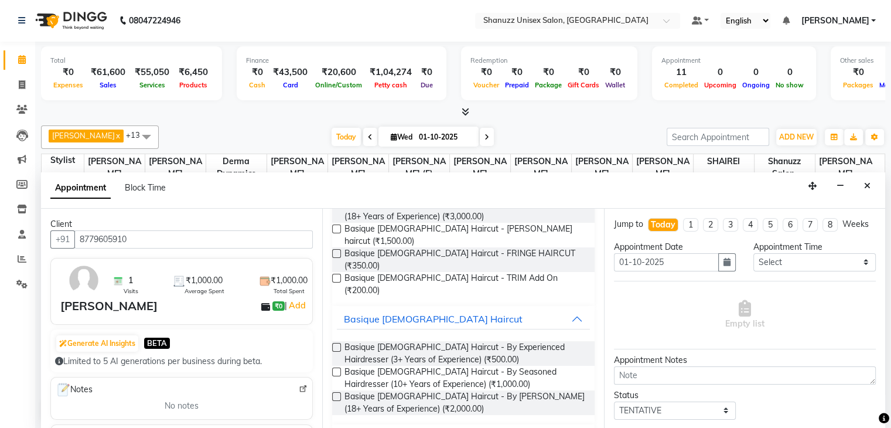
click at [337, 367] on label at bounding box center [336, 371] width 9 height 9
click at [337, 369] on input "checkbox" at bounding box center [336, 373] width 8 height 8
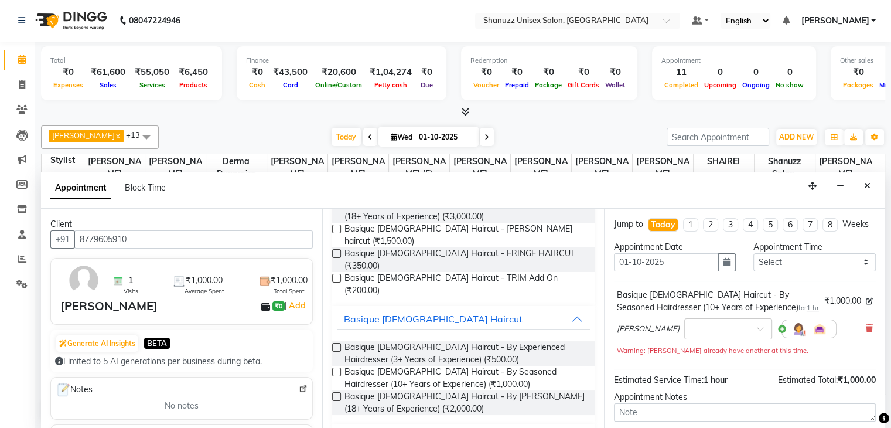
scroll to position [112, 0]
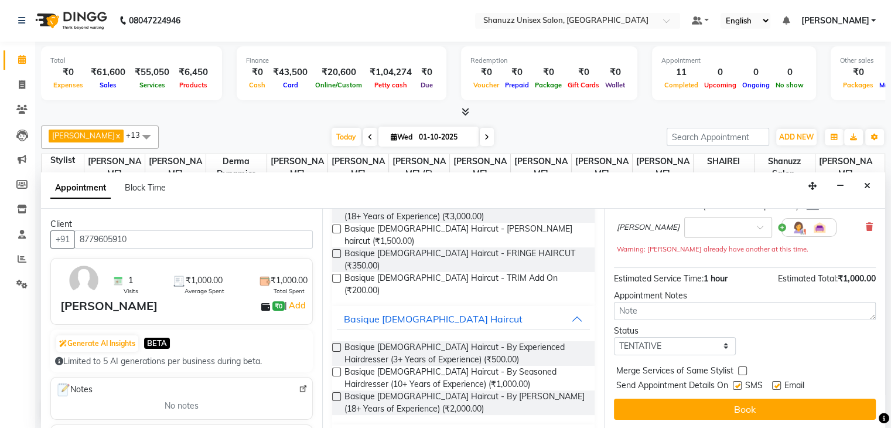
click at [736, 385] on label at bounding box center [737, 385] width 9 height 9
click at [736, 385] on input "checkbox" at bounding box center [737, 386] width 8 height 8
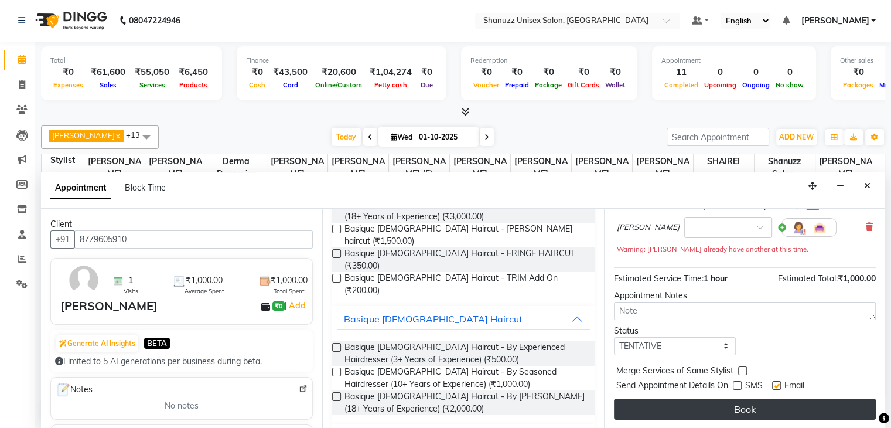
click at [733, 413] on button "Book" at bounding box center [745, 408] width 262 height 21
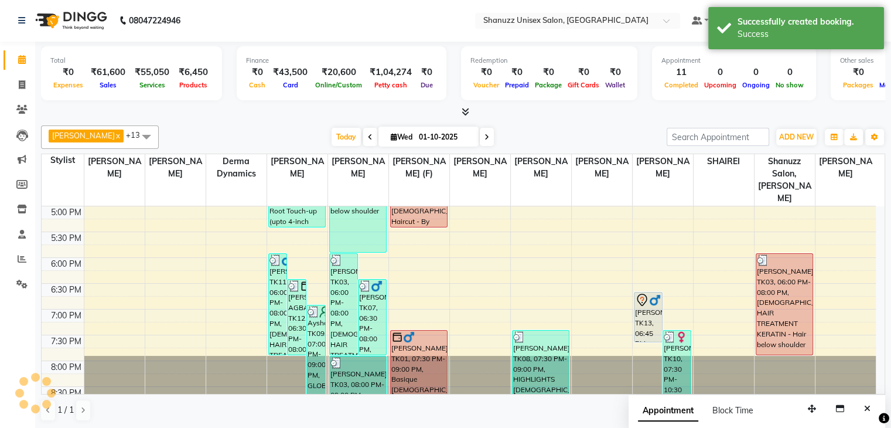
scroll to position [0, 0]
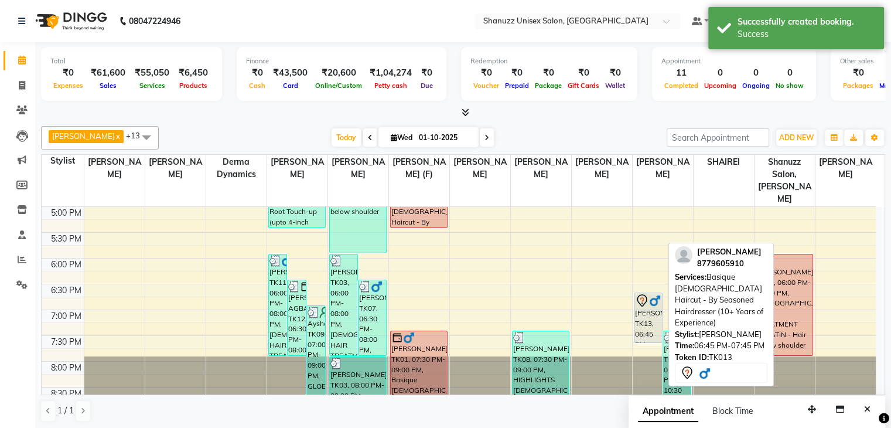
click at [640, 304] on div "[PERSON_NAME], TK13, 06:45 PM-07:45 PM, Basique [DEMOGRAPHIC_DATA] Haircut - By…" at bounding box center [648, 317] width 28 height 49
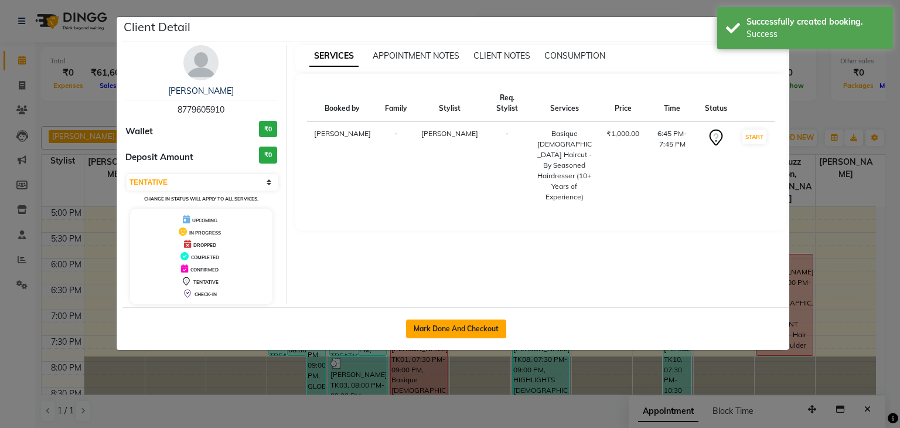
click at [438, 324] on button "Mark Done And Checkout" at bounding box center [456, 328] width 100 height 19
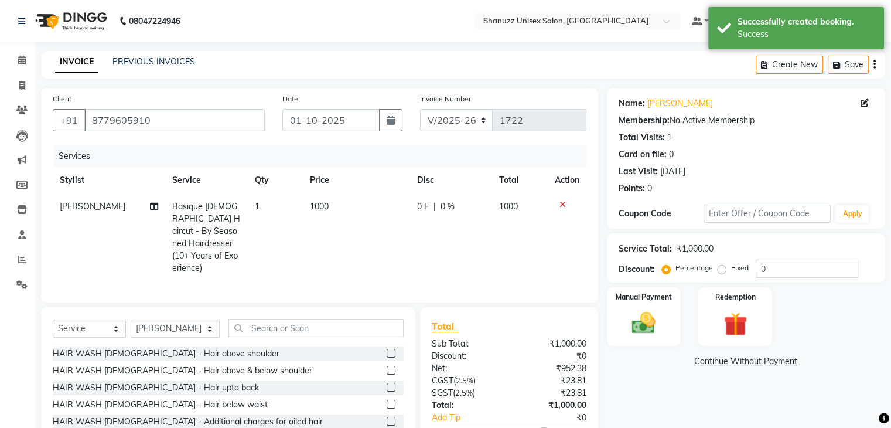
scroll to position [67, 0]
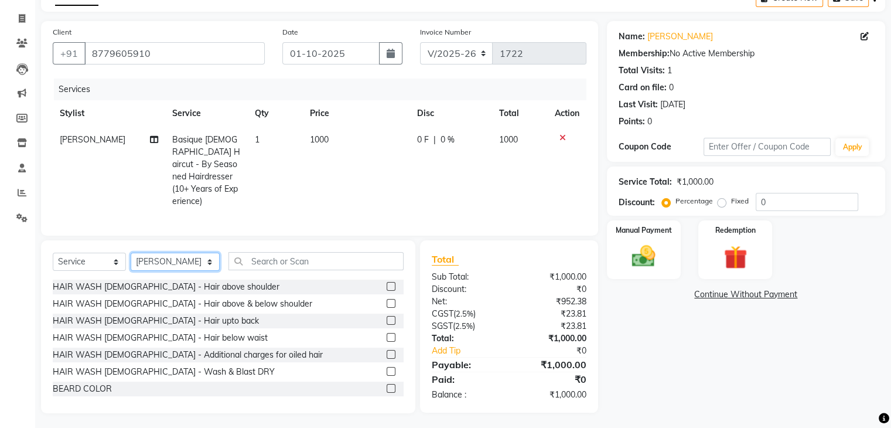
click at [189, 261] on select "Select Stylist [PERSON_NAME] AFZAN [PERSON_NAME] [PERSON_NAME] [PERSON_NAME] De…" at bounding box center [175, 261] width 89 height 18
click at [131, 252] on select "Select Stylist [PERSON_NAME] AFZAN [PERSON_NAME] [PERSON_NAME] [PERSON_NAME] De…" at bounding box center [175, 261] width 89 height 18
click at [277, 258] on input "text" at bounding box center [315, 261] width 175 height 18
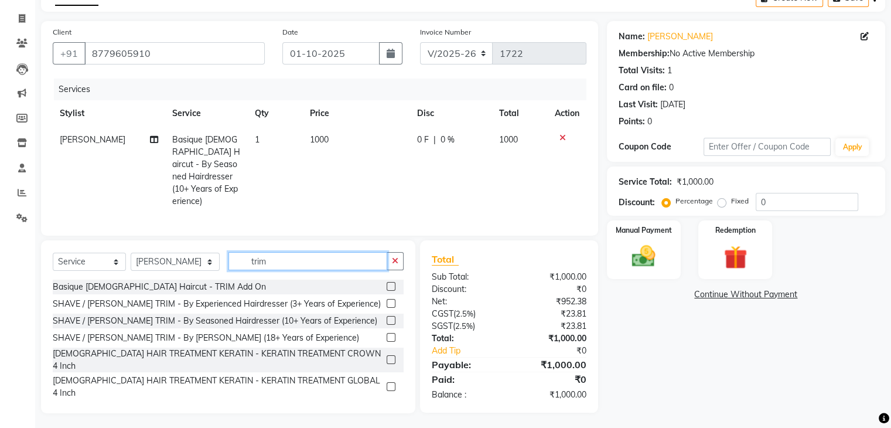
scroll to position [66, 0]
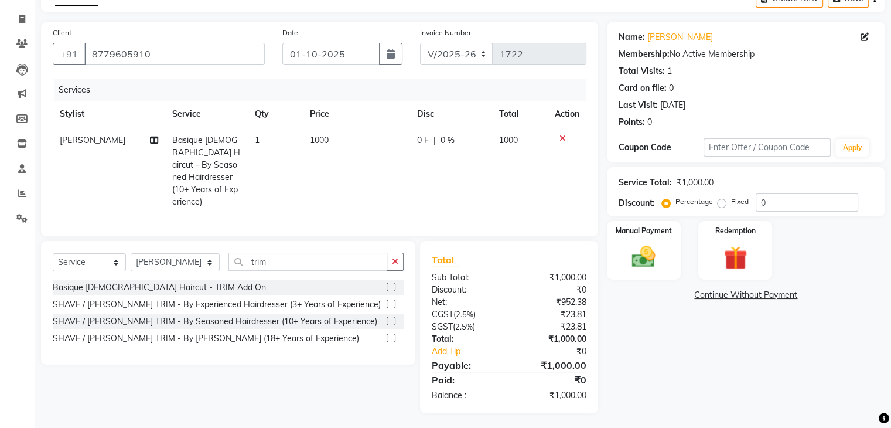
click at [389, 286] on label at bounding box center [391, 286] width 9 height 9
click at [389, 286] on input "checkbox" at bounding box center [391, 287] width 8 height 8
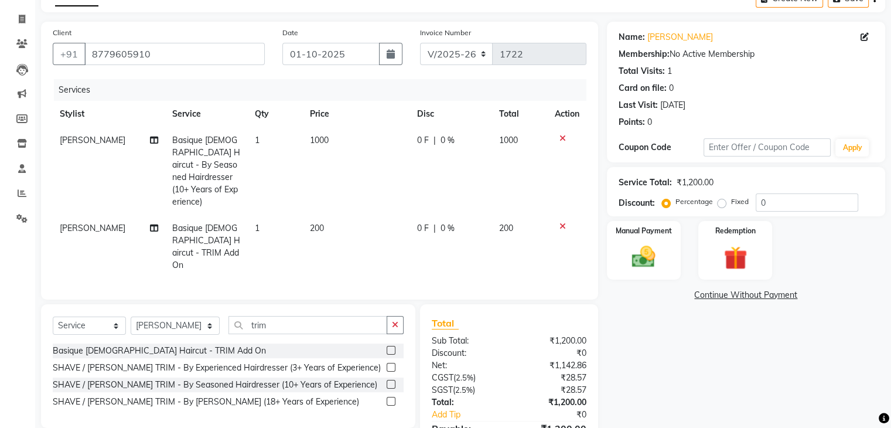
click at [316, 223] on span "200" at bounding box center [317, 228] width 14 height 11
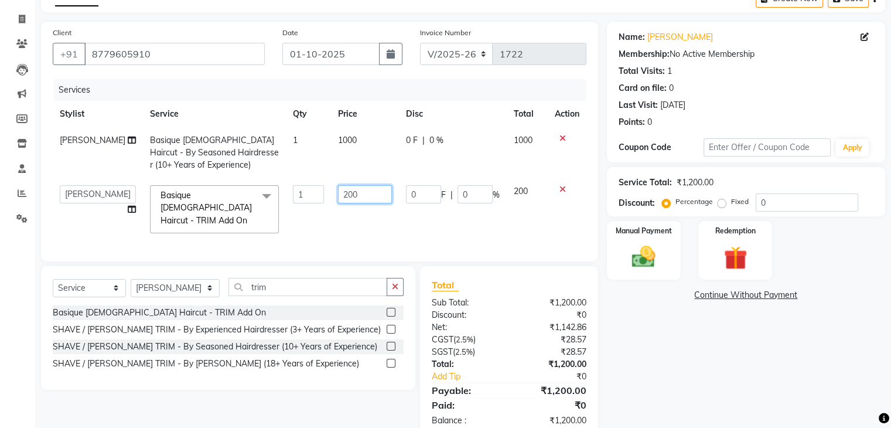
click at [338, 195] on input "200" at bounding box center [365, 194] width 54 height 18
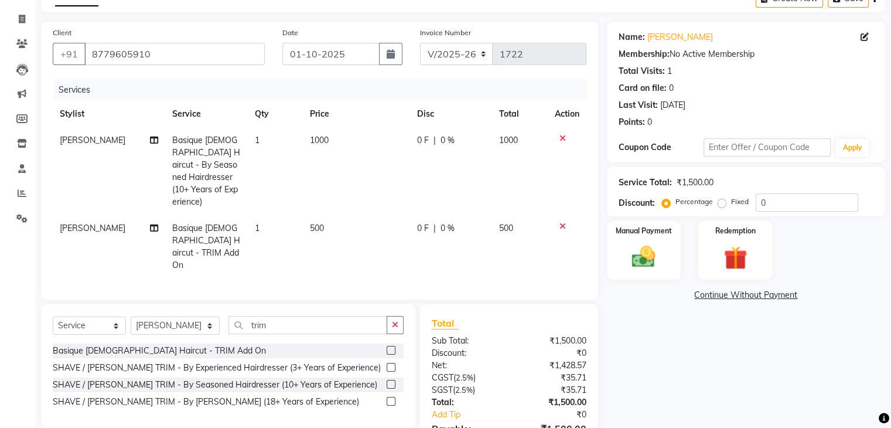
click at [351, 221] on td "500" at bounding box center [356, 246] width 107 height 63
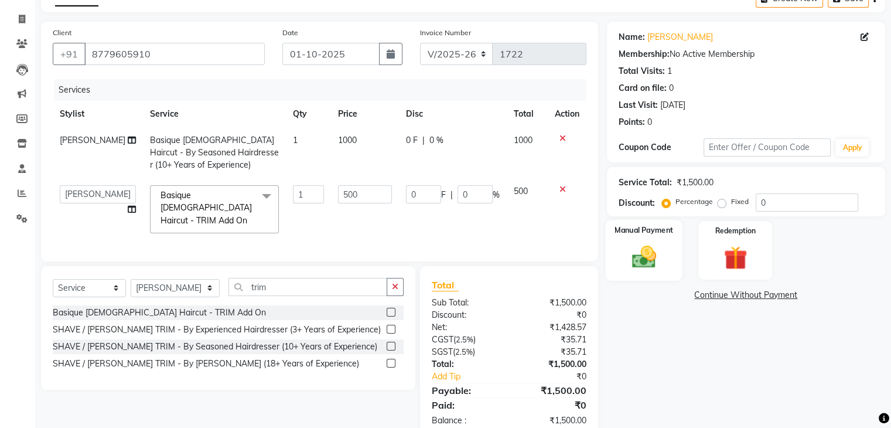
scroll to position [91, 0]
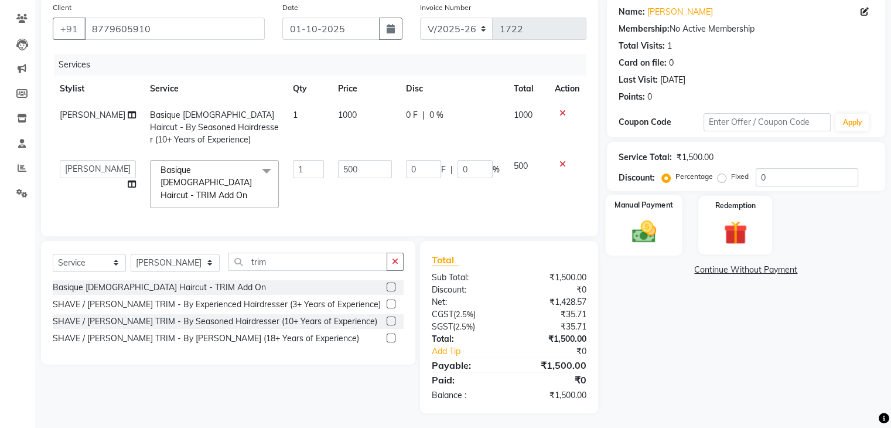
click at [642, 224] on img at bounding box center [643, 232] width 39 height 28
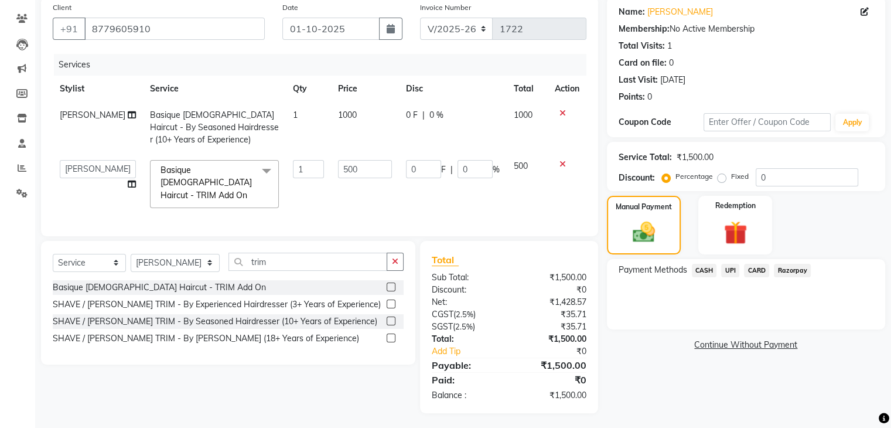
click at [700, 275] on span "CASH" at bounding box center [704, 270] width 25 height 13
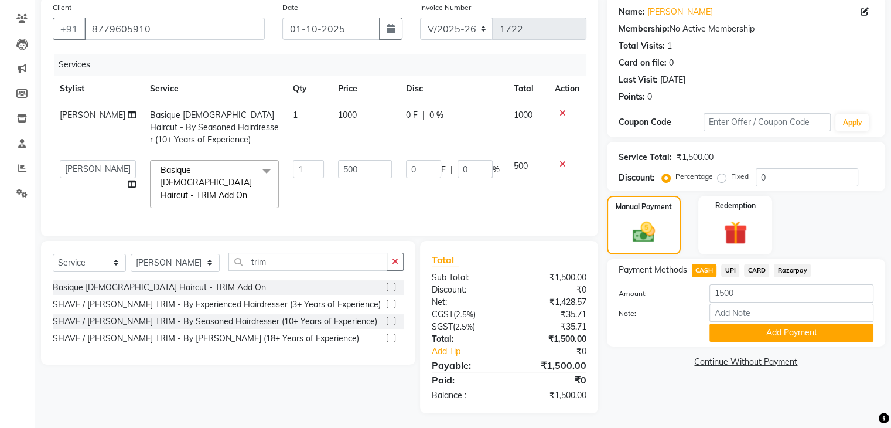
click at [750, 341] on div "Add Payment" at bounding box center [791, 332] width 182 height 18
click at [751, 340] on button "Add Payment" at bounding box center [791, 332] width 164 height 18
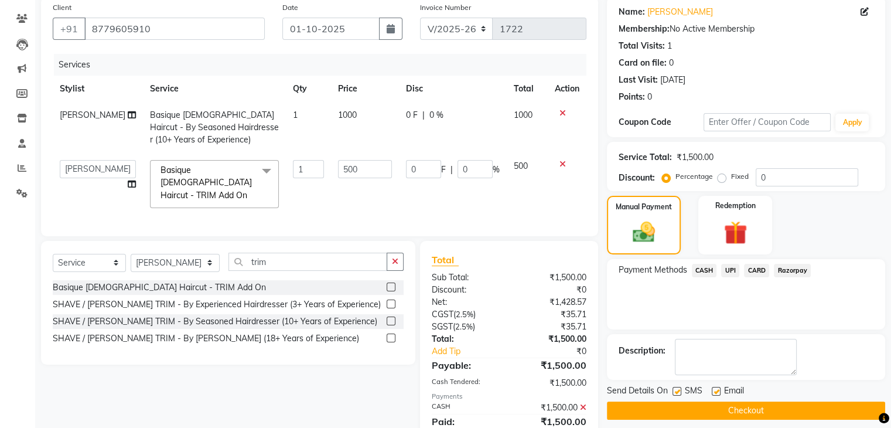
scroll to position [132, 0]
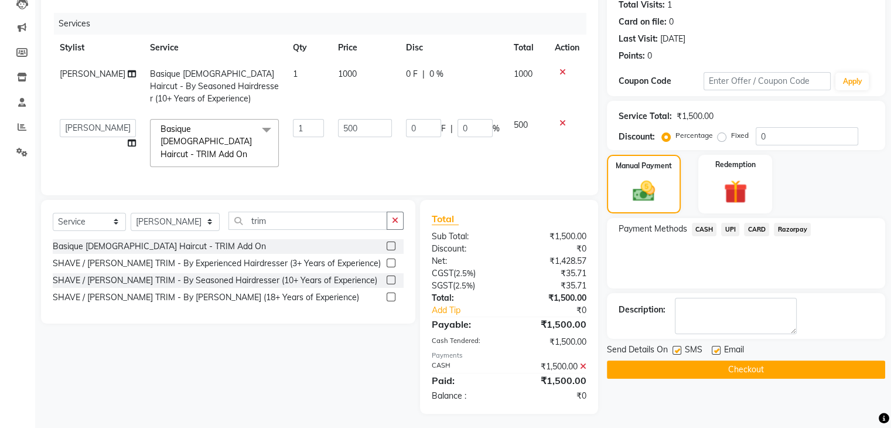
click at [678, 351] on label at bounding box center [676, 350] width 9 height 9
click at [678, 351] on input "checkbox" at bounding box center [676, 351] width 8 height 8
click at [695, 368] on button "Checkout" at bounding box center [746, 369] width 278 height 18
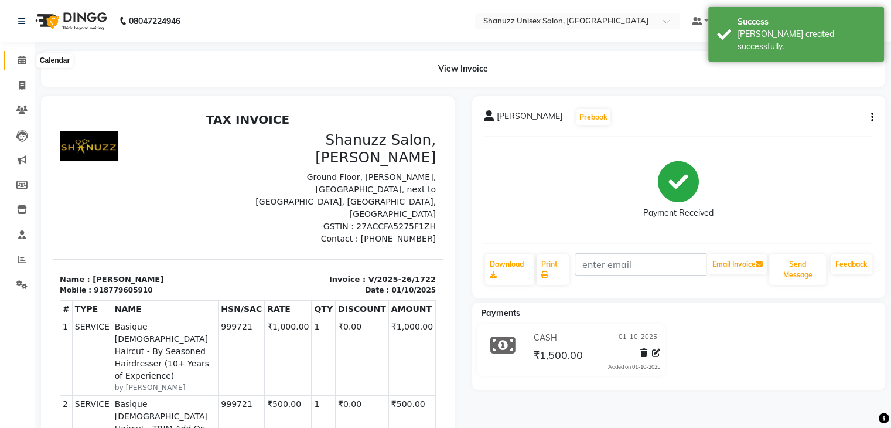
click at [22, 59] on icon at bounding box center [22, 60] width 8 height 9
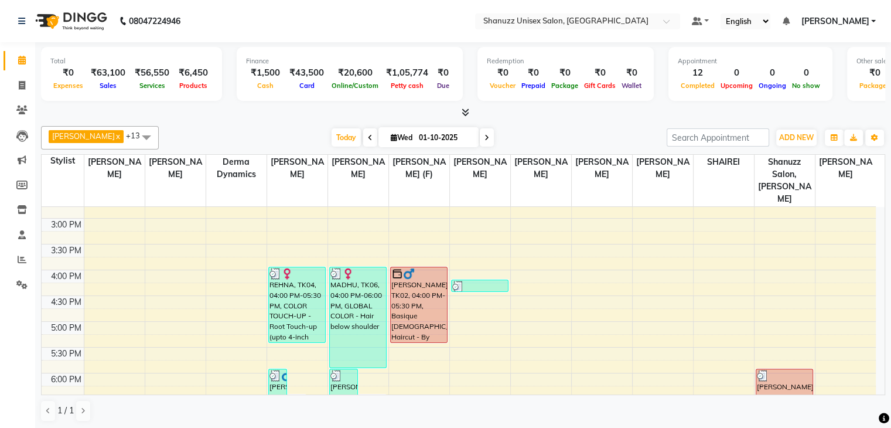
scroll to position [412, 0]
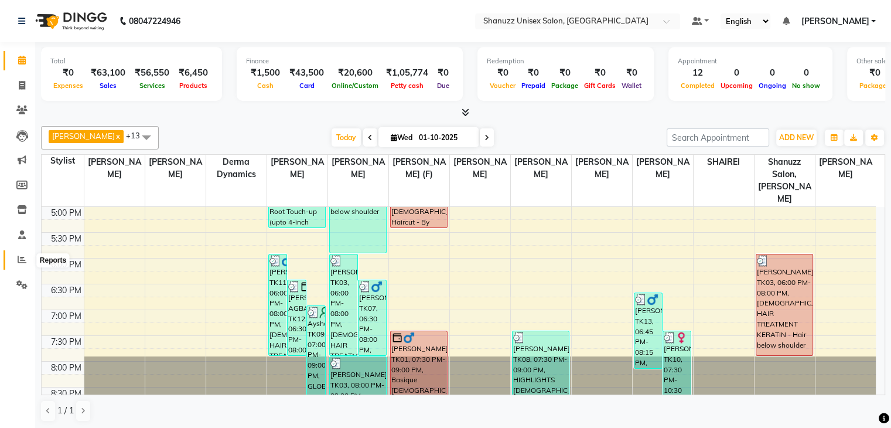
click at [19, 261] on icon at bounding box center [22, 259] width 9 height 9
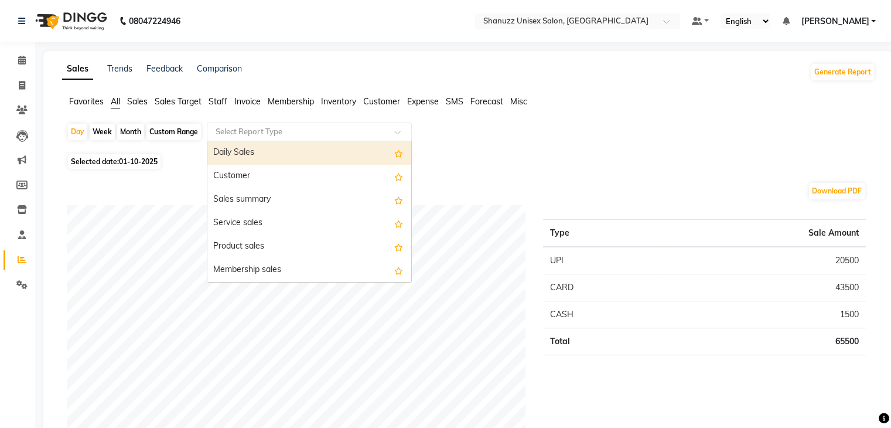
click at [307, 132] on input "text" at bounding box center [297, 132] width 169 height 12
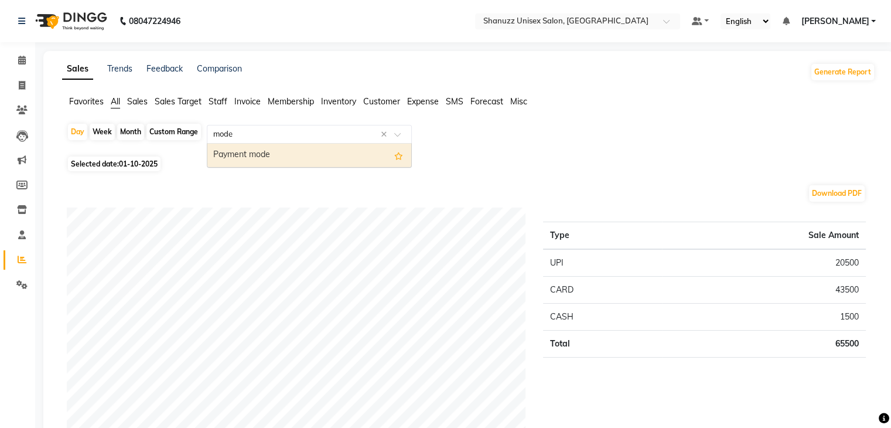
click at [254, 155] on div "Payment mode" at bounding box center [309, 154] width 204 height 23
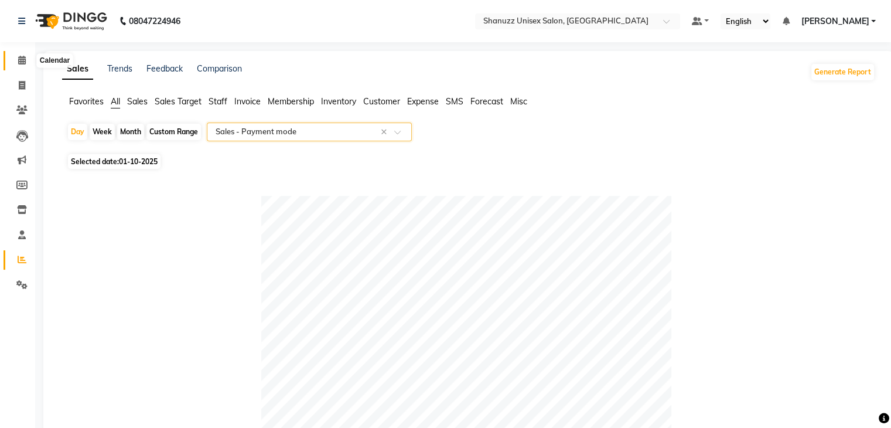
click at [19, 59] on icon at bounding box center [22, 60] width 8 height 9
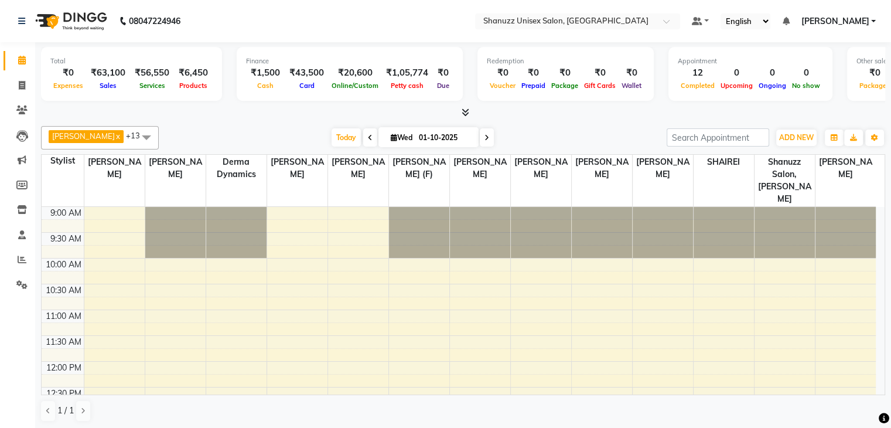
click at [847, 19] on span "[PERSON_NAME]" at bounding box center [835, 21] width 68 height 12
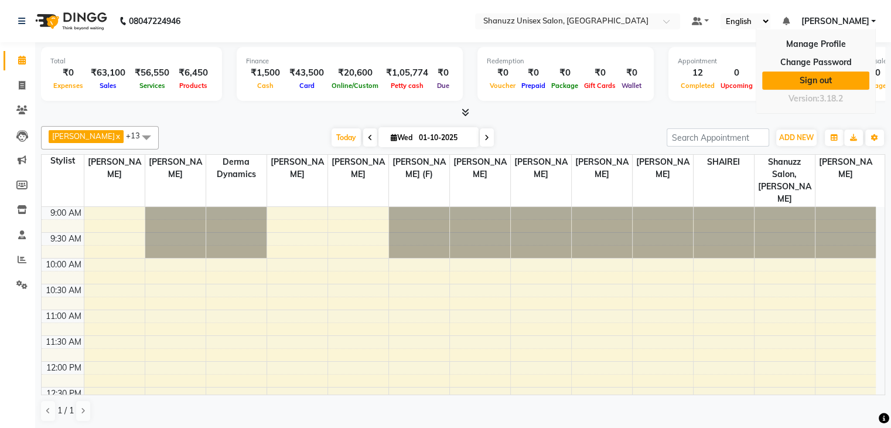
click at [819, 74] on link "Sign out" at bounding box center [815, 80] width 107 height 18
